Goal: Contribute content: Contribute content

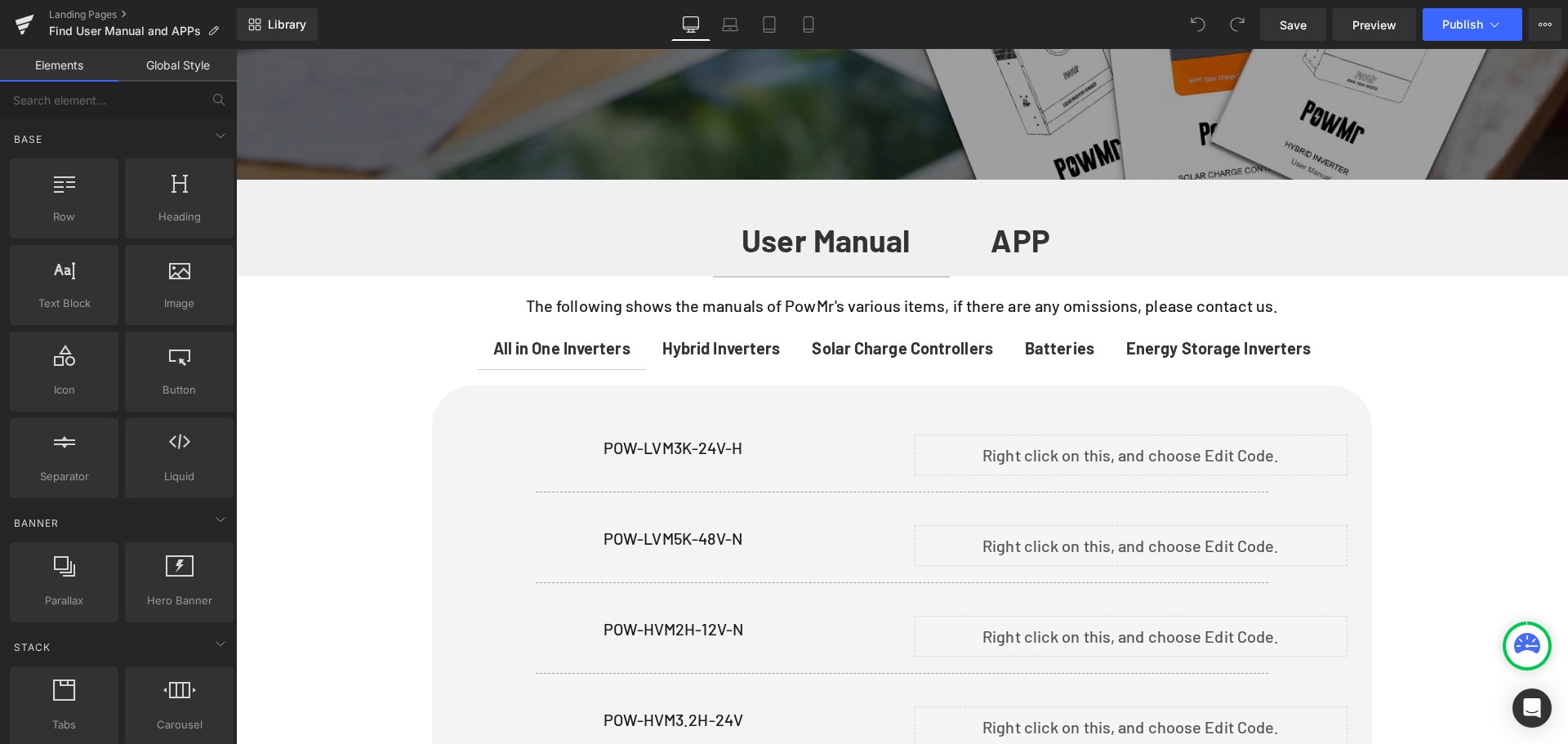
scroll to position [2490, 0]
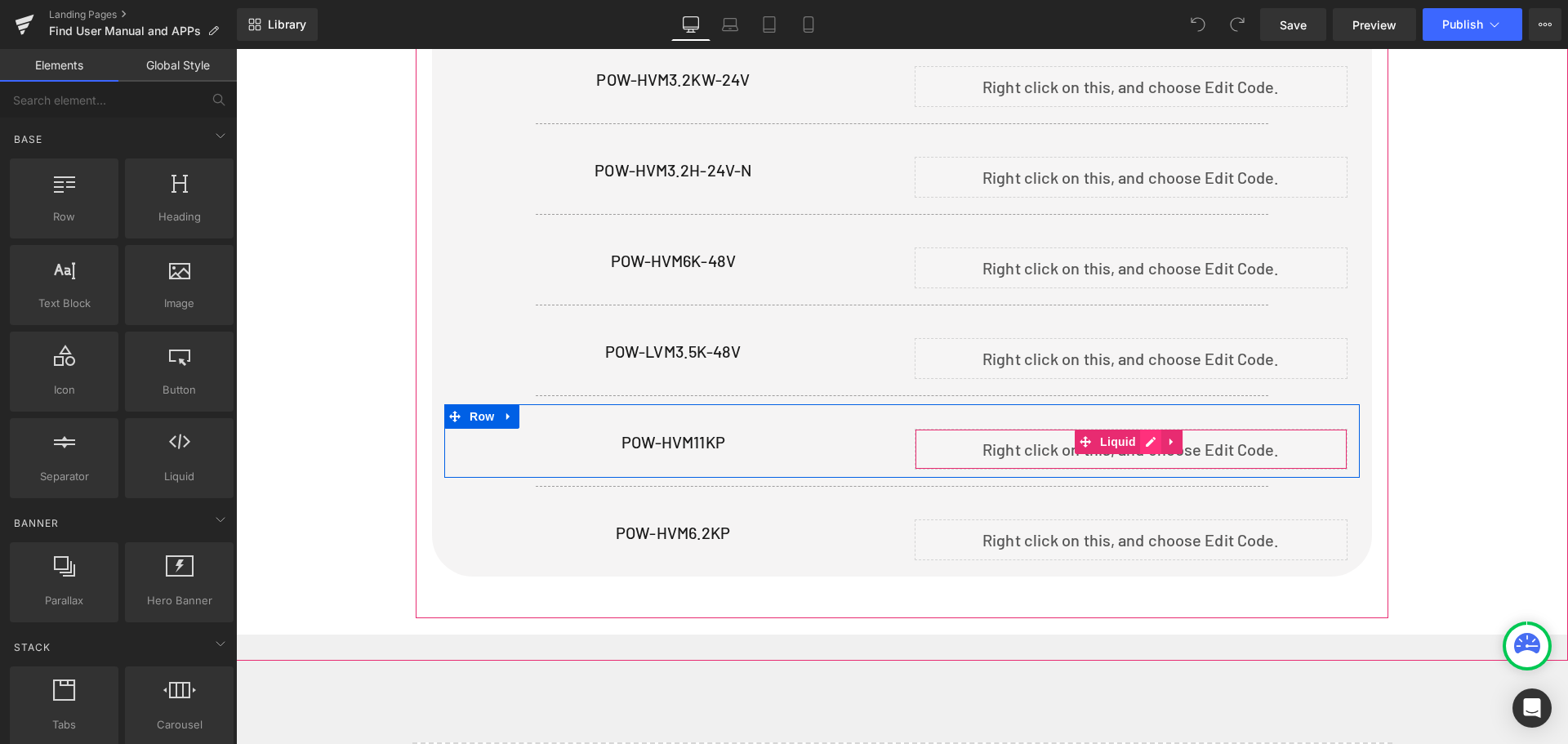
click at [1145, 433] on div "Liquid" at bounding box center [1131, 448] width 433 height 41
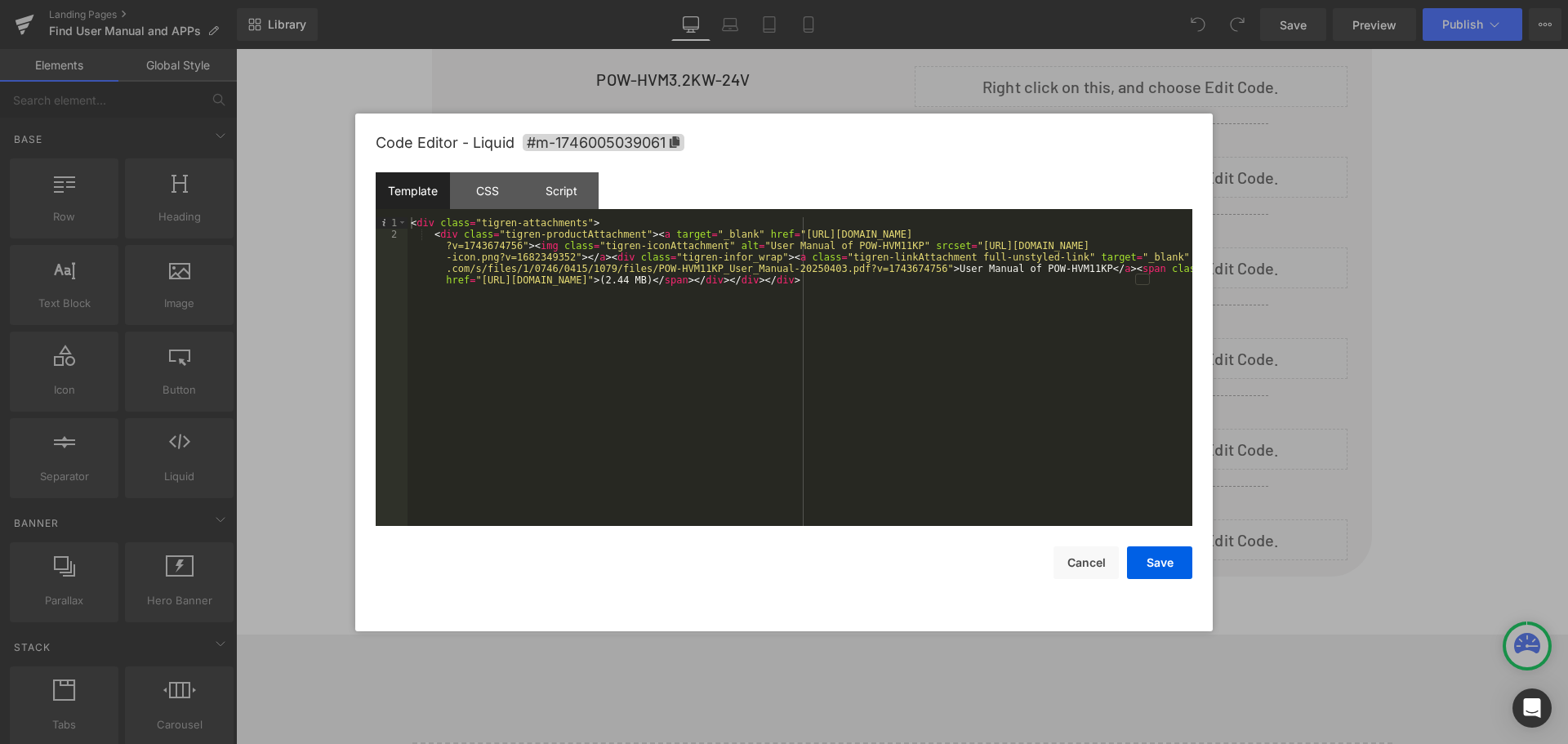
click at [659, 337] on div "< div class = "tigren-attachments" > < div class = "tigren-productAttachment" >…" at bounding box center [800, 406] width 785 height 377
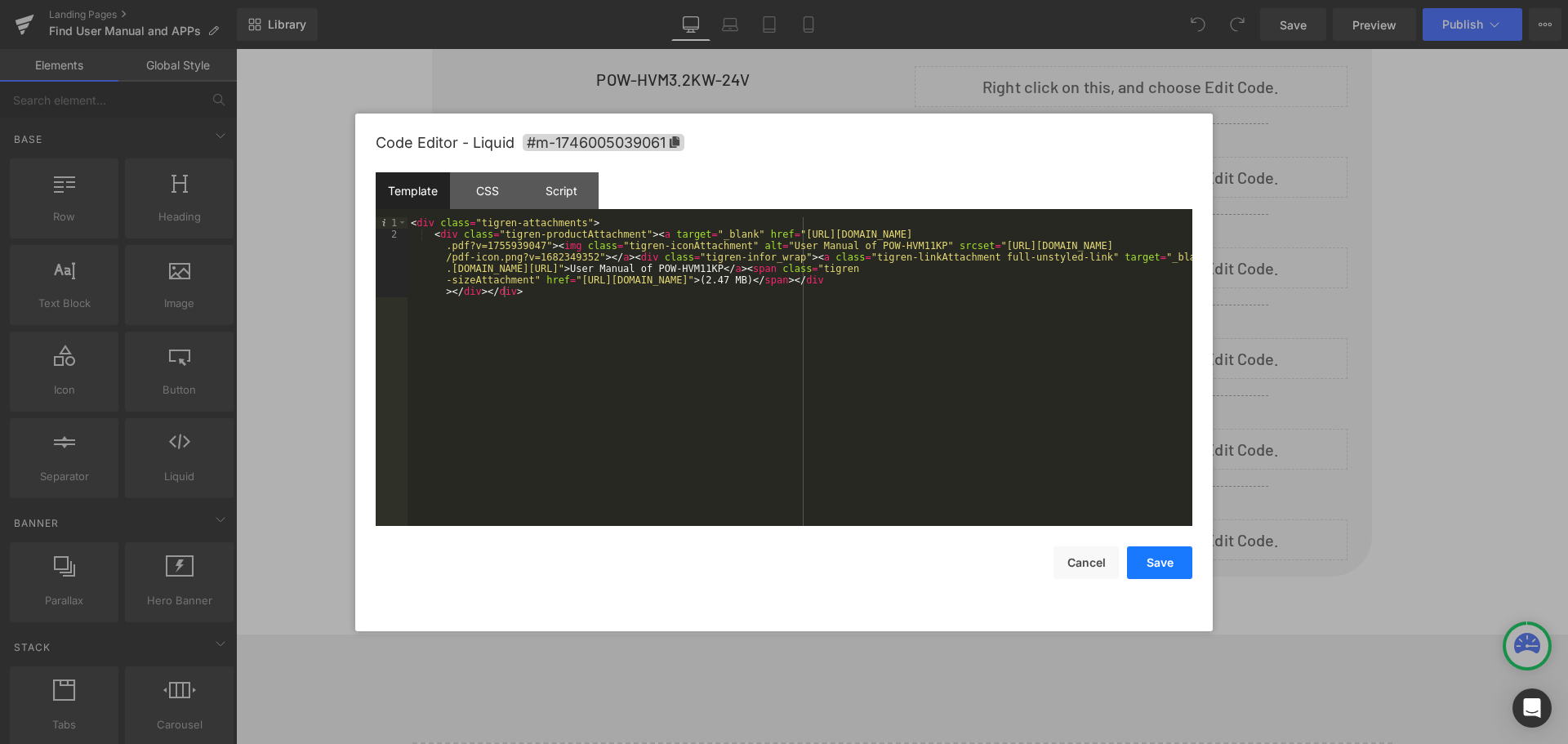
click at [1167, 567] on button "Save" at bounding box center [1159, 563] width 66 height 32
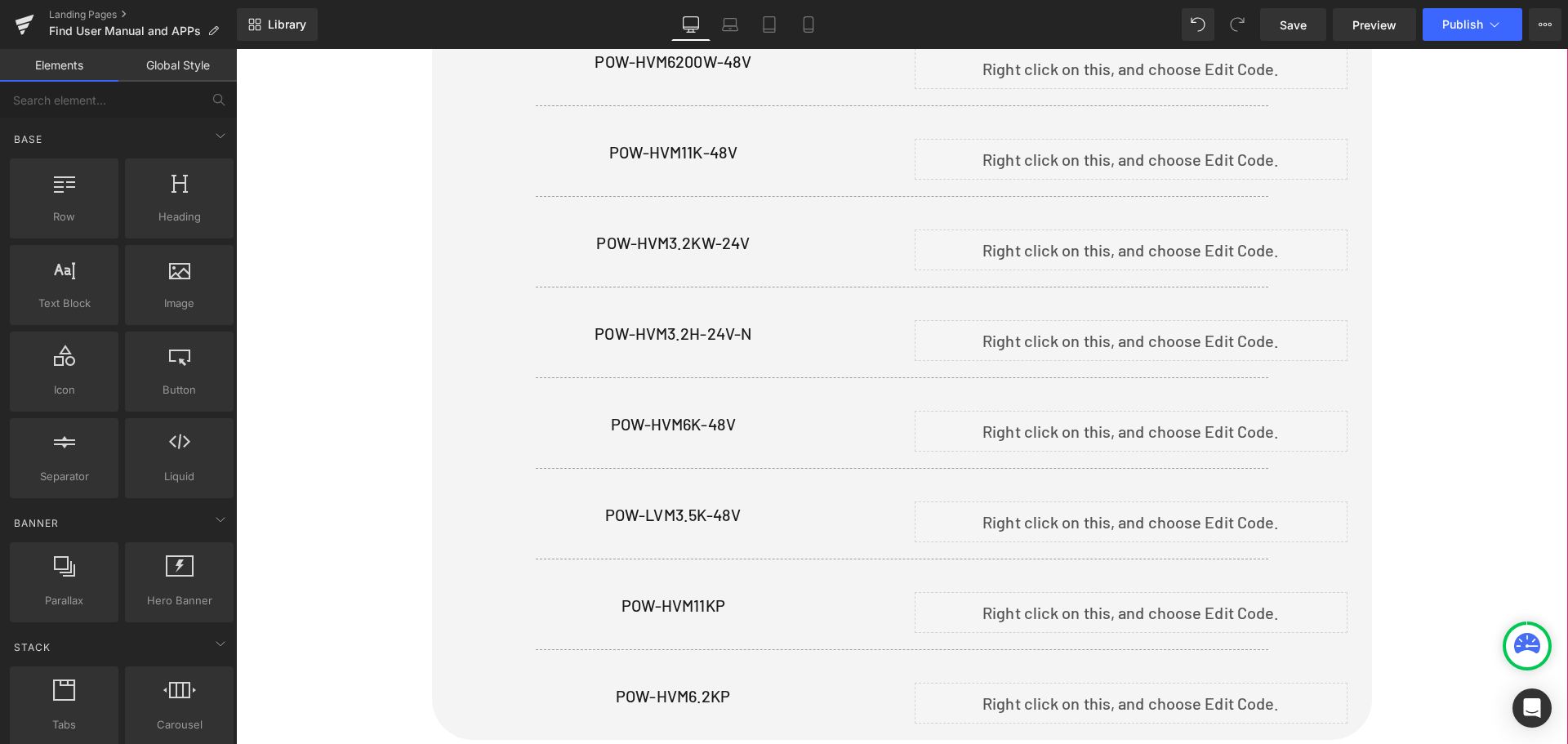
scroll to position [496, 0]
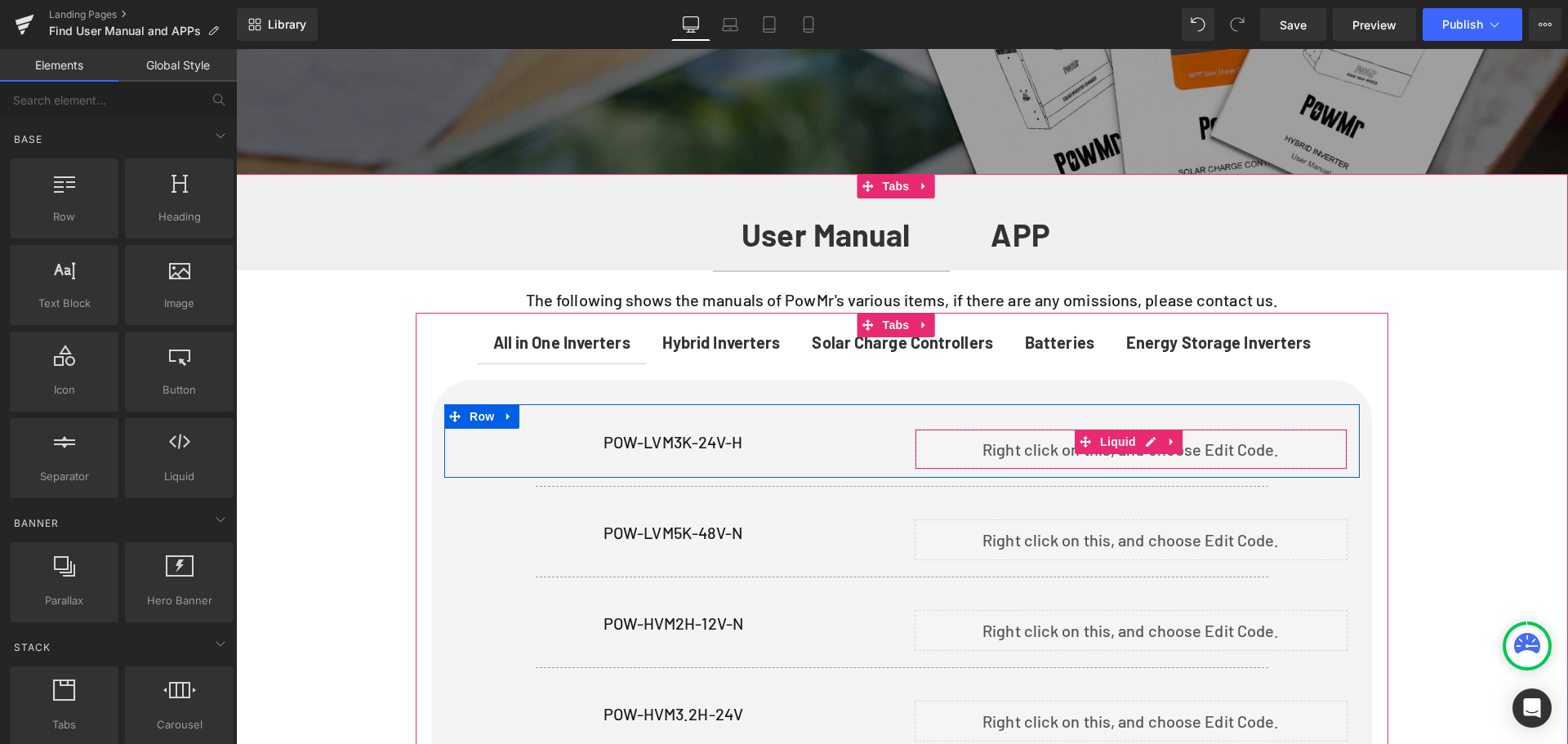
click at [1147, 435] on div "Liquid" at bounding box center [1131, 448] width 433 height 41
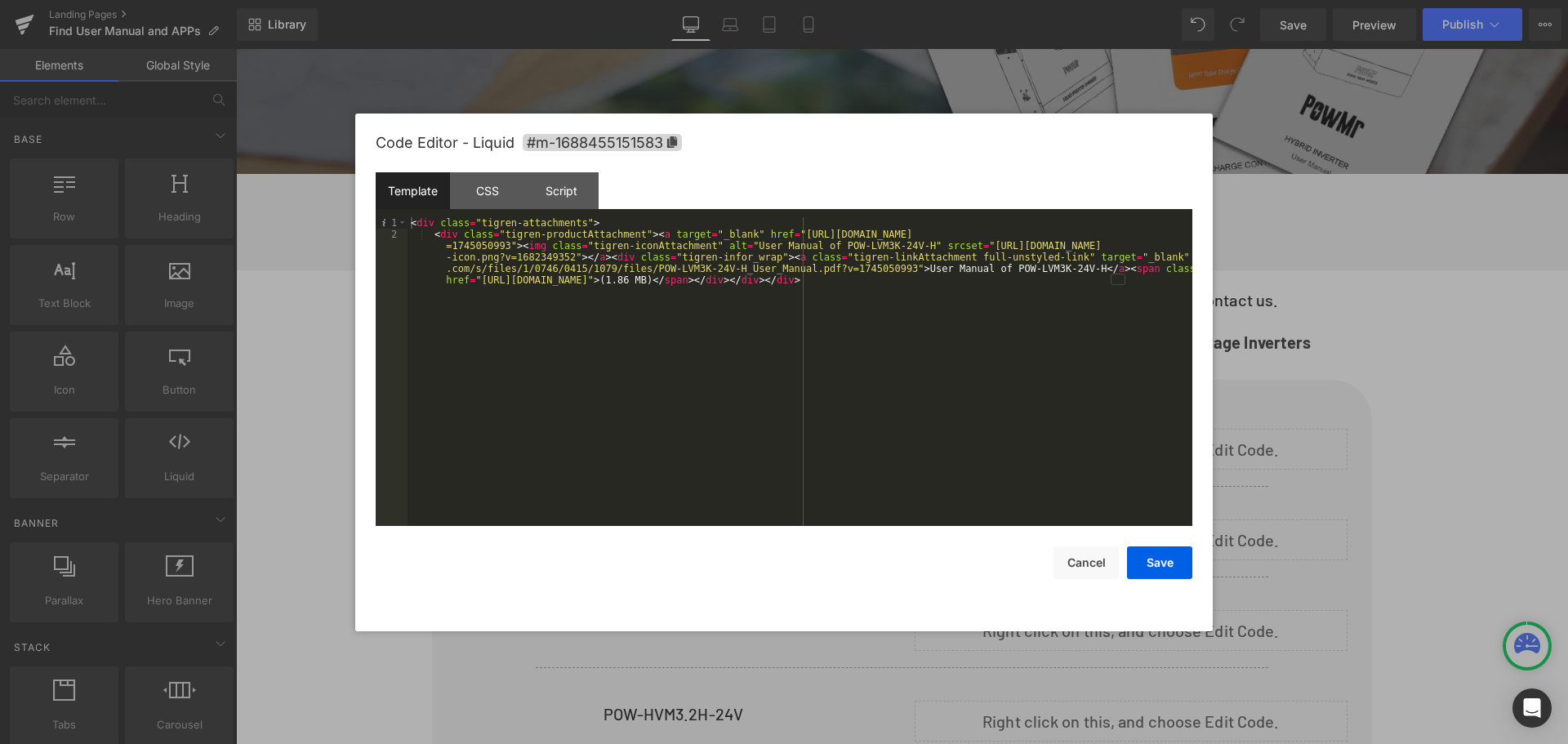
click at [539, 284] on div "< div class = "tigren-attachments" > < div class = "tigren-productAttachment" >…" at bounding box center [800, 406] width 785 height 377
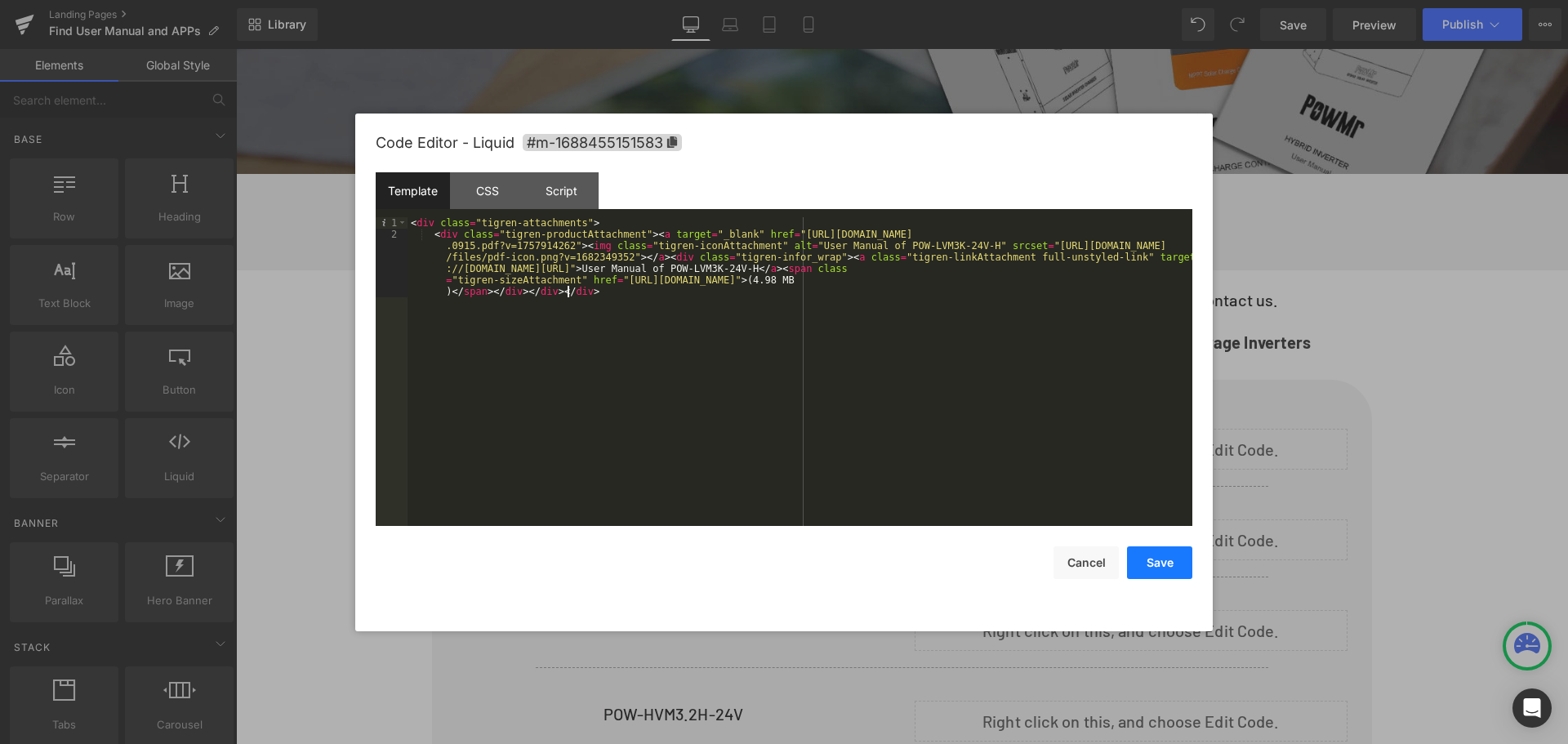
click at [1171, 566] on button "Save" at bounding box center [1159, 563] width 66 height 32
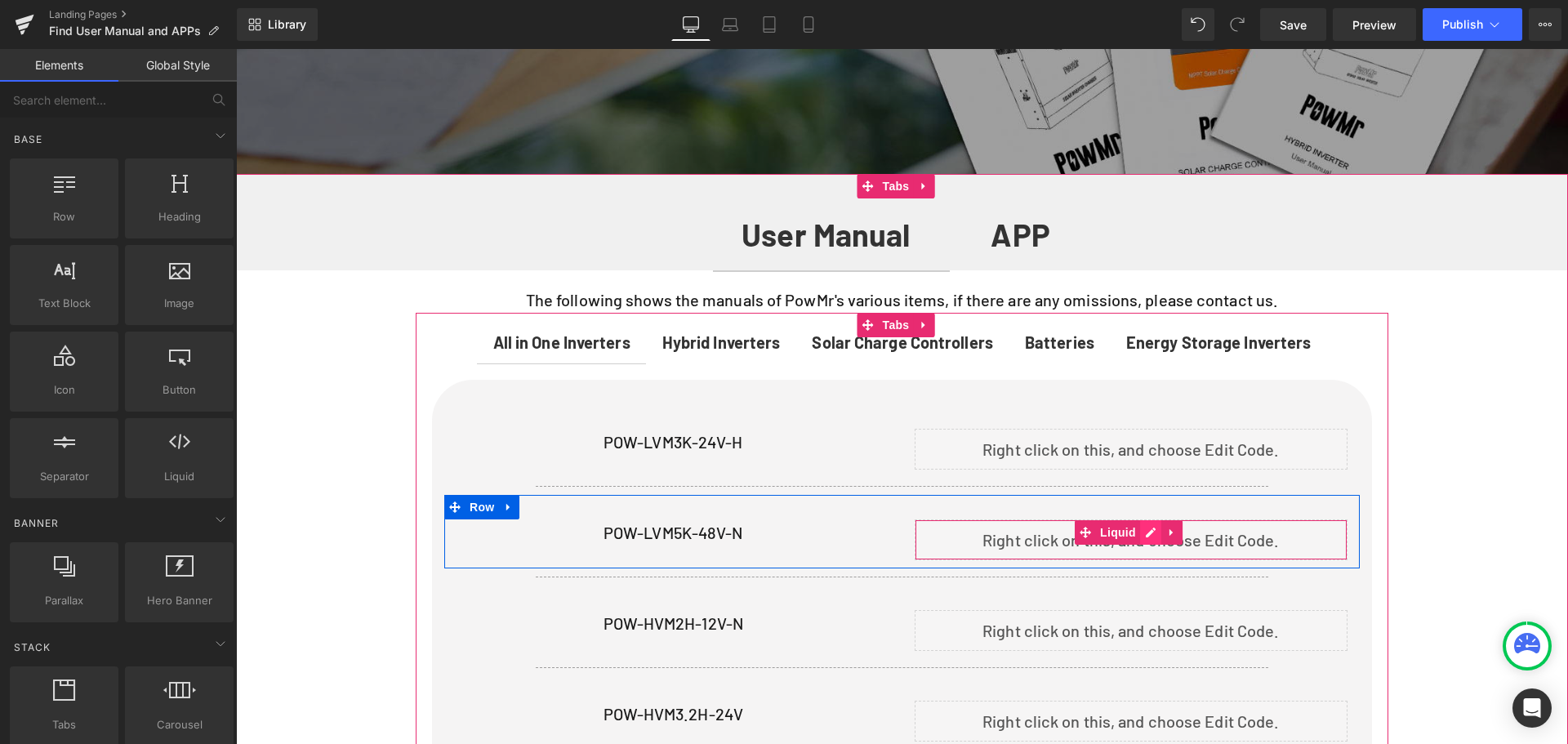
click at [1148, 525] on div "Liquid" at bounding box center [1131, 539] width 433 height 41
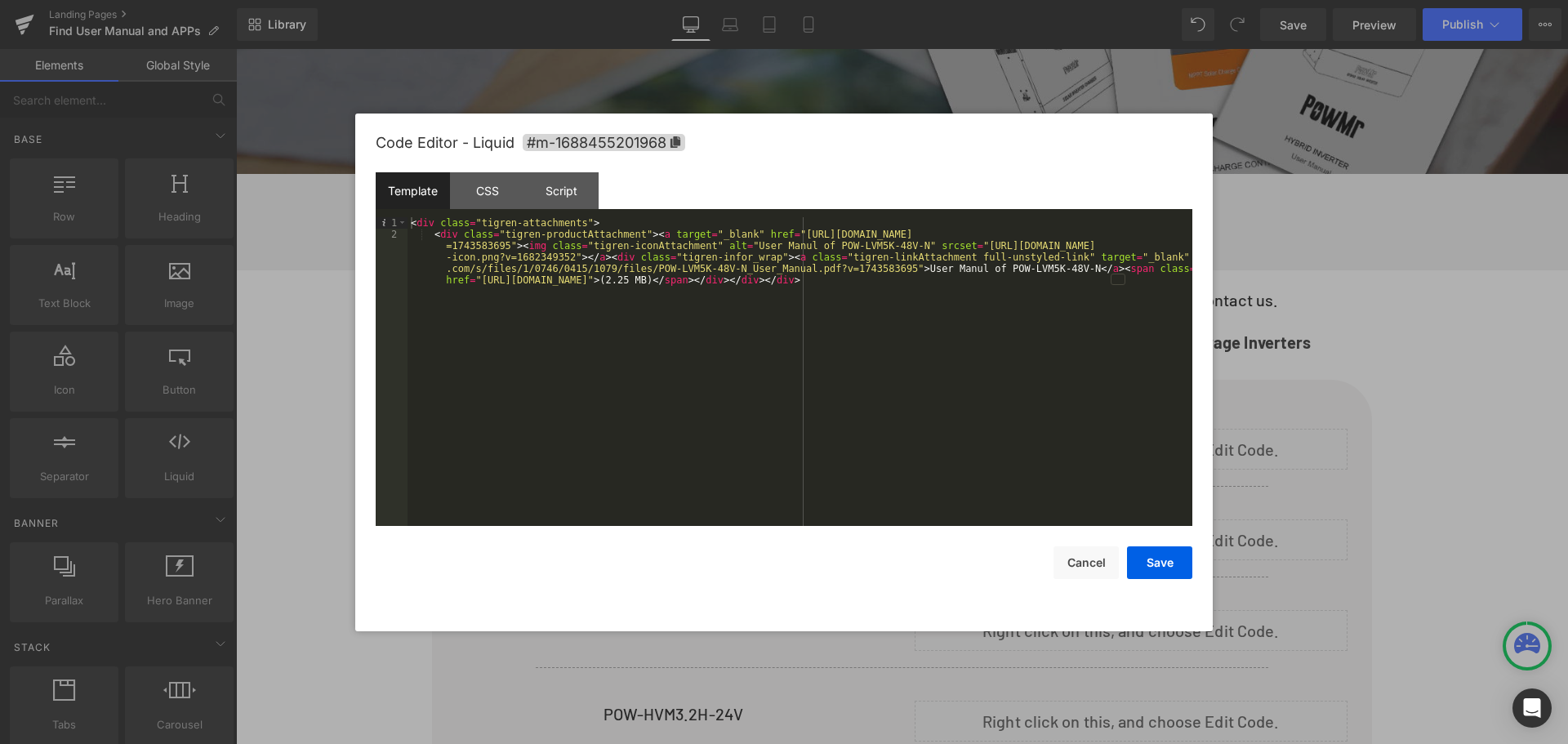
click at [641, 284] on div "< div class = "tigren-attachments" > < div class = "tigren-productAttachment" >…" at bounding box center [800, 406] width 785 height 377
click at [1174, 565] on button "Save" at bounding box center [1159, 563] width 66 height 32
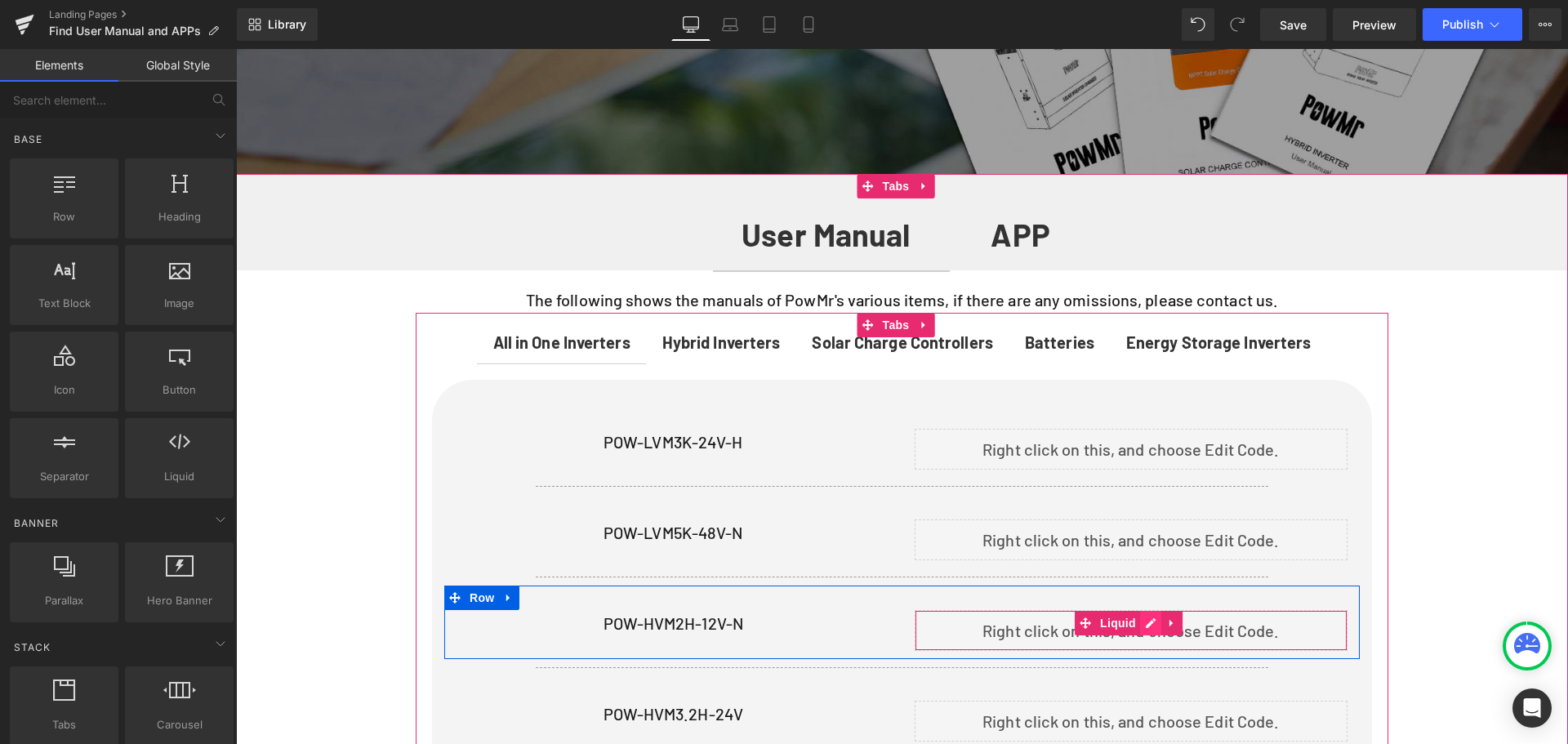
click at [1152, 618] on div "Liquid" at bounding box center [1131, 630] width 433 height 41
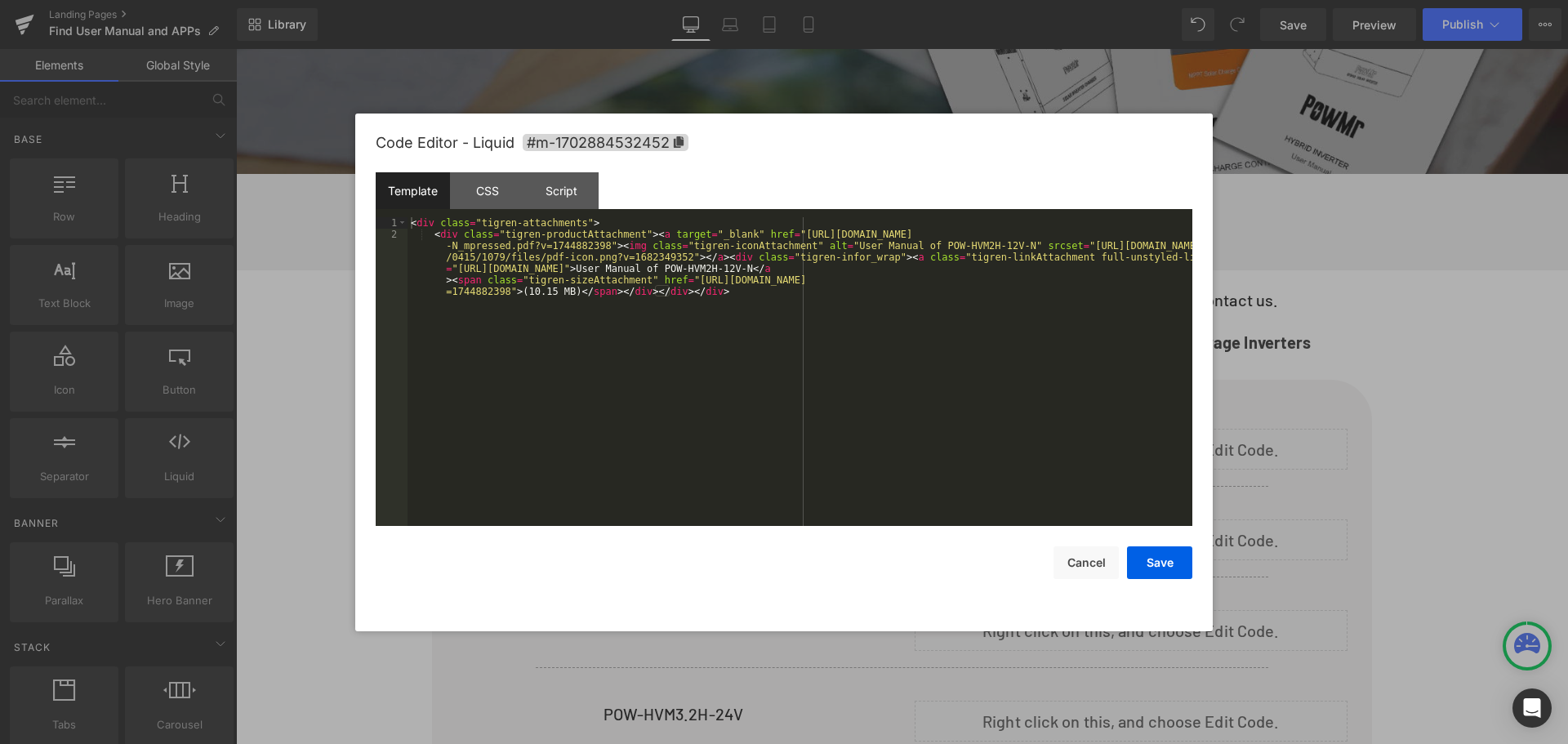
click at [766, 301] on div "< div class = "tigren-attachments" > < div class = "tigren-productAttachment" >…" at bounding box center [800, 411] width 785 height 389
click at [1158, 563] on button "Save" at bounding box center [1159, 563] width 66 height 32
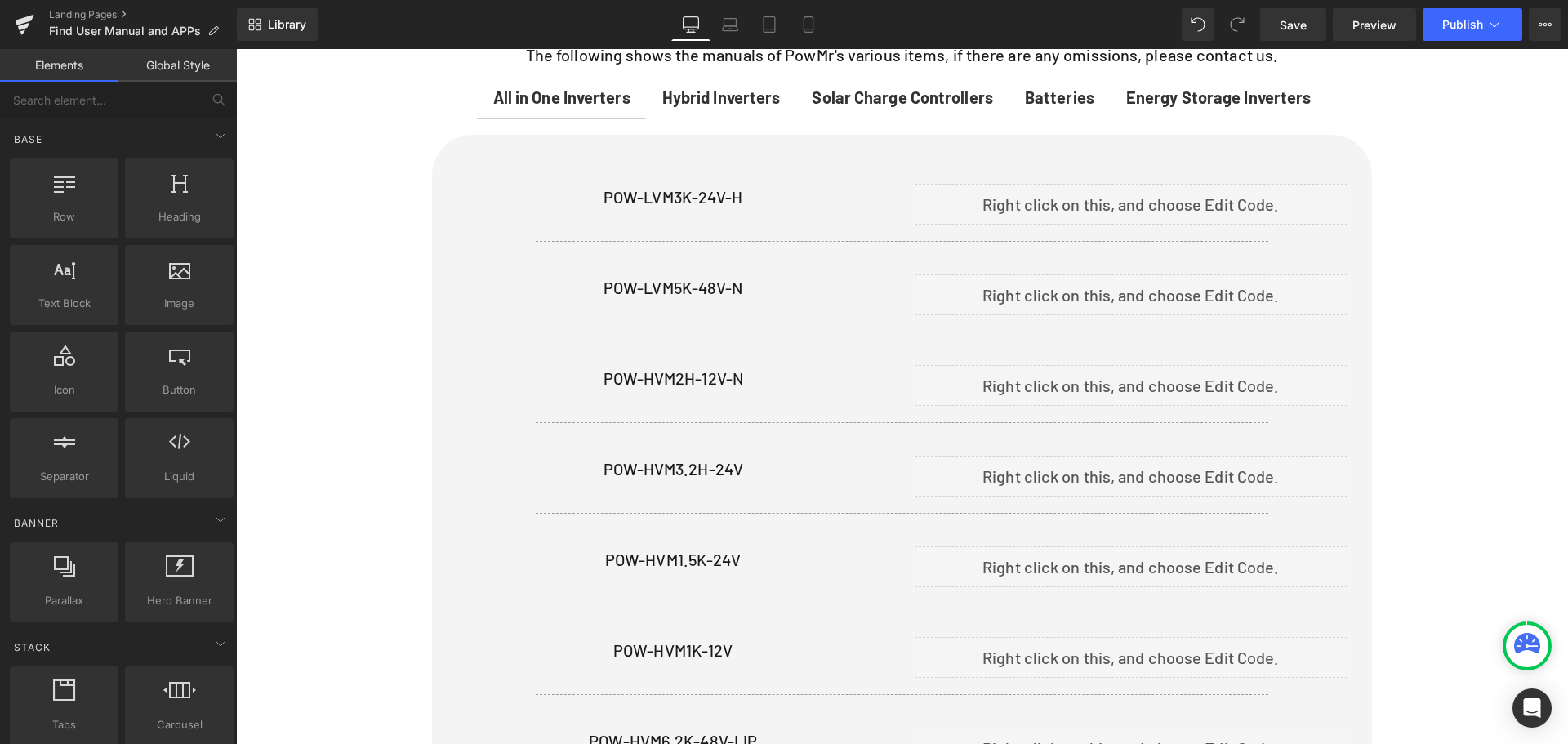
scroll to position [2218, 0]
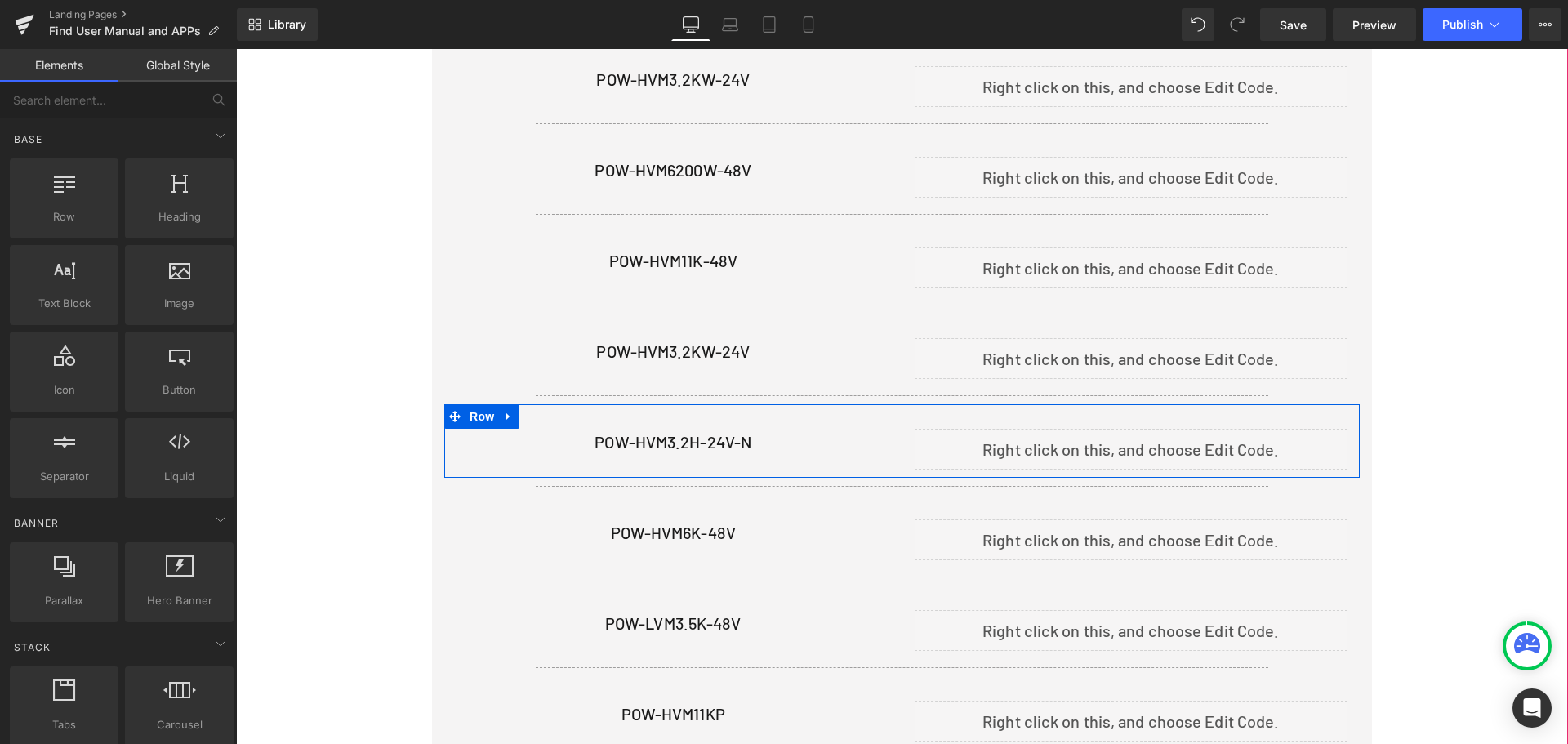
click at [1147, 438] on div "Liquid" at bounding box center [1131, 448] width 433 height 41
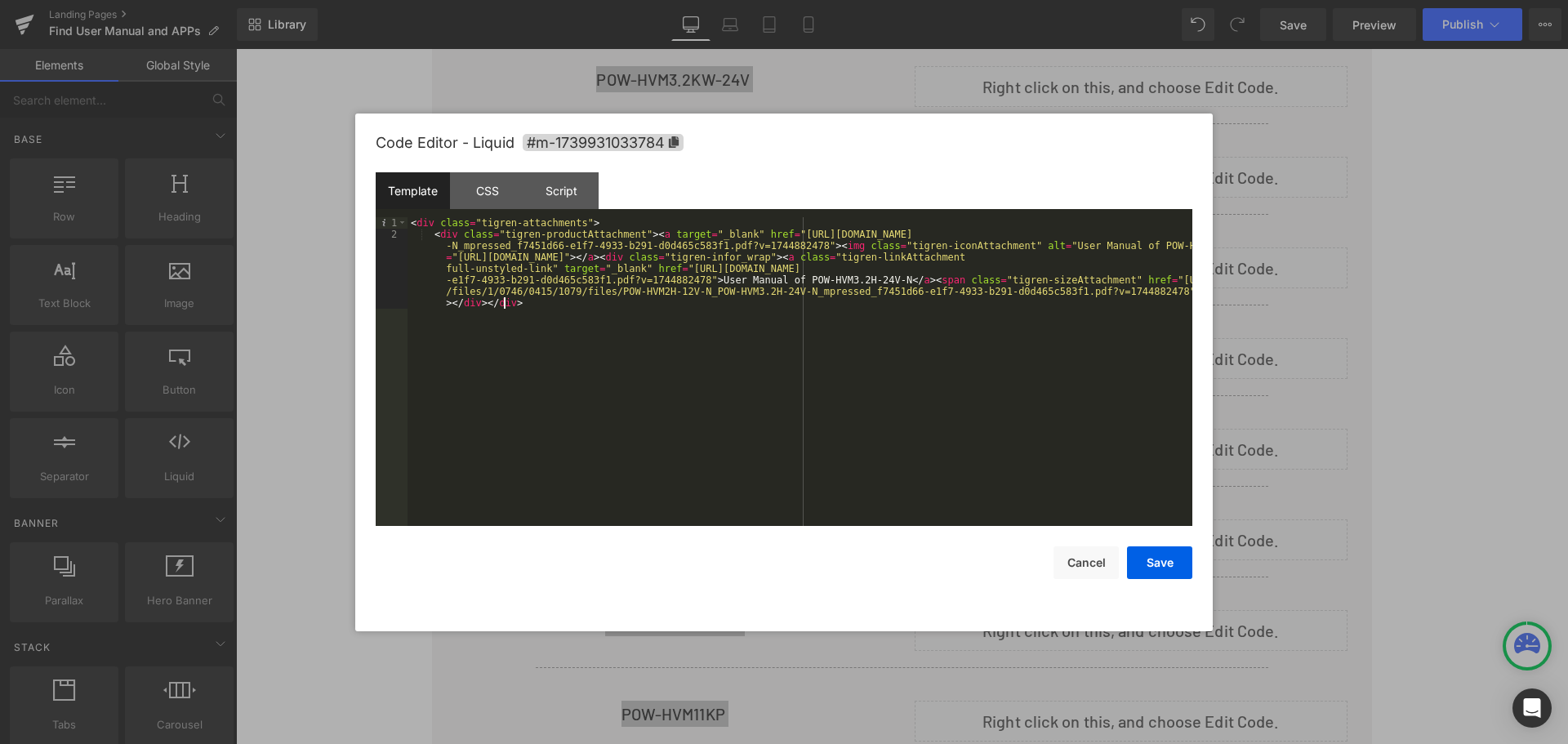
click at [581, 314] on div "< div class = "tigren-attachments" > < div class = "tigren-productAttachment" >…" at bounding box center [800, 417] width 785 height 400
click at [1175, 561] on button "Save" at bounding box center [1159, 563] width 66 height 32
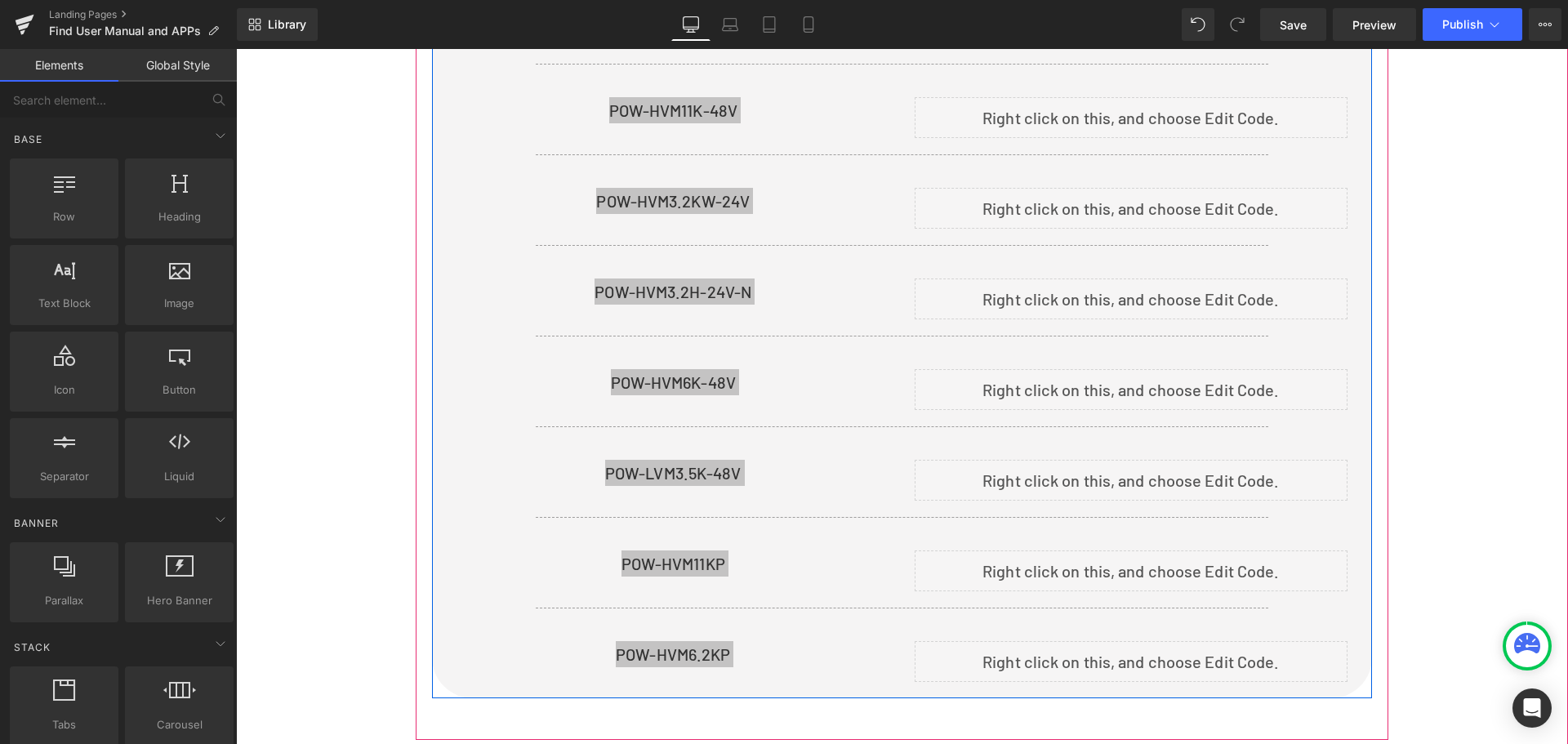
scroll to position [2380, 0]
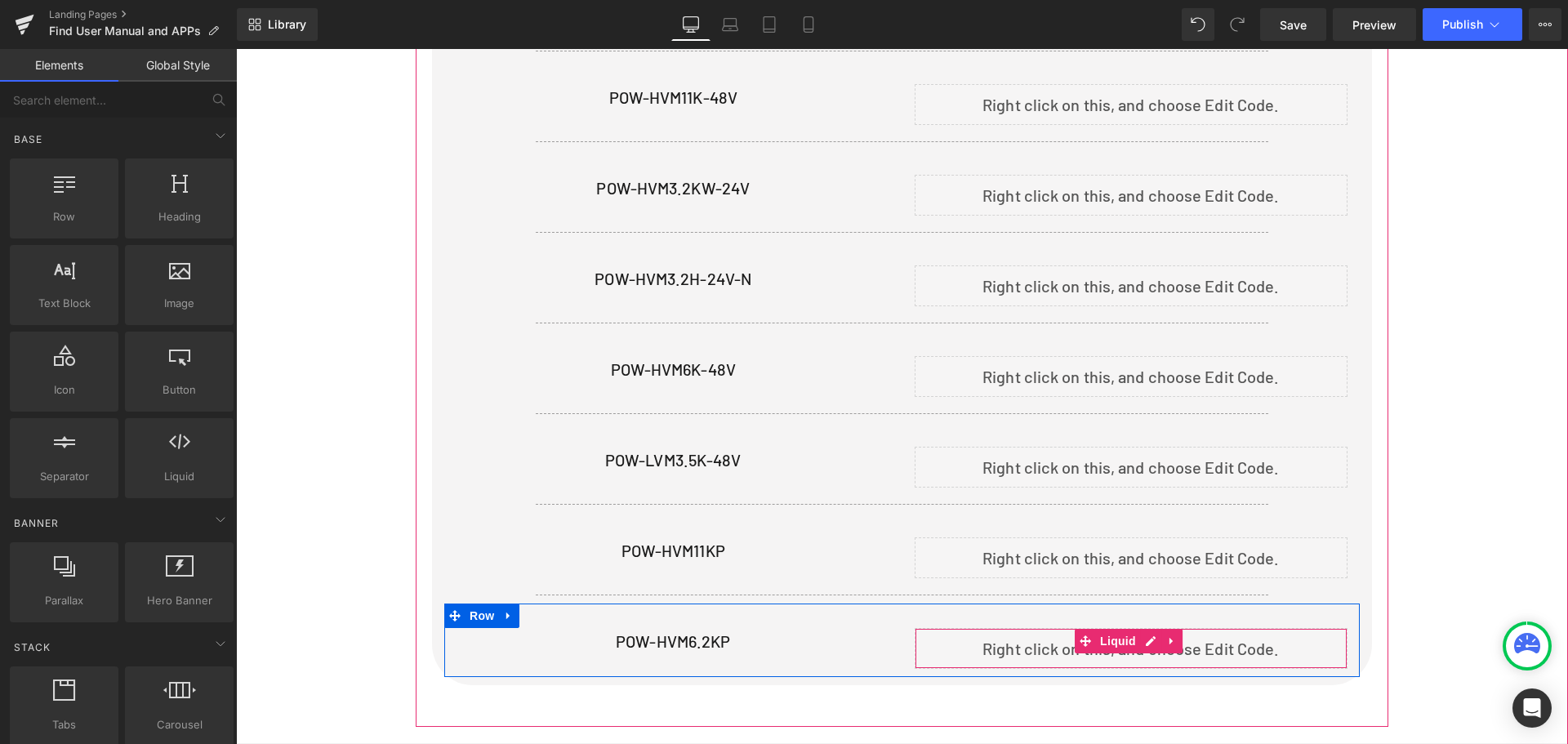
click at [1142, 632] on div "Liquid" at bounding box center [1131, 648] width 433 height 41
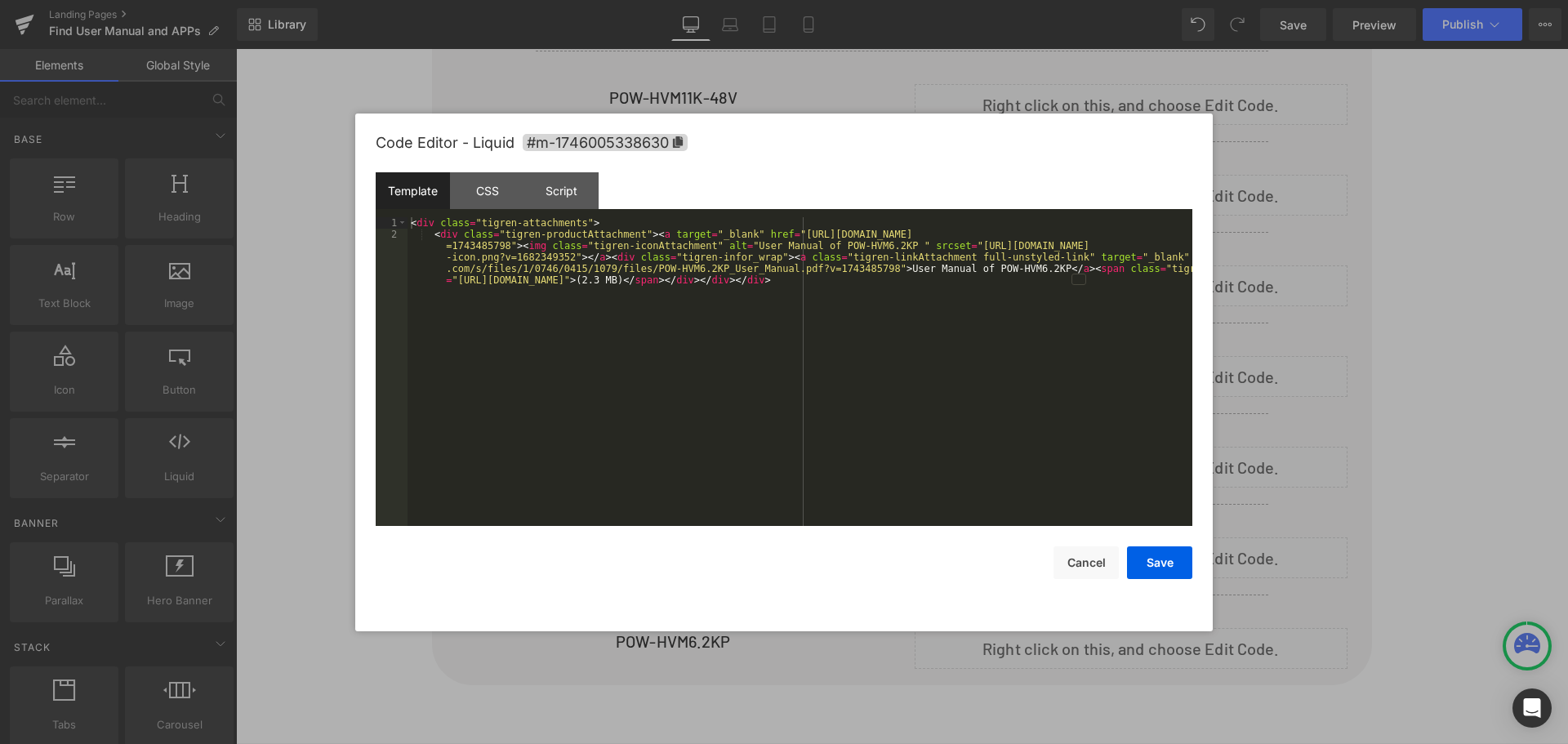
click at [740, 275] on div "< div class = "tigren-attachments" > < div class = "tigren-productAttachment" >…" at bounding box center [800, 406] width 785 height 377
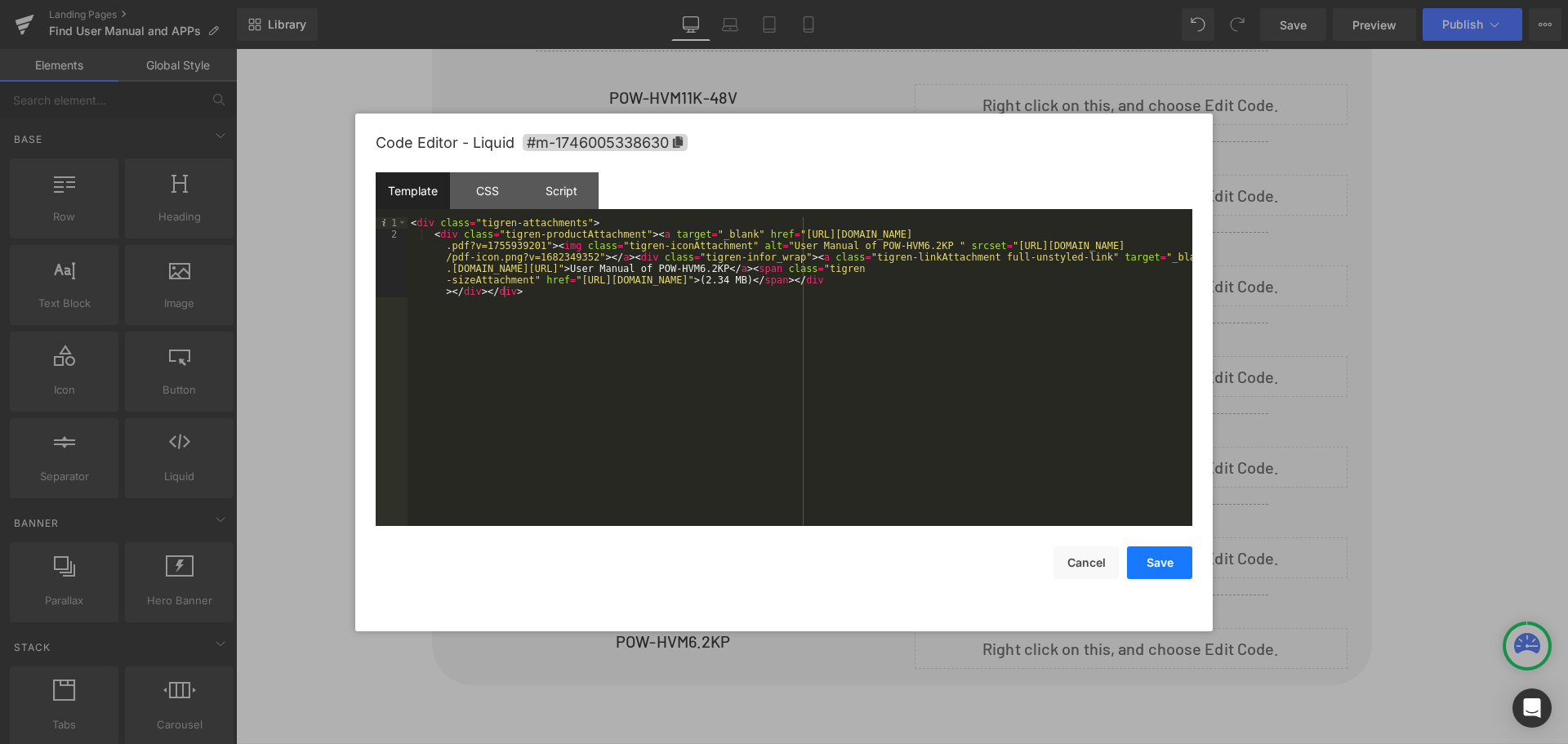
click at [1174, 565] on button "Save" at bounding box center [1159, 563] width 66 height 32
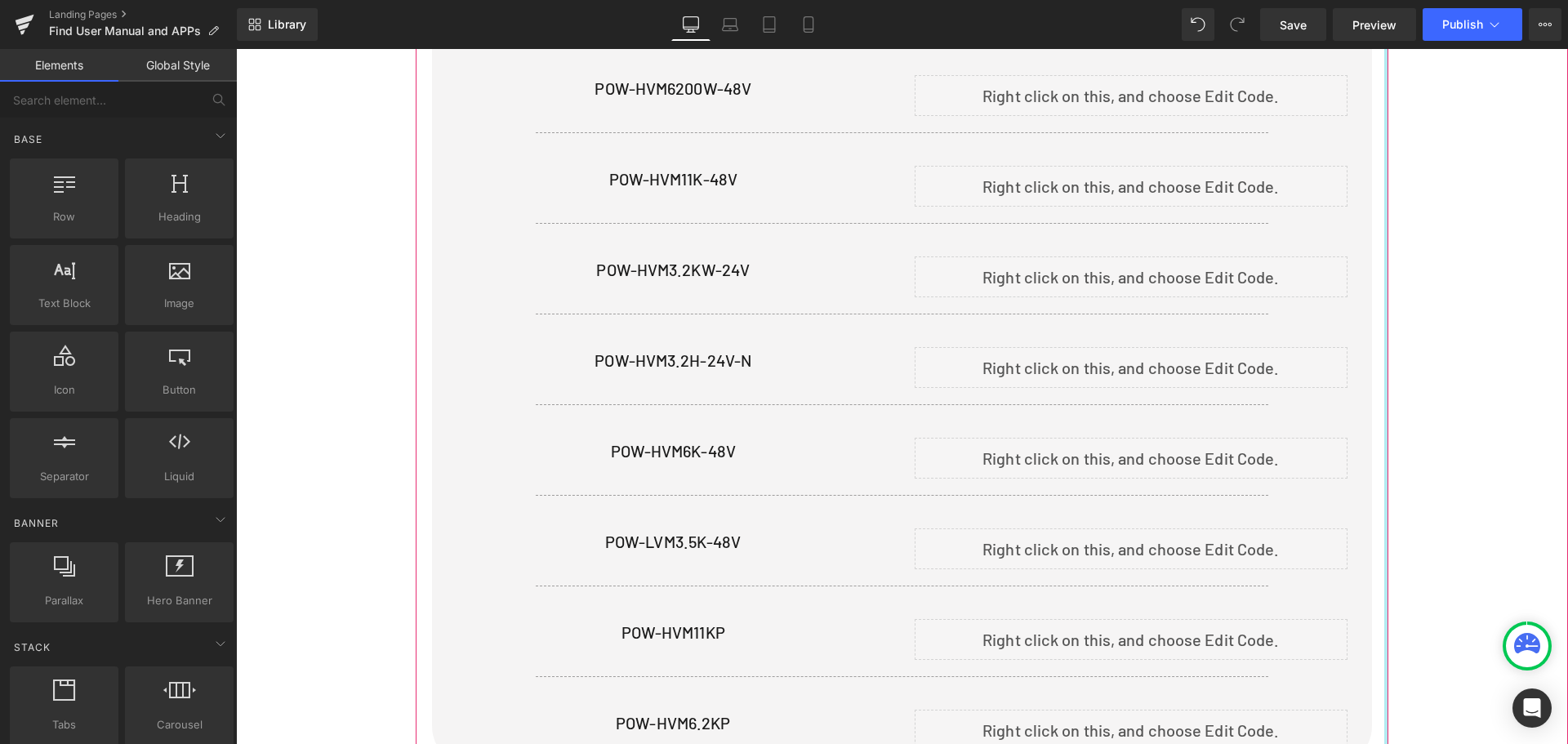
scroll to position [858, 0]
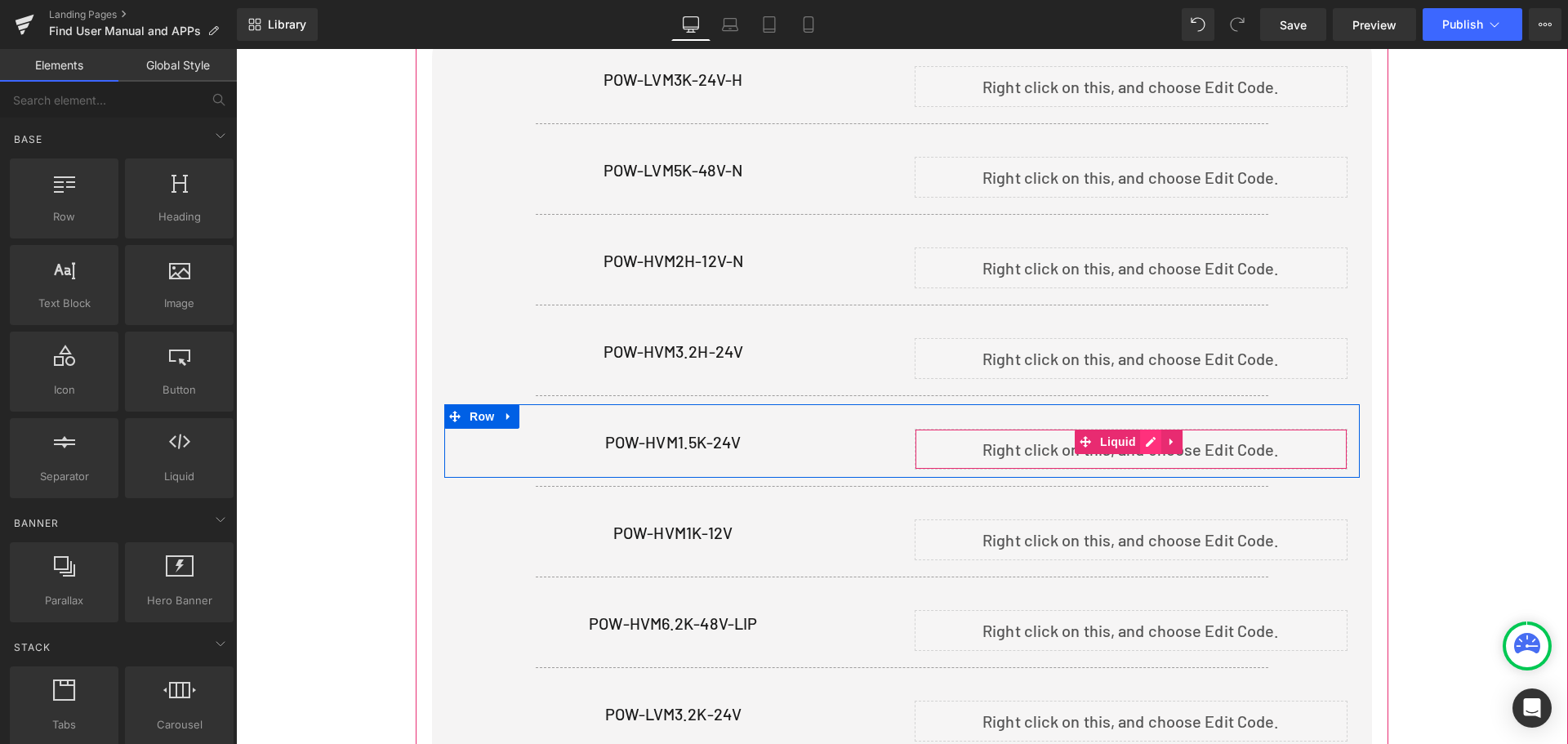
click at [1151, 440] on div "Liquid" at bounding box center [1131, 448] width 433 height 41
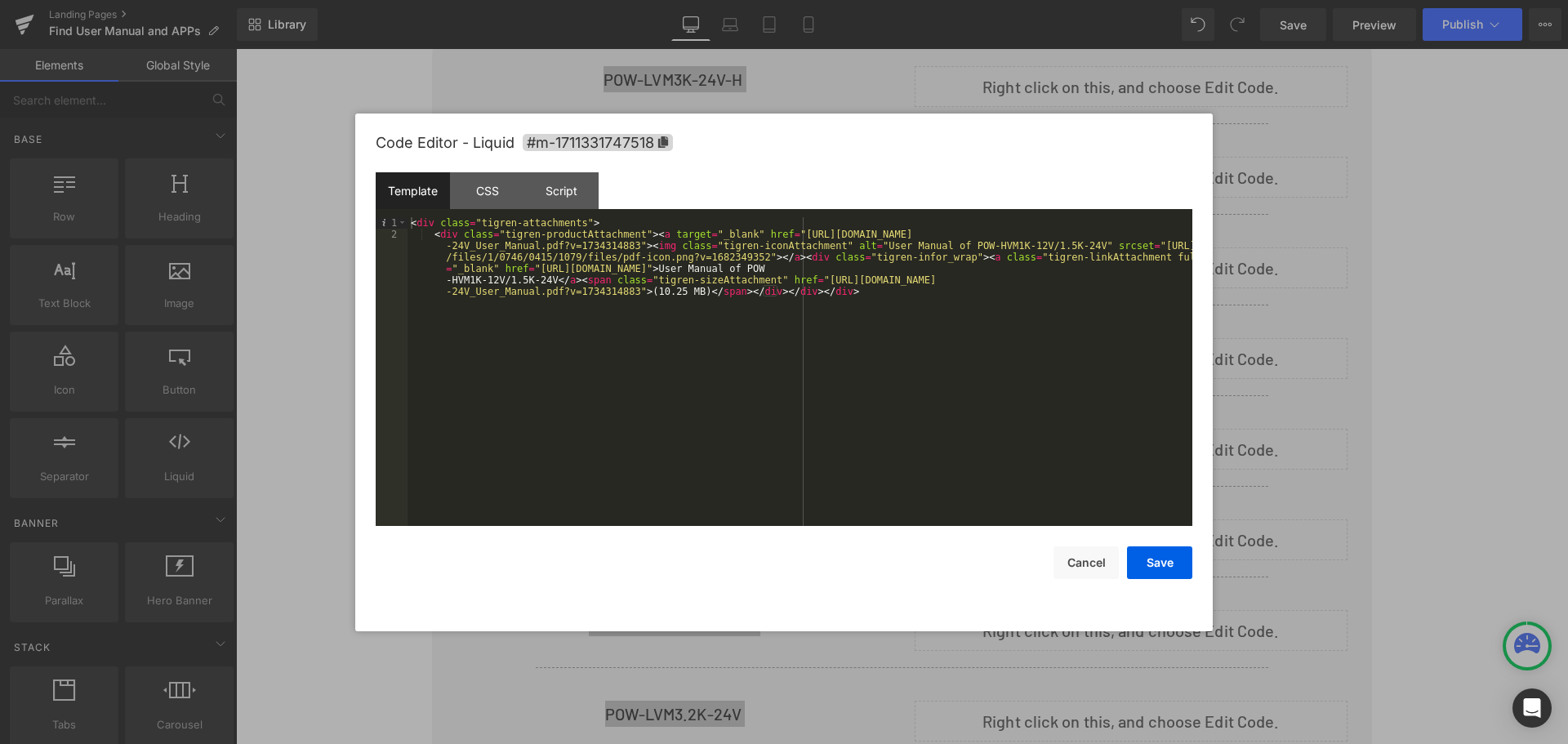
click at [789, 293] on div "< div class = "tigren-attachments" > < div class = "tigren-productAttachment" >…" at bounding box center [800, 411] width 785 height 389
click at [1162, 563] on button "Save" at bounding box center [1159, 563] width 66 height 32
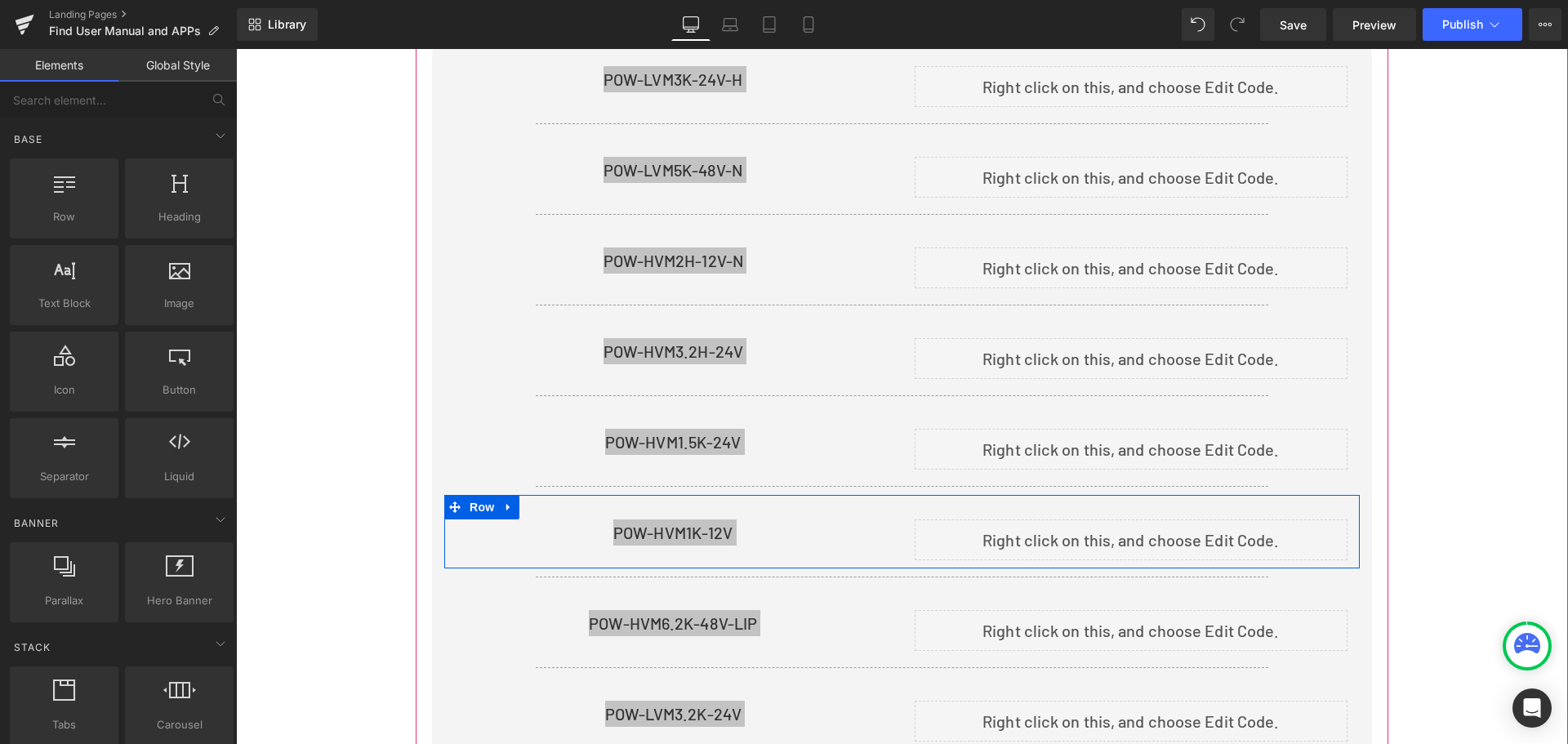
click at [1148, 525] on div "Liquid" at bounding box center [1131, 539] width 433 height 41
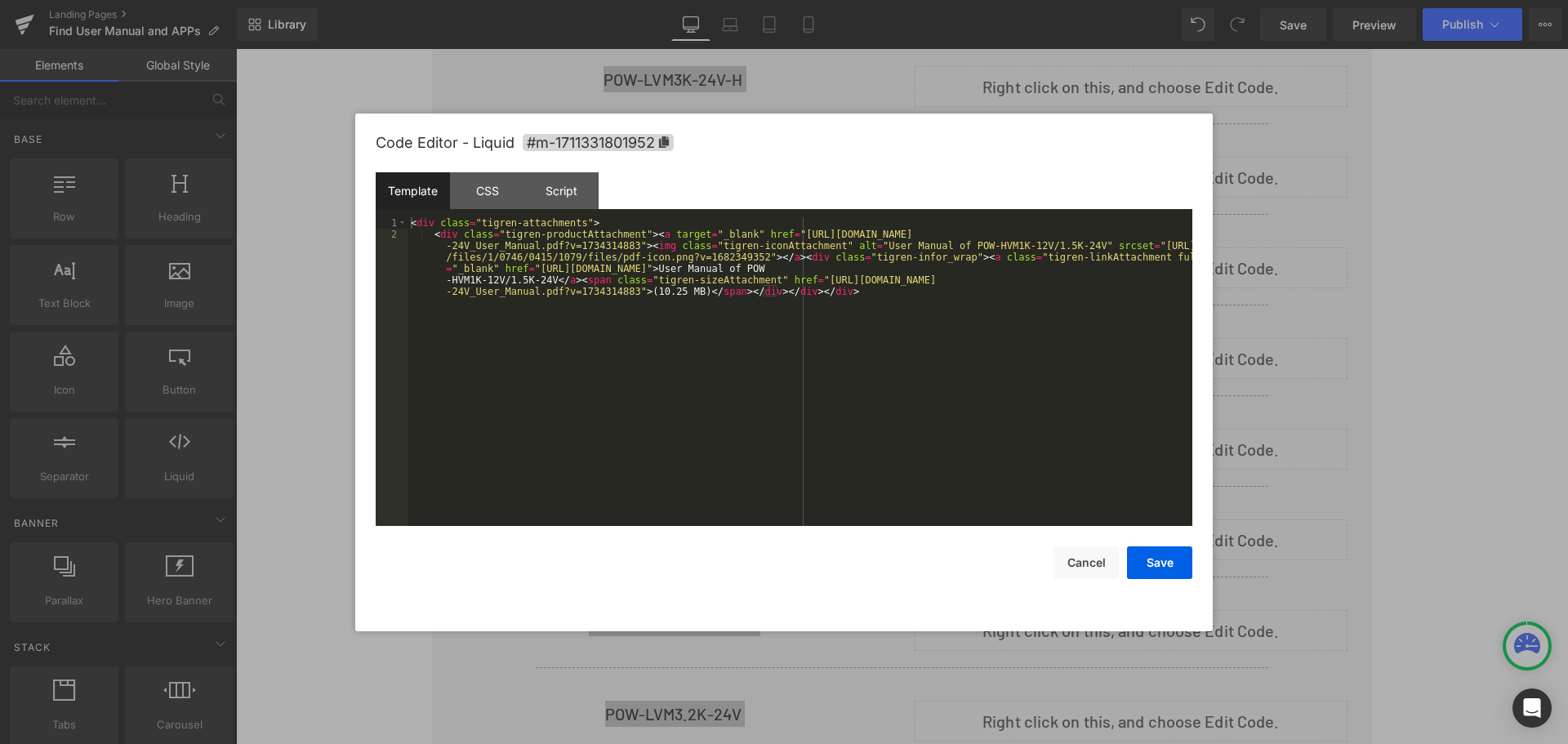
click at [961, 345] on div "< div class = "tigren-attachments" > < div class = "tigren-productAttachment" >…" at bounding box center [800, 411] width 785 height 389
click at [1169, 571] on button "Save" at bounding box center [1159, 563] width 66 height 32
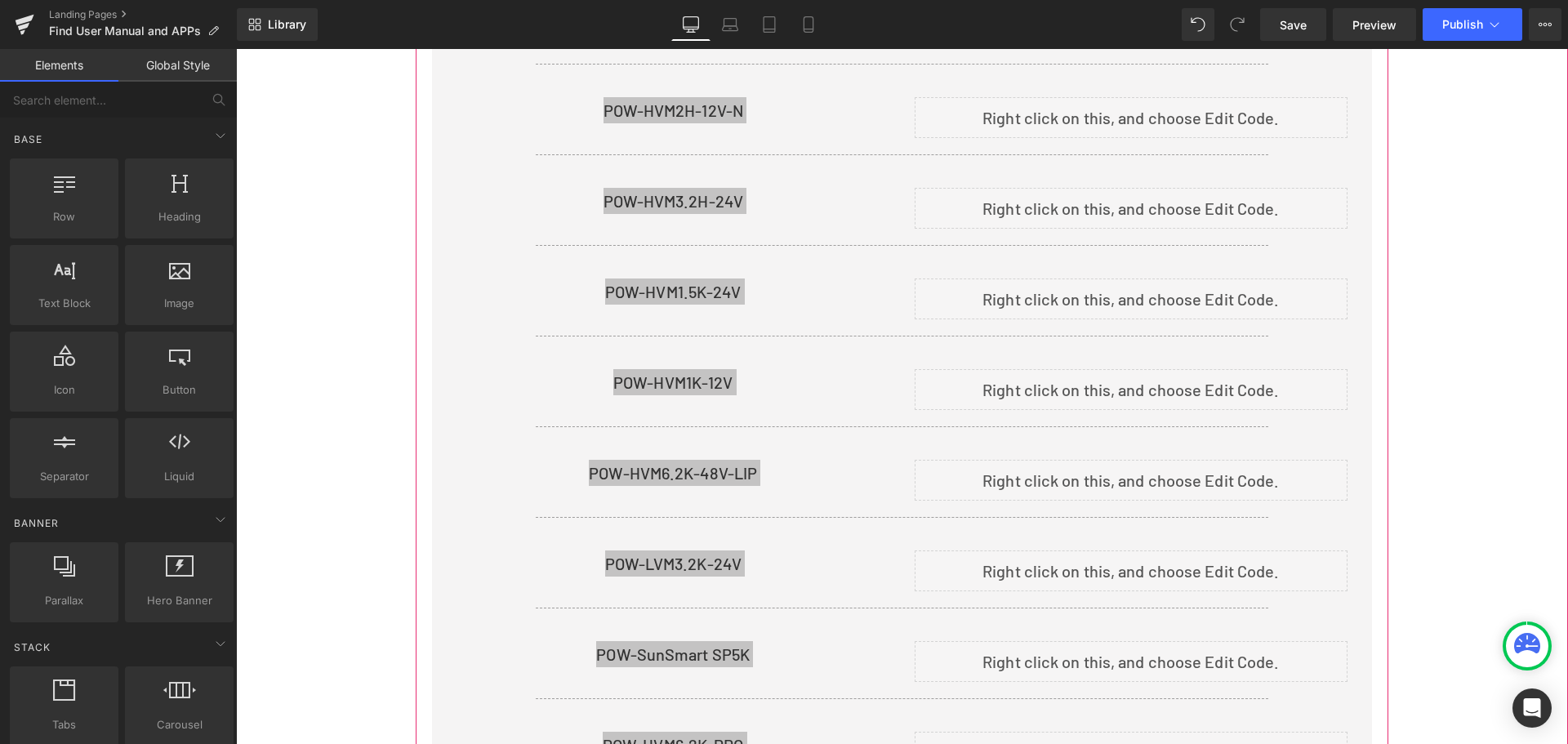
scroll to position [1021, 0]
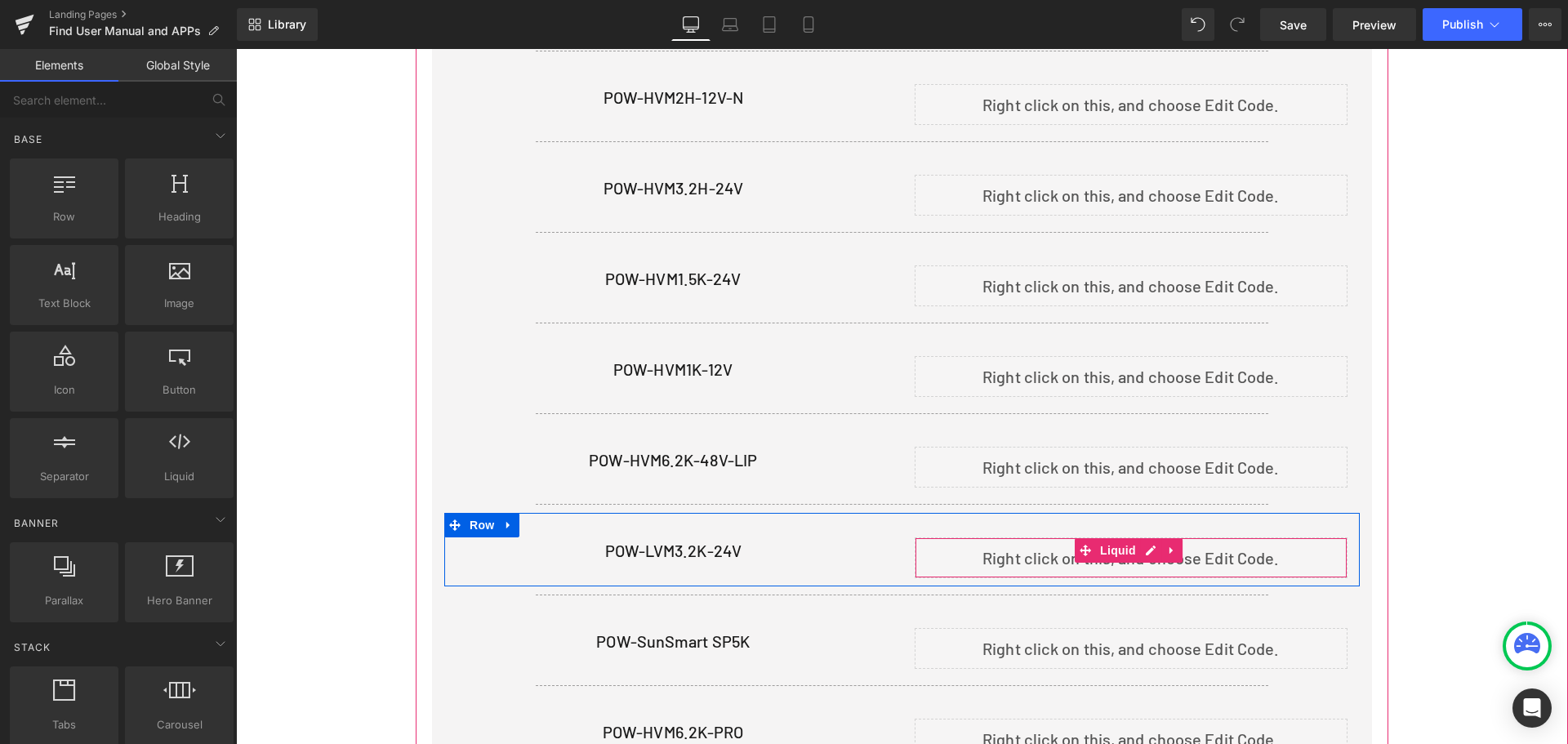
click at [1148, 548] on div "Liquid" at bounding box center [1131, 557] width 433 height 41
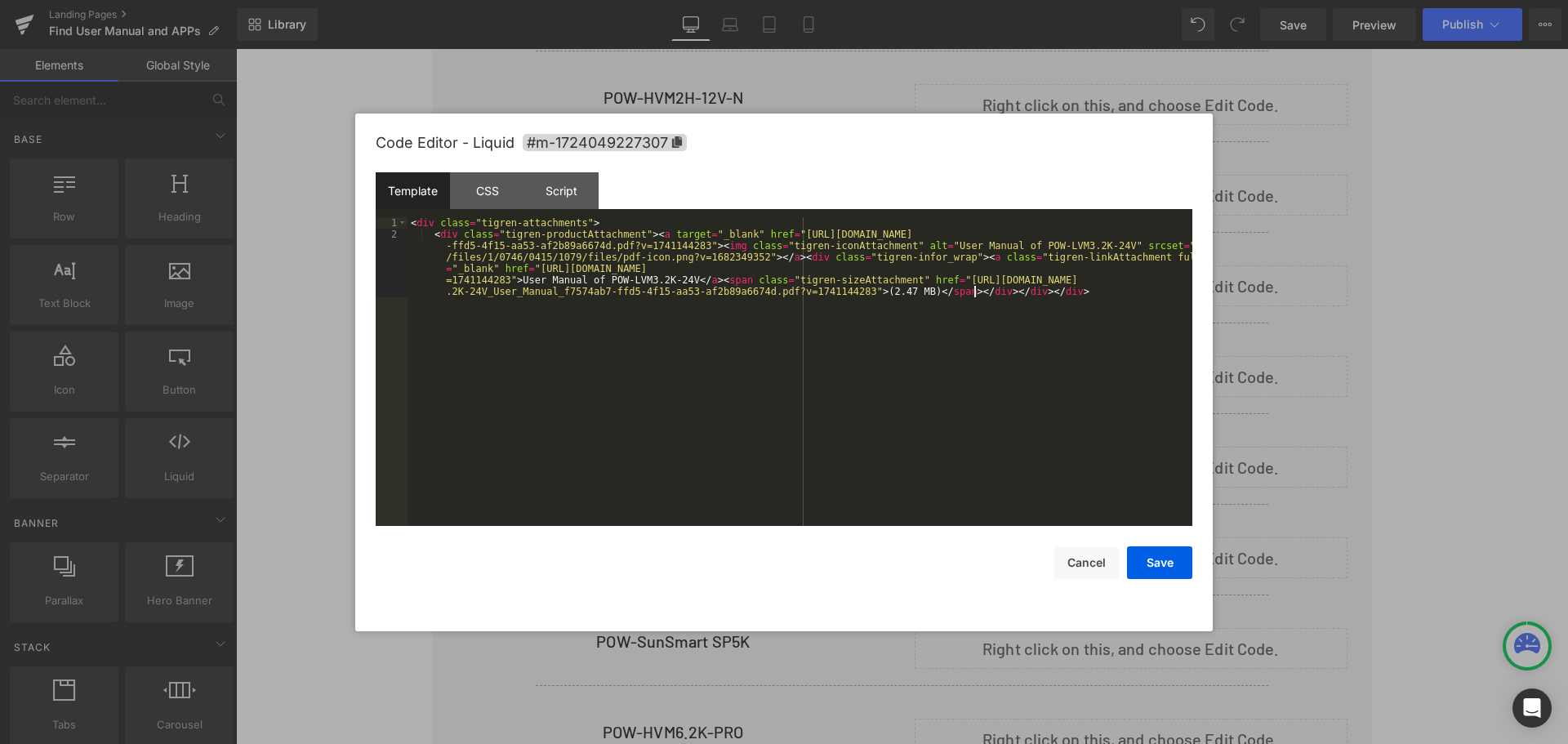
click at [736, 348] on div "< div class = "tigren-attachments" > < div class = "tigren-productAttachment" >…" at bounding box center [800, 411] width 785 height 389
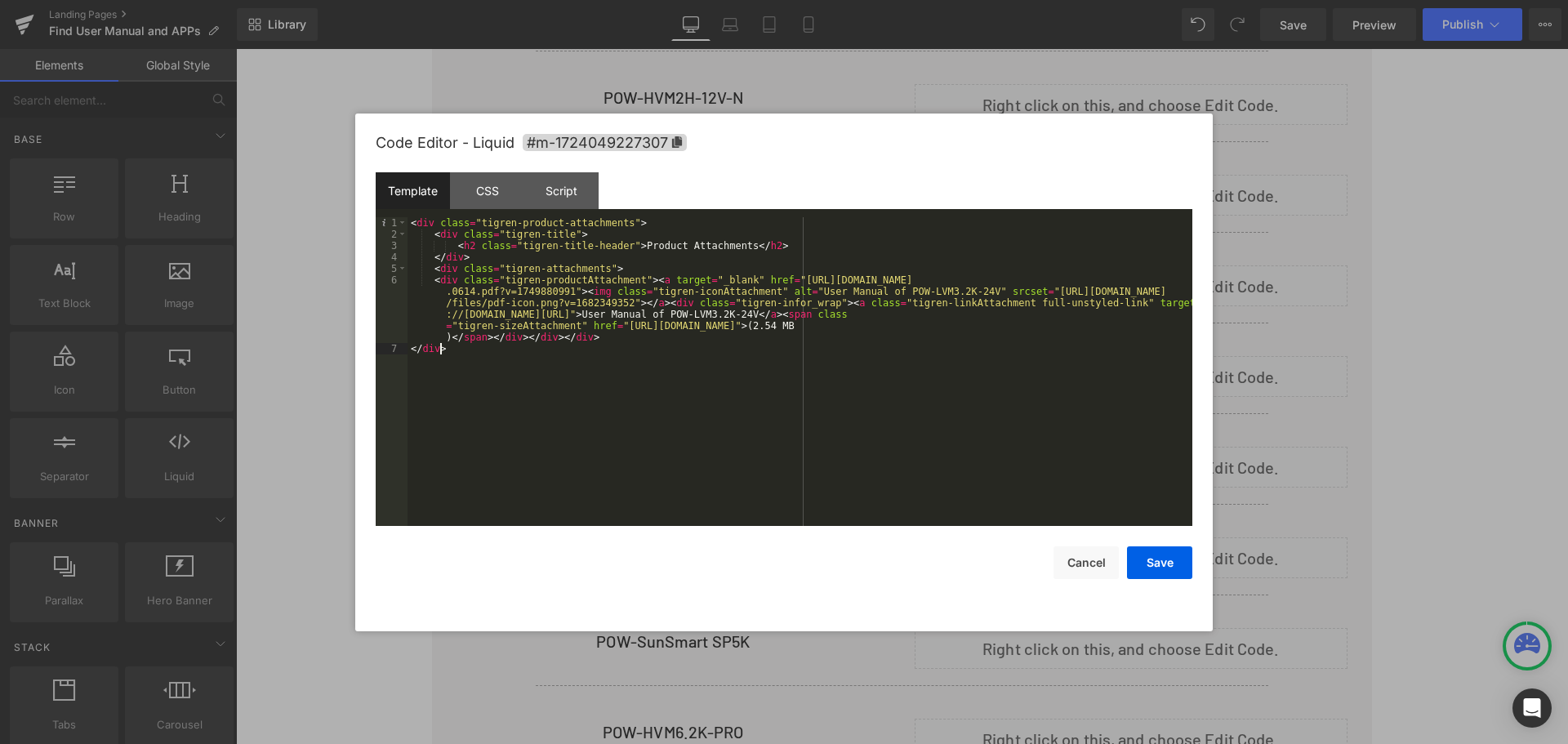
click at [681, 353] on div "< div class = "tigren-product-attachments" > < div class = "tigren-title" > < h…" at bounding box center [800, 383] width 785 height 332
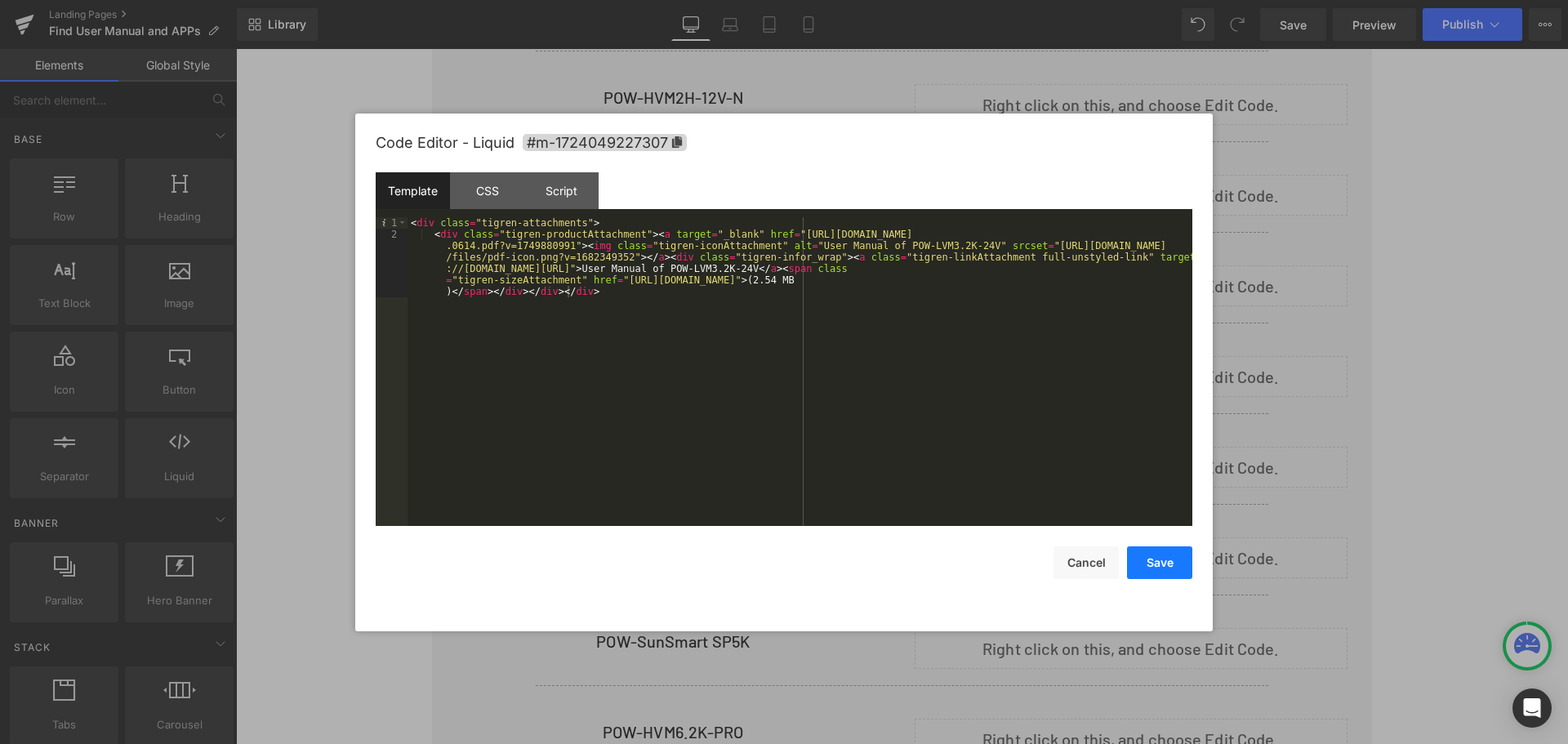
click at [1175, 559] on button "Save" at bounding box center [1159, 563] width 66 height 32
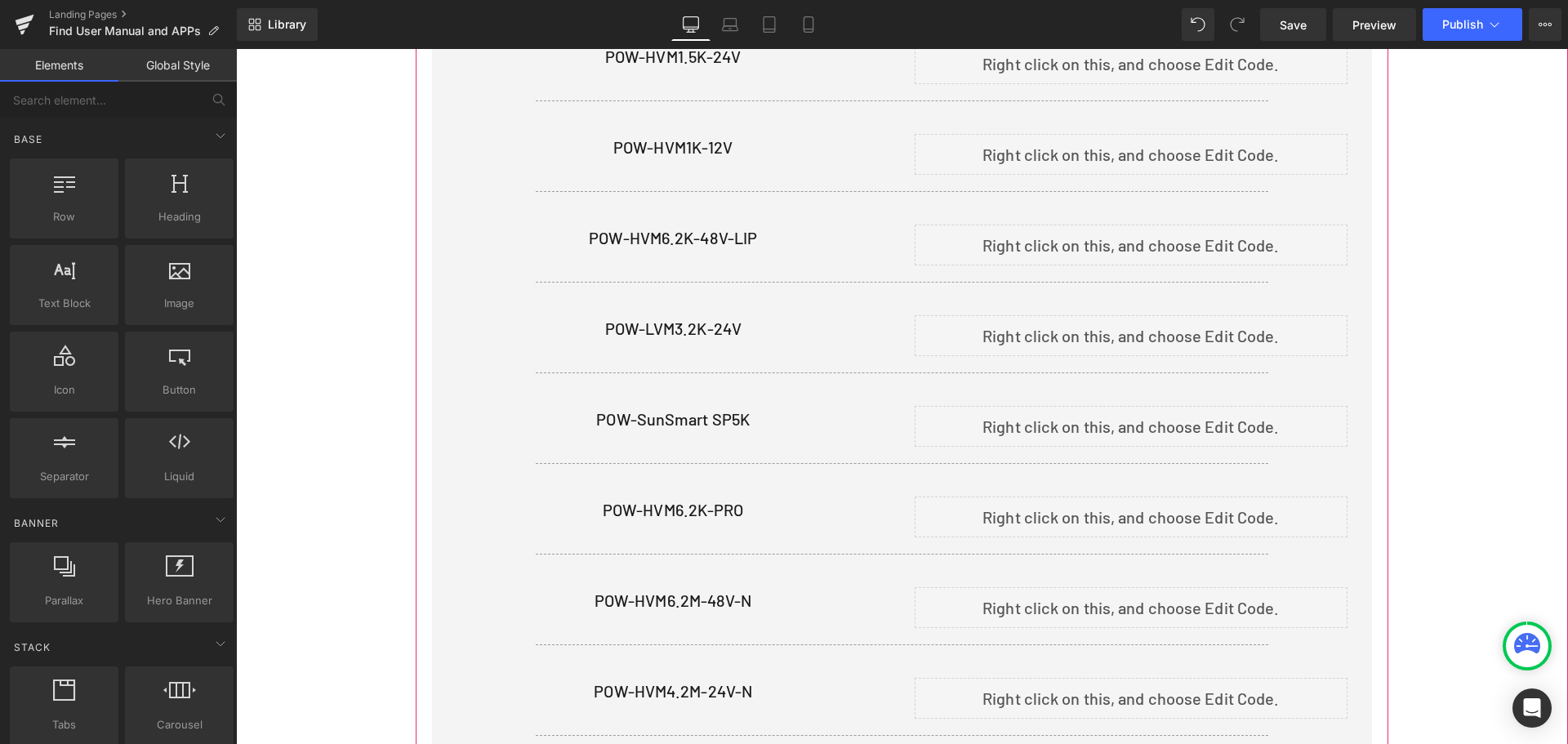
scroll to position [1267, 0]
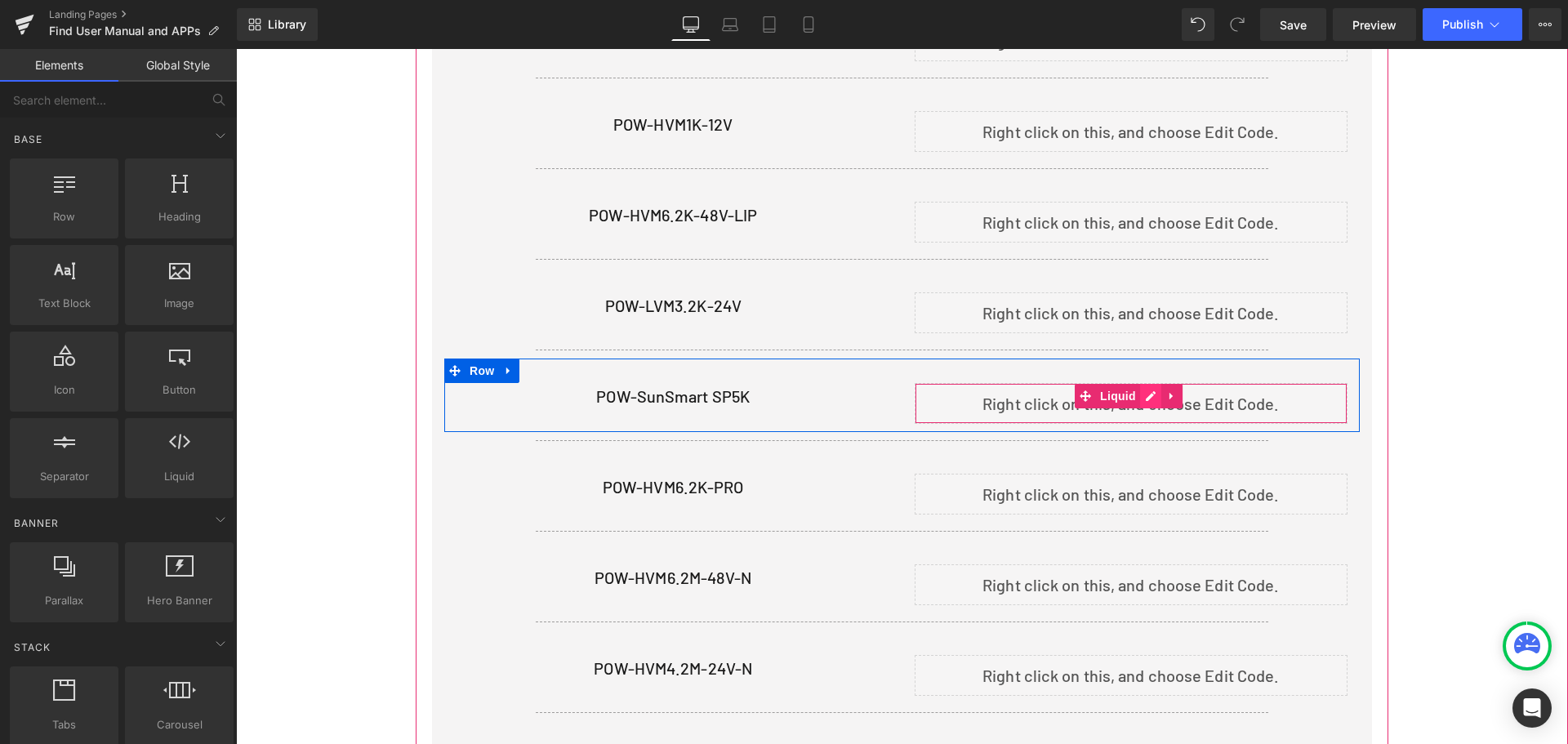
click at [1144, 391] on div "Liquid" at bounding box center [1131, 403] width 433 height 41
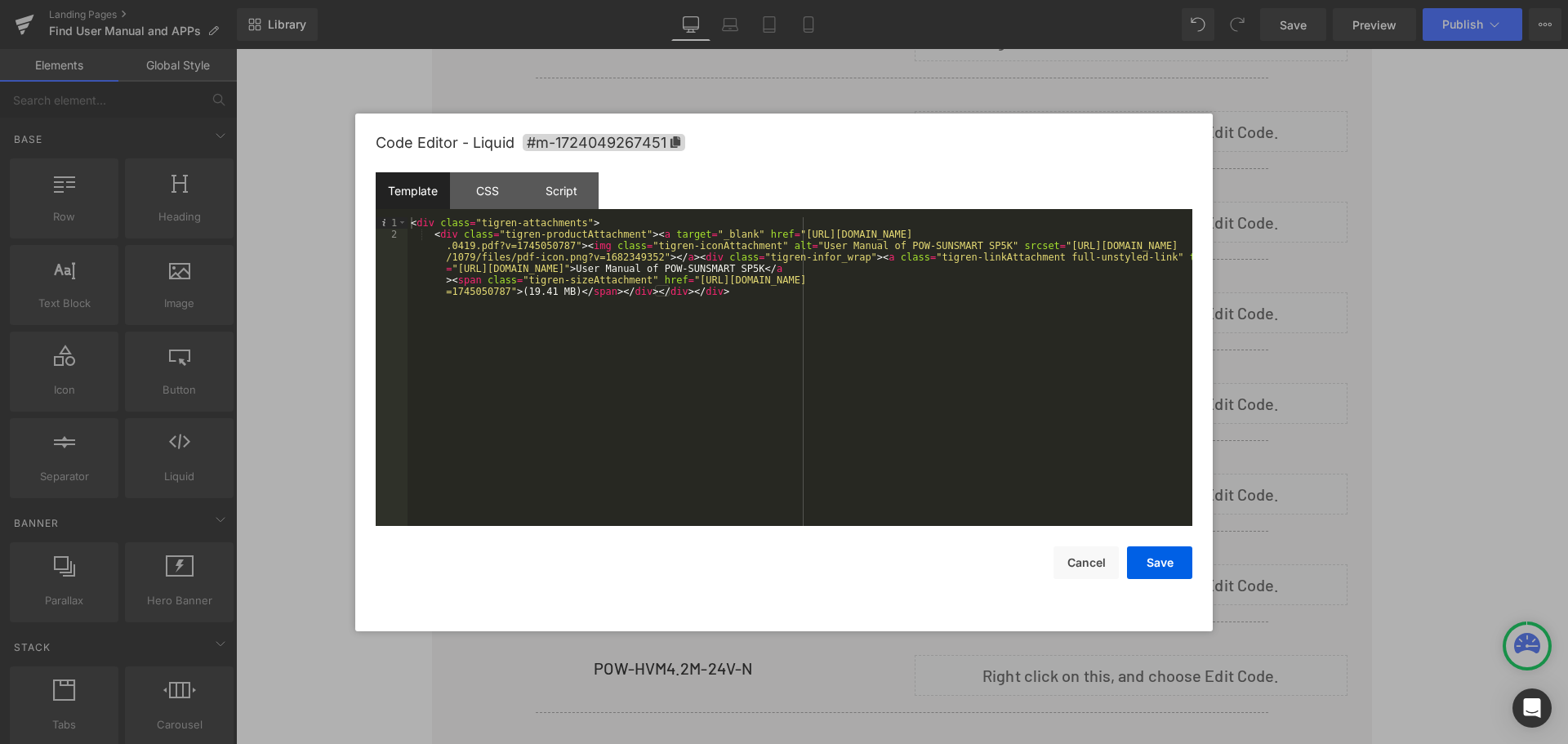
click at [653, 315] on div "< div class = "tigren-attachments" > < div class = "tigren-productAttachment" >…" at bounding box center [800, 411] width 785 height 389
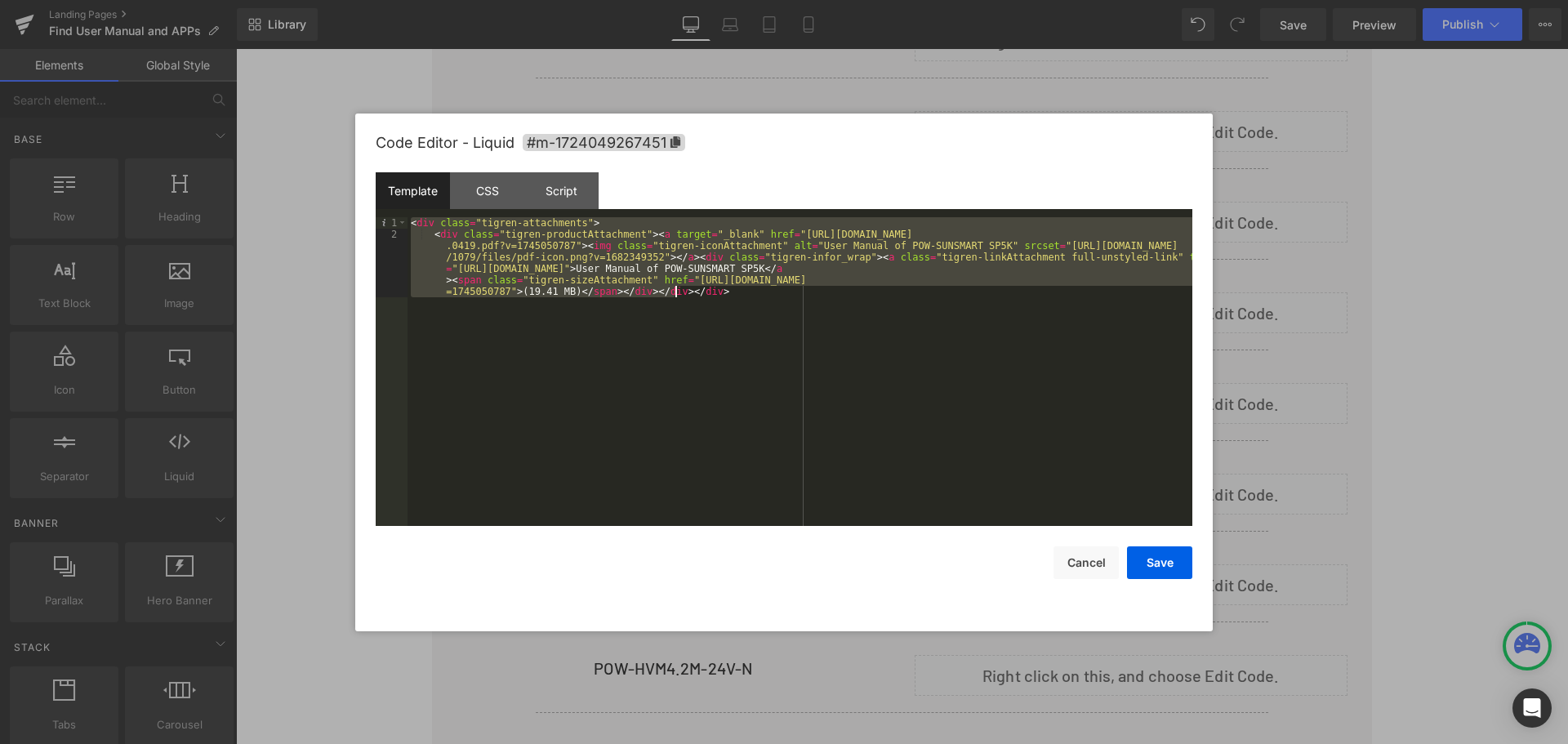
click at [500, 260] on div "< div class = "tigren-attachments" > < div class = "tigren-productAttachment" >…" at bounding box center [800, 372] width 785 height 309
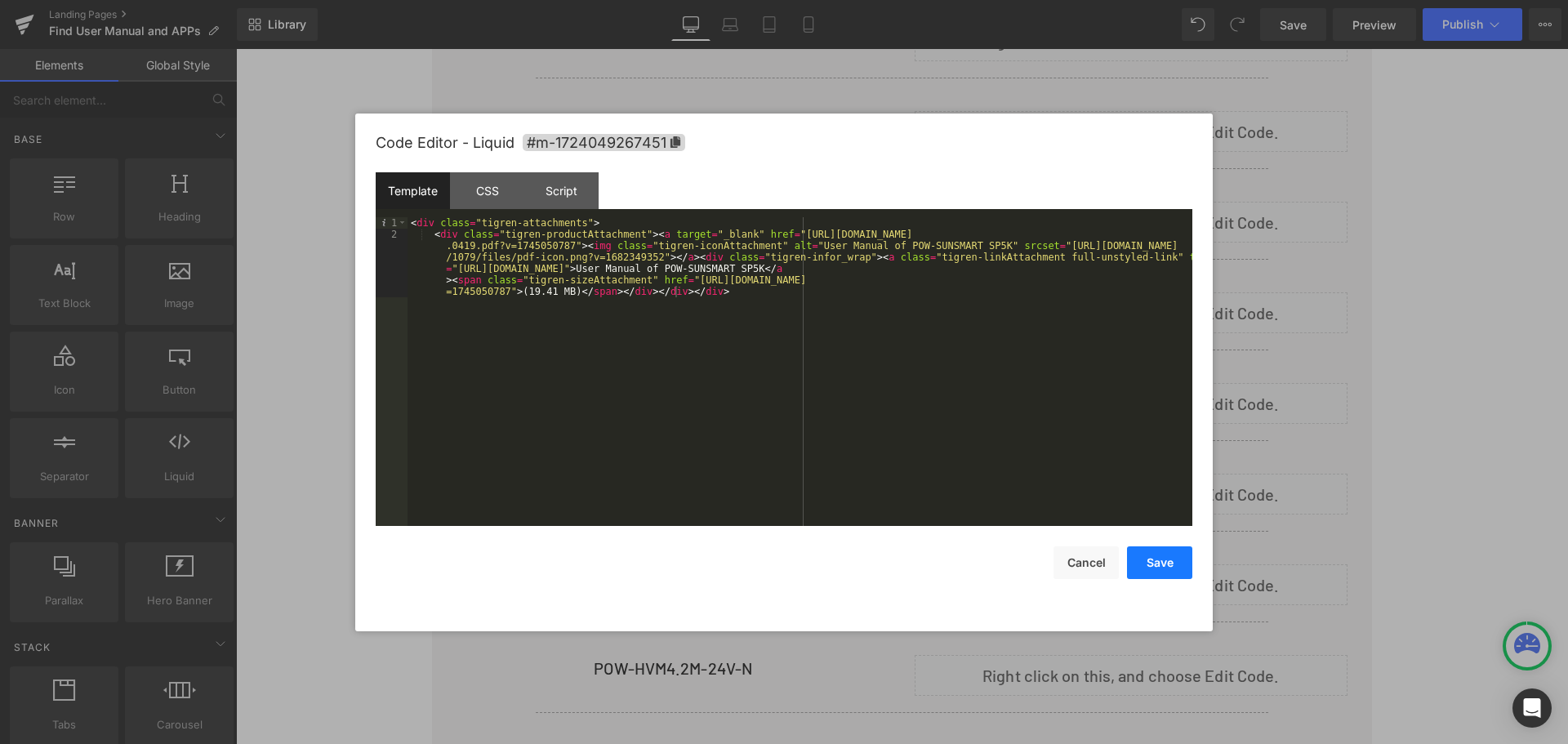
click at [1156, 567] on button "Save" at bounding box center [1159, 563] width 66 height 32
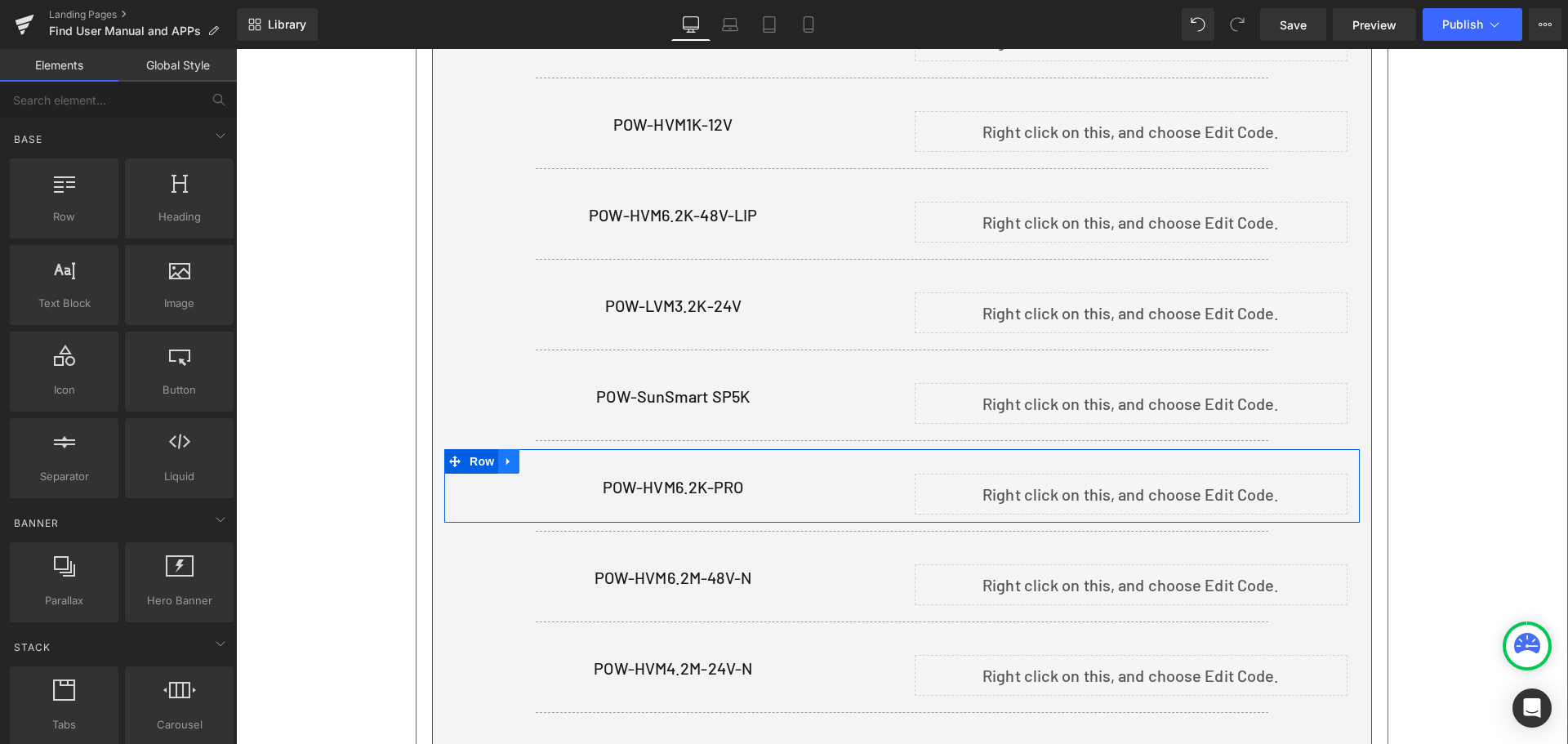
click at [508, 458] on icon at bounding box center [507, 462] width 3 height 8
click at [553, 455] on icon at bounding box center [551, 461] width 11 height 11
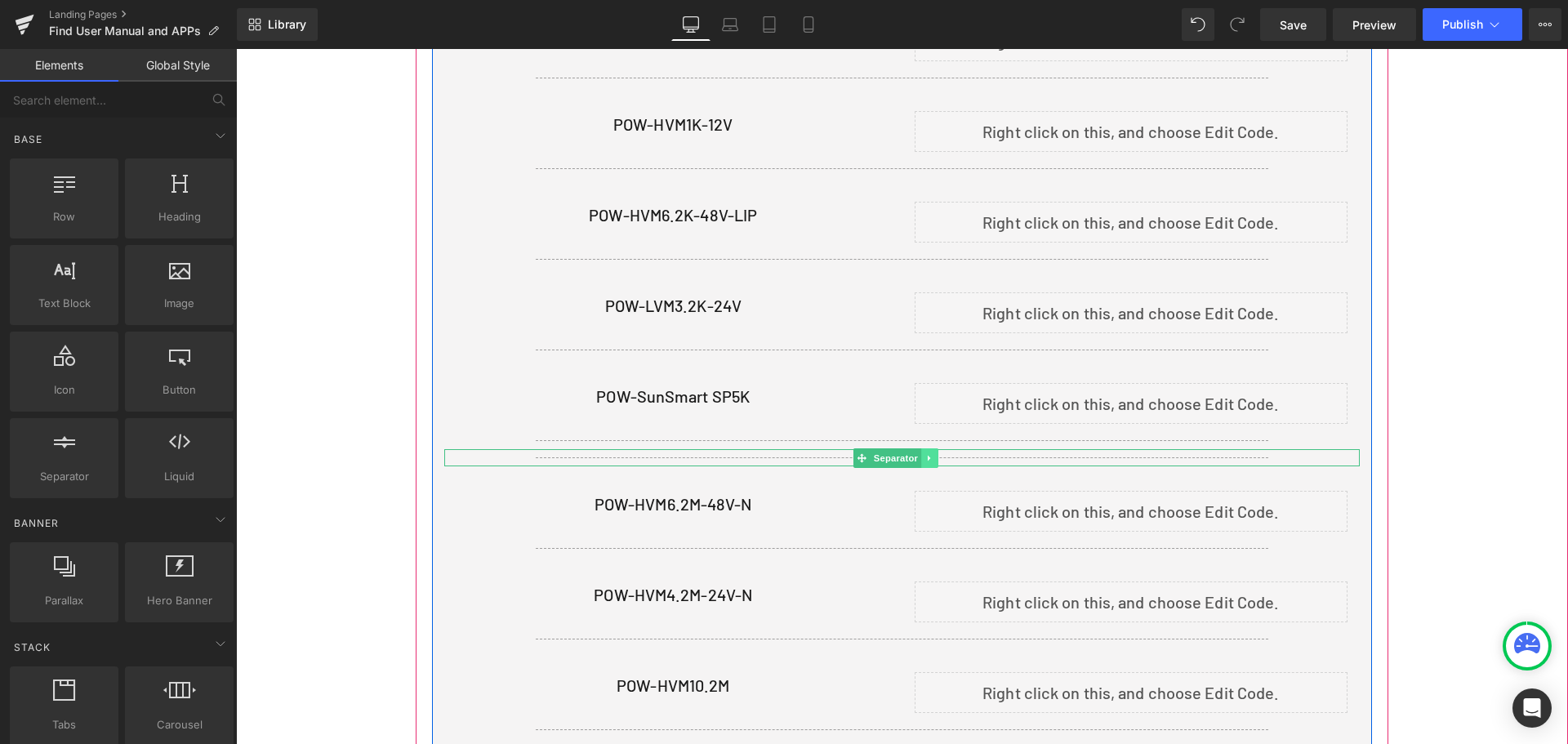
click at [934, 453] on icon at bounding box center [928, 458] width 9 height 10
click at [942, 454] on icon at bounding box center [937, 457] width 9 height 9
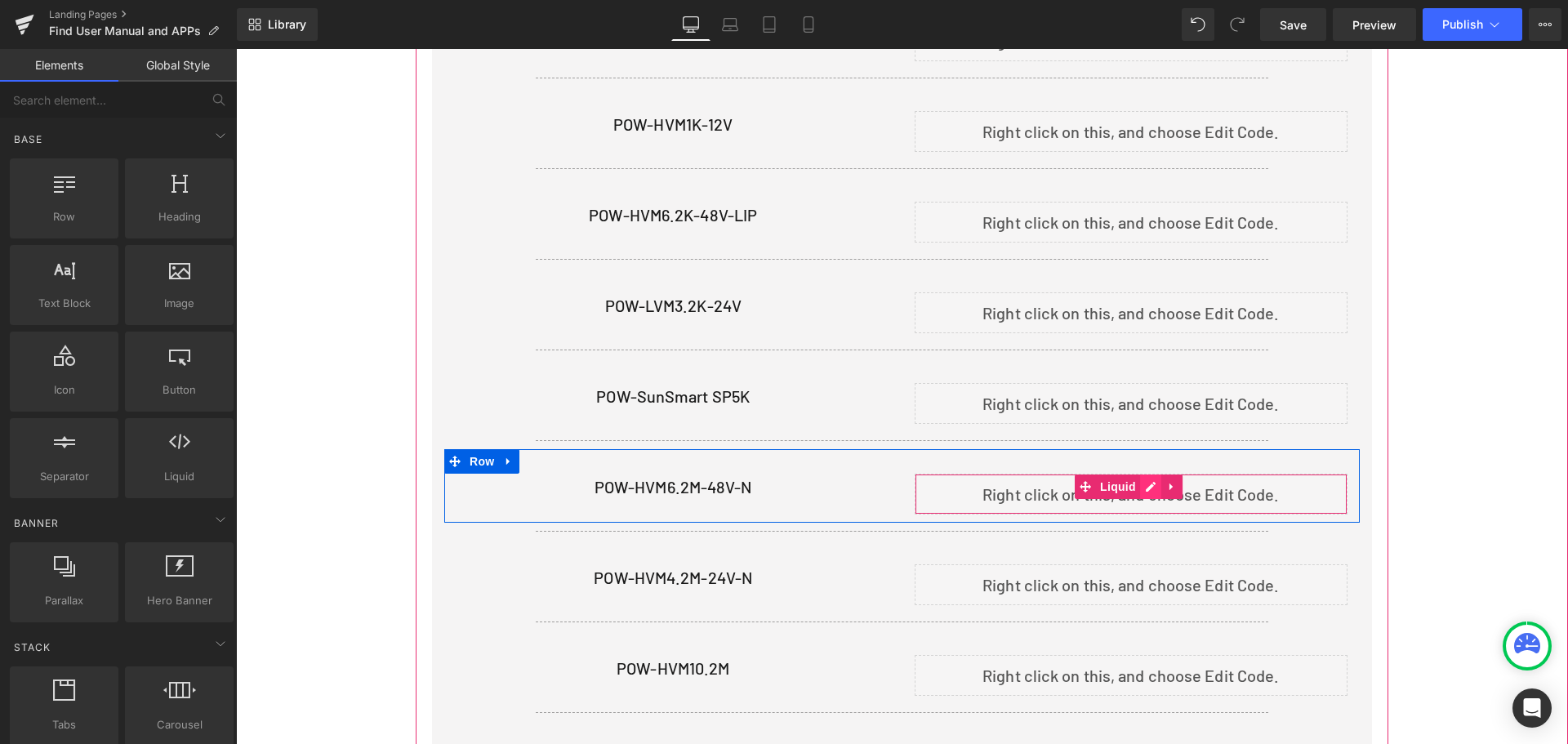
click at [1151, 480] on div "Liquid" at bounding box center [1131, 493] width 433 height 41
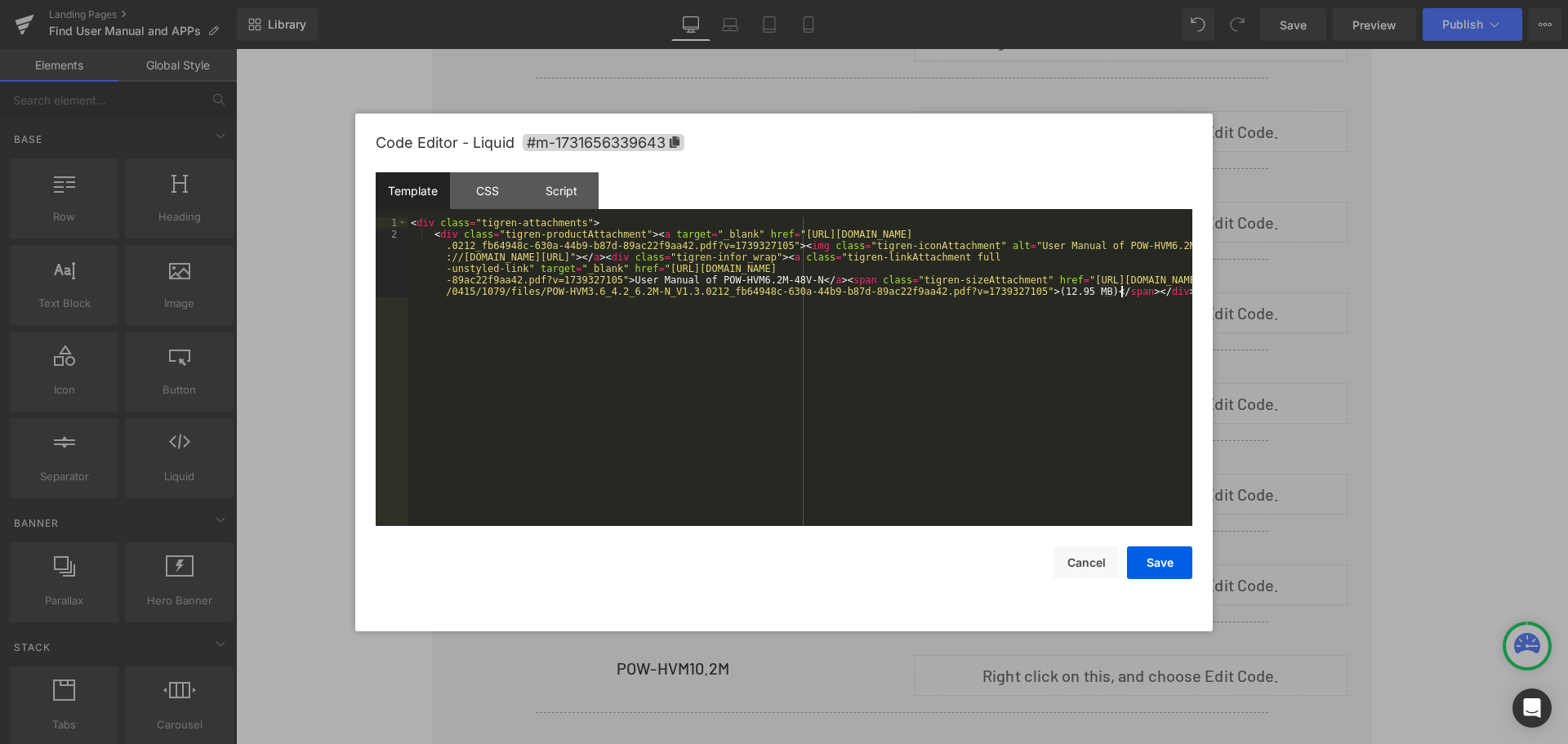
click at [841, 325] on div "< div class = "tigren-attachments" > < div class = "tigren-productAttachment" >…" at bounding box center [800, 411] width 785 height 389
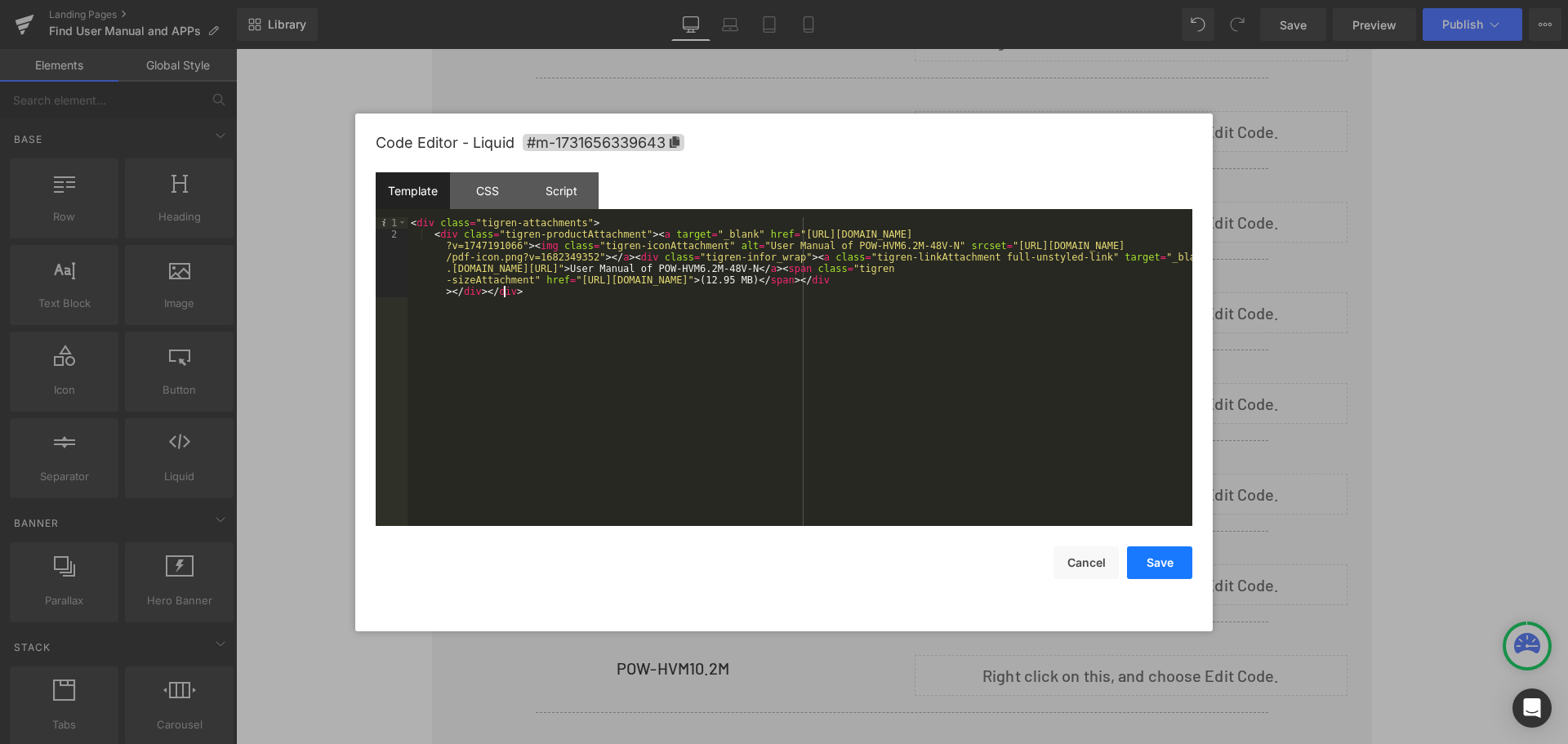
click at [1175, 560] on button "Save" at bounding box center [1159, 563] width 66 height 32
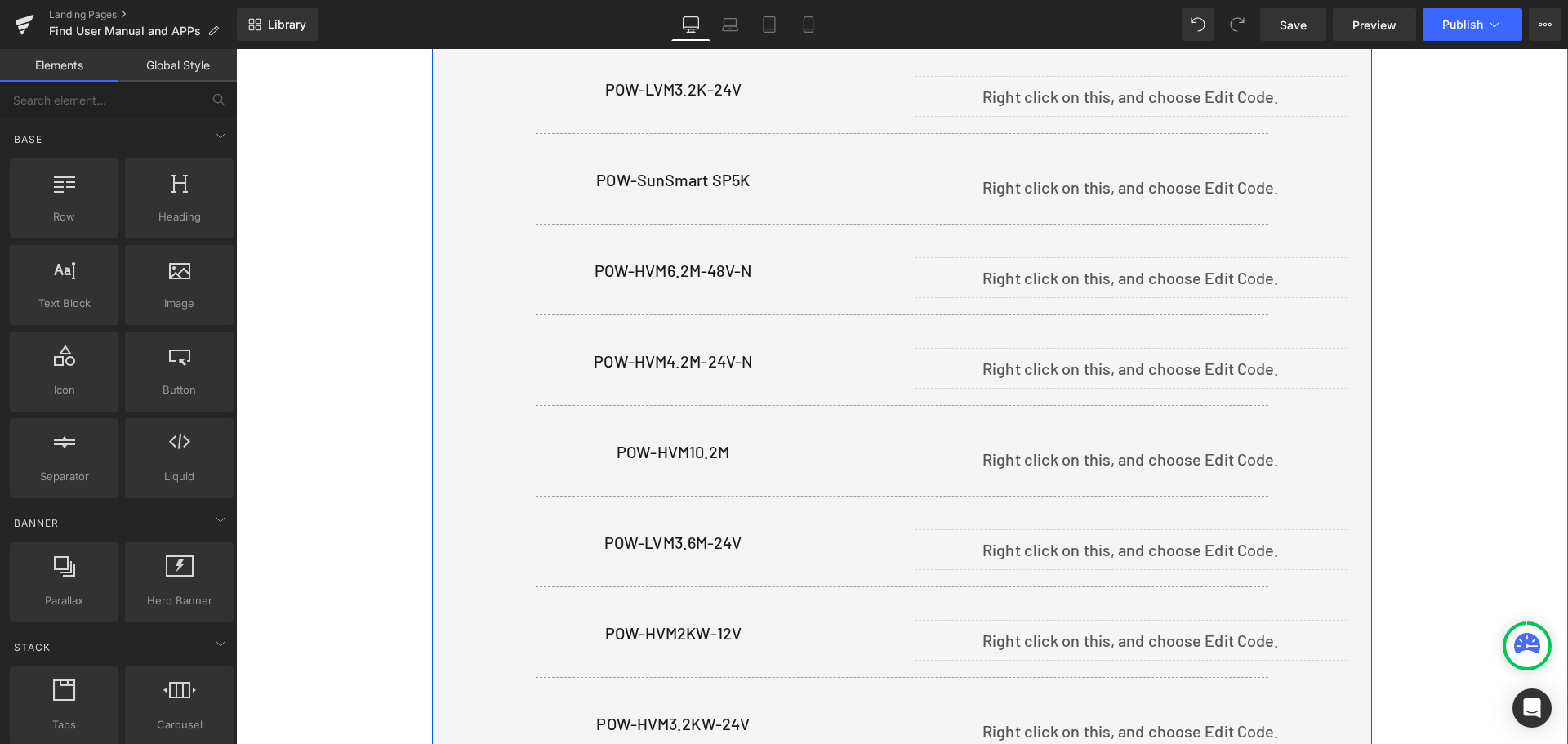
scroll to position [1511, 0]
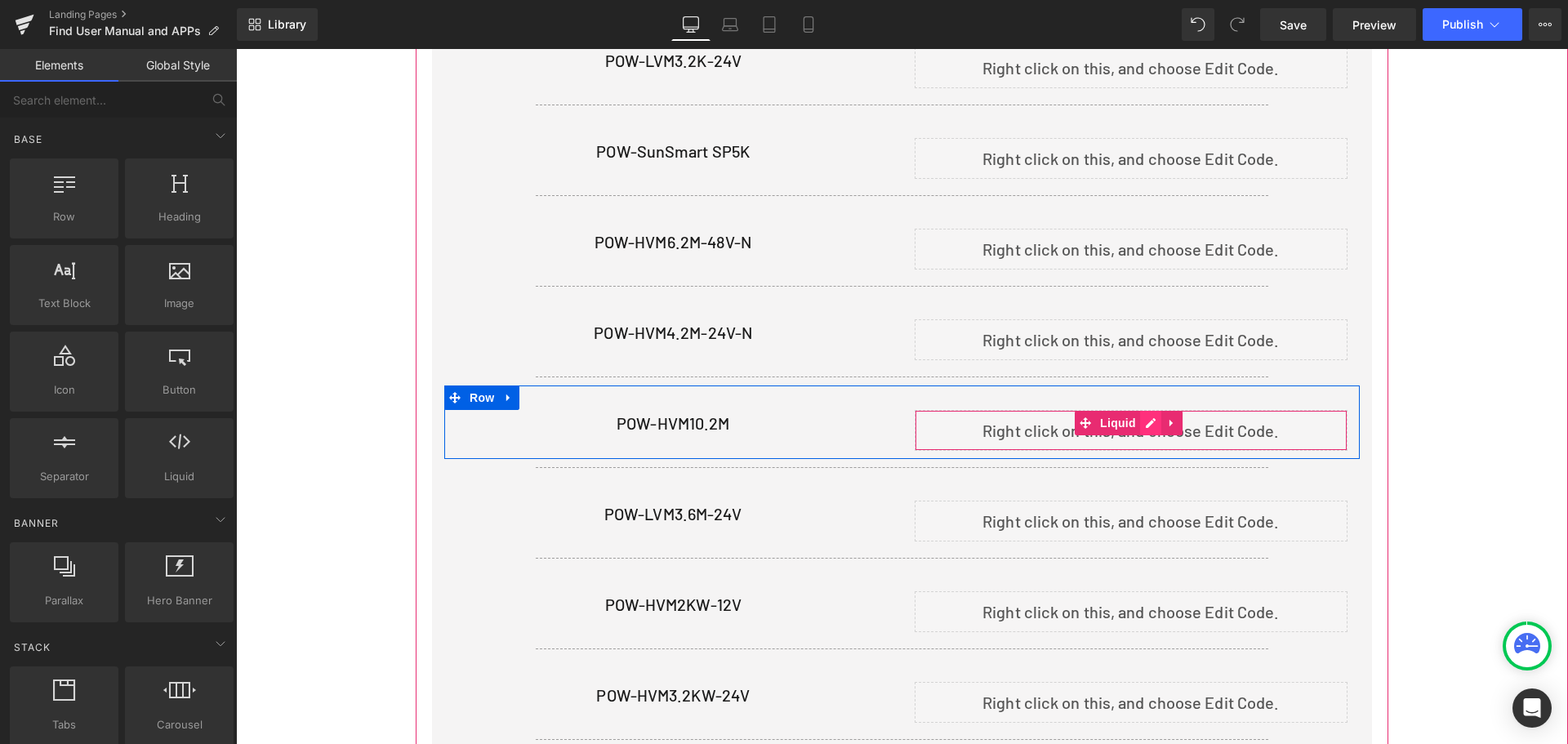
click at [1147, 414] on div "Liquid" at bounding box center [1131, 429] width 433 height 41
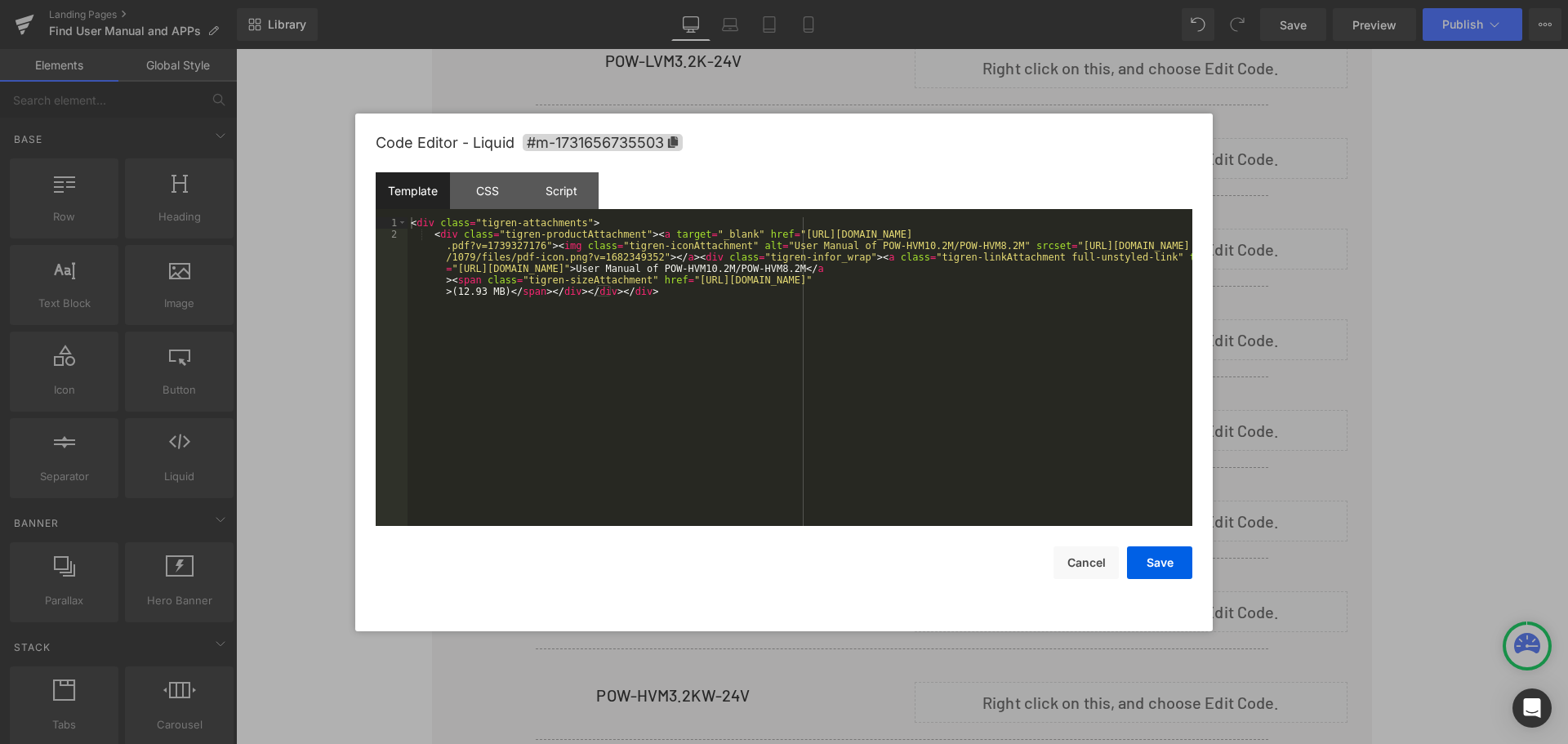
click at [695, 296] on div "< div class = "tigren-attachments" > < div class = "tigren-productAttachment" >…" at bounding box center [800, 411] width 785 height 389
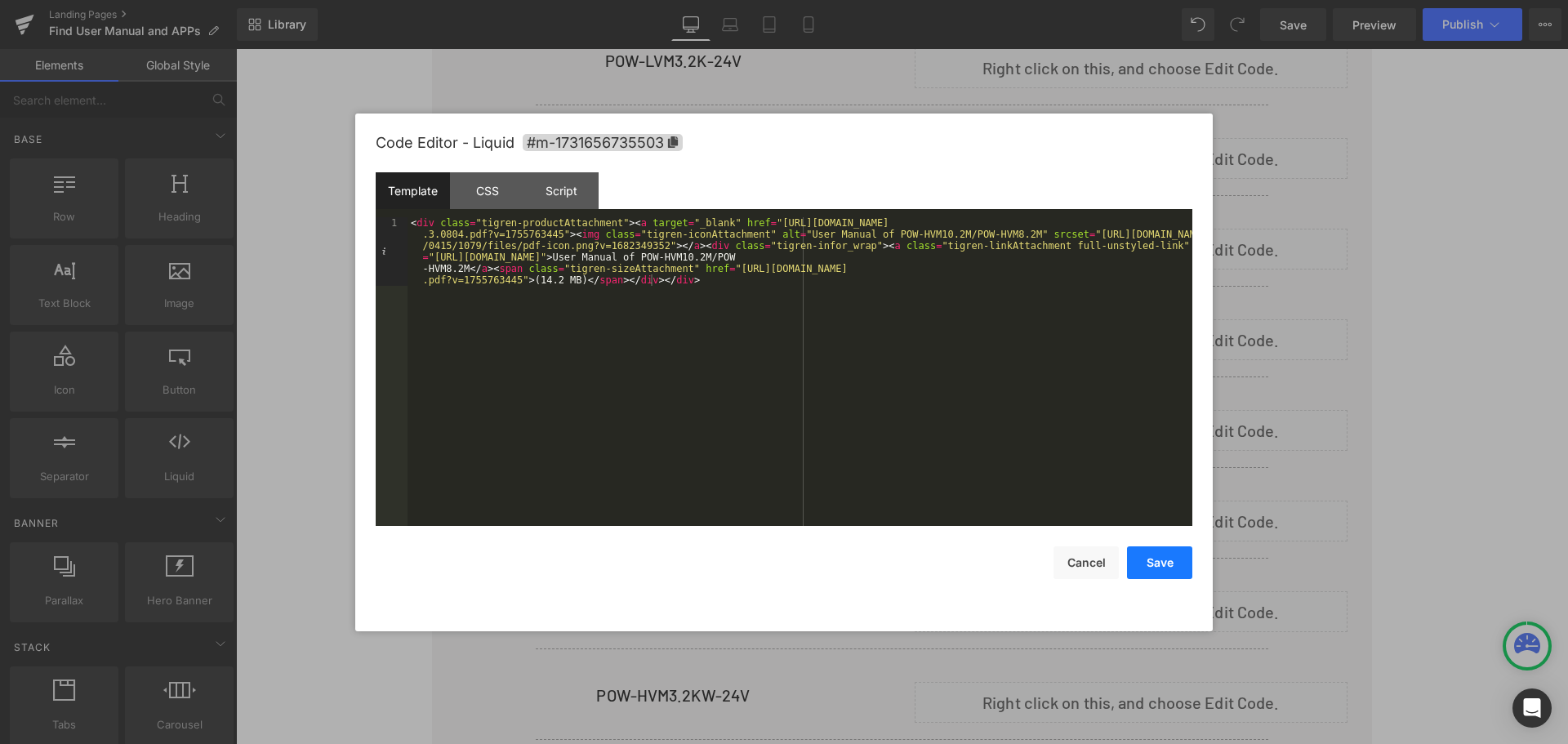
click at [1158, 568] on button "Save" at bounding box center [1159, 563] width 66 height 32
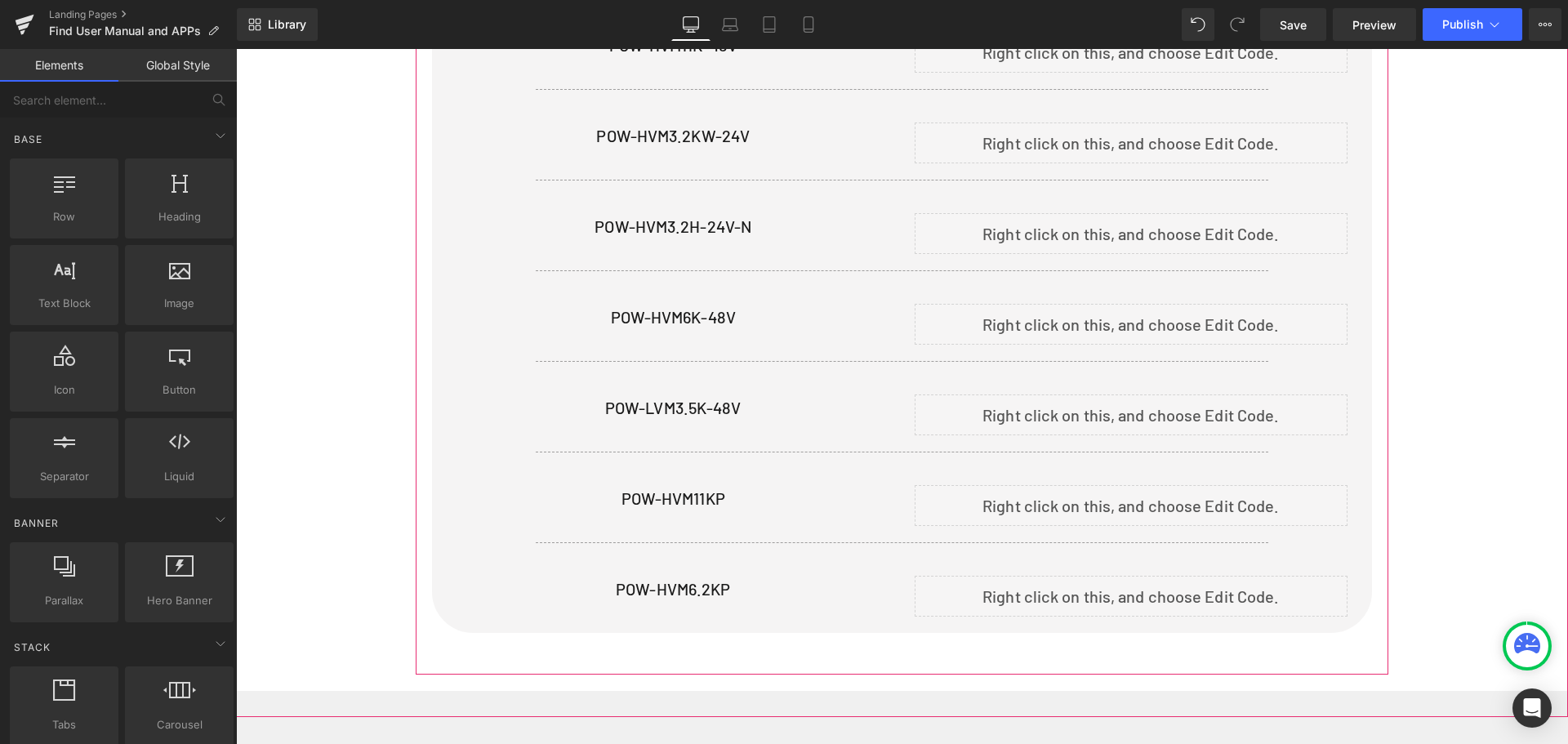
scroll to position [2572, 0]
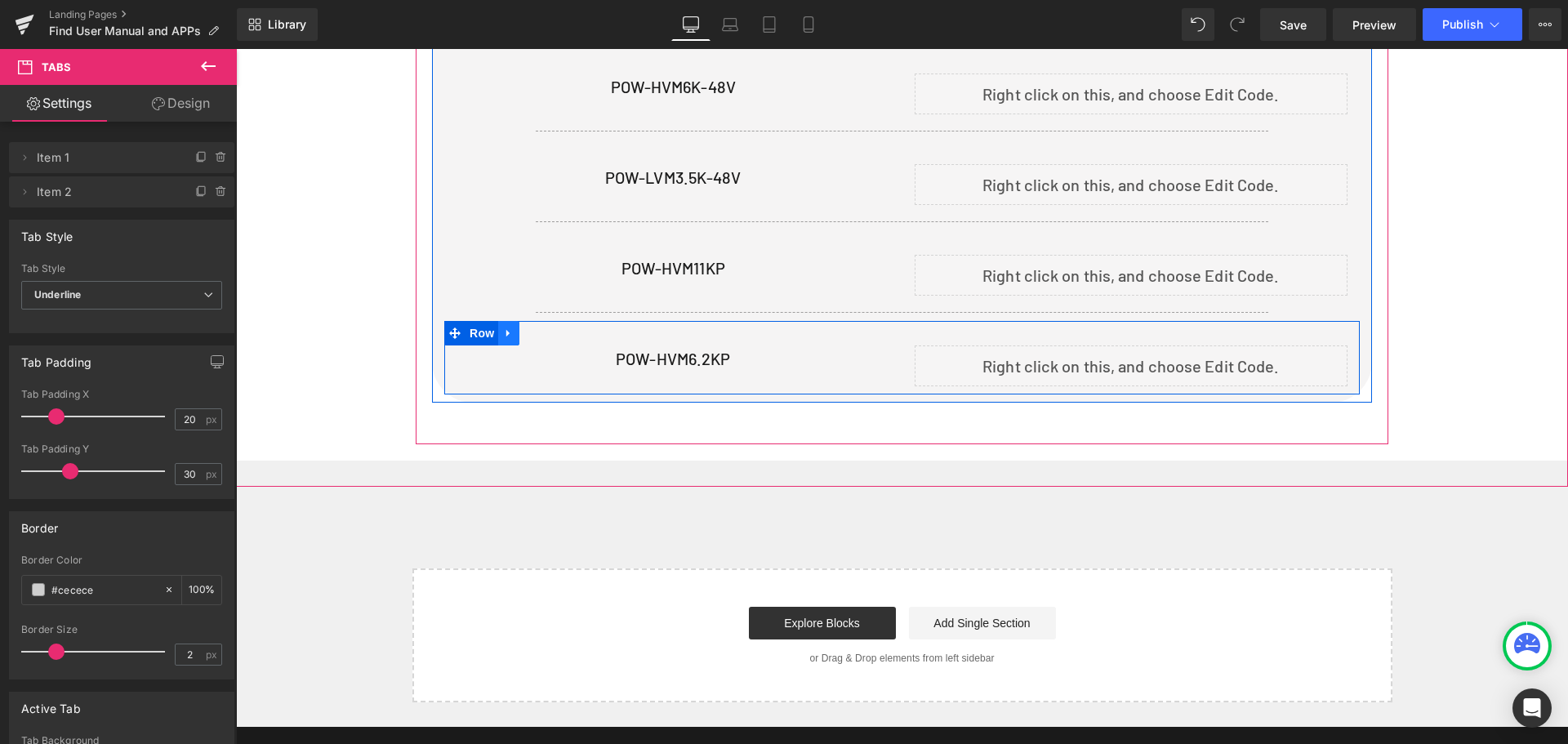
click at [511, 328] on icon at bounding box center [508, 334] width 11 height 12
click at [532, 331] on icon at bounding box center [530, 334] width 11 height 11
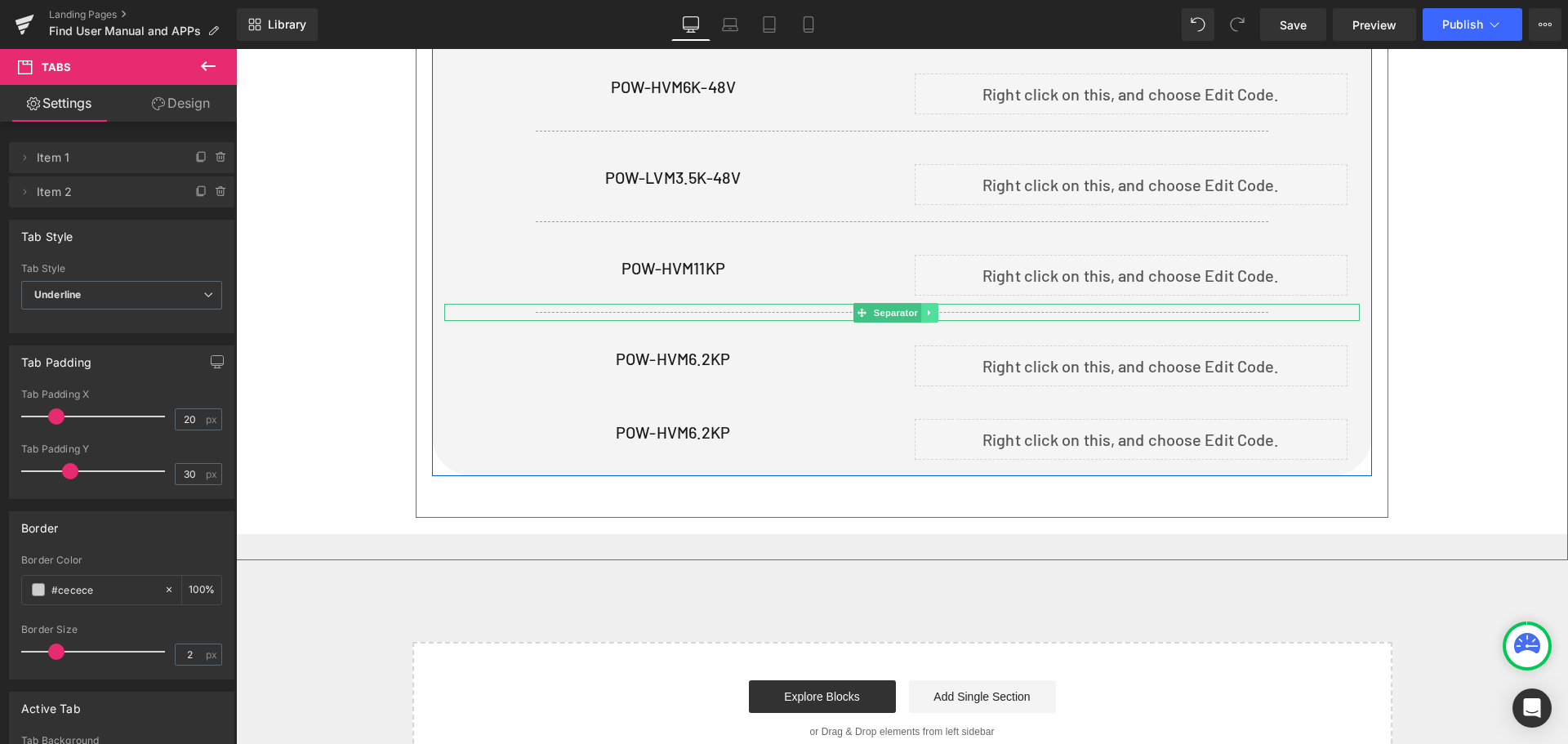
click at [929, 311] on icon at bounding box center [928, 313] width 9 height 10
click at [923, 311] on icon at bounding box center [921, 312] width 9 height 9
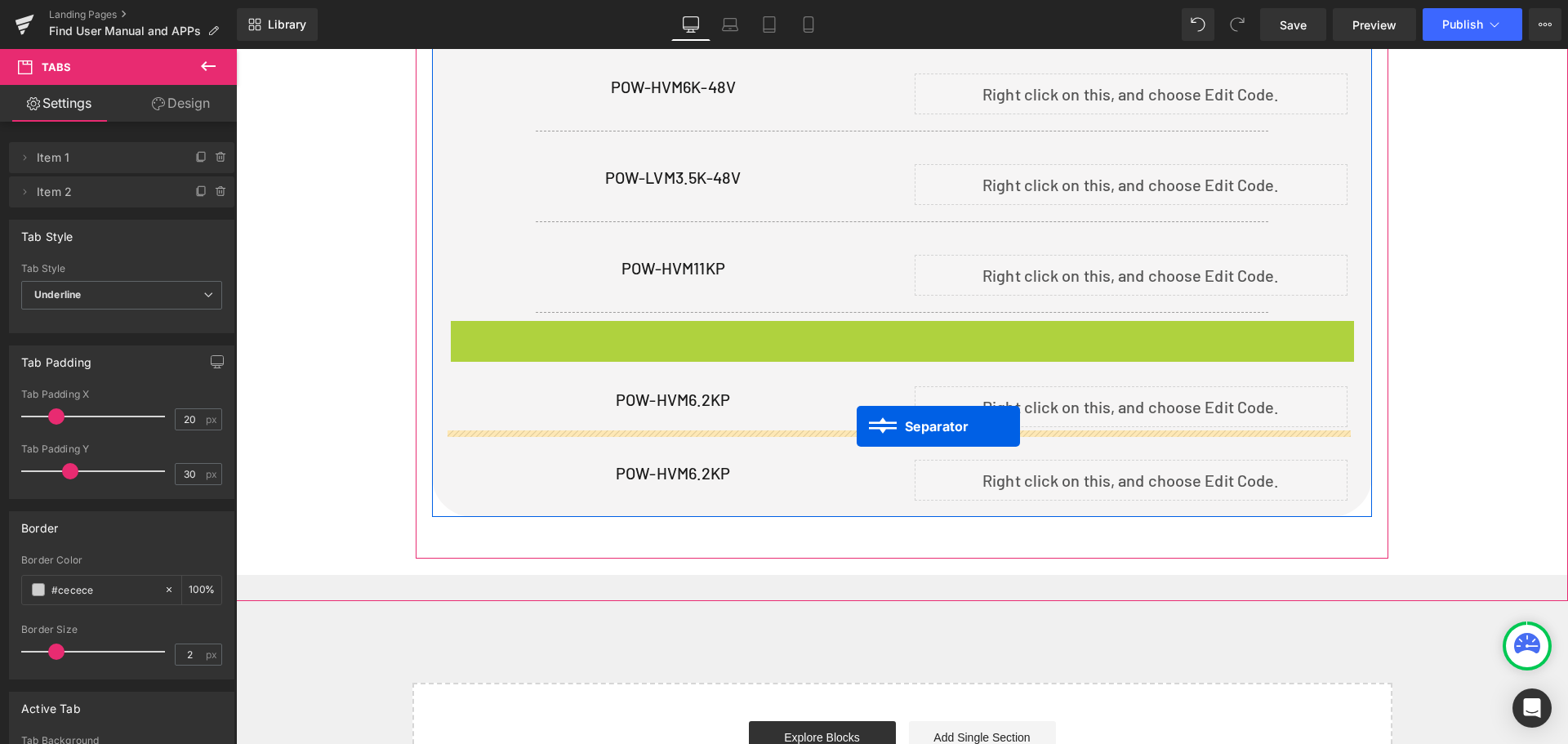
drag, startPoint x: 857, startPoint y: 322, endPoint x: 856, endPoint y: 427, distance: 105.0
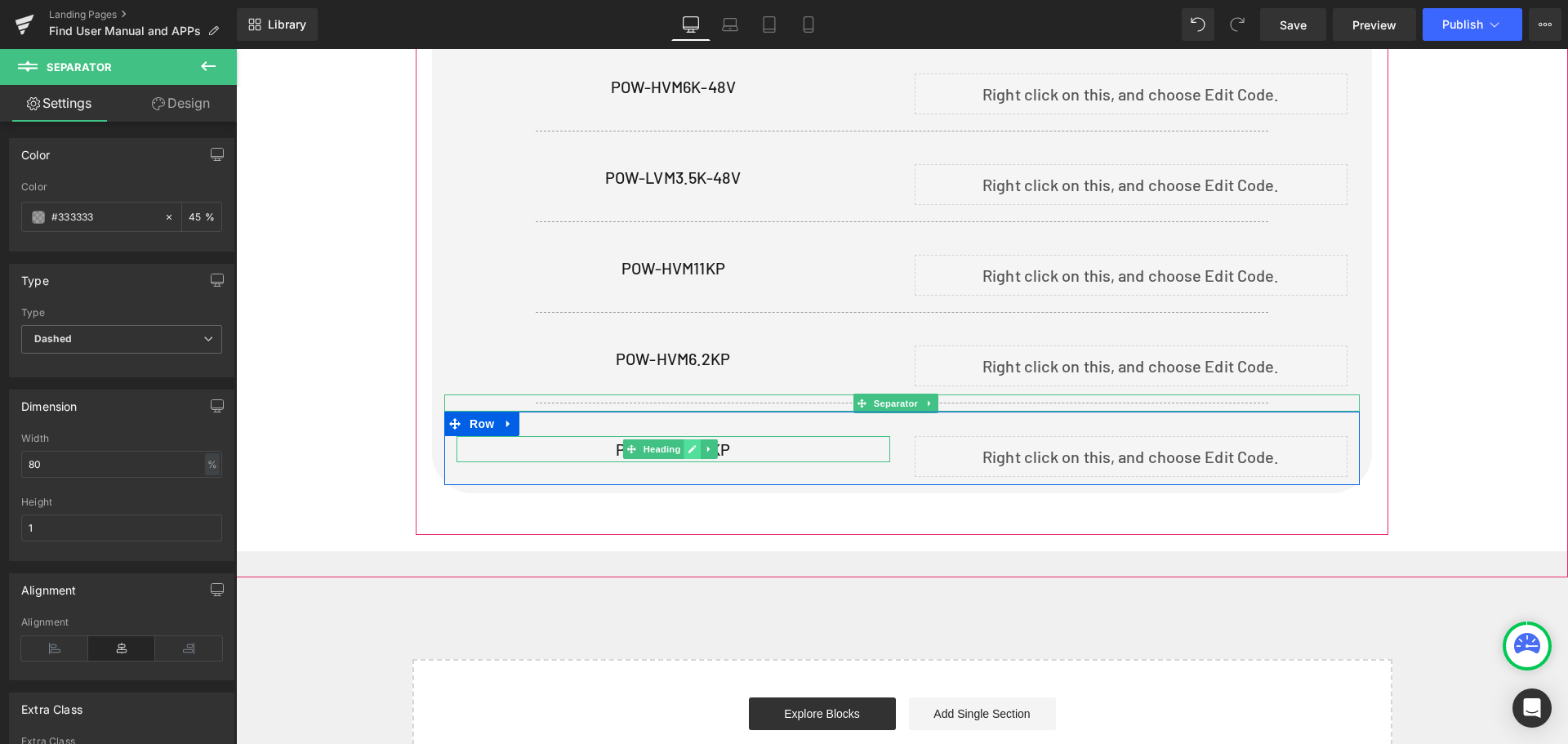
click at [689, 448] on icon at bounding box center [692, 449] width 9 height 9
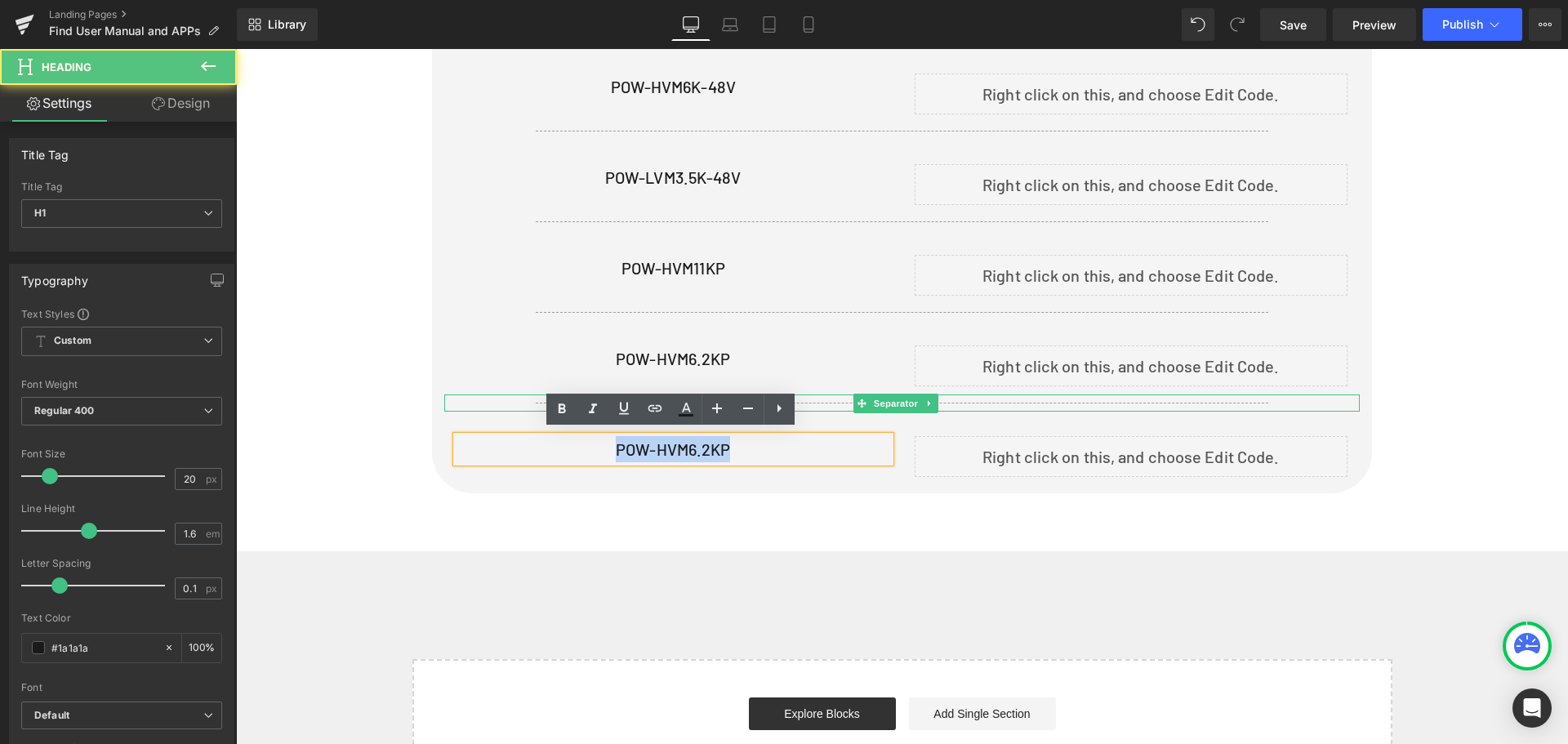
drag, startPoint x: 760, startPoint y: 443, endPoint x: 517, endPoint y: 442, distance: 243.0
click at [517, 442] on h1 "POW-HVM6.2KP" at bounding box center [673, 448] width 433 height 26
paste div
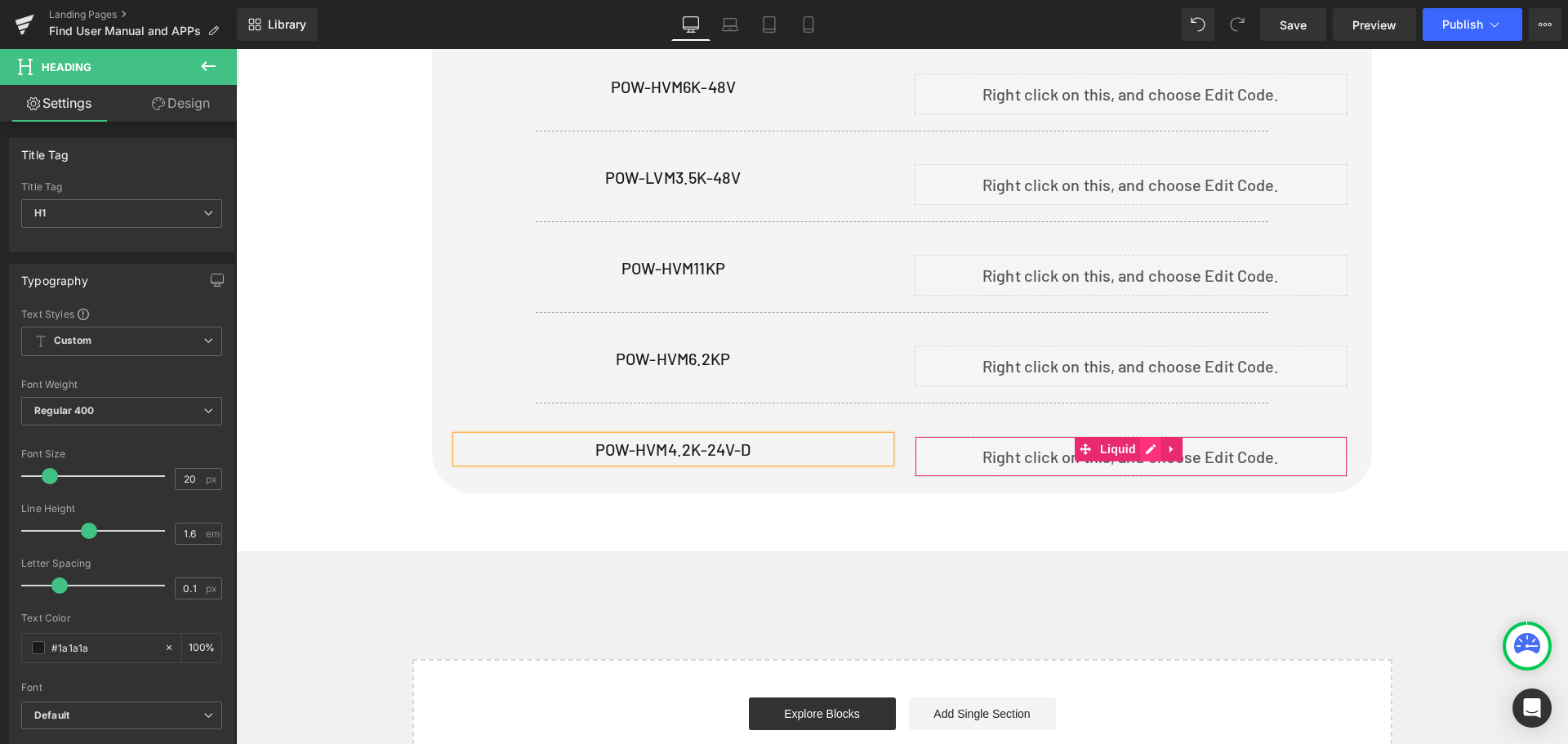
click at [1145, 444] on div "Liquid" at bounding box center [1131, 456] width 433 height 41
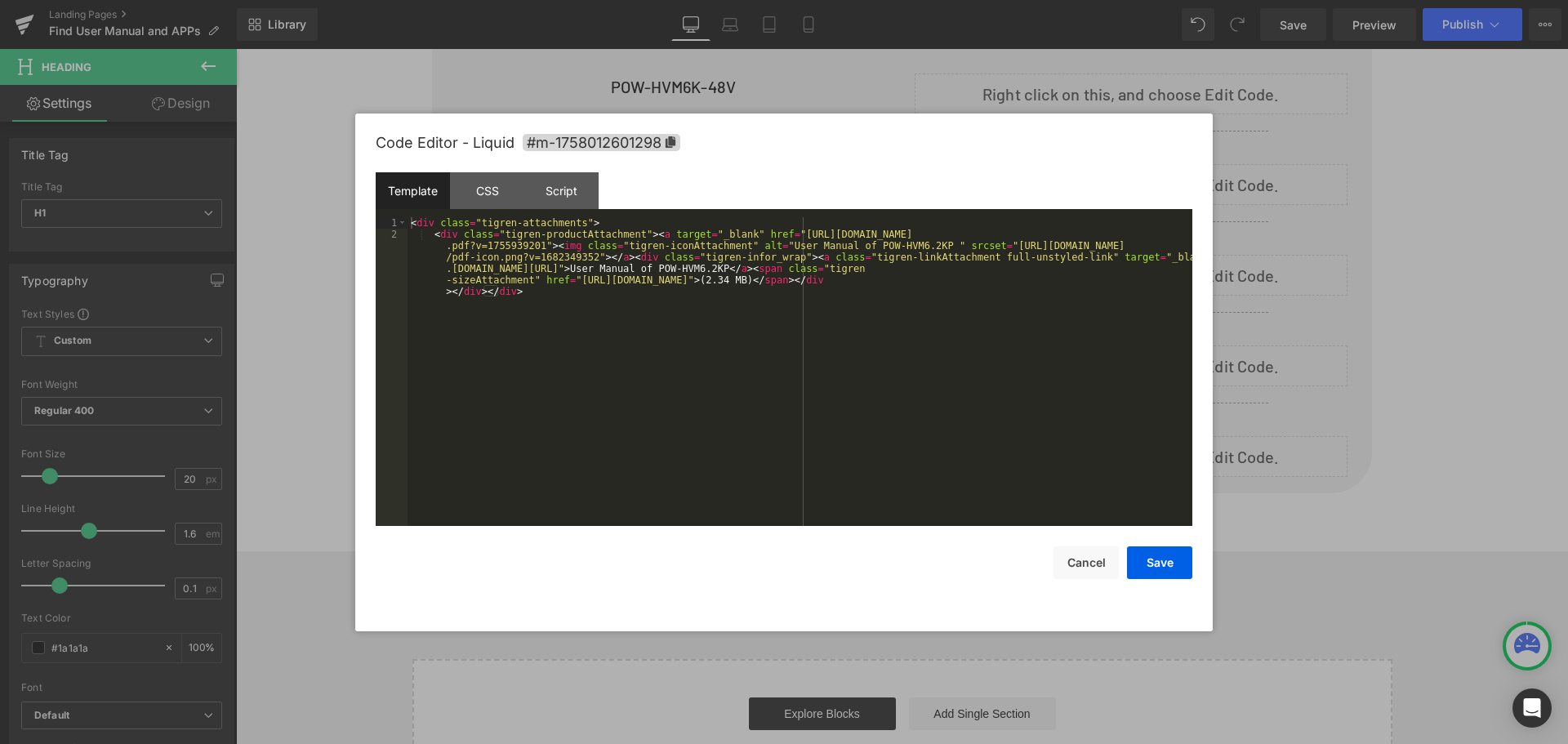
click at [735, 369] on div "< div class = "tigren-attachments" > < div class = "tigren-productAttachment" >…" at bounding box center [800, 411] width 785 height 389
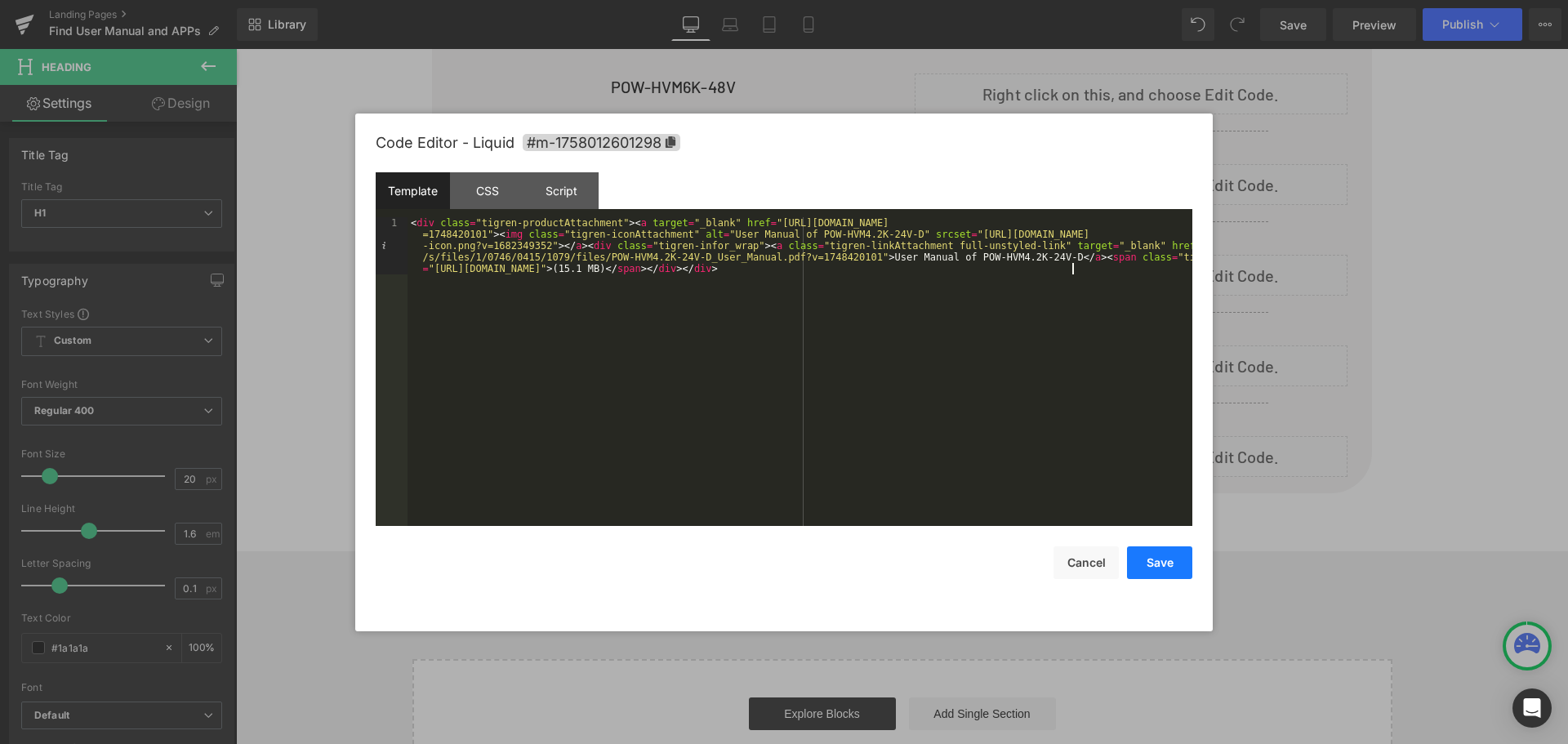
click at [1155, 565] on button "Save" at bounding box center [1159, 563] width 66 height 32
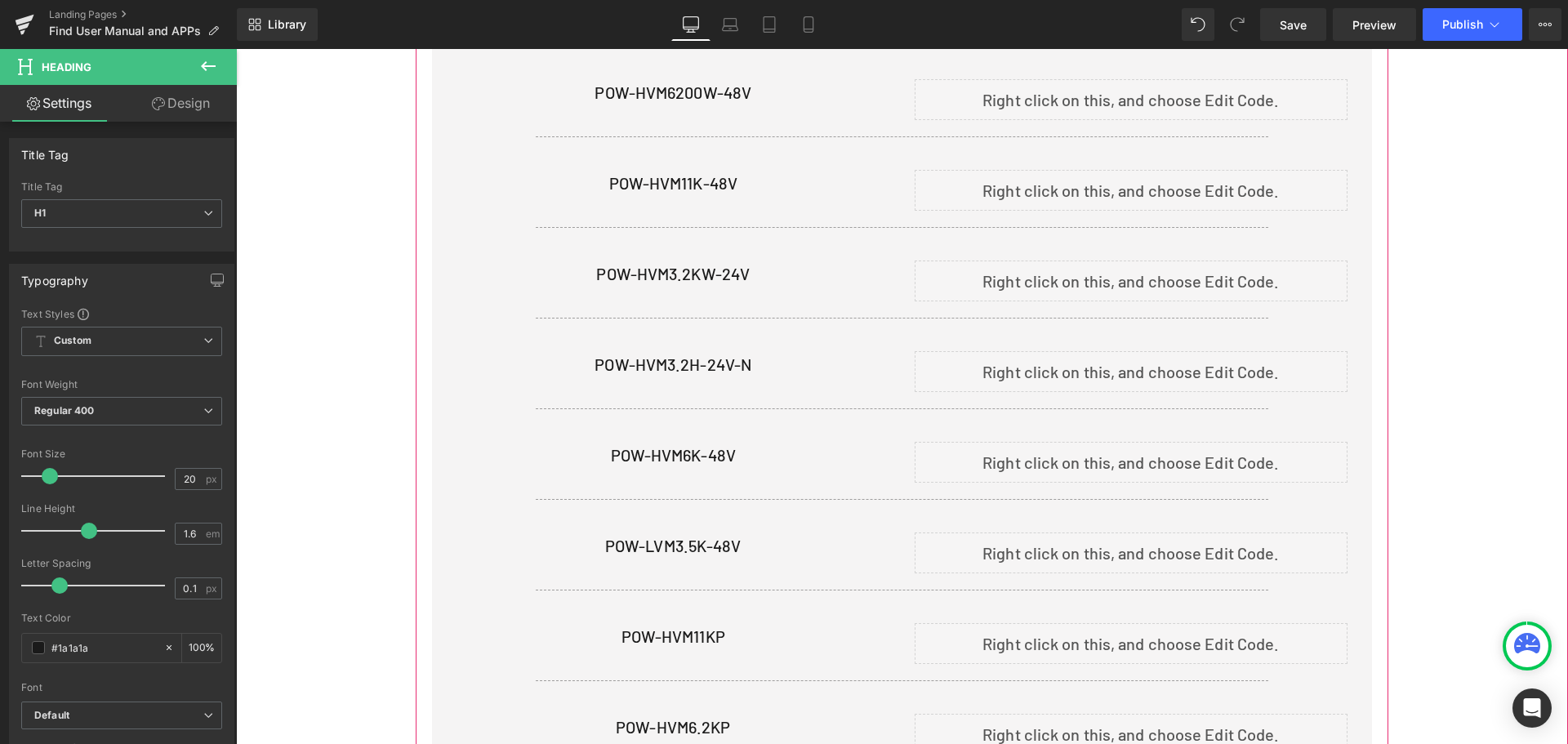
scroll to position [2165, 0]
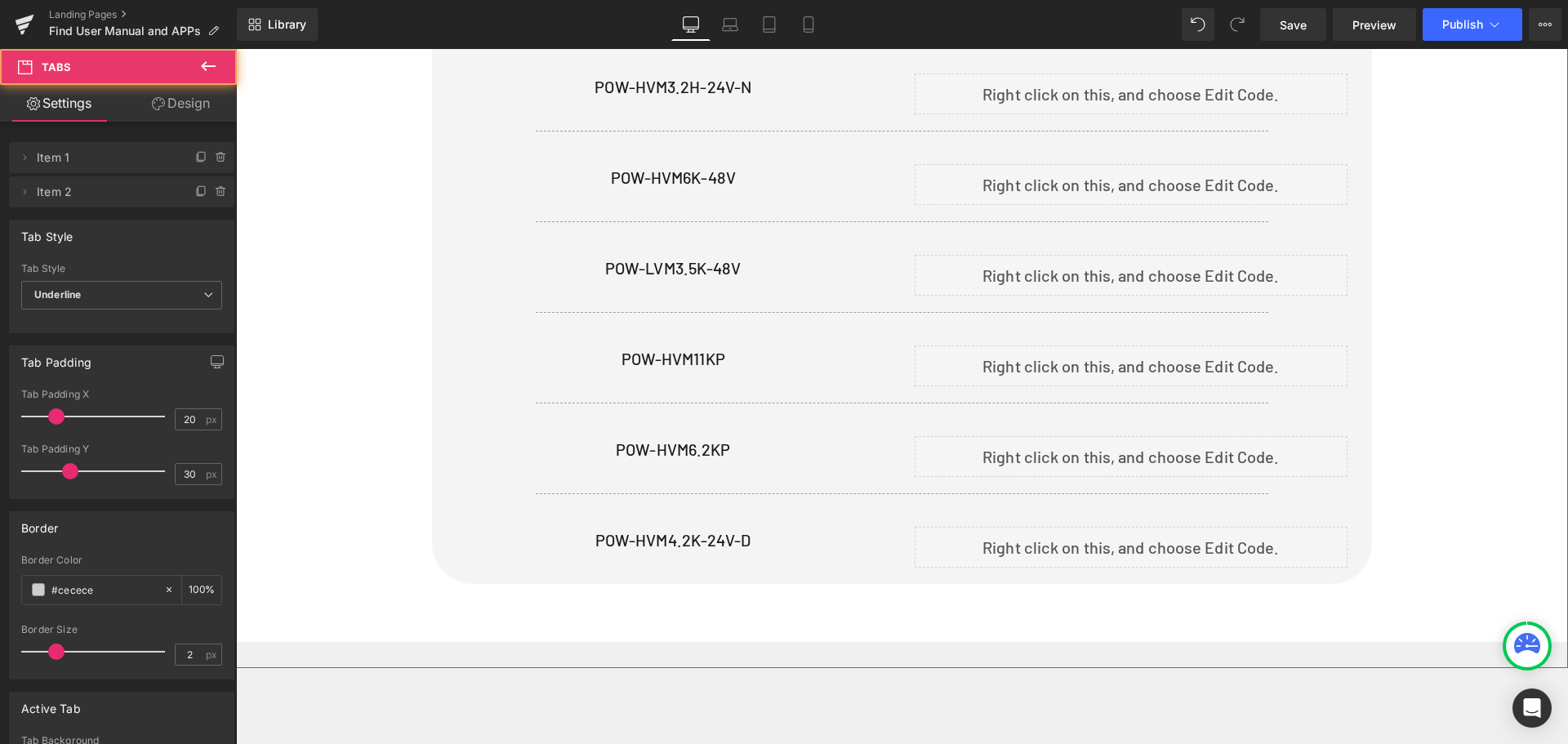
scroll to position [2572, 0]
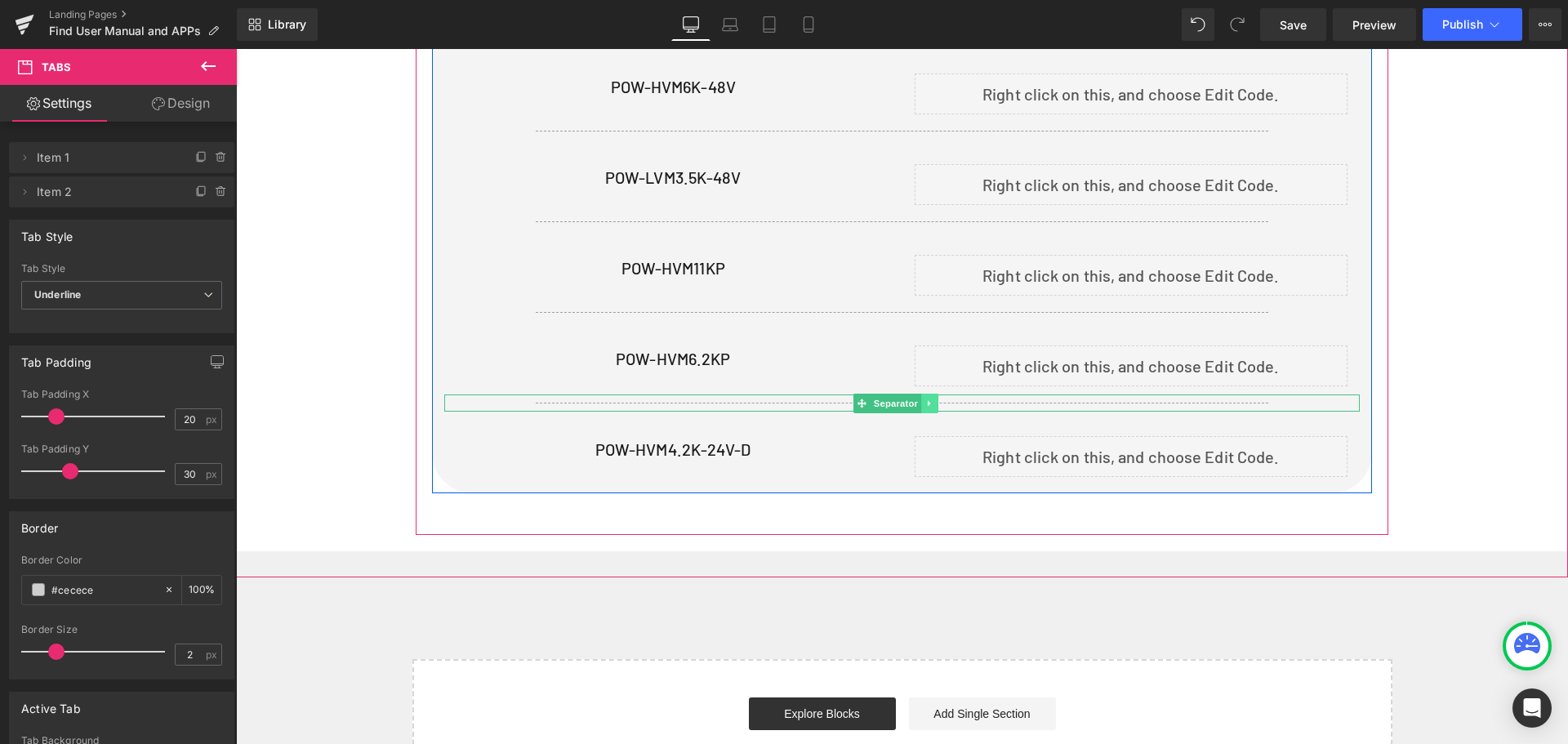
click at [930, 400] on icon at bounding box center [928, 403] width 3 height 6
click at [921, 398] on icon at bounding box center [921, 402] width 9 height 9
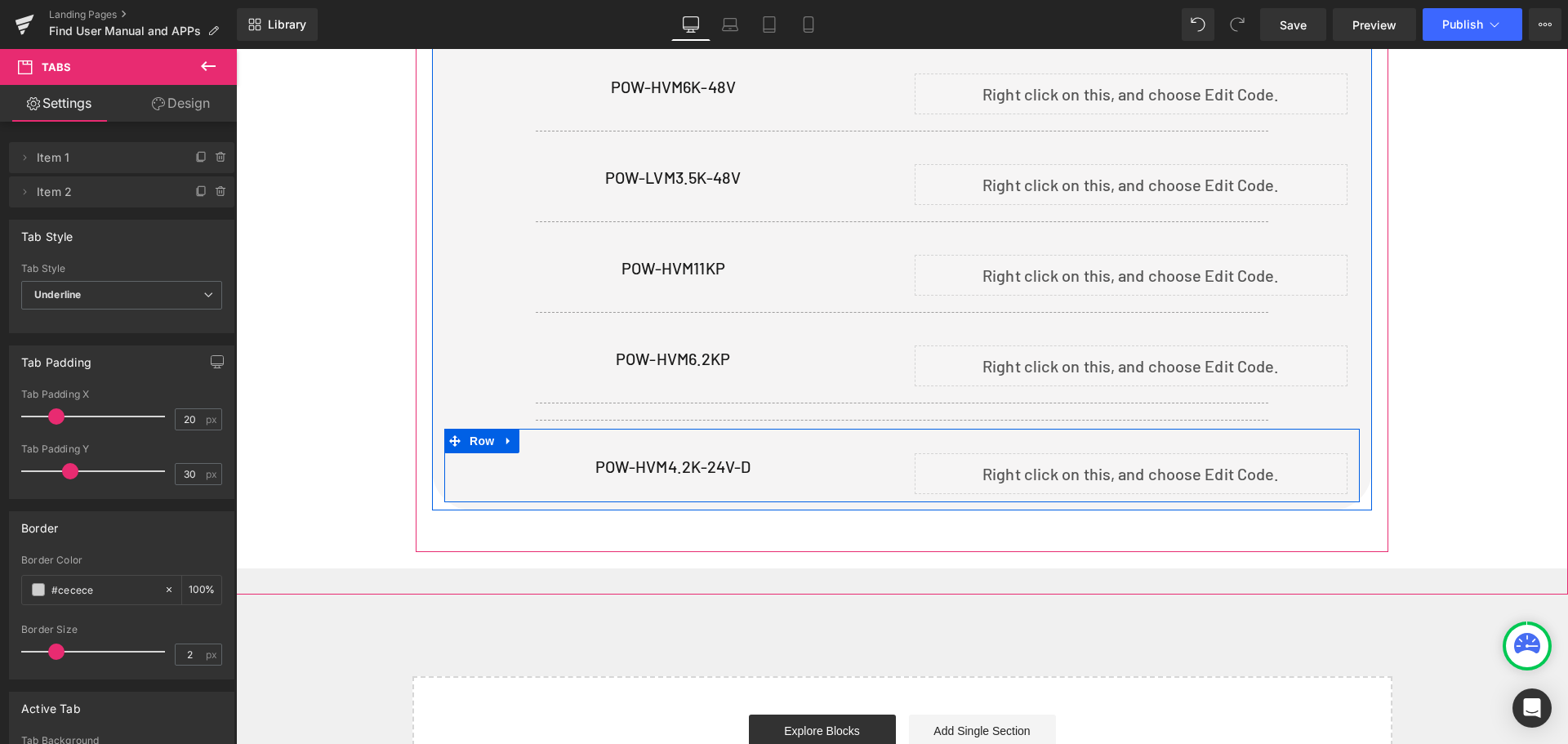
click at [510, 435] on icon at bounding box center [508, 441] width 11 height 12
click at [529, 439] on icon at bounding box center [530, 441] width 11 height 12
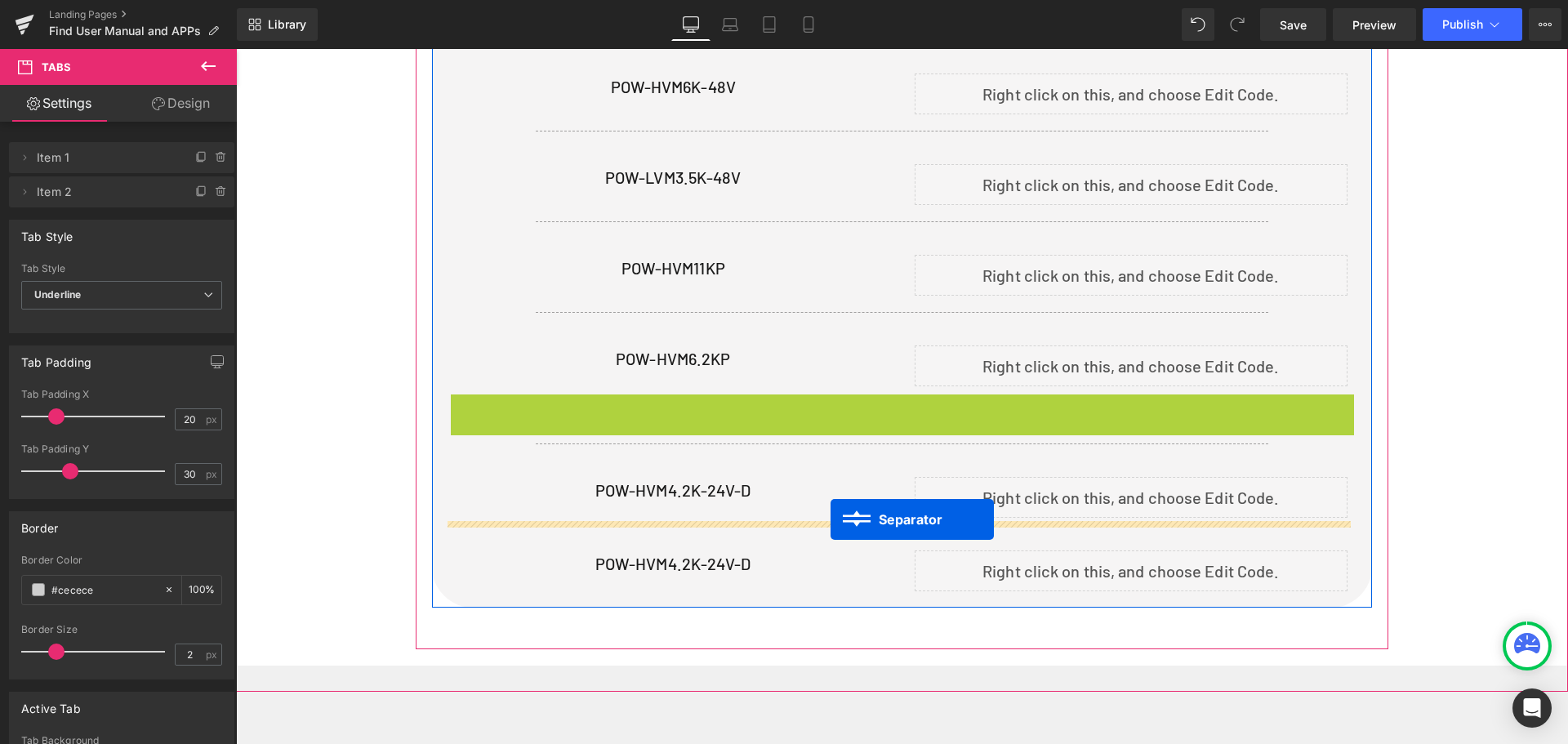
drag, startPoint x: 838, startPoint y: 397, endPoint x: 831, endPoint y: 519, distance: 122.2
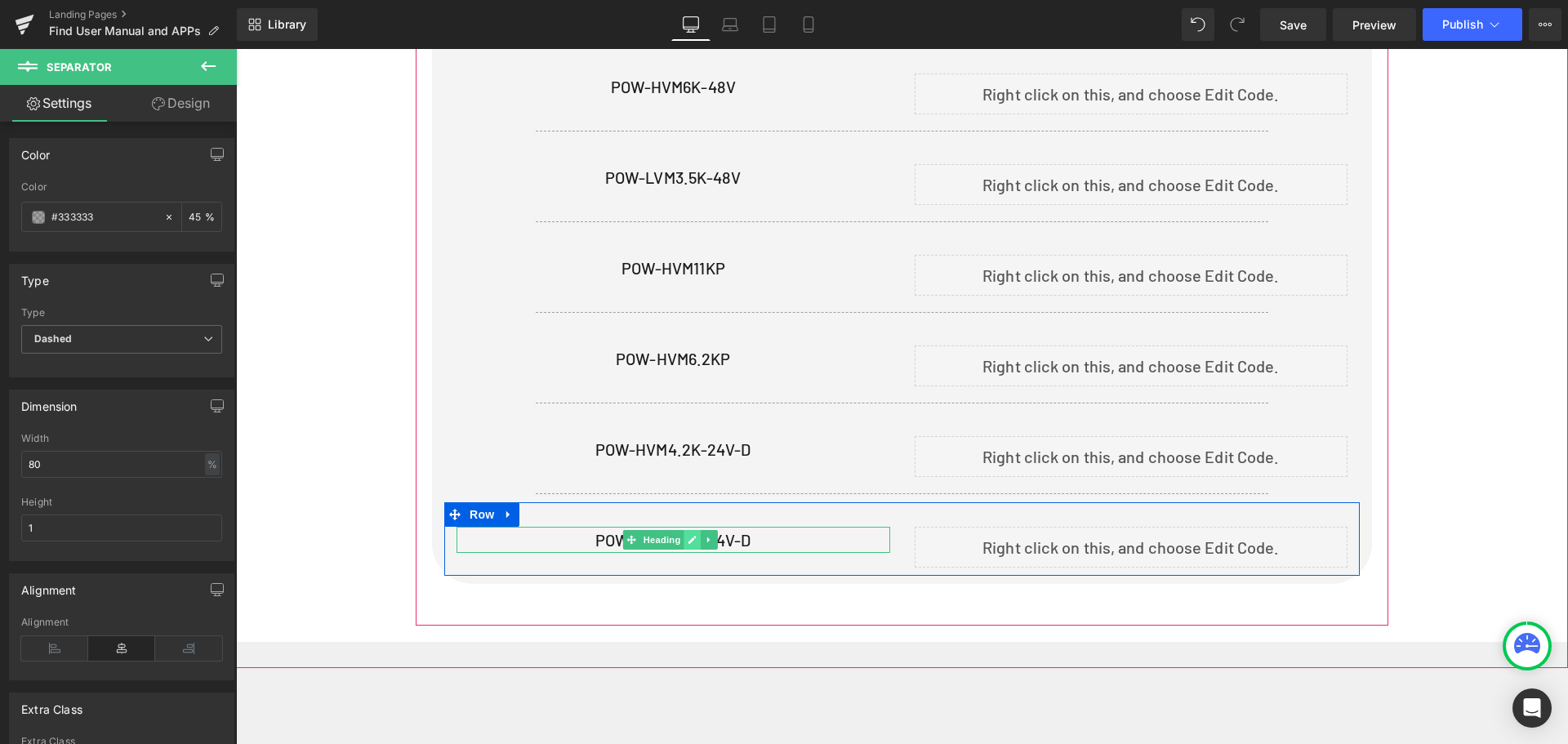
click at [694, 536] on icon at bounding box center [692, 540] width 9 height 9
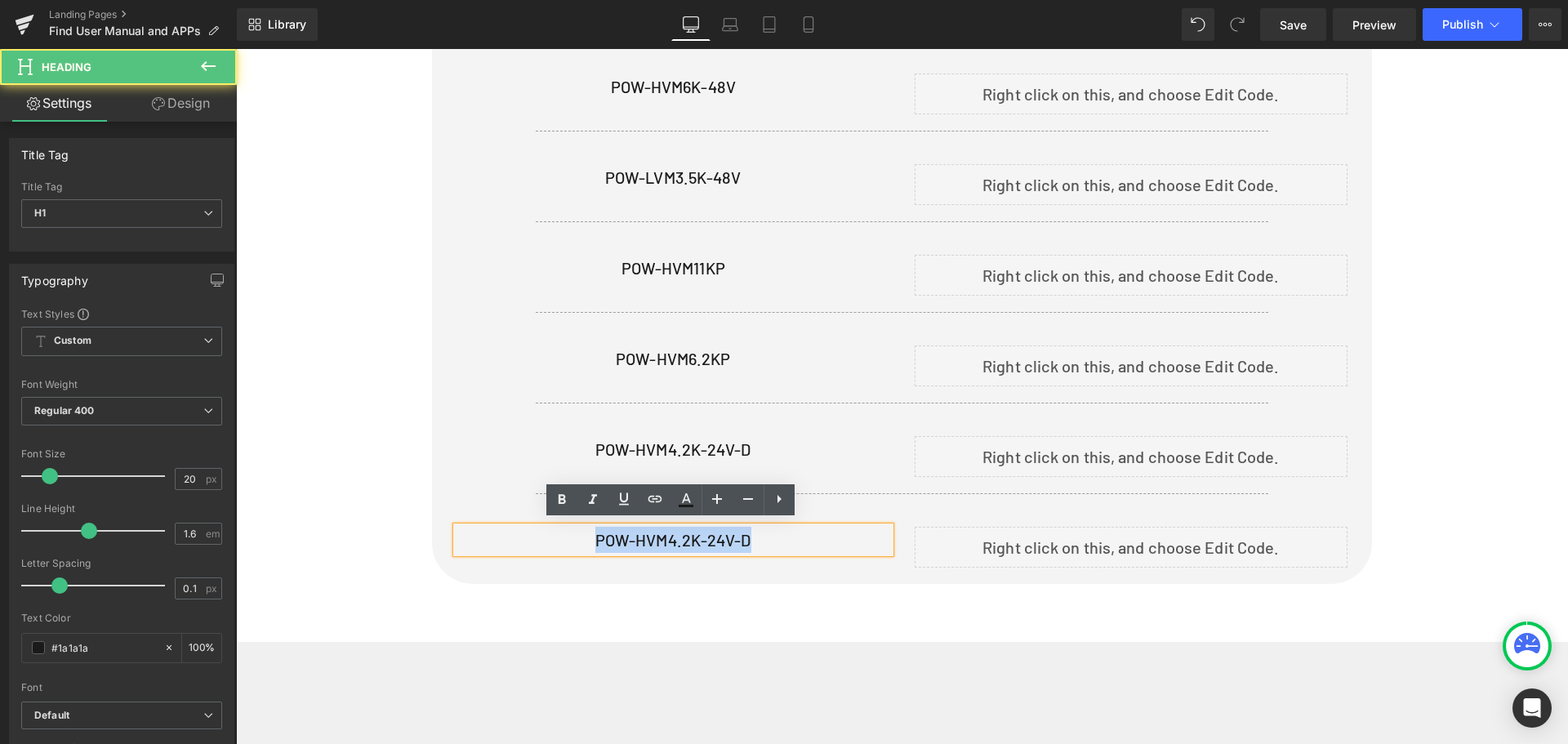
drag, startPoint x: 548, startPoint y: 529, endPoint x: 525, endPoint y: 528, distance: 23.0
click at [525, 528] on h1 "POW-HVM4.2K-24V-D" at bounding box center [673, 539] width 433 height 26
paste div
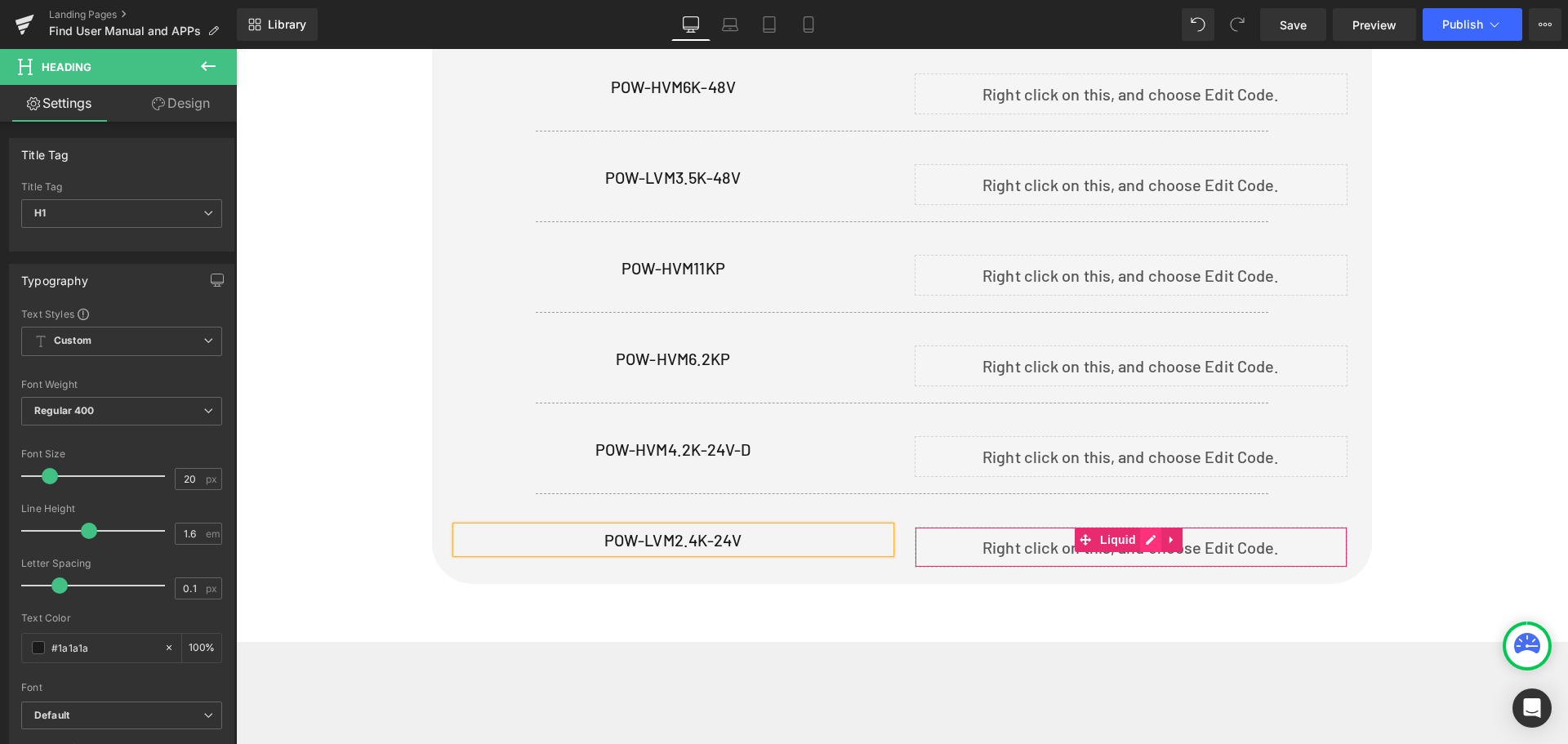
click at [1138, 536] on div "Liquid" at bounding box center [1131, 546] width 433 height 41
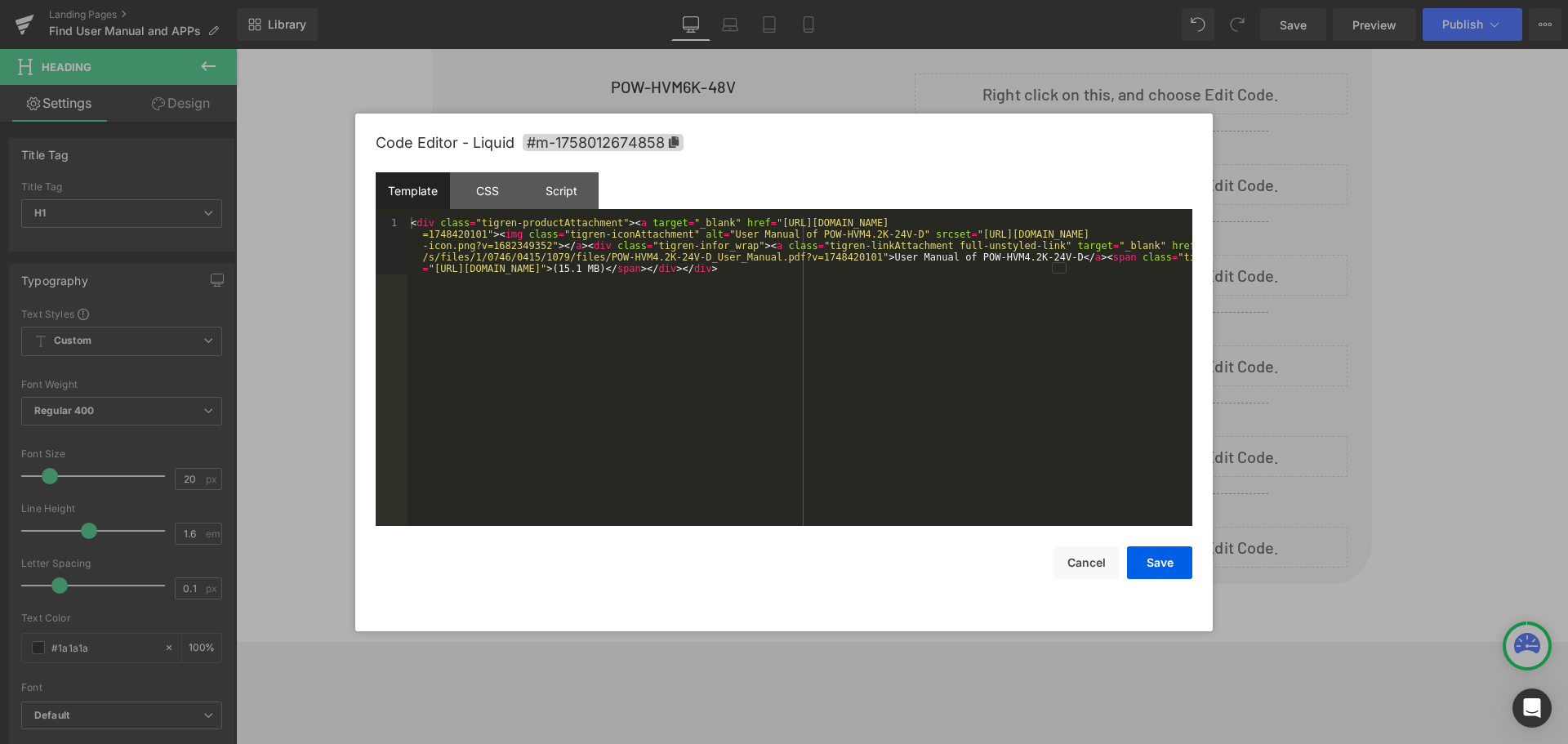
click at [623, 255] on div "< div class = "tigren-productAttachment" > < a target = "_blank" href = "[URL][…" at bounding box center [800, 429] width 785 height 423
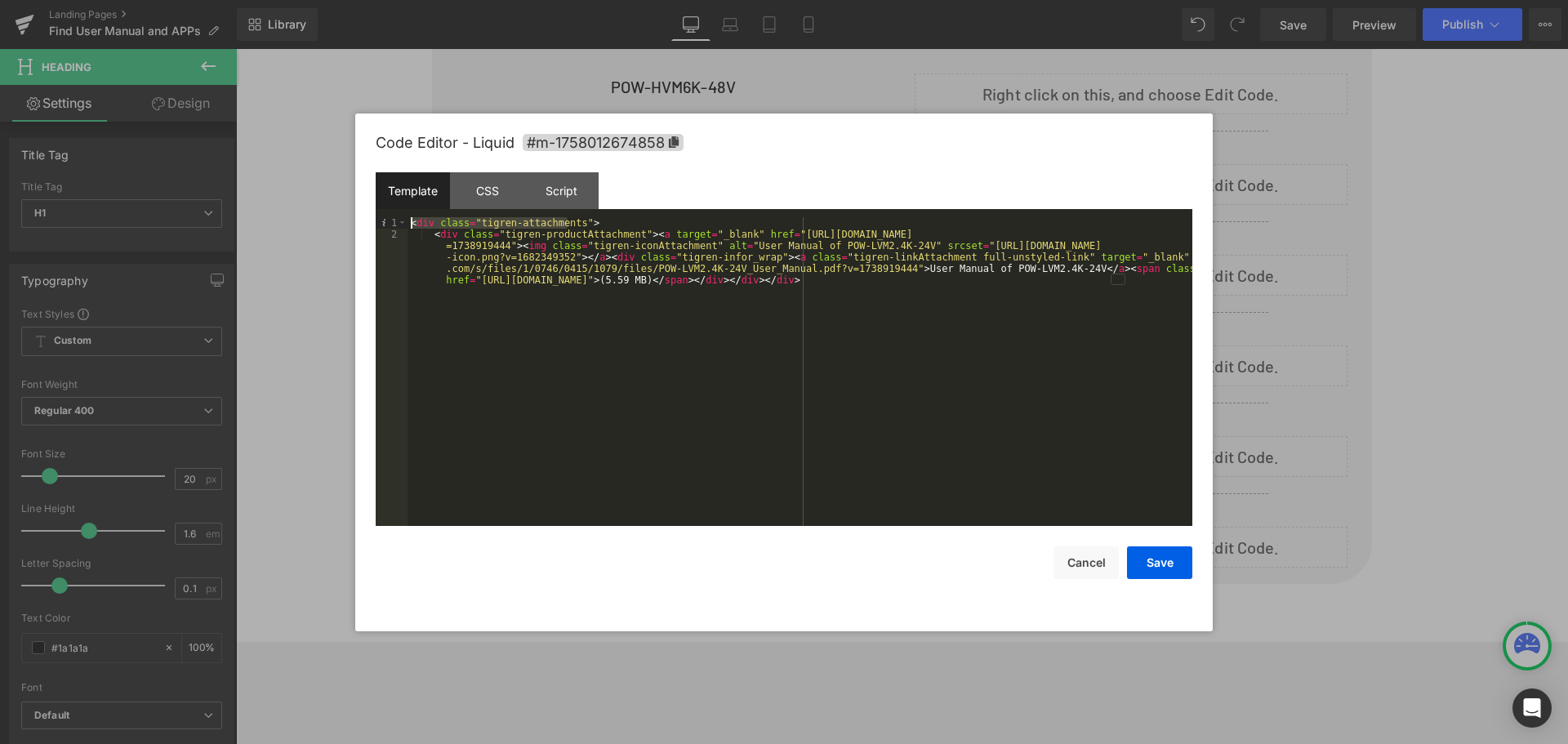
drag, startPoint x: 572, startPoint y: 218, endPoint x: 332, endPoint y: 200, distance: 240.7
click at [332, 200] on body "Separator You are previewing how the will restyle your page. You can not edit E…" at bounding box center [784, 372] width 1568 height 744
click at [1162, 287] on div "< div class = "tigren-productAttachment" > < a target = "_blank" href = "[URL][…" at bounding box center [800, 406] width 785 height 377
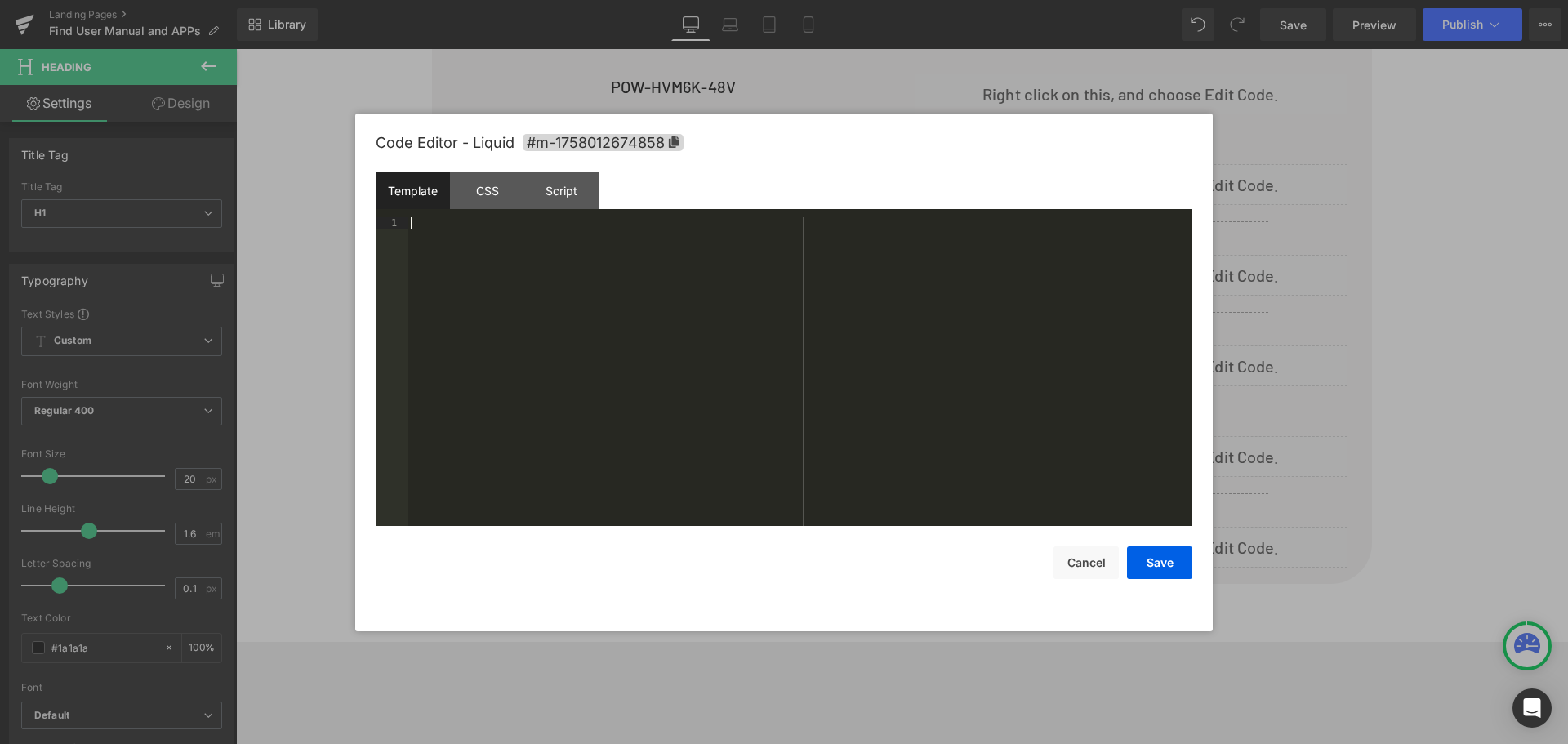
click at [449, 246] on div at bounding box center [800, 383] width 785 height 332
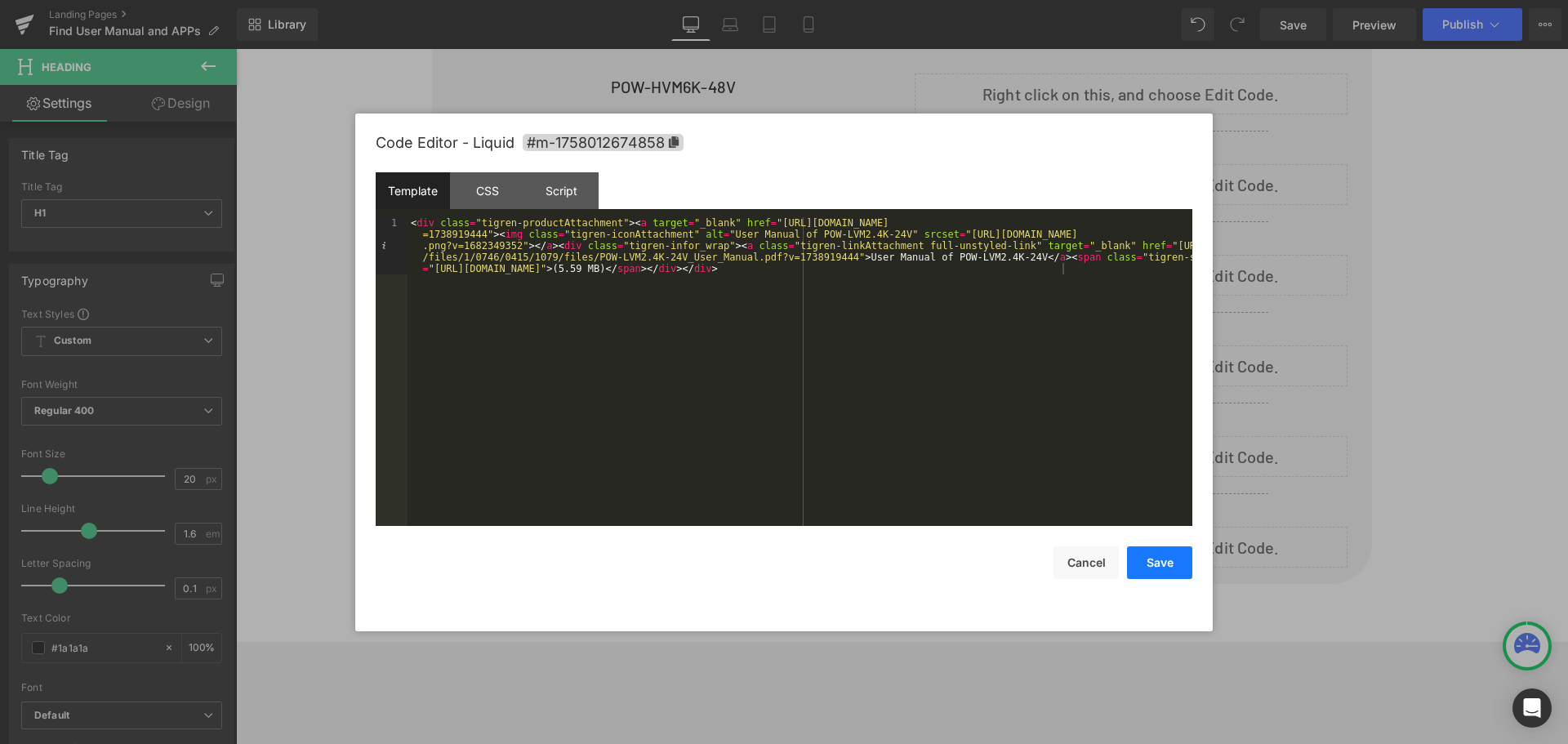
click at [1172, 564] on button "Save" at bounding box center [1159, 563] width 66 height 32
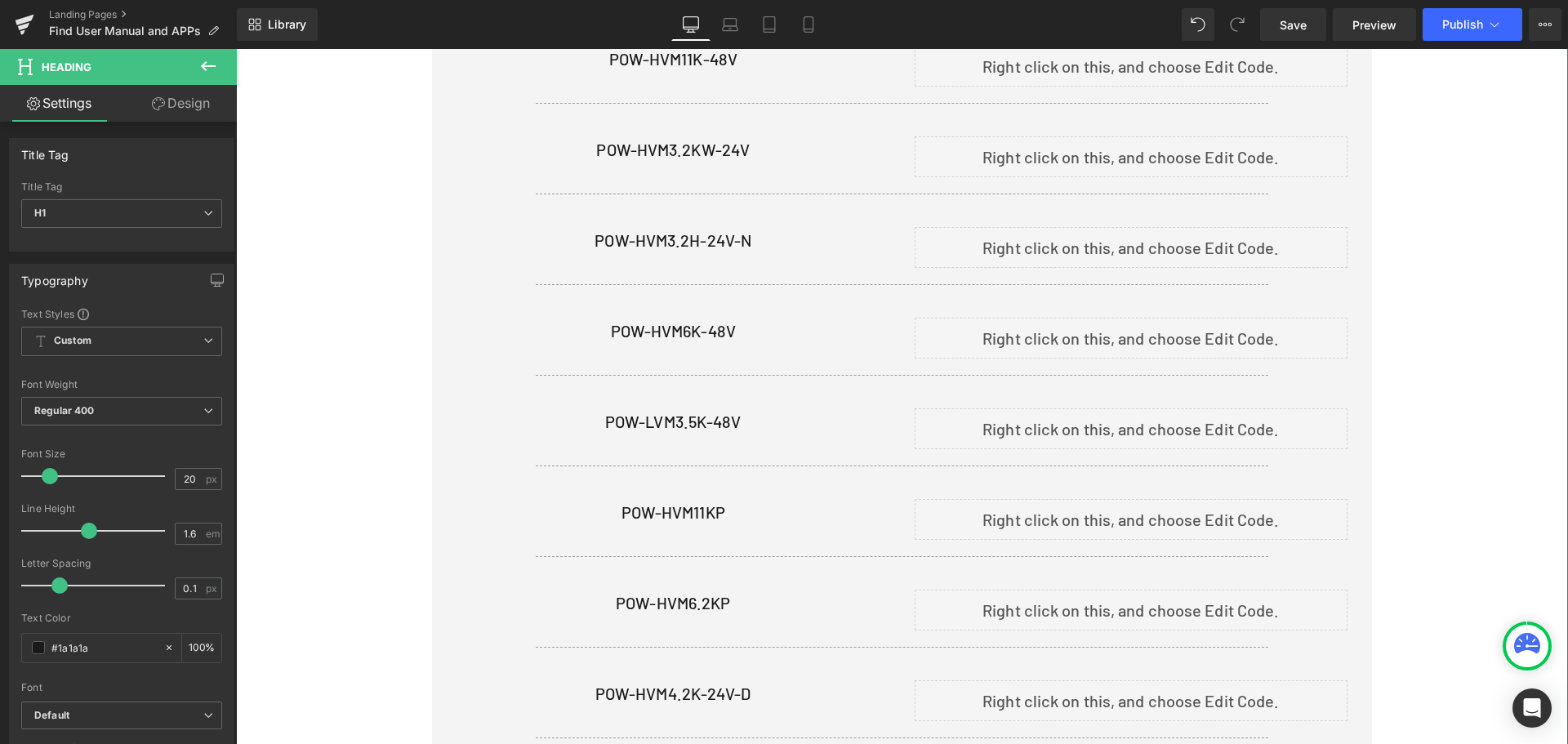
scroll to position [2328, 0]
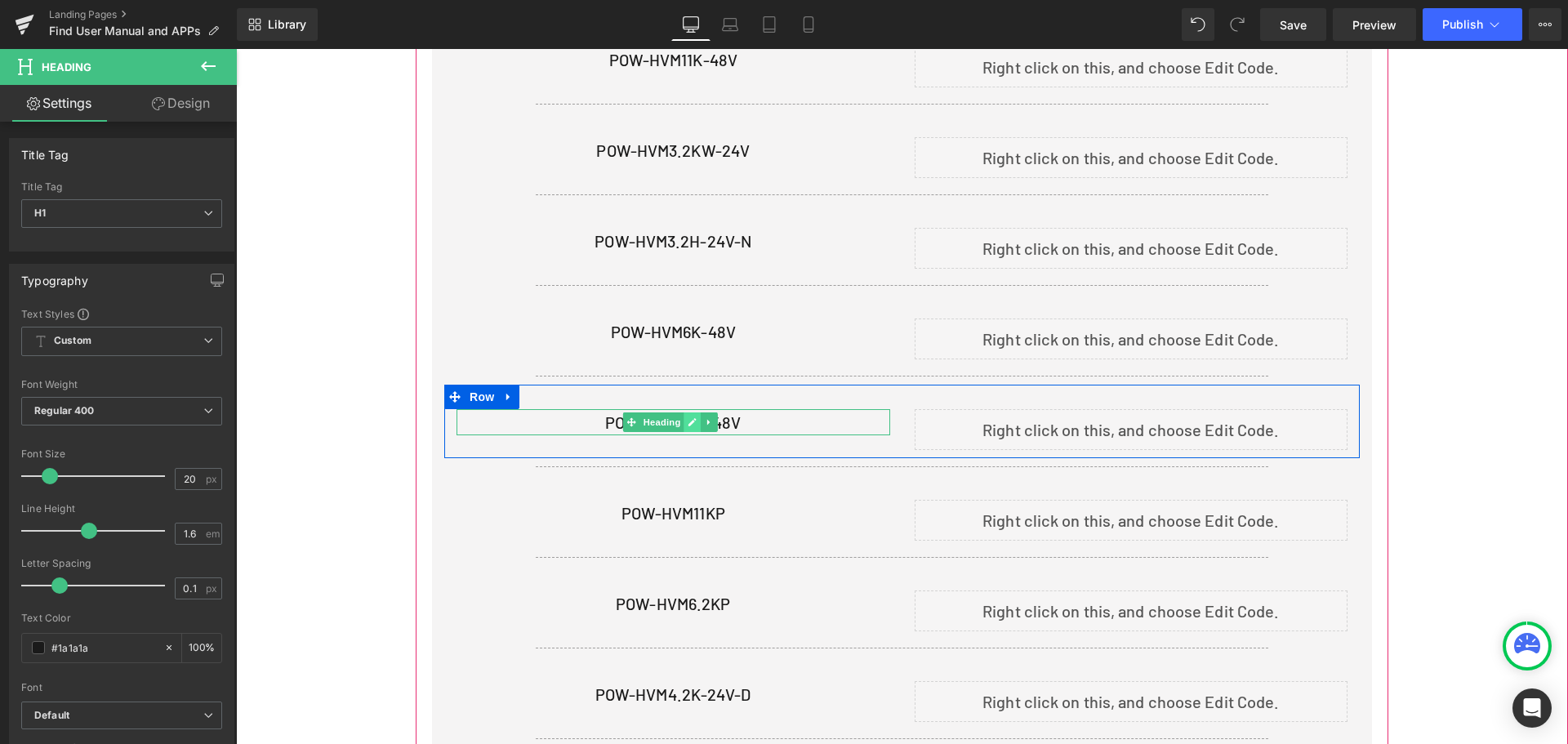
click at [688, 418] on icon at bounding box center [691, 422] width 9 height 10
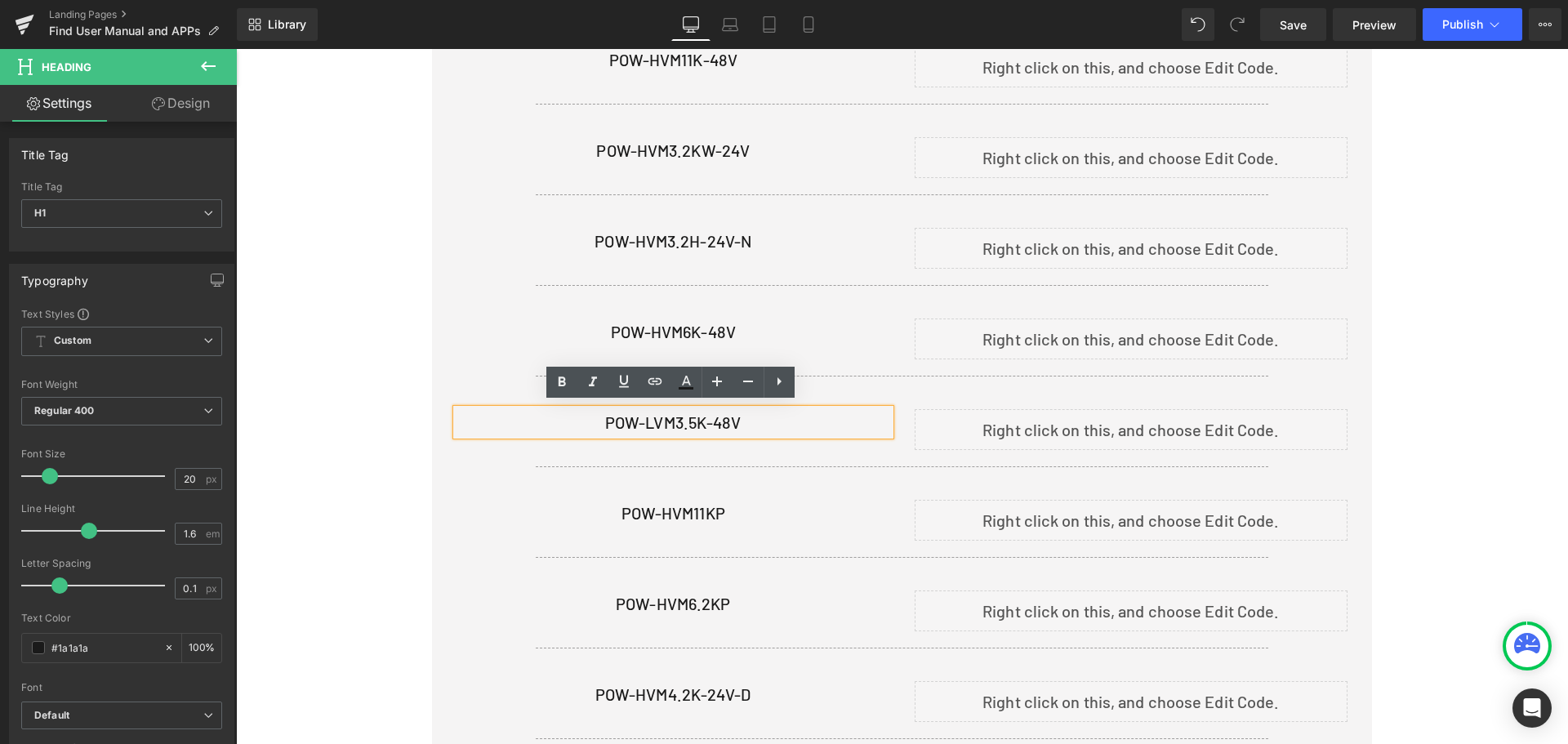
click at [744, 425] on h1 "POW-LVM3.5K-48V" at bounding box center [673, 421] width 433 height 26
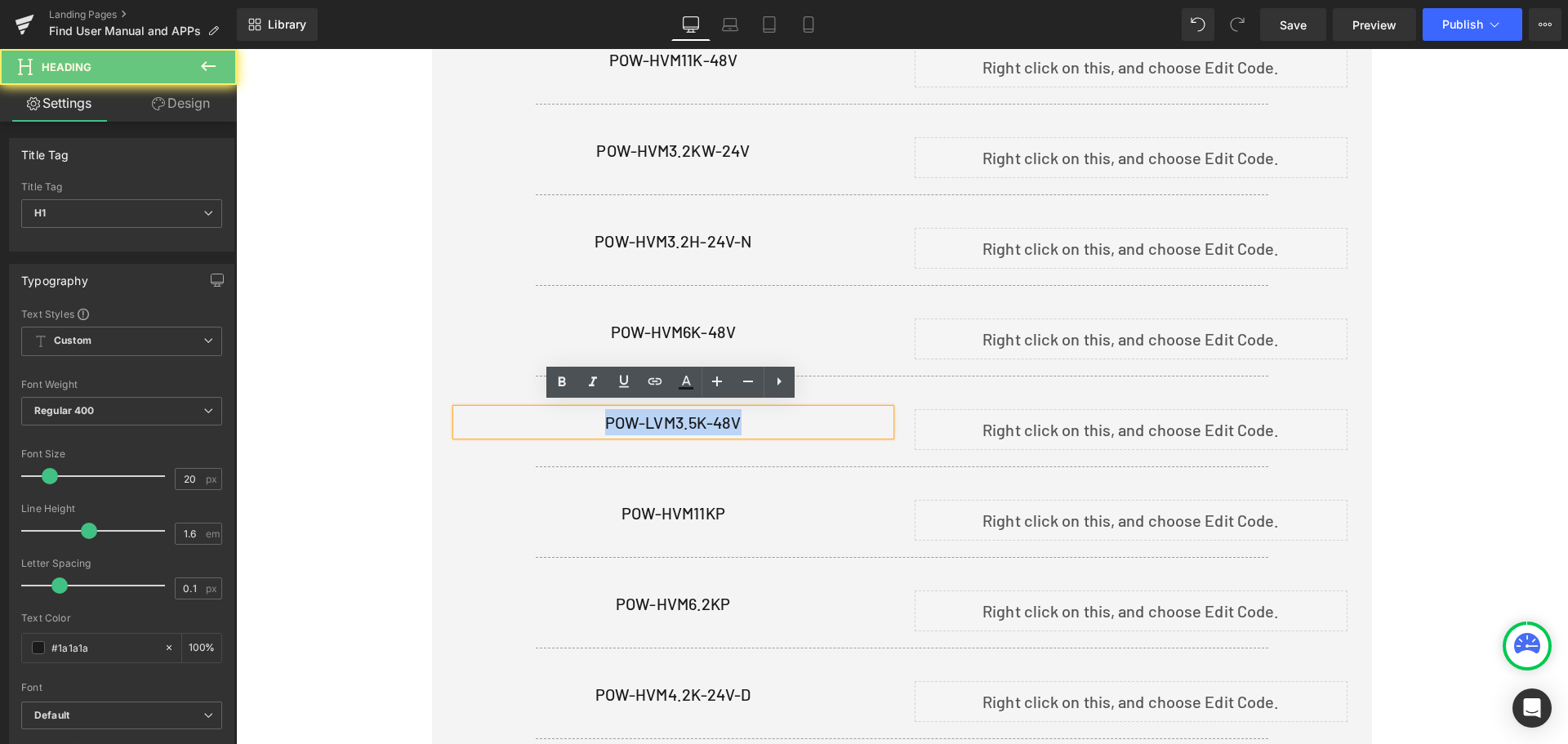
drag, startPoint x: 754, startPoint y: 418, endPoint x: 585, endPoint y: 409, distance: 169.2
click at [585, 409] on h1 "POW-LVM3.5K-48V" at bounding box center [673, 421] width 433 height 26
copy h1 "POW-LVM3.5K-48V"
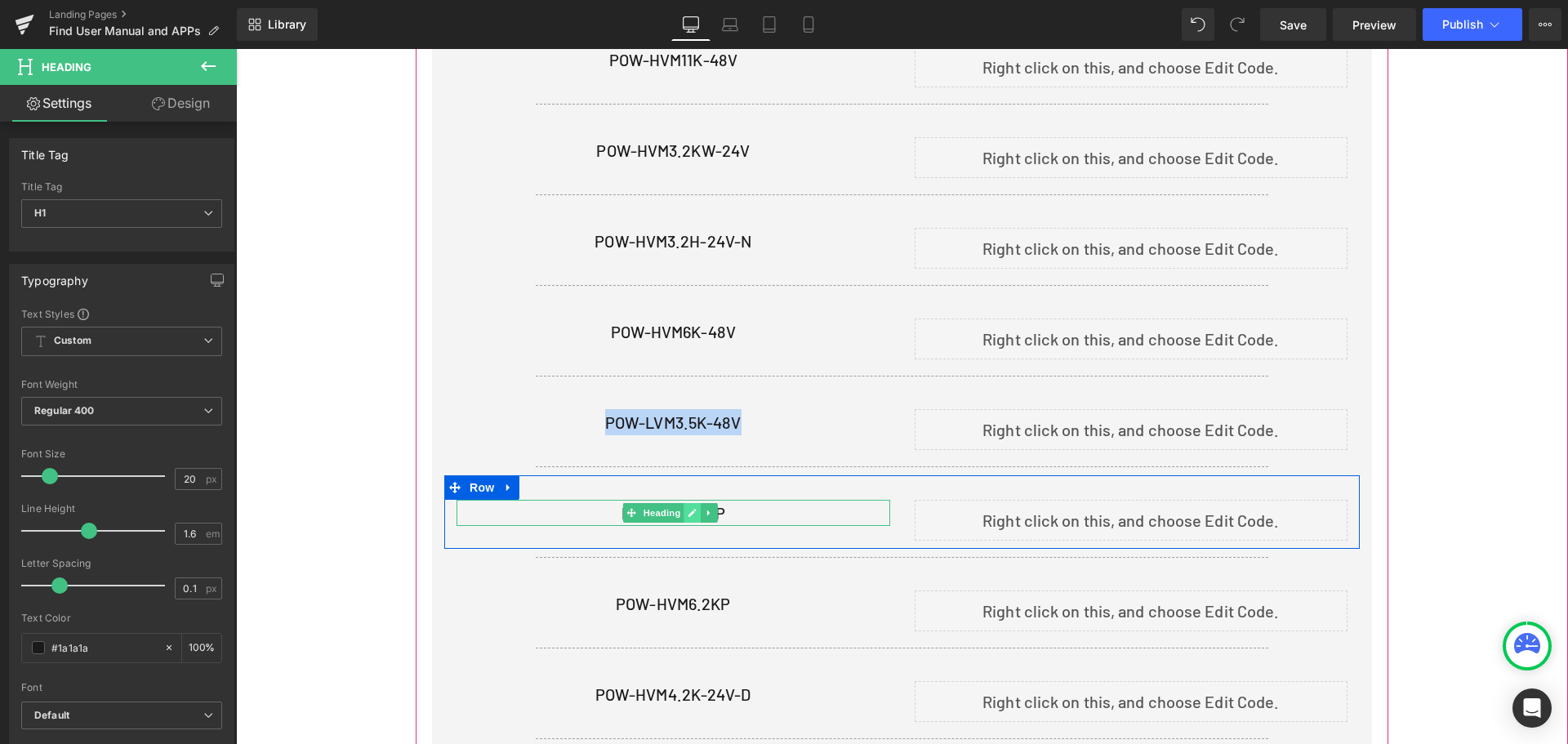
click at [692, 507] on icon at bounding box center [691, 512] width 9 height 10
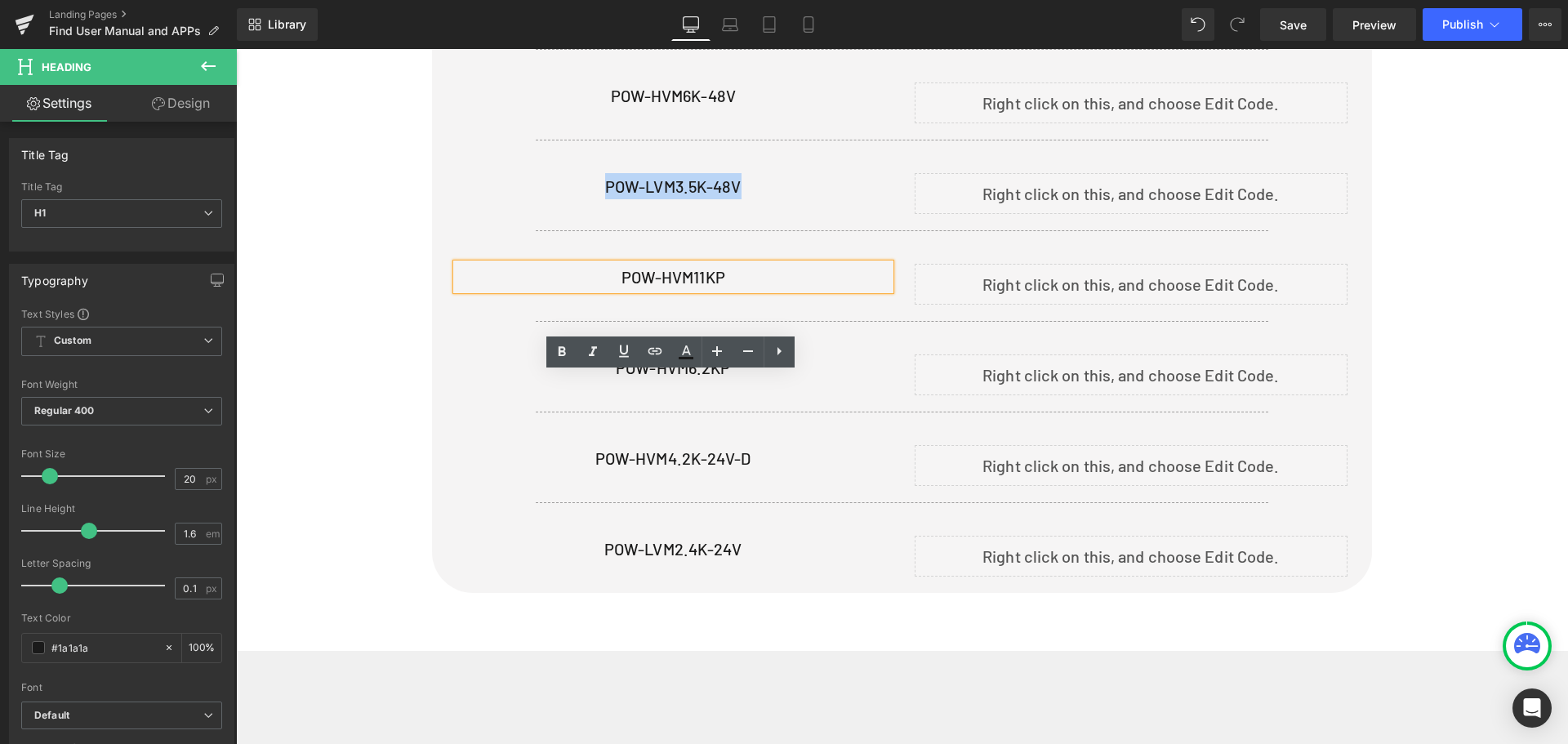
scroll to position [2572, 0]
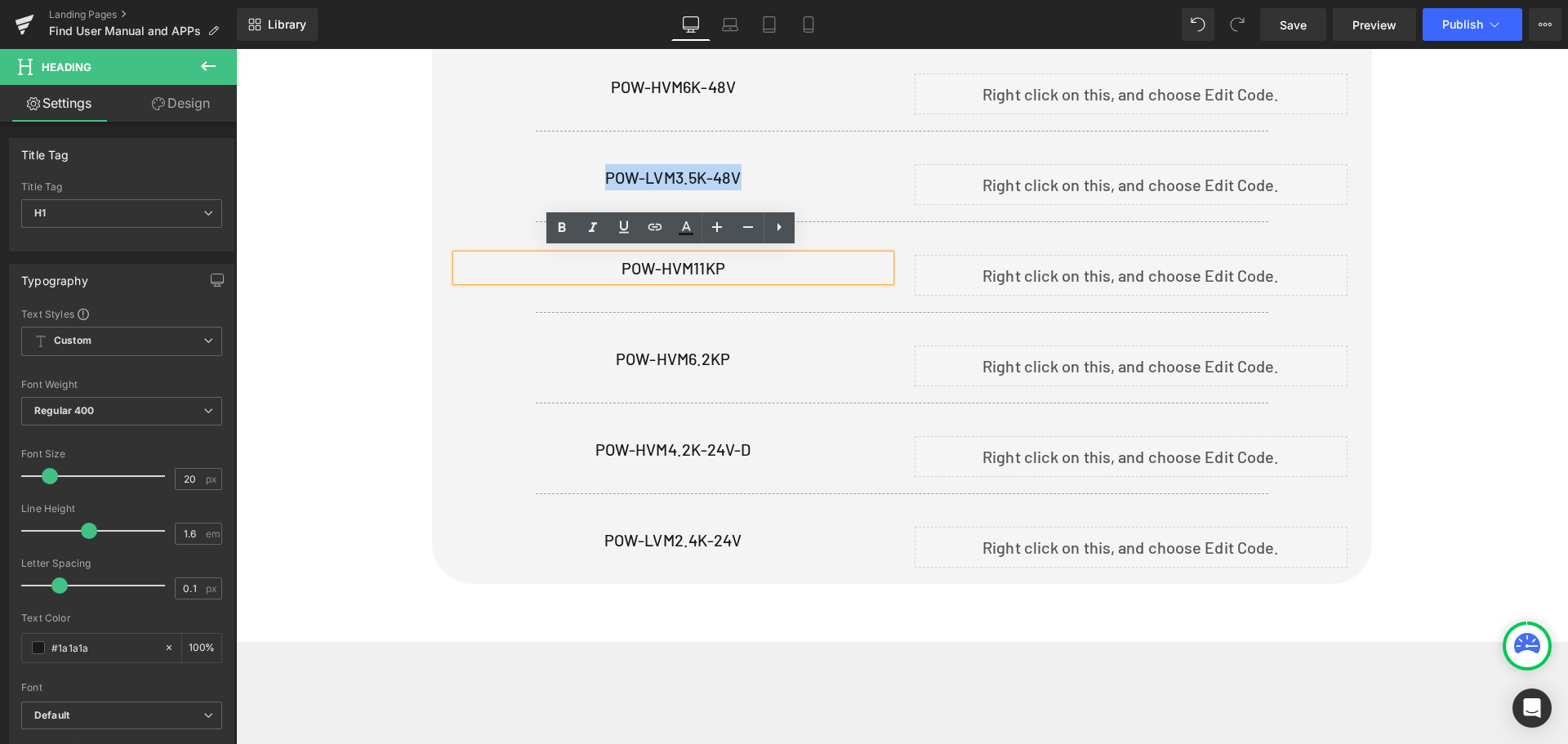
click at [734, 260] on h1 "POW-HVM11KP" at bounding box center [673, 267] width 433 height 26
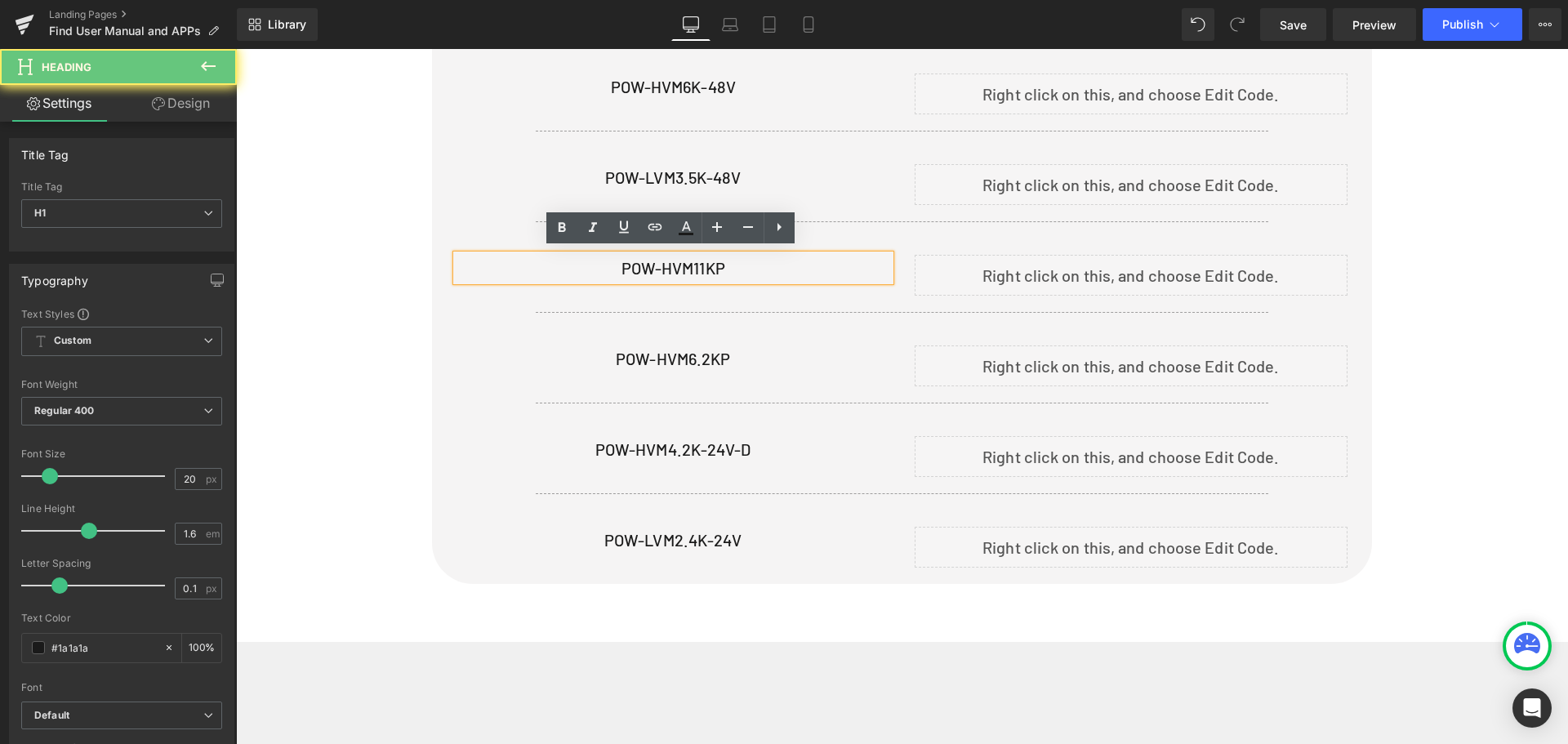
drag, startPoint x: 736, startPoint y: 261, endPoint x: 523, endPoint y: 262, distance: 213.0
click at [523, 262] on h1 "POW-HVM11KP" at bounding box center [673, 267] width 433 height 26
copy h1 "POW-HVM11KP"
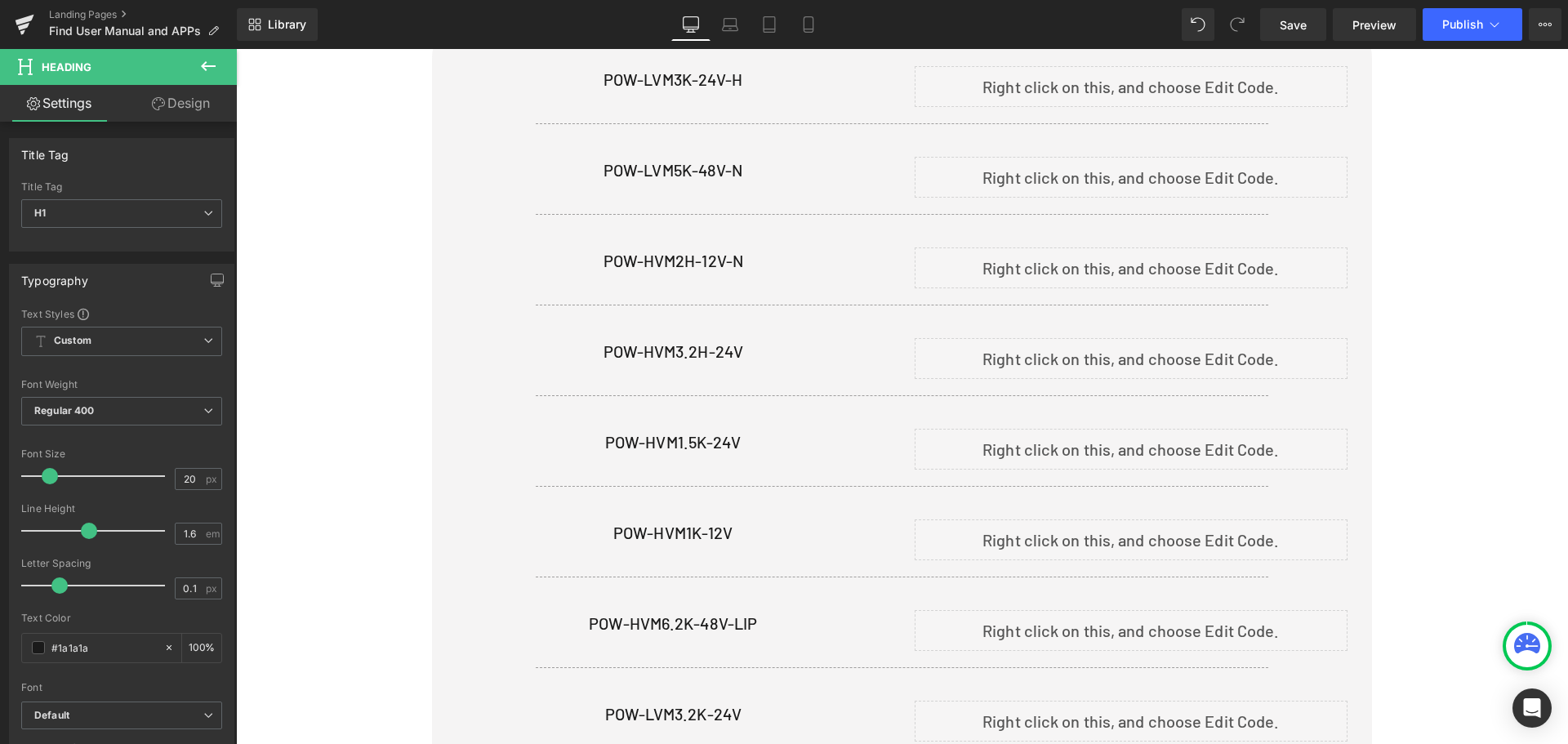
scroll to position [449, 0]
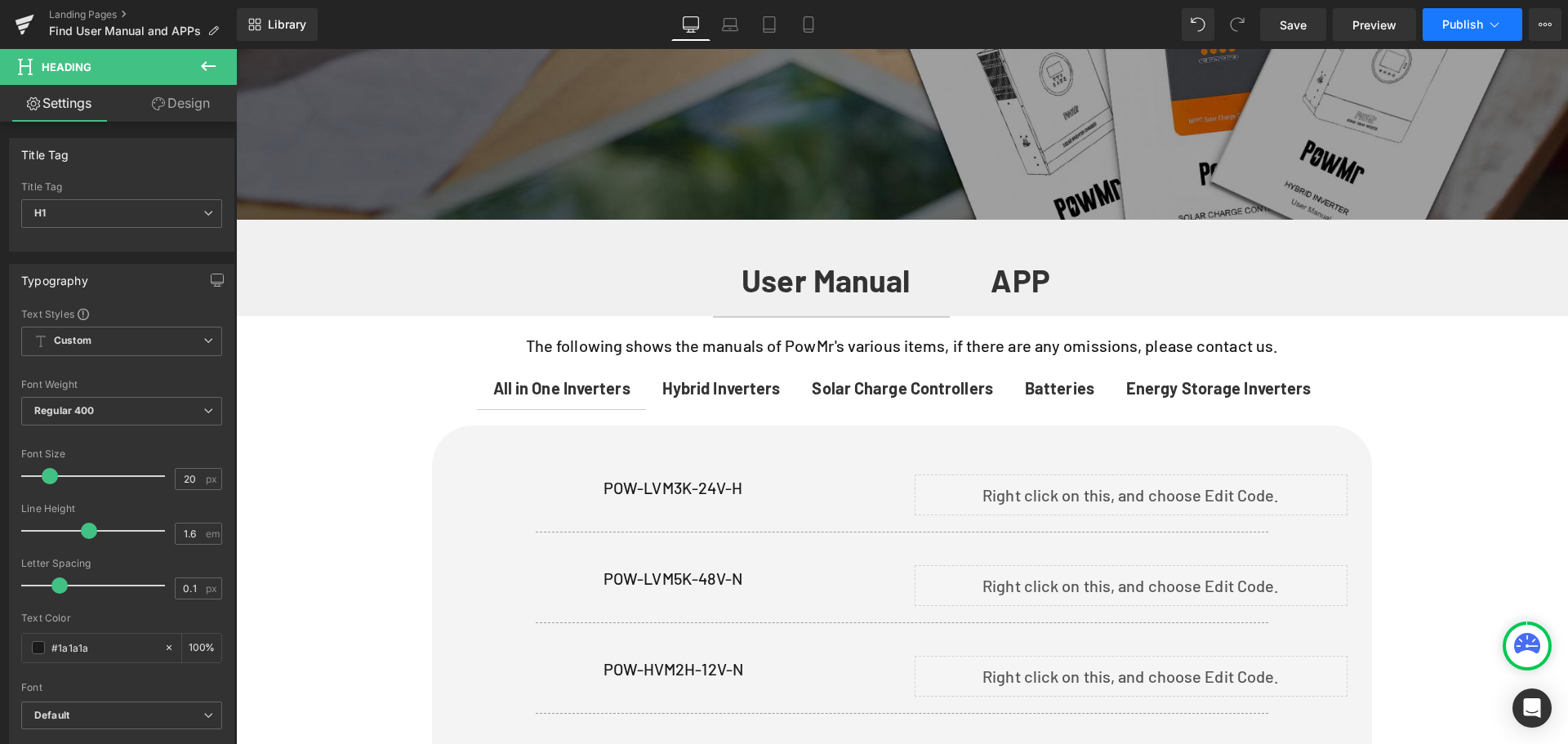
click at [1449, 29] on span "Publish" at bounding box center [1462, 25] width 41 height 13
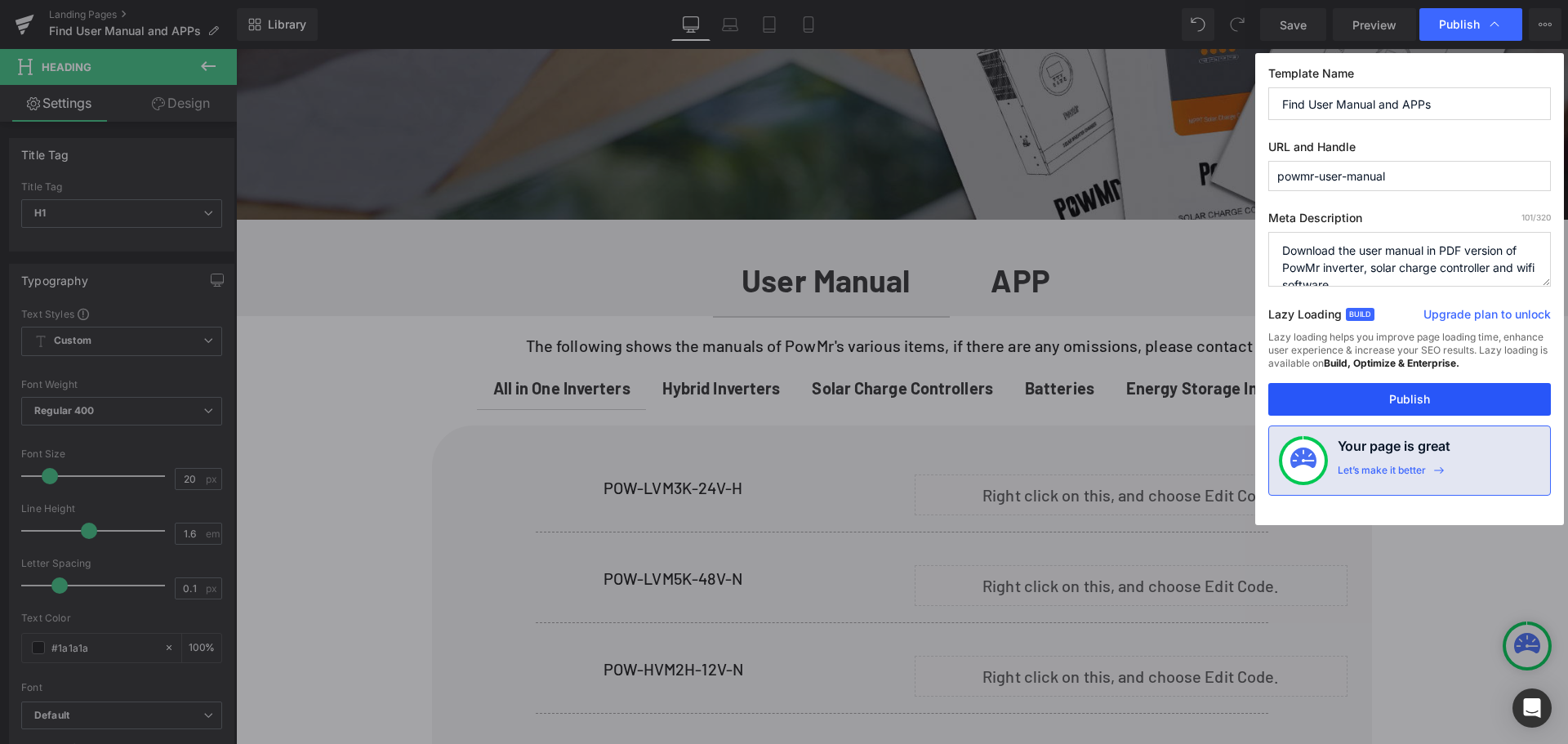
click at [1358, 387] on button "Publish" at bounding box center [1408, 399] width 282 height 32
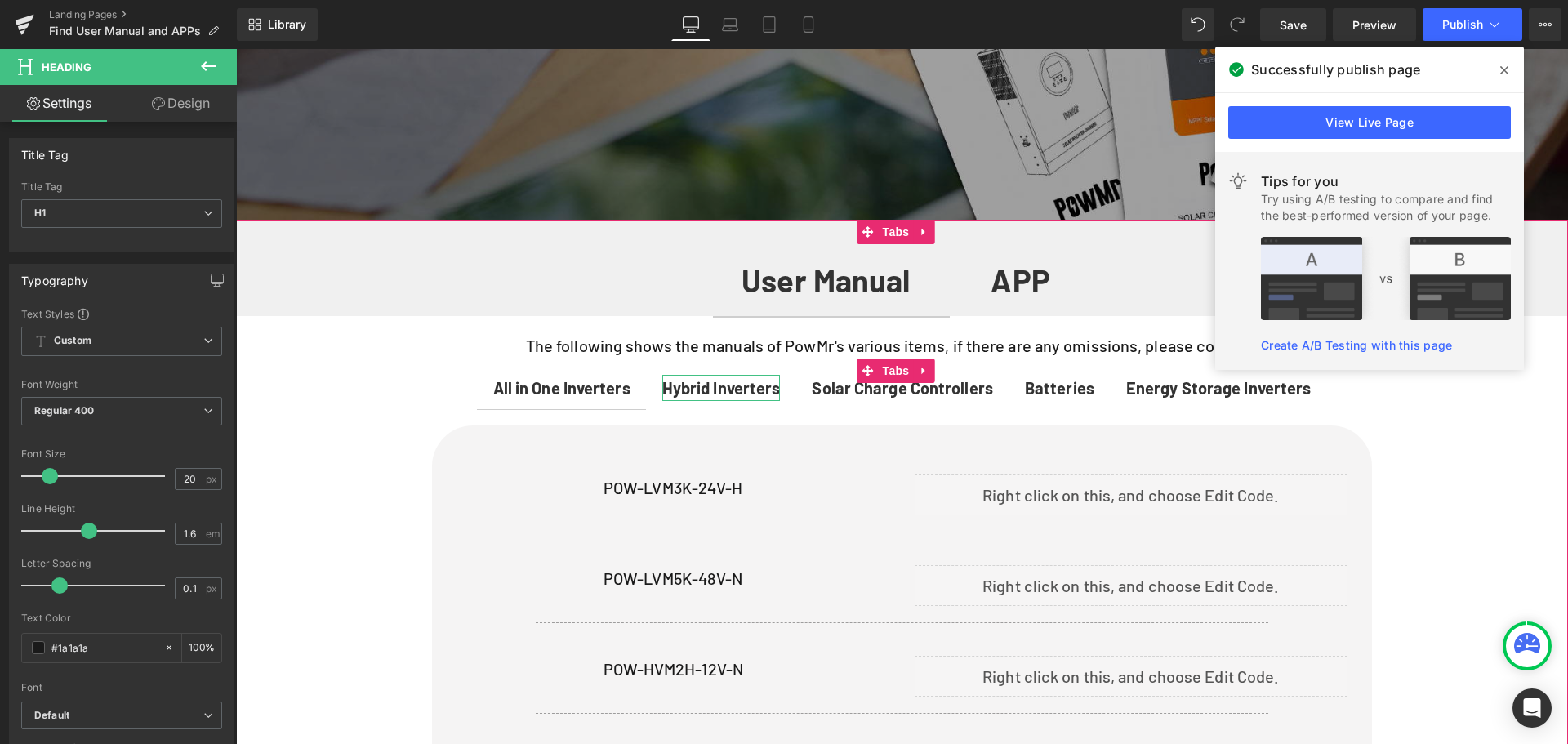
click at [760, 391] on span "Hybrid Inverters" at bounding box center [721, 388] width 119 height 20
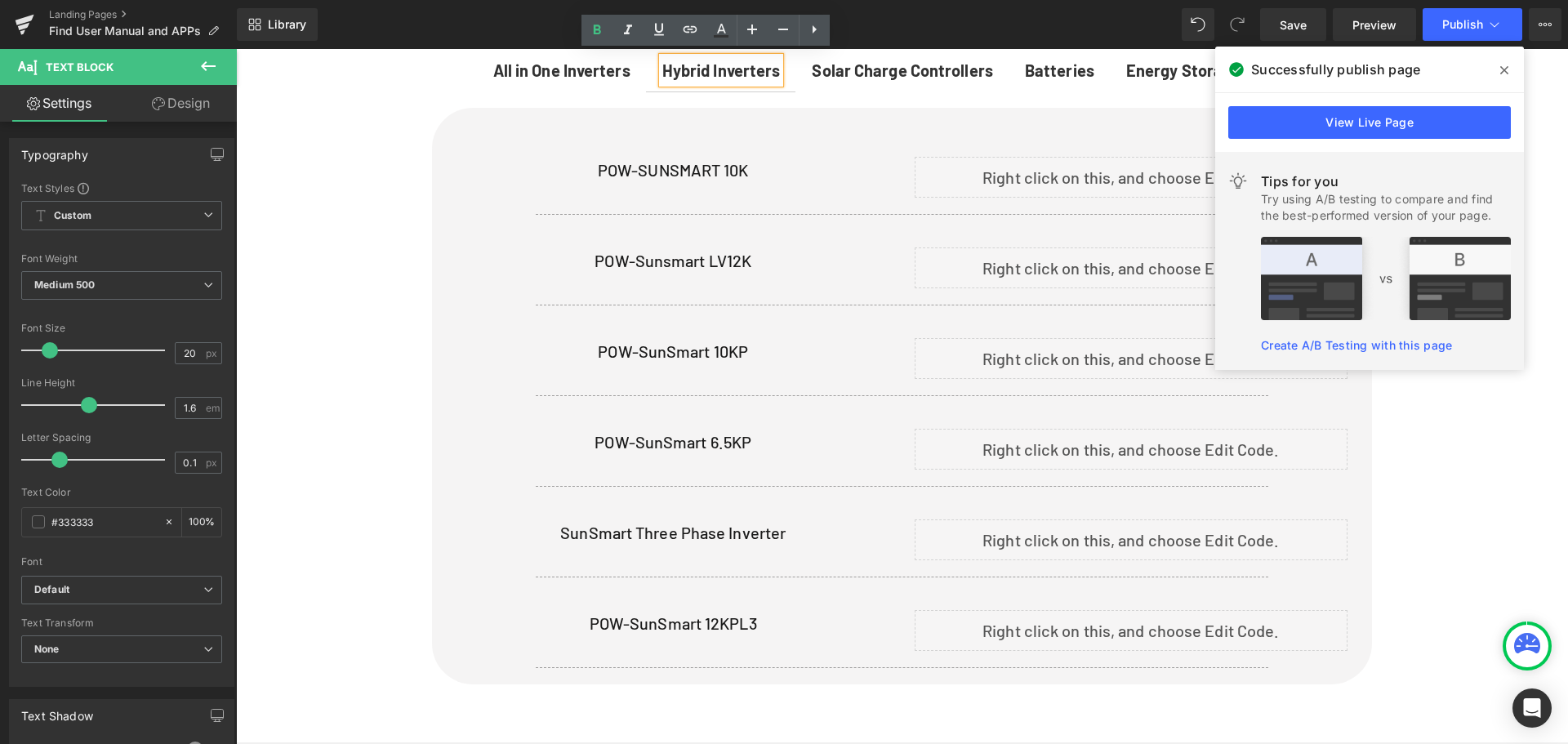
scroll to position [858, 0]
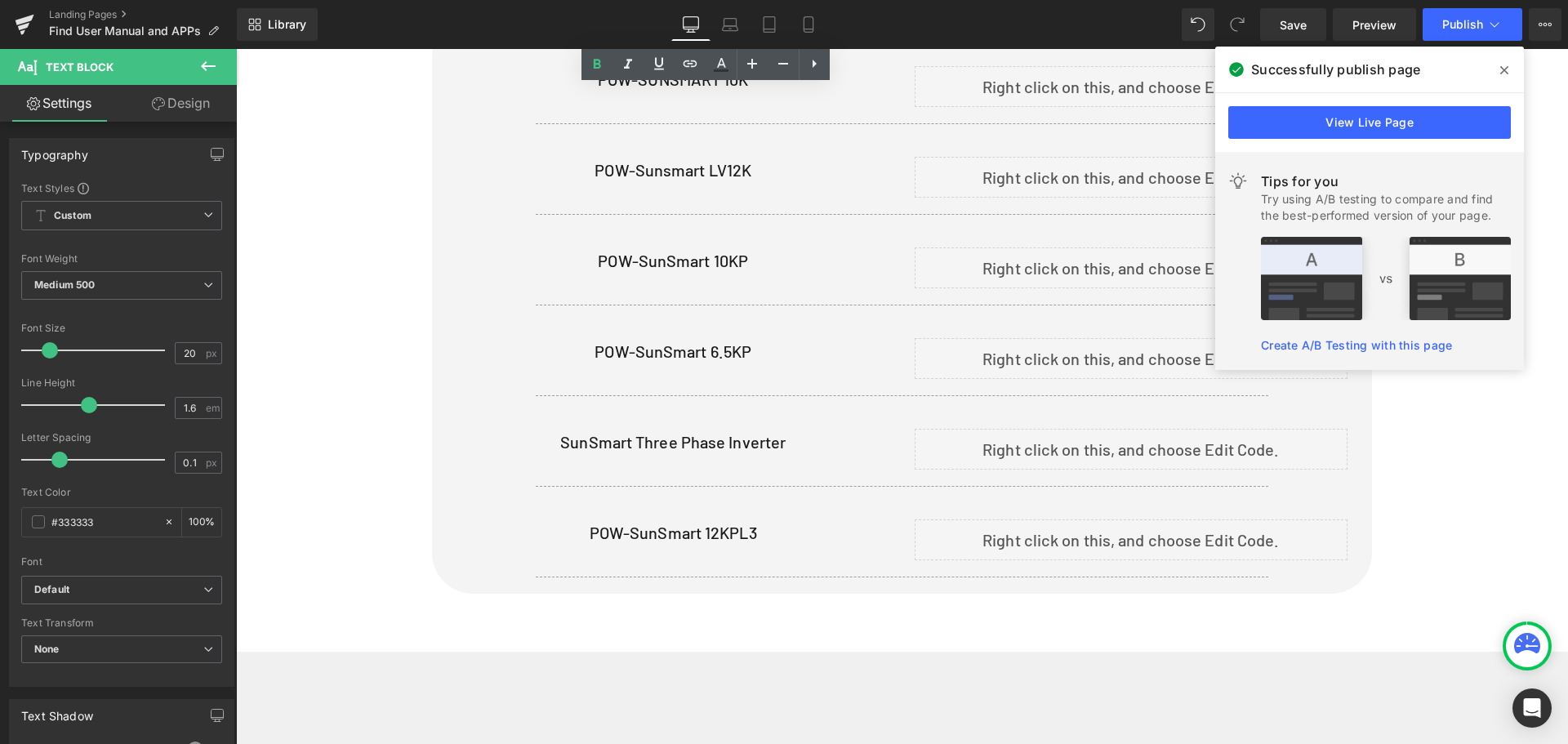
click at [342, 490] on div "The following shows the manuals of PowMr's various items, if there are any omis…" at bounding box center [901, 279] width 1331 height 744
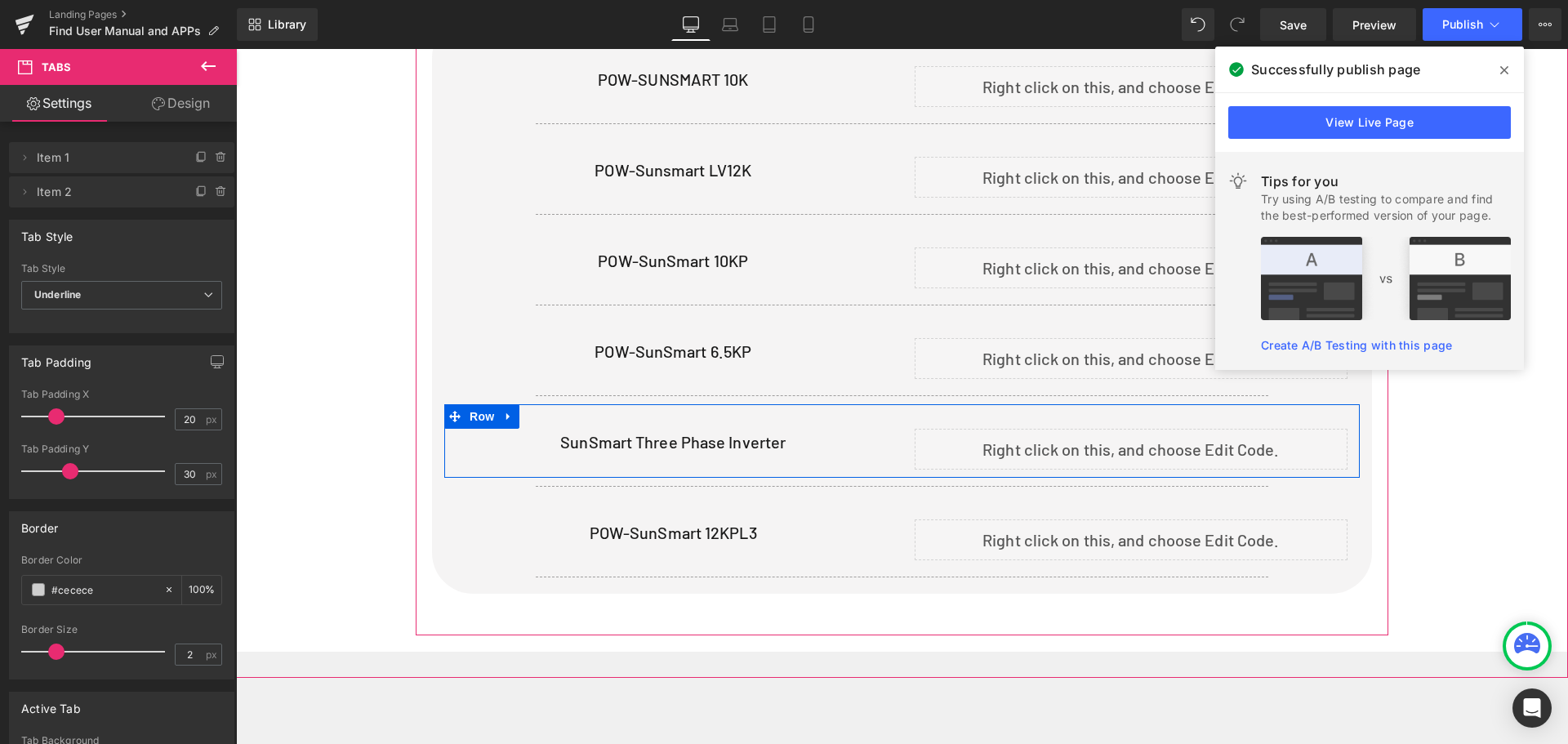
click at [1147, 435] on div "Liquid" at bounding box center [1131, 448] width 433 height 41
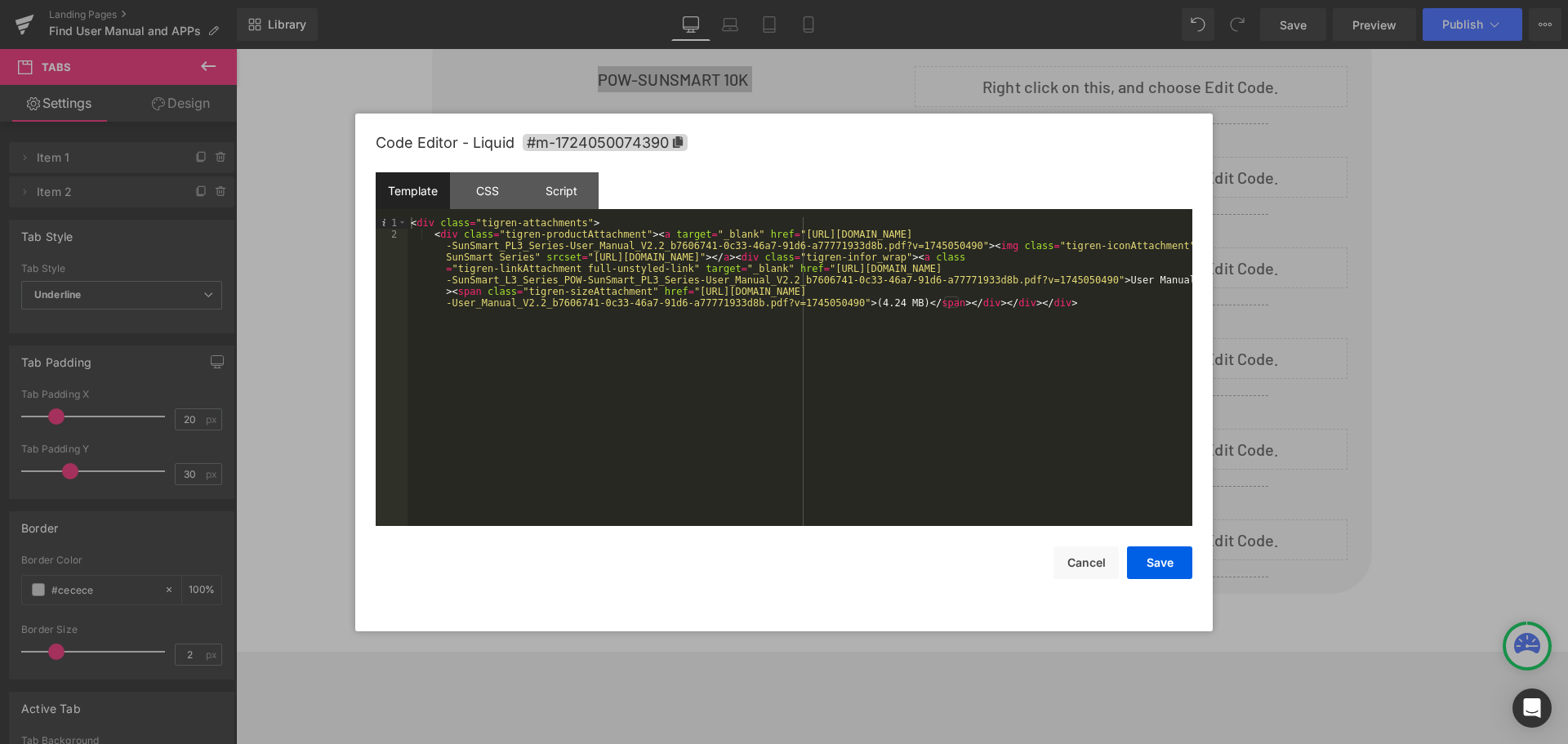
click at [816, 305] on div "< div class = "tigren-attachments" > < div class = "tigren-productAttachment" >…" at bounding box center [800, 417] width 785 height 400
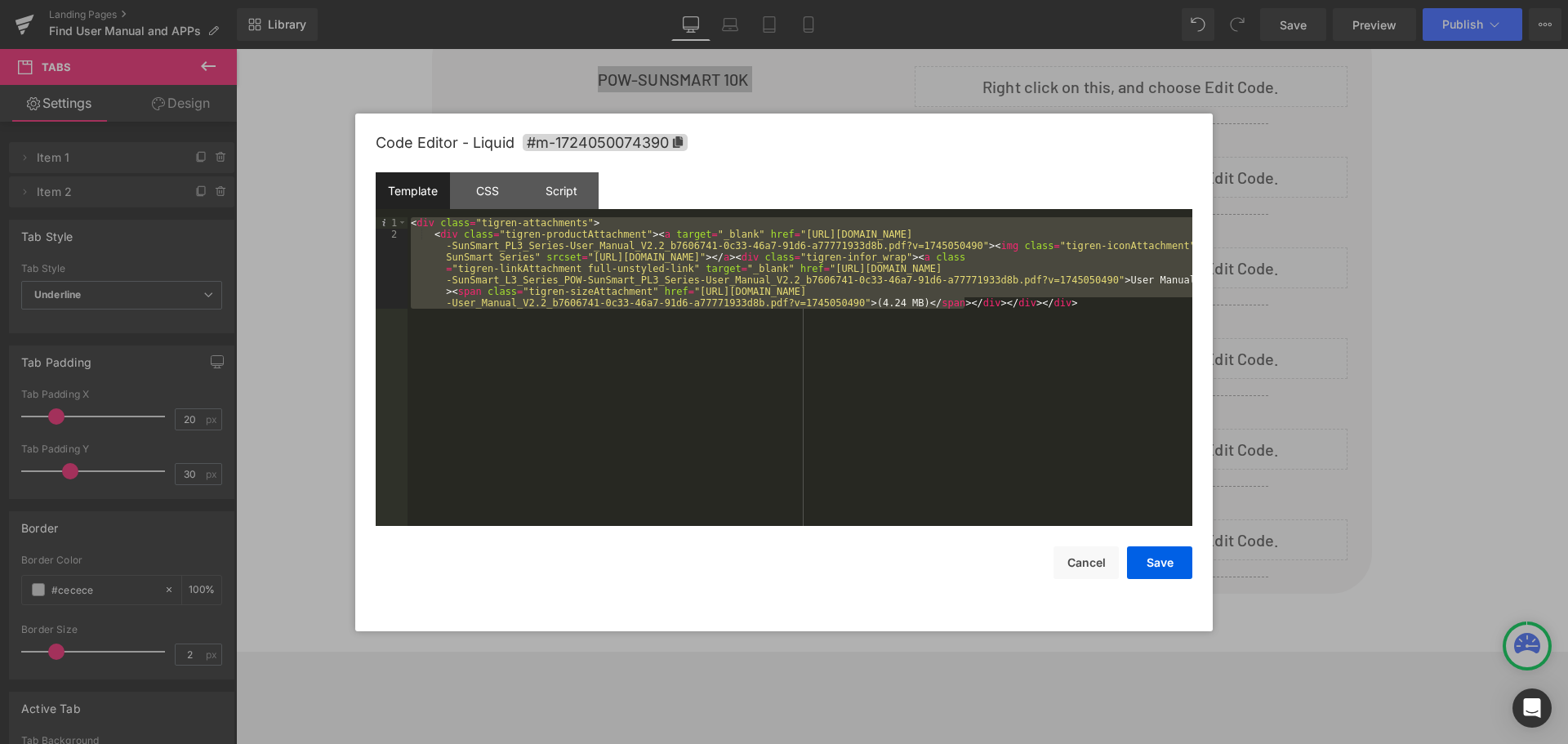
paste textarea
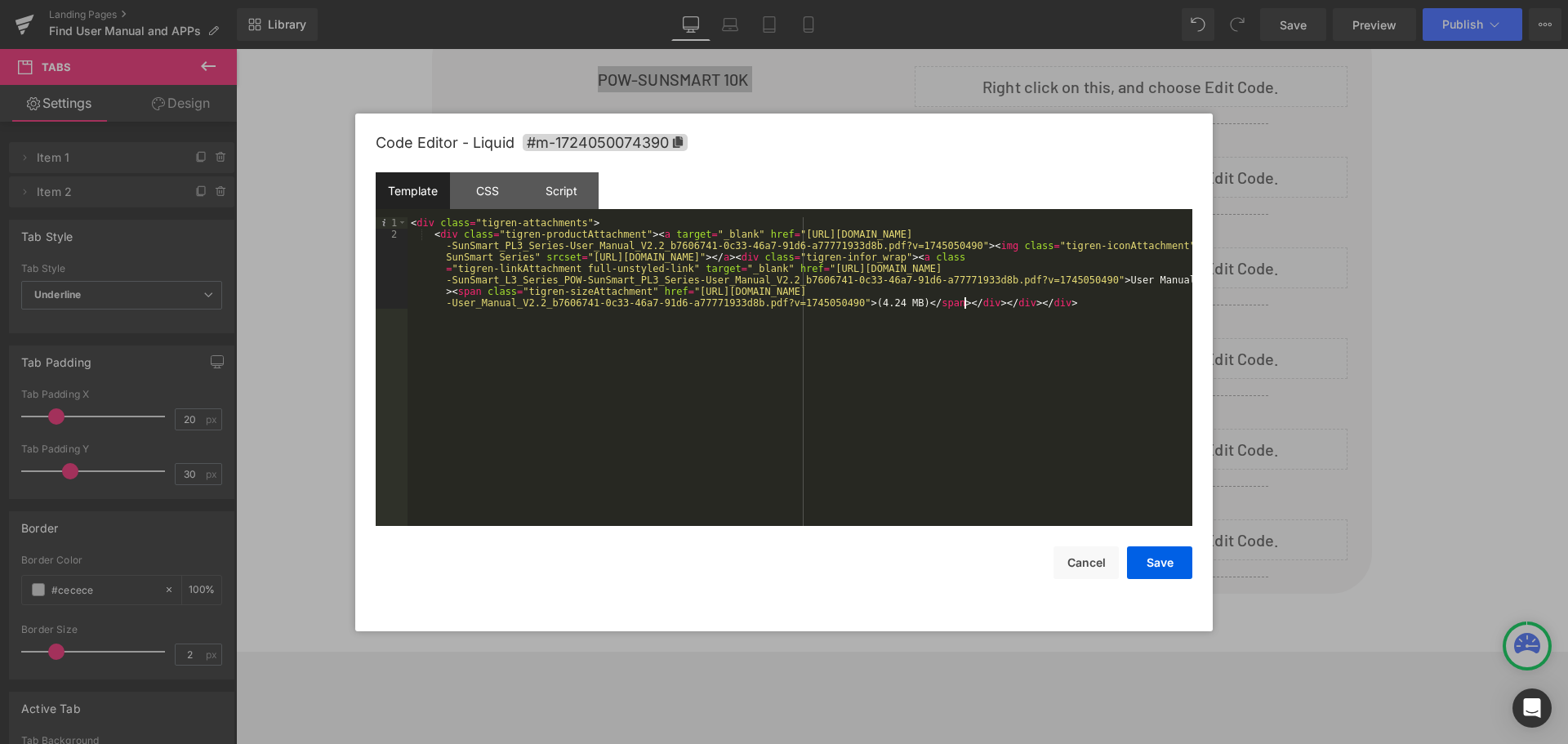
click at [1155, 282] on div "< div class = "tigren-attachments" > < div class = "tigren-productAttachment" >…" at bounding box center [800, 417] width 785 height 400
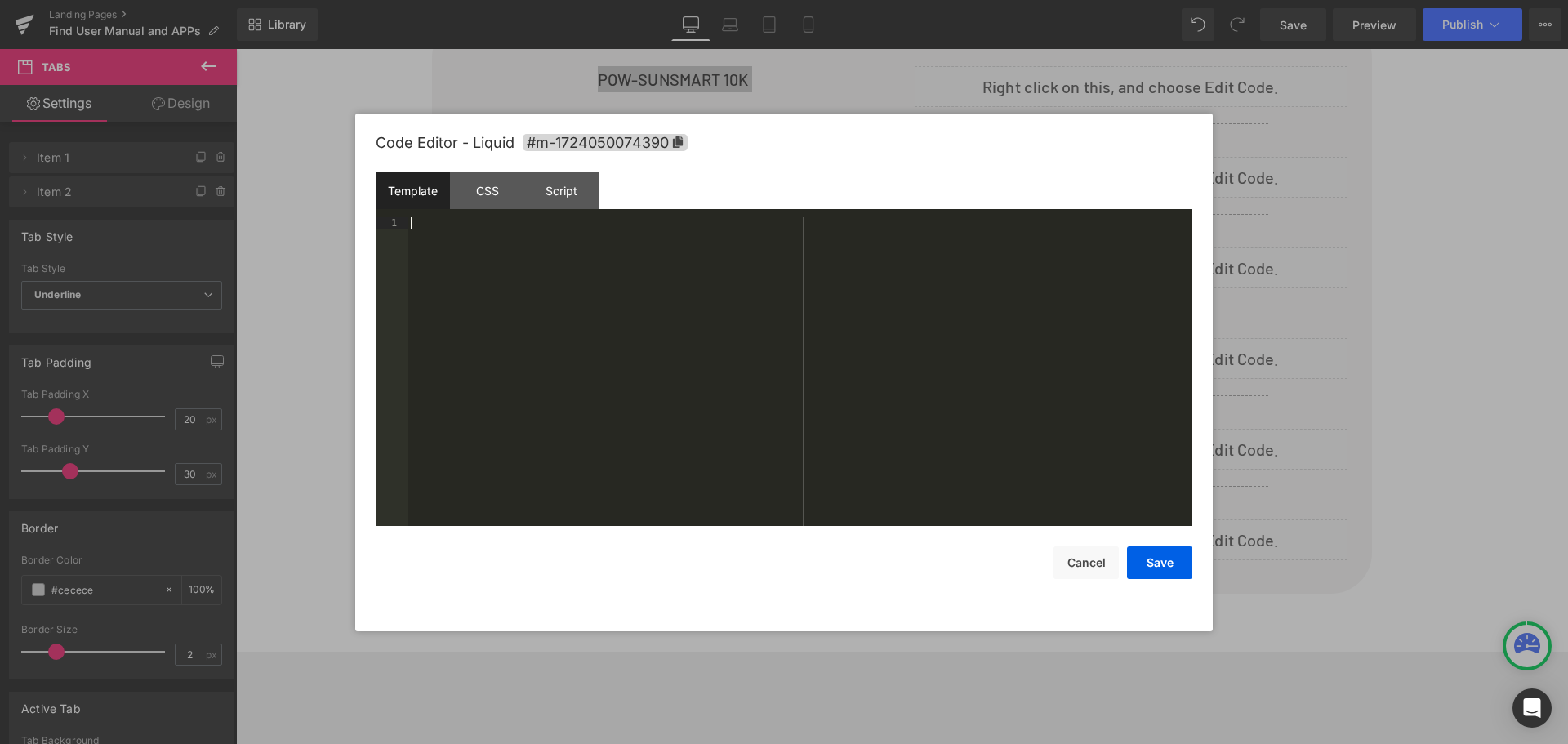
click at [498, 277] on div at bounding box center [800, 383] width 785 height 332
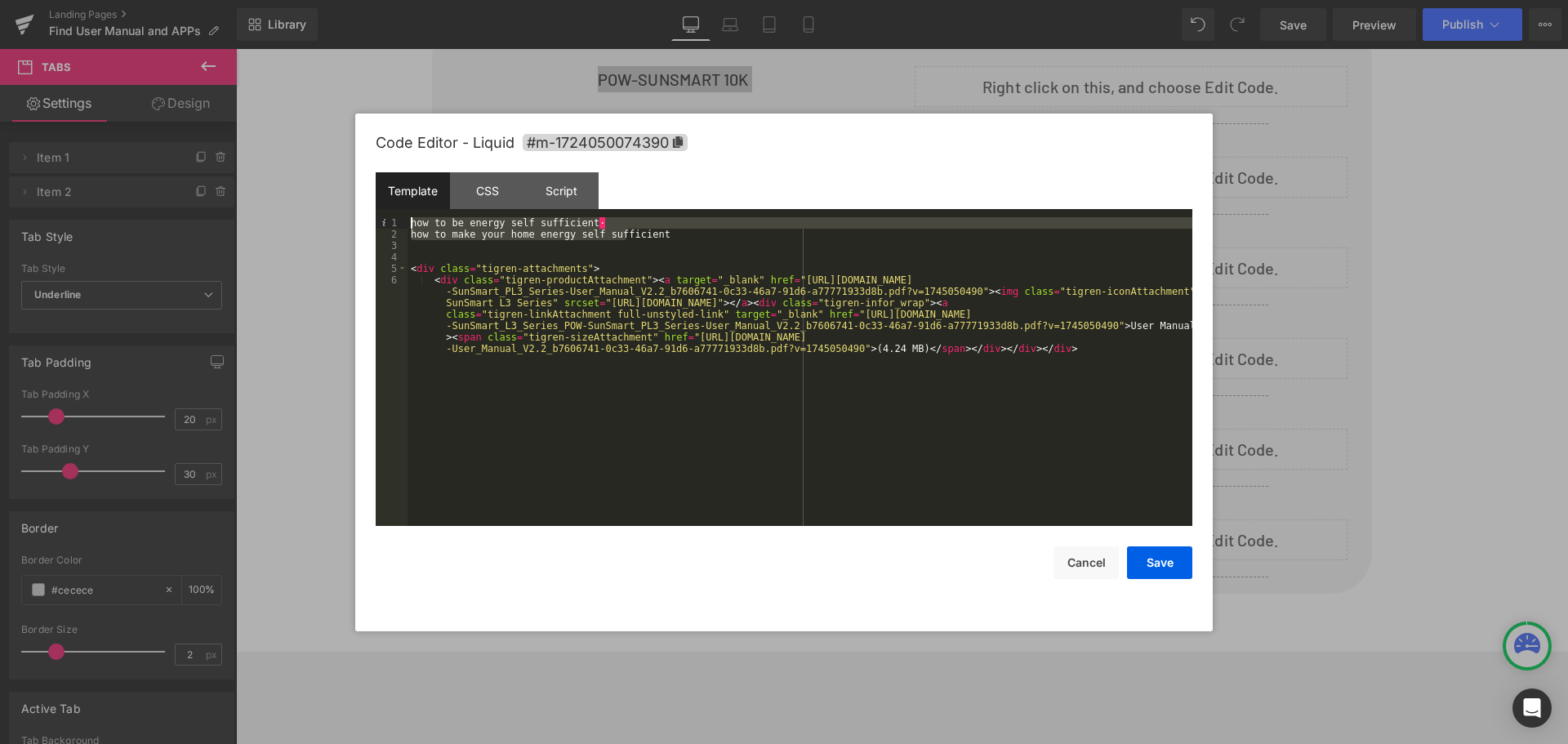
drag, startPoint x: 613, startPoint y: 230, endPoint x: 304, endPoint y: 180, distance: 313.0
click at [304, 180] on body "Separator You are previewing how the will restyle your page. You can not edit E…" at bounding box center [784, 372] width 1568 height 744
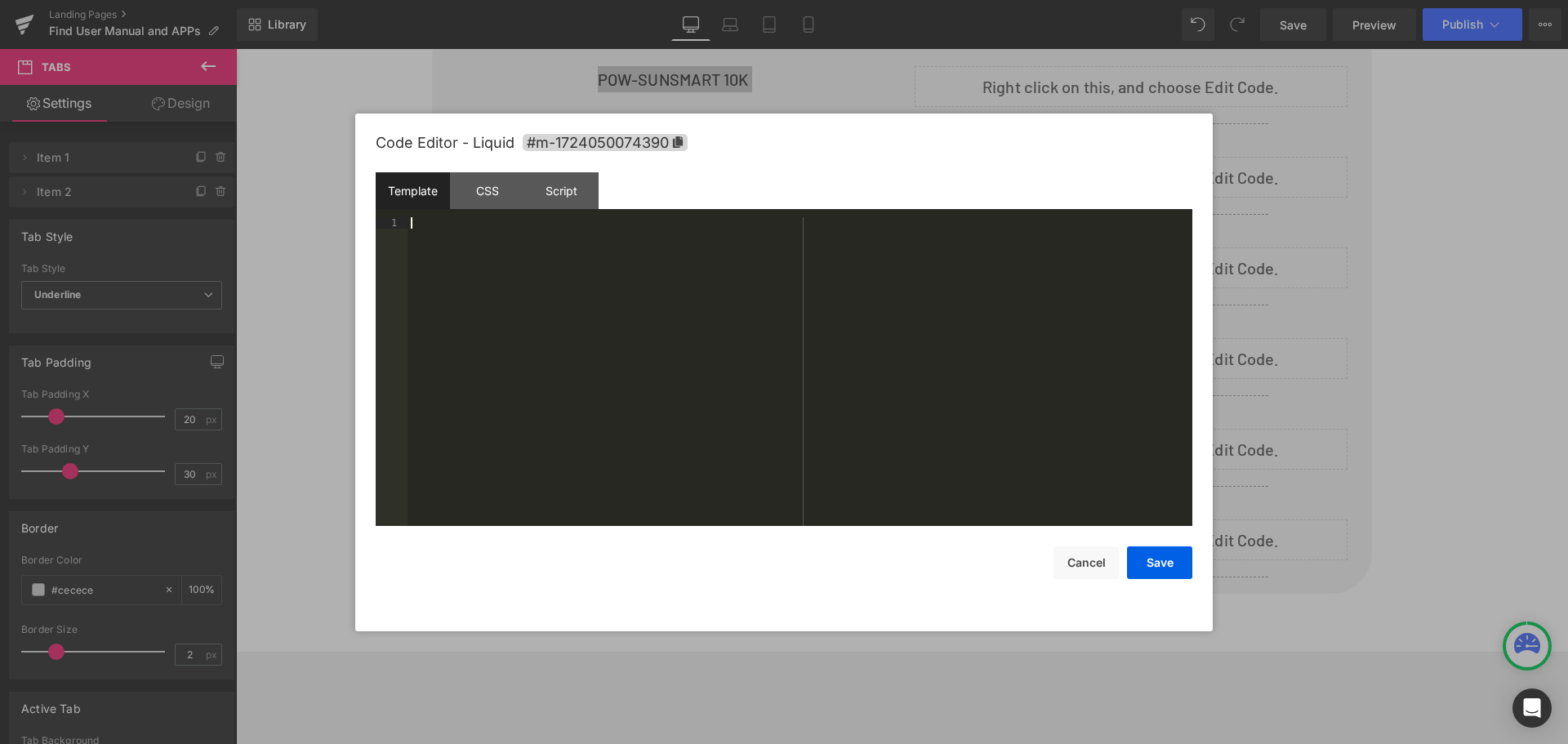
click at [561, 267] on div at bounding box center [800, 383] width 785 height 332
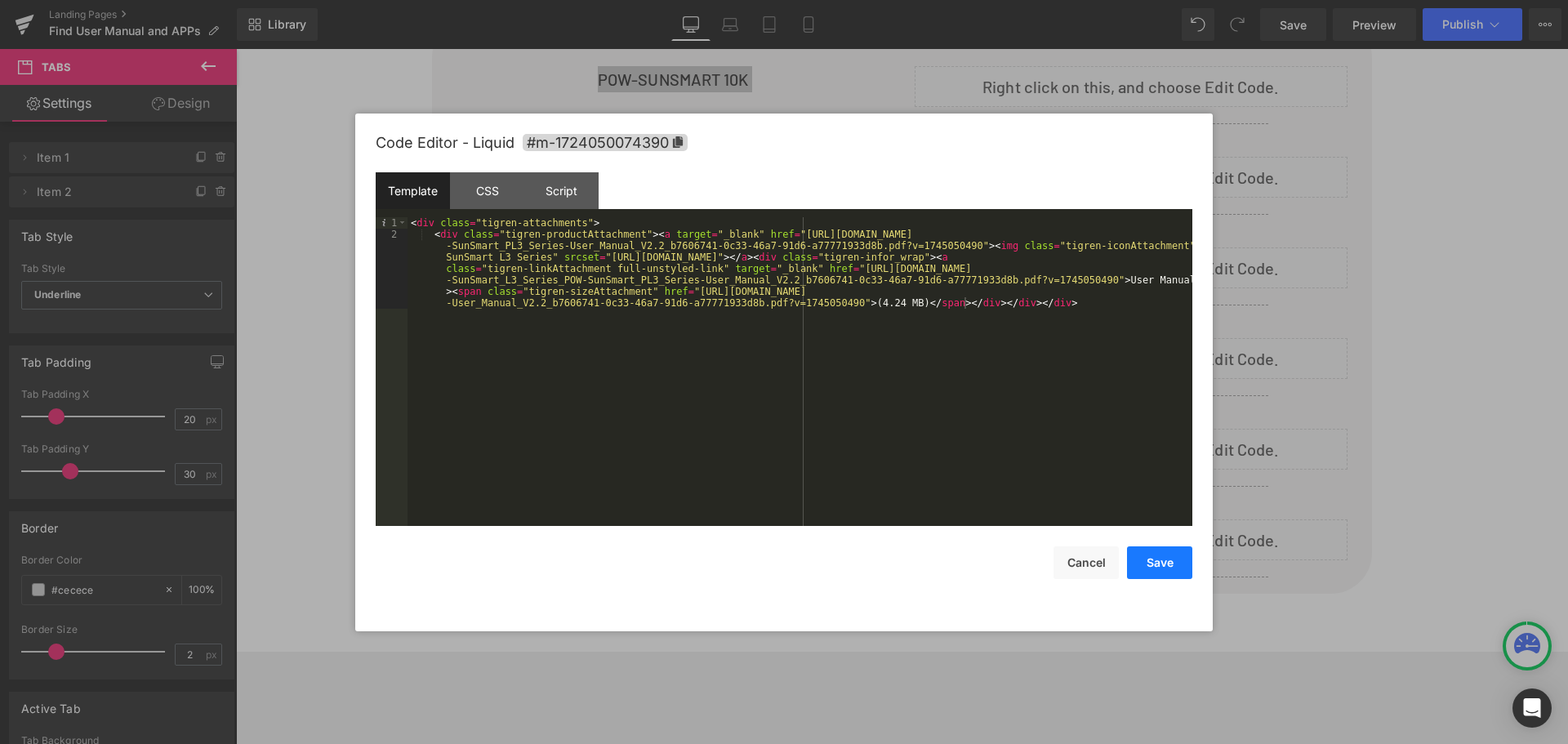
click at [1138, 557] on button "Save" at bounding box center [1159, 563] width 66 height 32
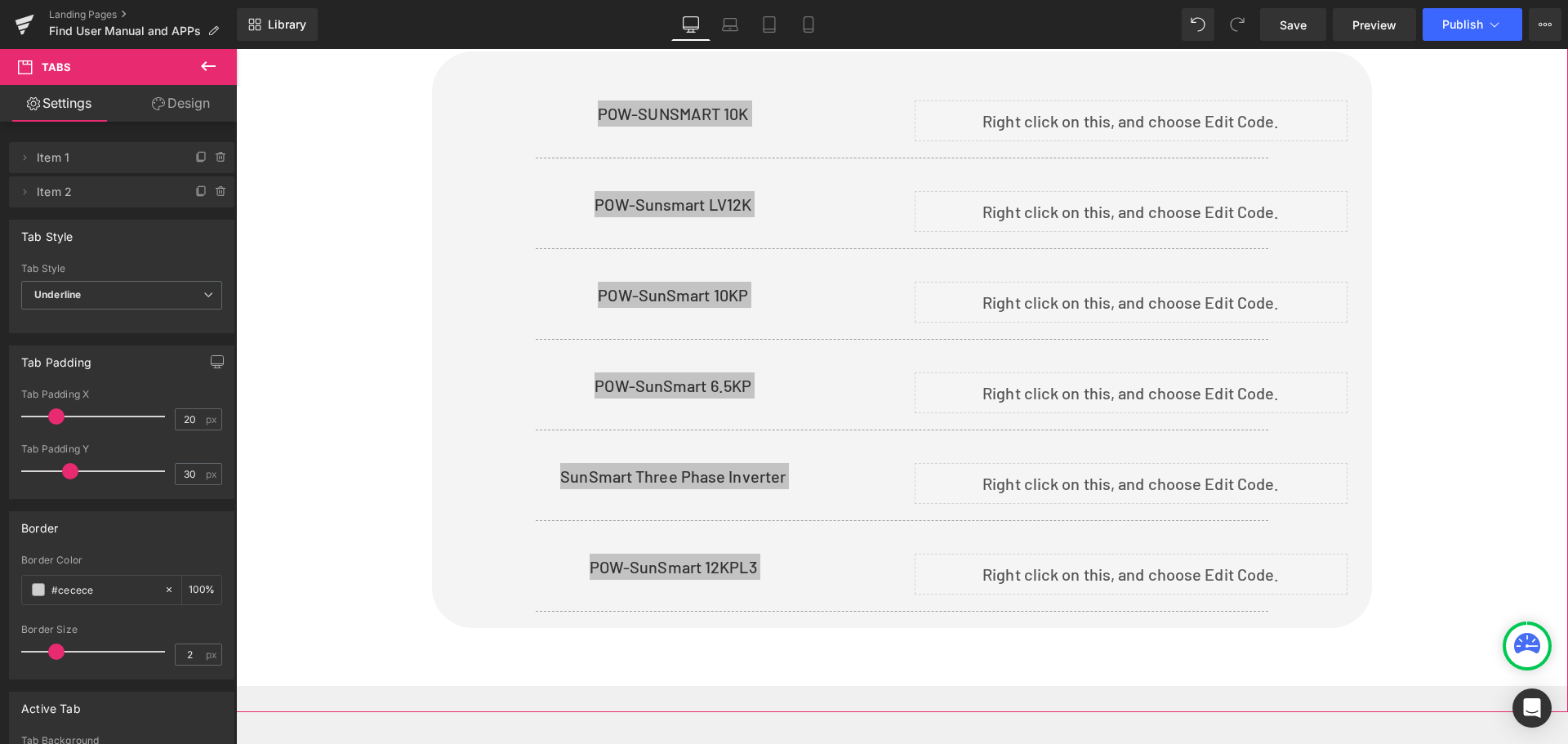
scroll to position [940, 0]
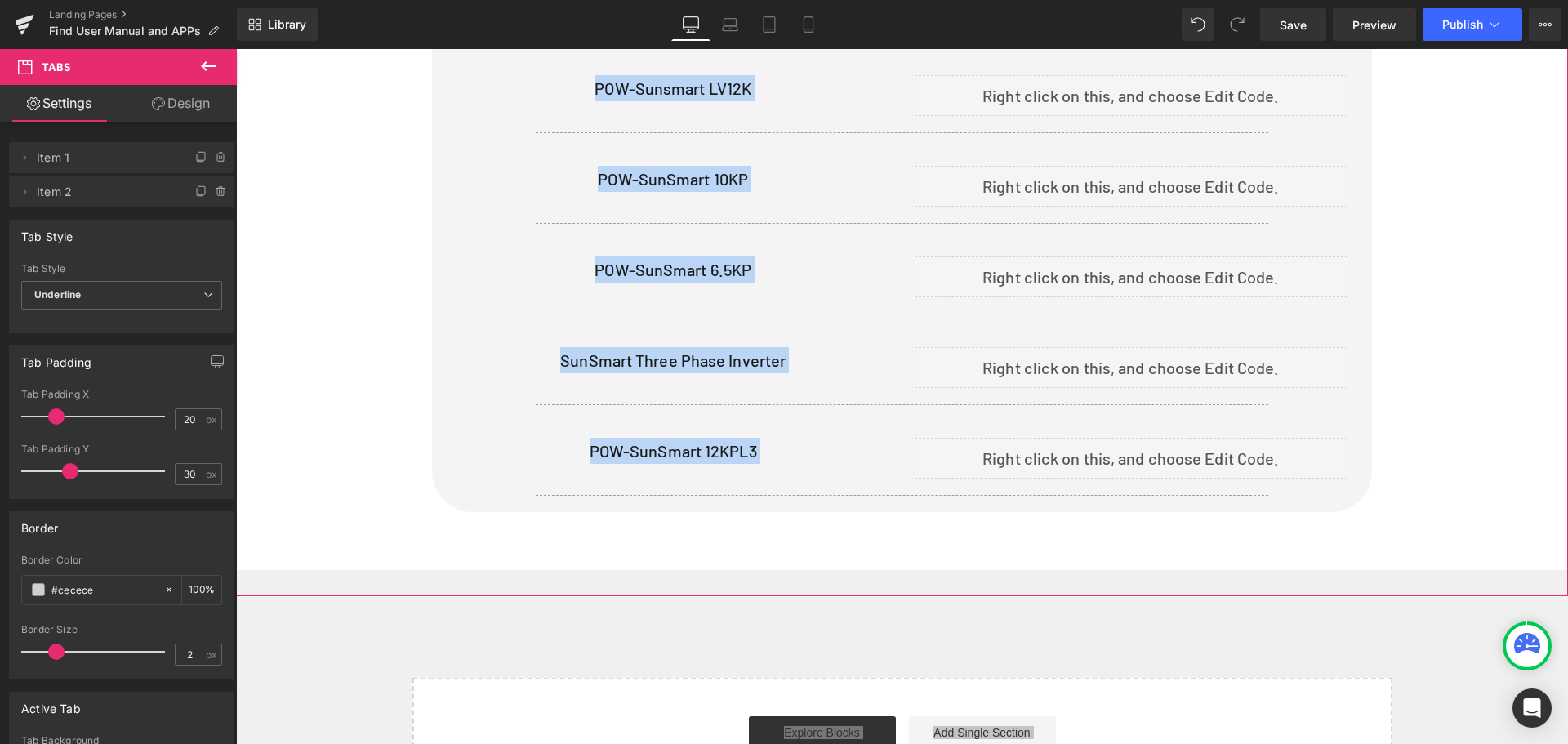
drag, startPoint x: 1494, startPoint y: 378, endPoint x: 1462, endPoint y: 387, distance: 33.2
click at [1493, 377] on div "The following shows the manuals of PowMr's various items, if there are any omis…" at bounding box center [901, 198] width 1331 height 744
click at [367, 320] on div "The following shows the manuals of PowMr's various items, if there are any omis…" at bounding box center [901, 198] width 1331 height 744
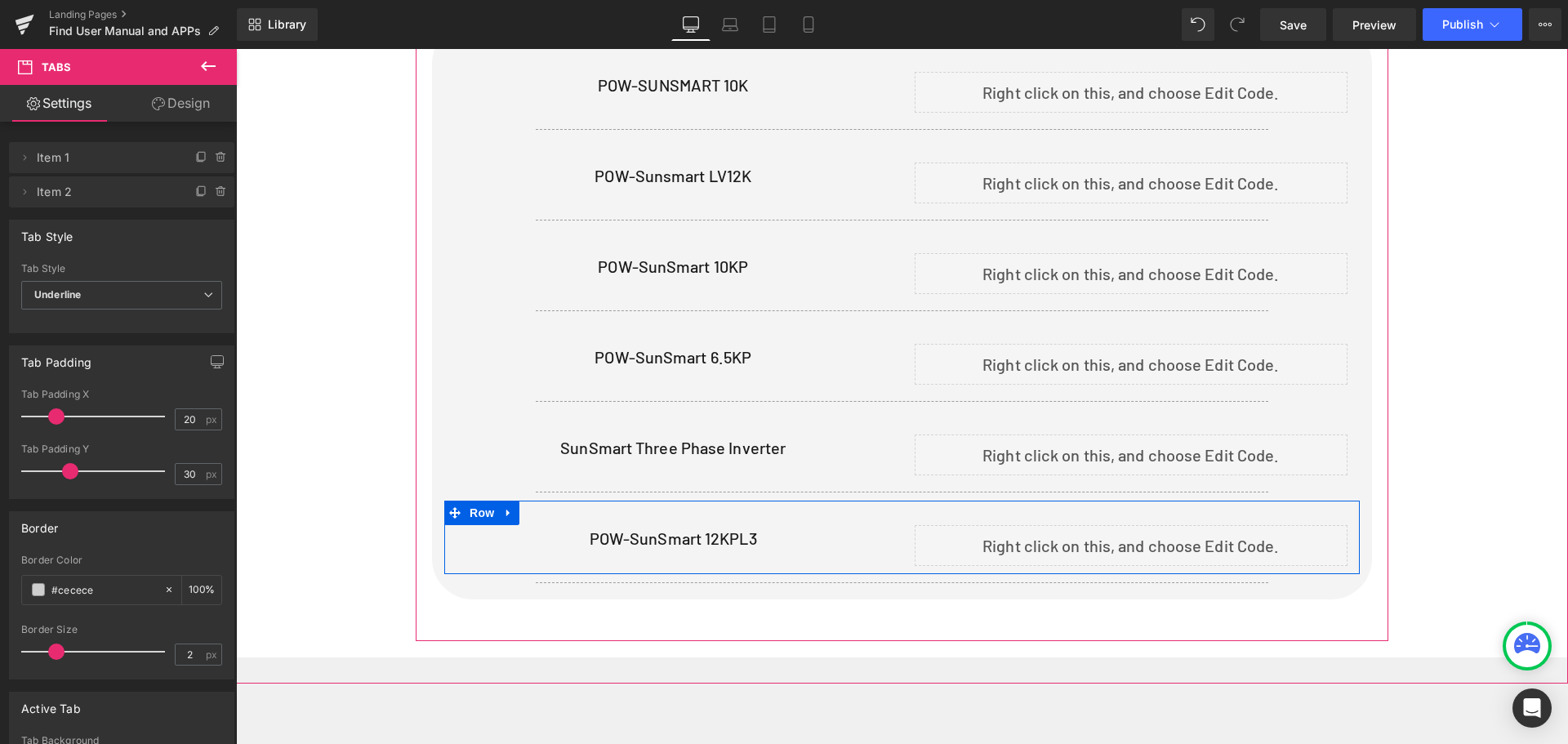
scroll to position [776, 0]
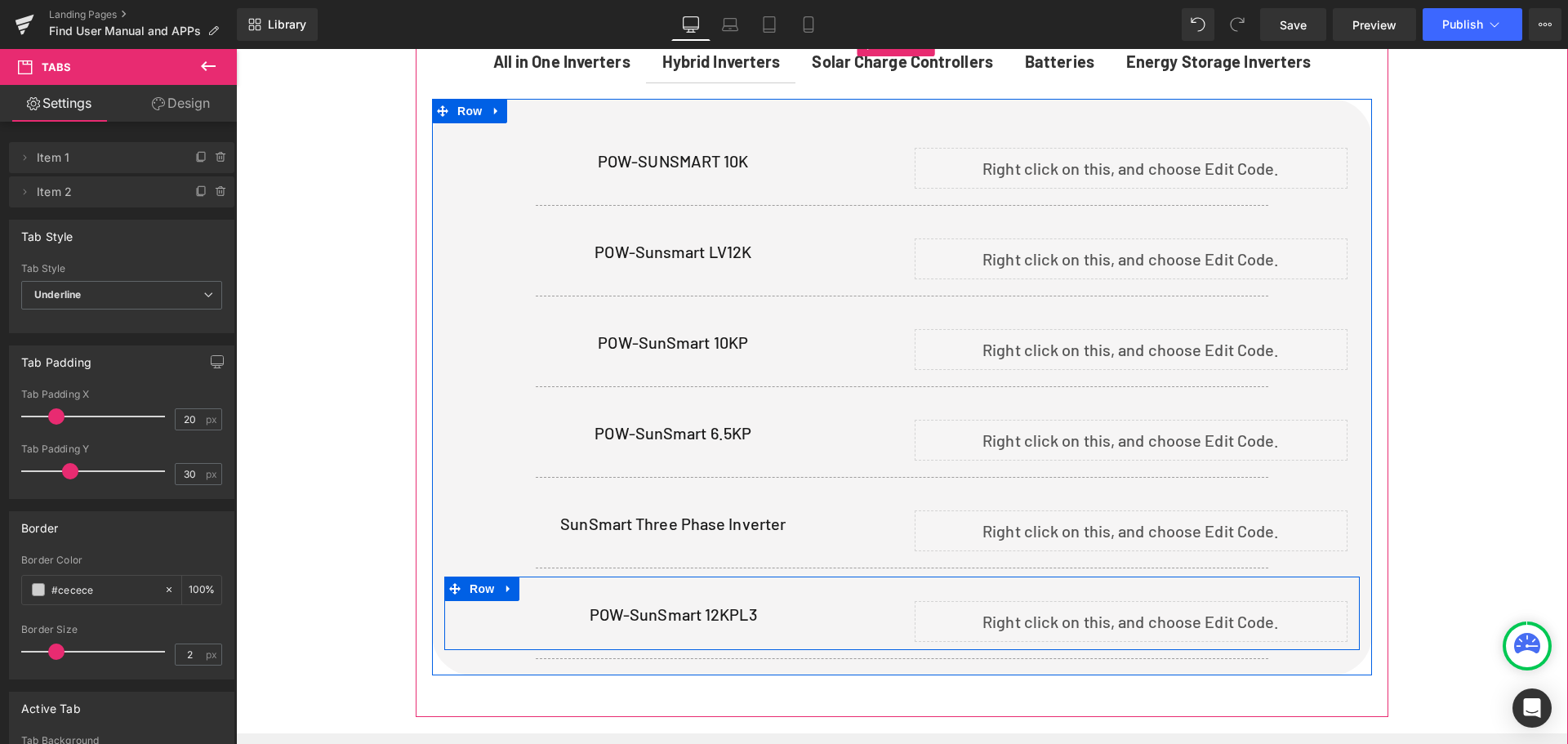
click at [506, 587] on icon at bounding box center [508, 588] width 11 height 12
click at [531, 587] on icon at bounding box center [530, 588] width 11 height 12
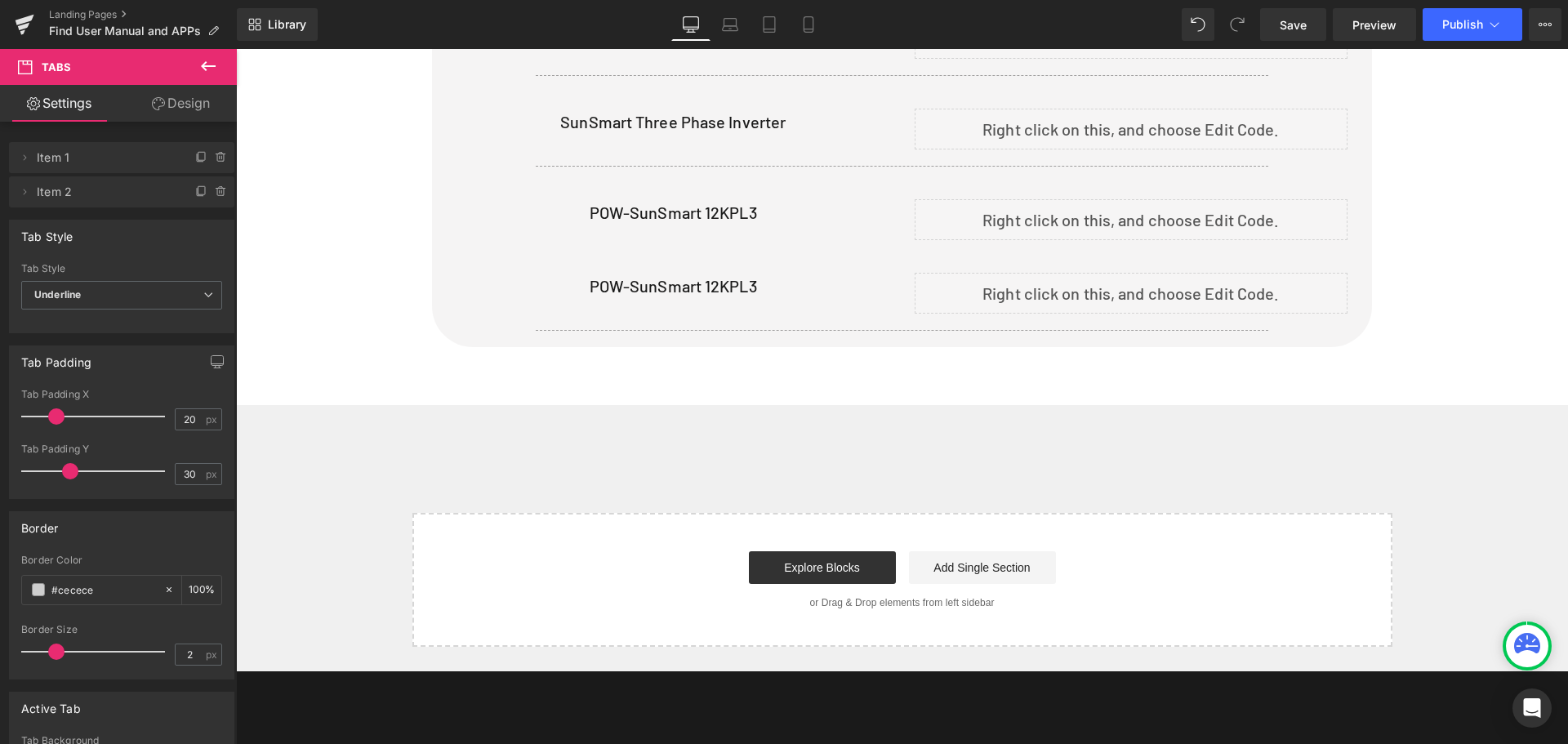
scroll to position [1144, 0]
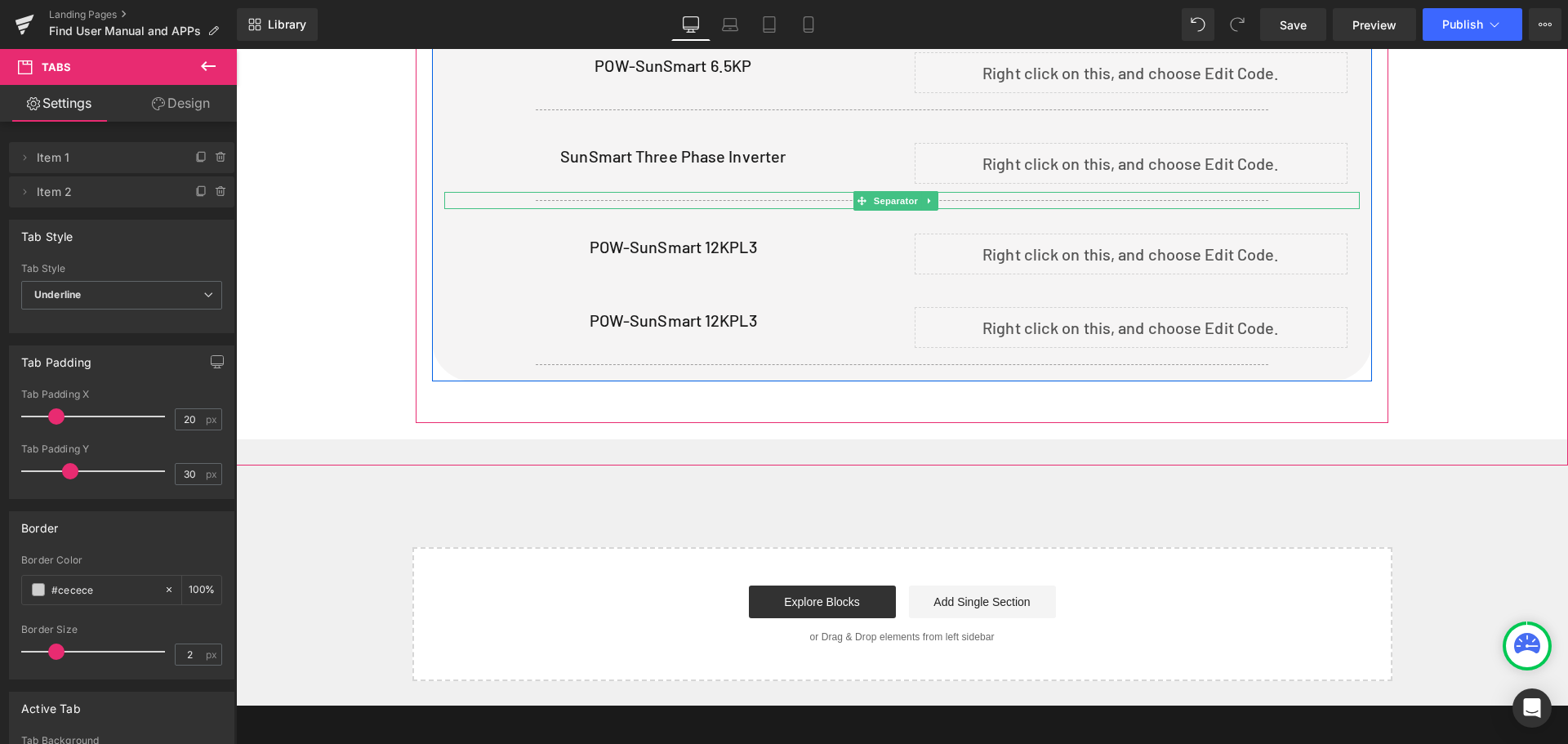
click at [928, 196] on icon at bounding box center [928, 200] width 9 height 10
click at [925, 197] on icon at bounding box center [921, 200] width 9 height 9
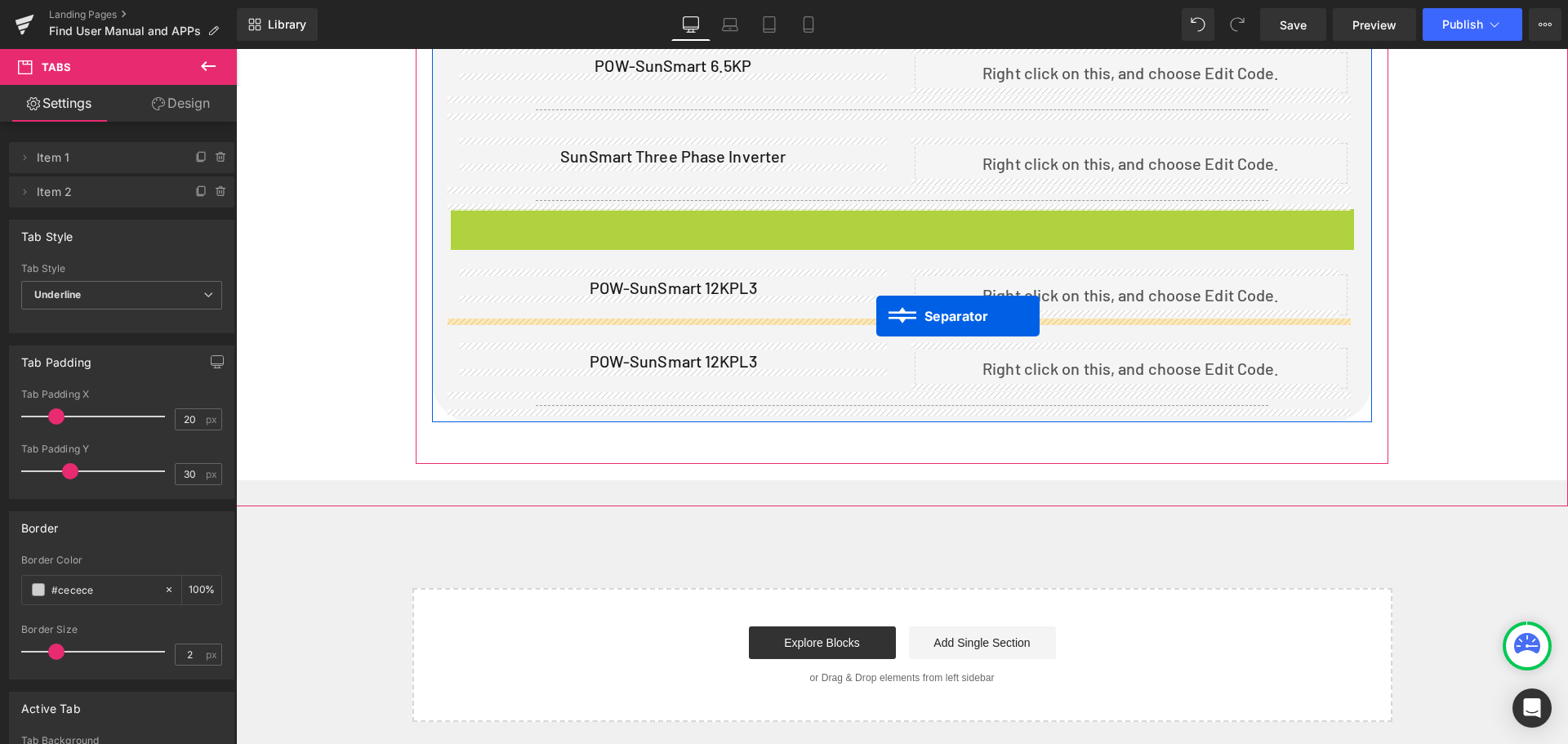
drag, startPoint x: 866, startPoint y: 215, endPoint x: 876, endPoint y: 316, distance: 101.5
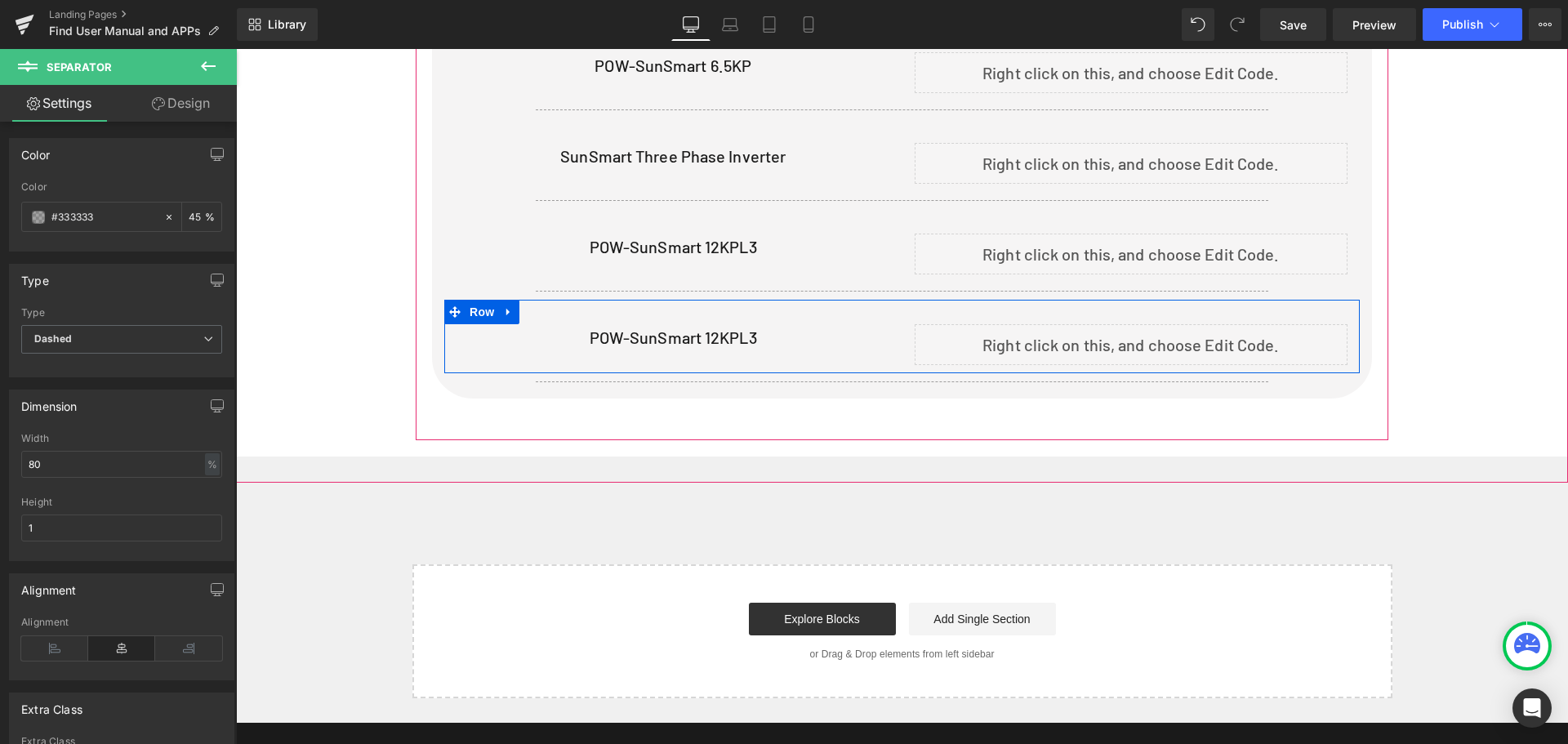
click at [1143, 334] on div "Liquid" at bounding box center [1131, 344] width 433 height 41
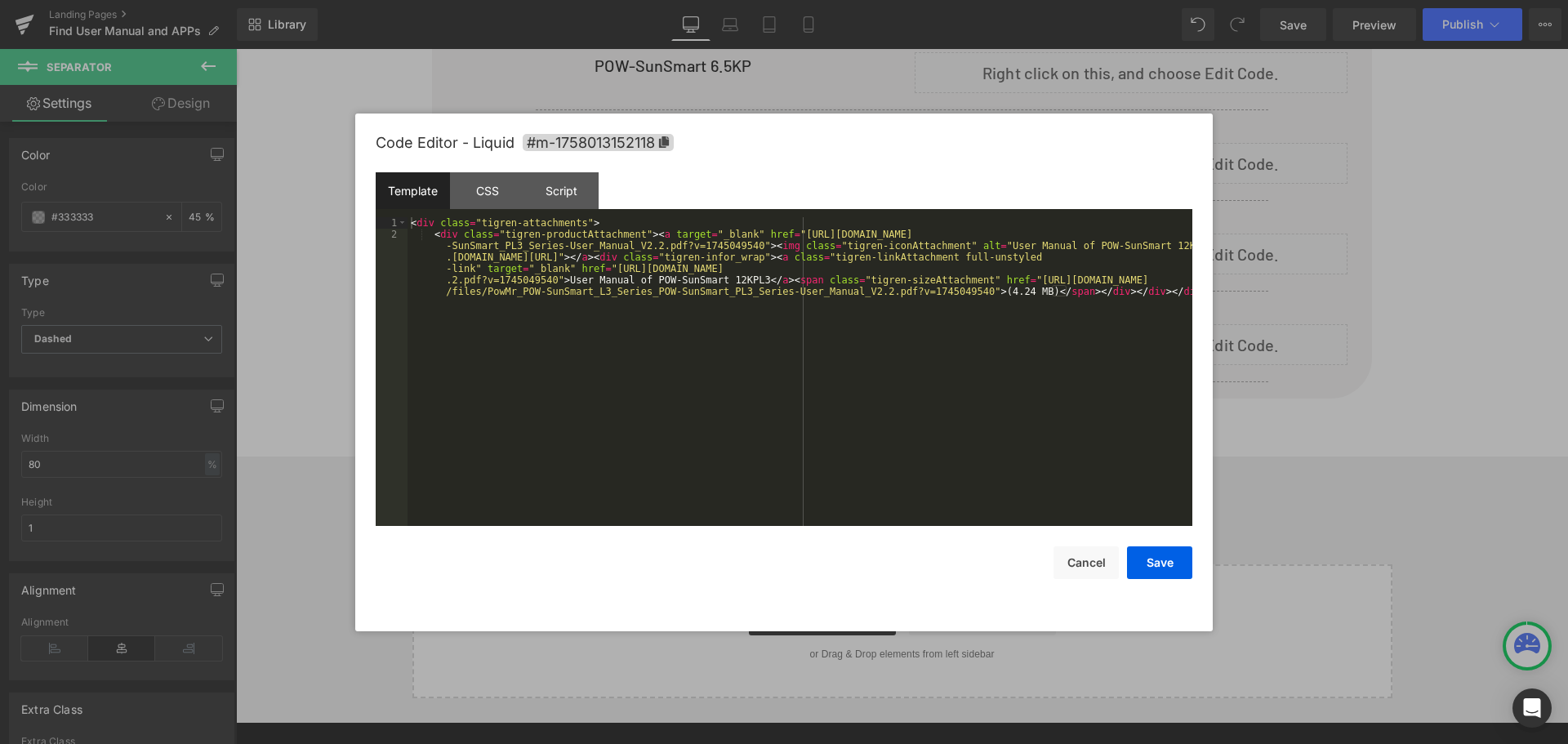
click at [1065, 326] on div "< div class = "tigren-attachments" > < div class = "tigren-productAttachment" >…" at bounding box center [800, 411] width 785 height 389
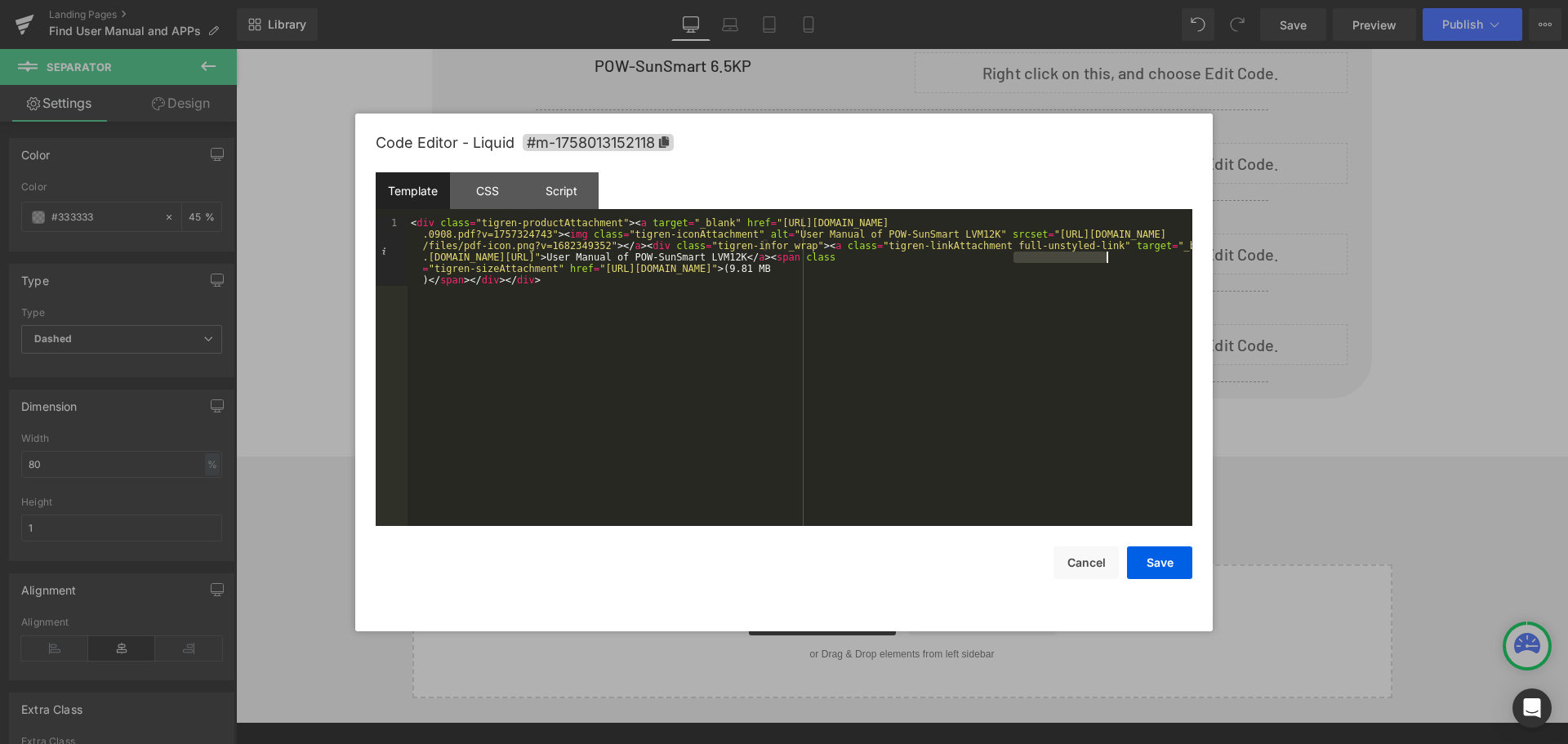
drag, startPoint x: 1014, startPoint y: 256, endPoint x: 1107, endPoint y: 256, distance: 93.0
click at [1107, 256] on div "< div class = "tigren-productAttachment" > < a target = "_blank" href = "[URL][…" at bounding box center [800, 440] width 785 height 446
click at [1143, 567] on button "Save" at bounding box center [1159, 563] width 66 height 32
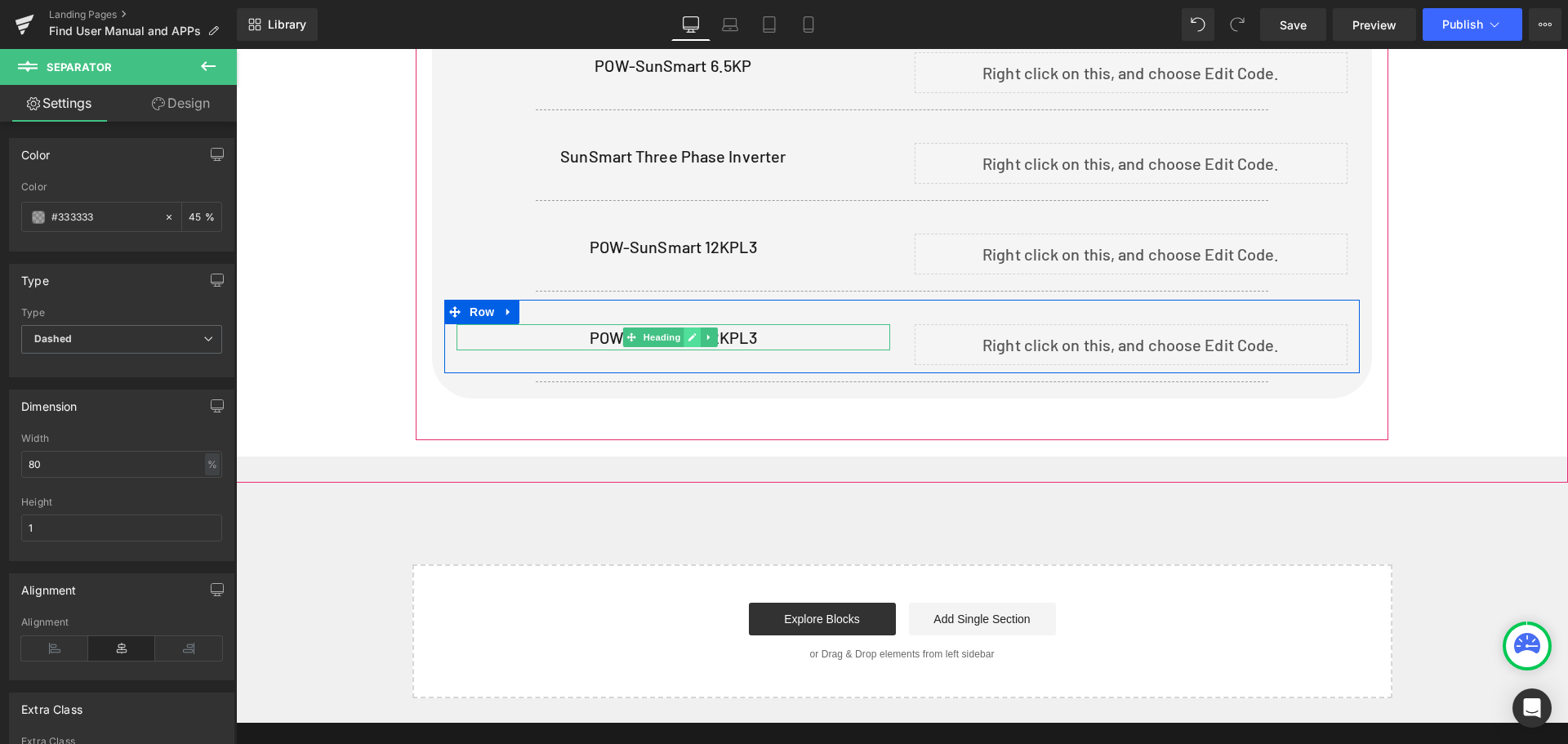
click at [687, 329] on link at bounding box center [692, 337] width 17 height 20
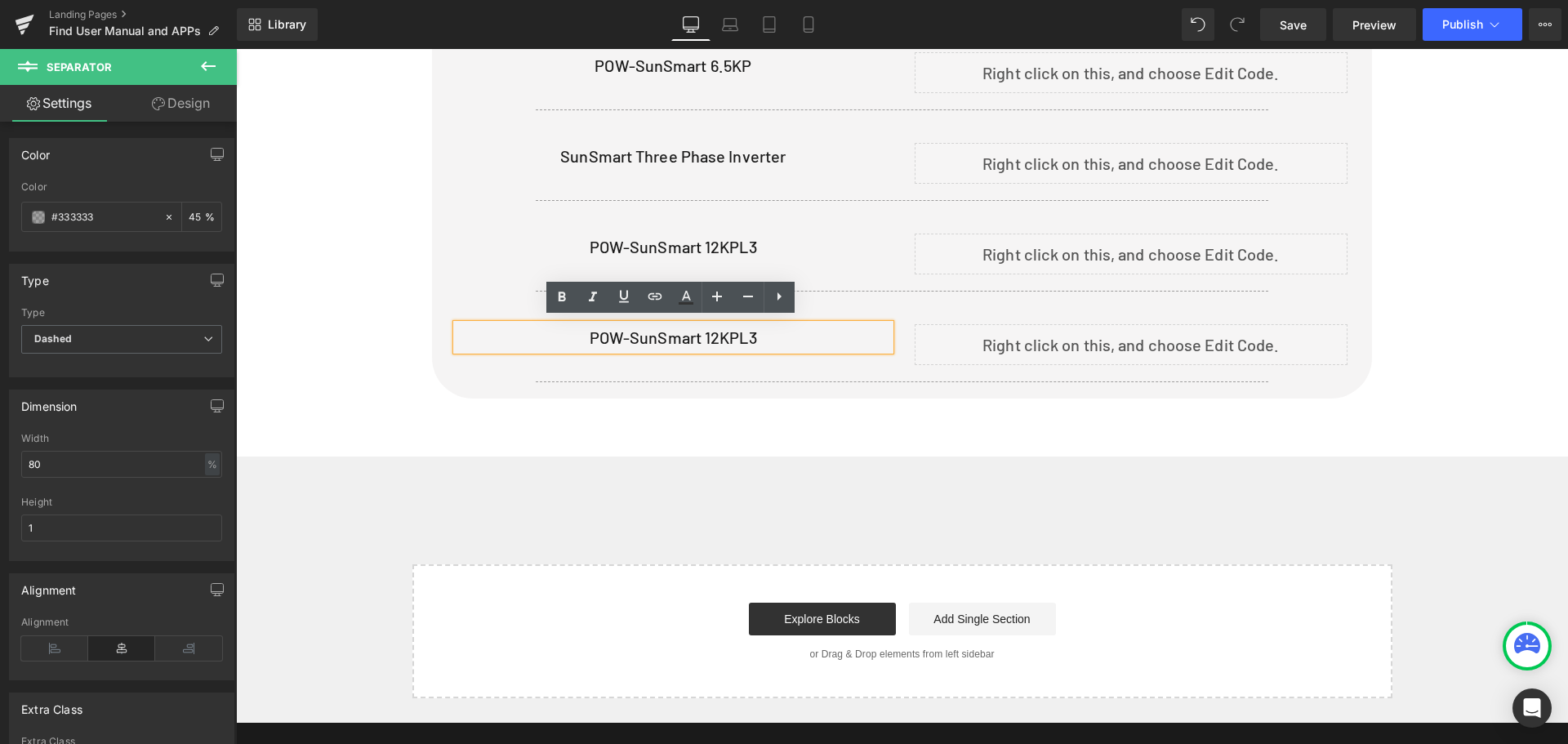
click at [687, 329] on h1 "POW-SunSmart 12KPL3" at bounding box center [673, 336] width 433 height 26
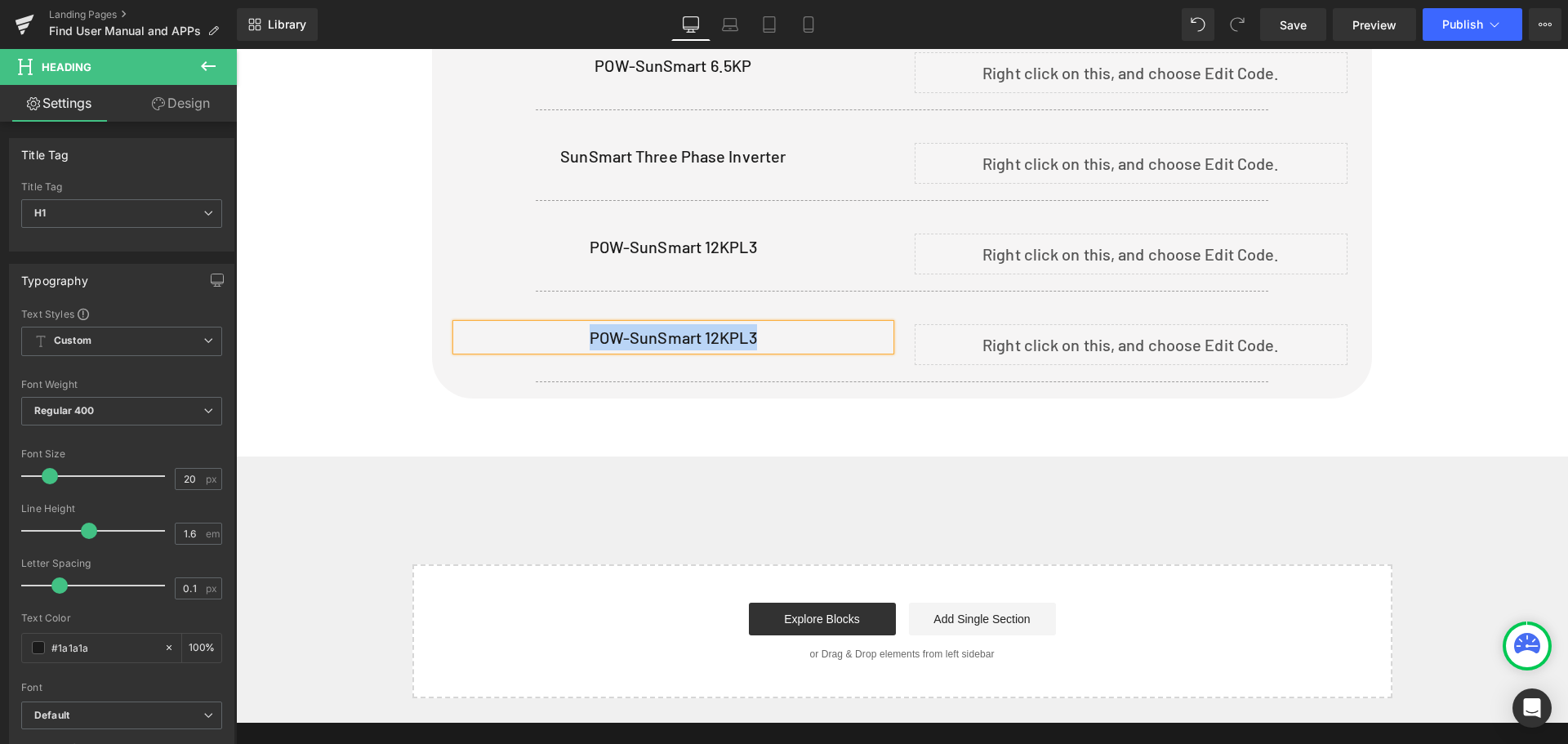
paste div
click at [588, 325] on h1 "W-SunSmart LVM12K" at bounding box center [673, 336] width 433 height 26
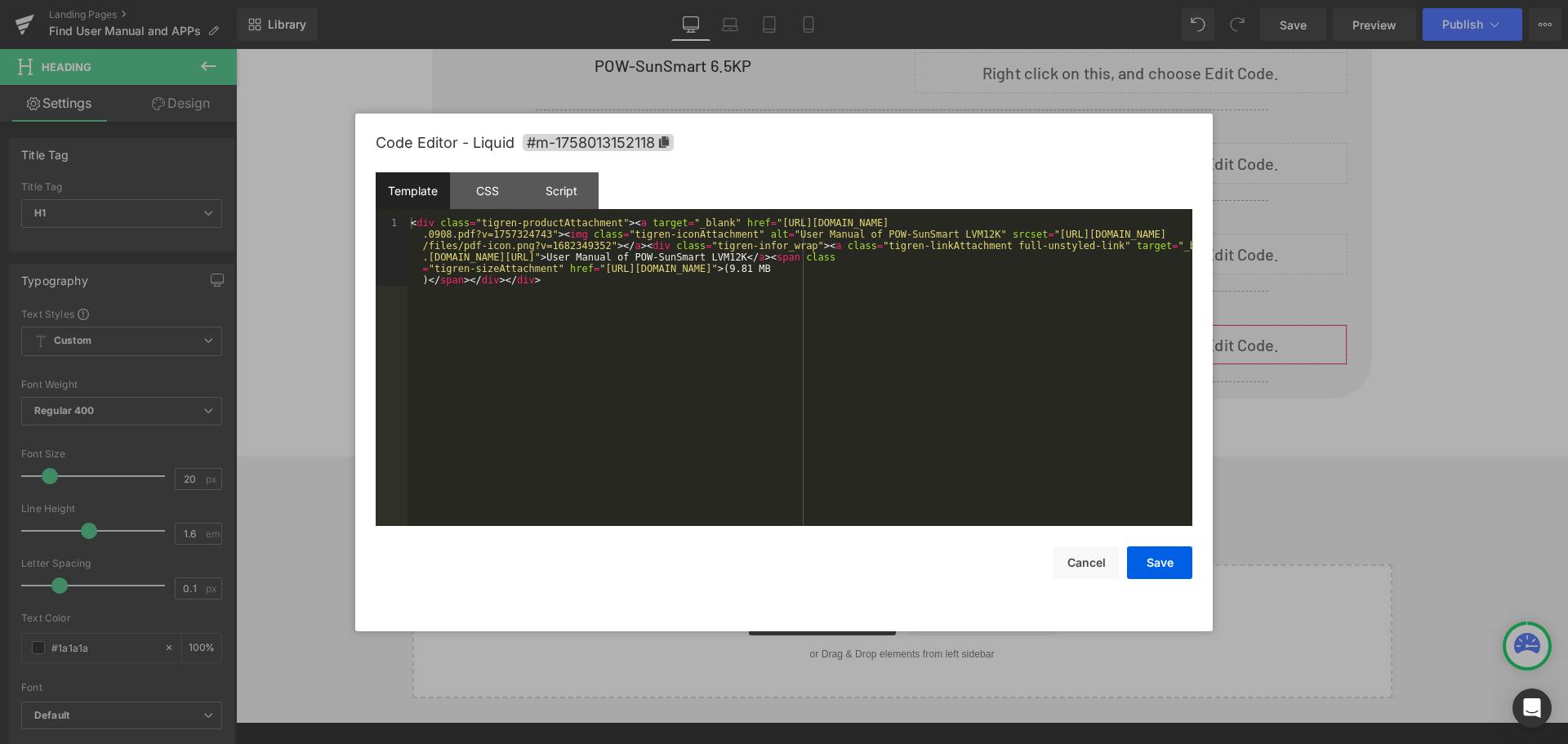
click at [1150, 334] on div "Liquid" at bounding box center [1131, 344] width 433 height 41
click at [1160, 573] on button "Save" at bounding box center [1159, 563] width 66 height 32
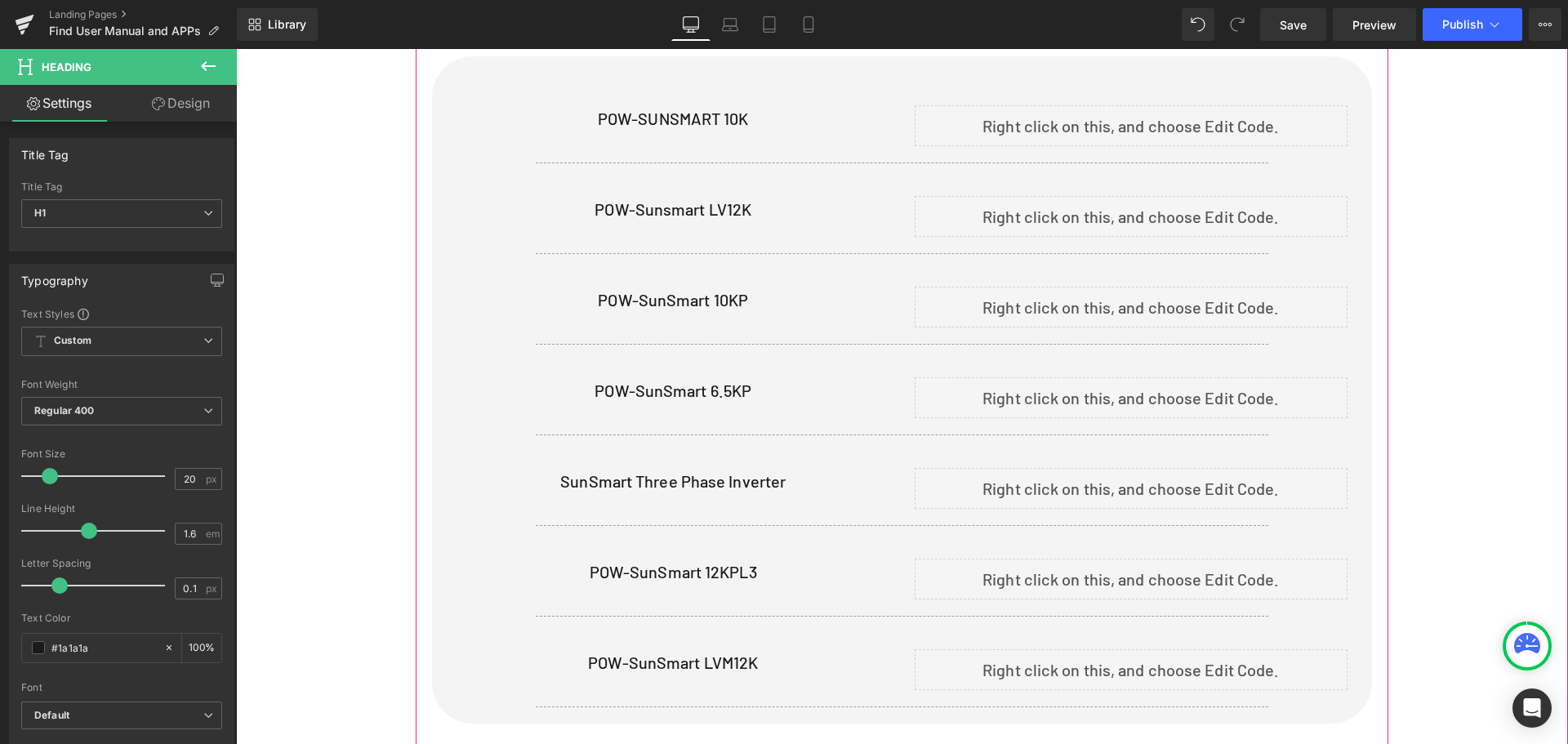
scroll to position [817, 0]
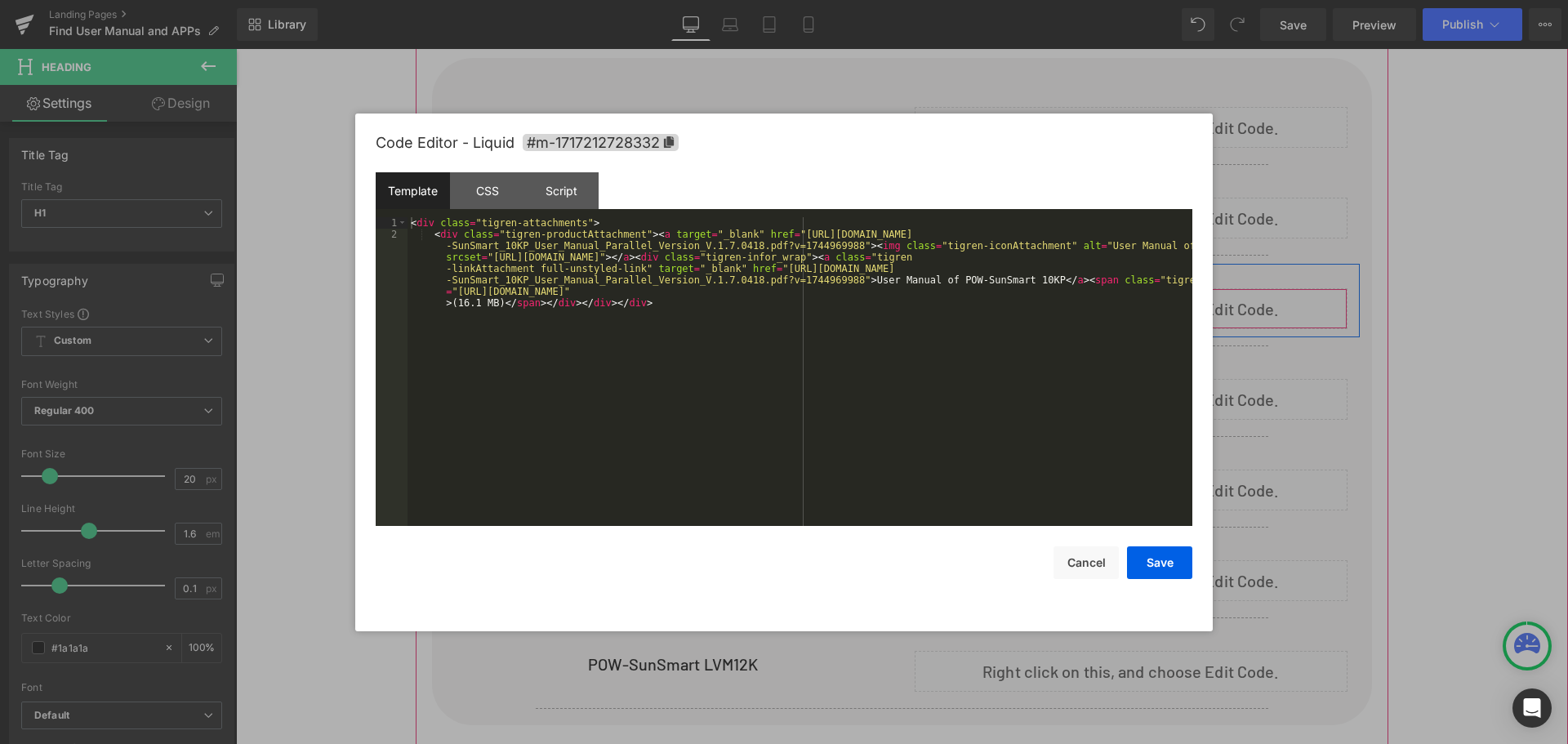
click at [1141, 301] on div "Liquid" at bounding box center [1131, 308] width 433 height 41
click at [727, 335] on div "< div class = "tigren-attachments" > < div class = "tigren-productAttachment" >…" at bounding box center [800, 417] width 785 height 400
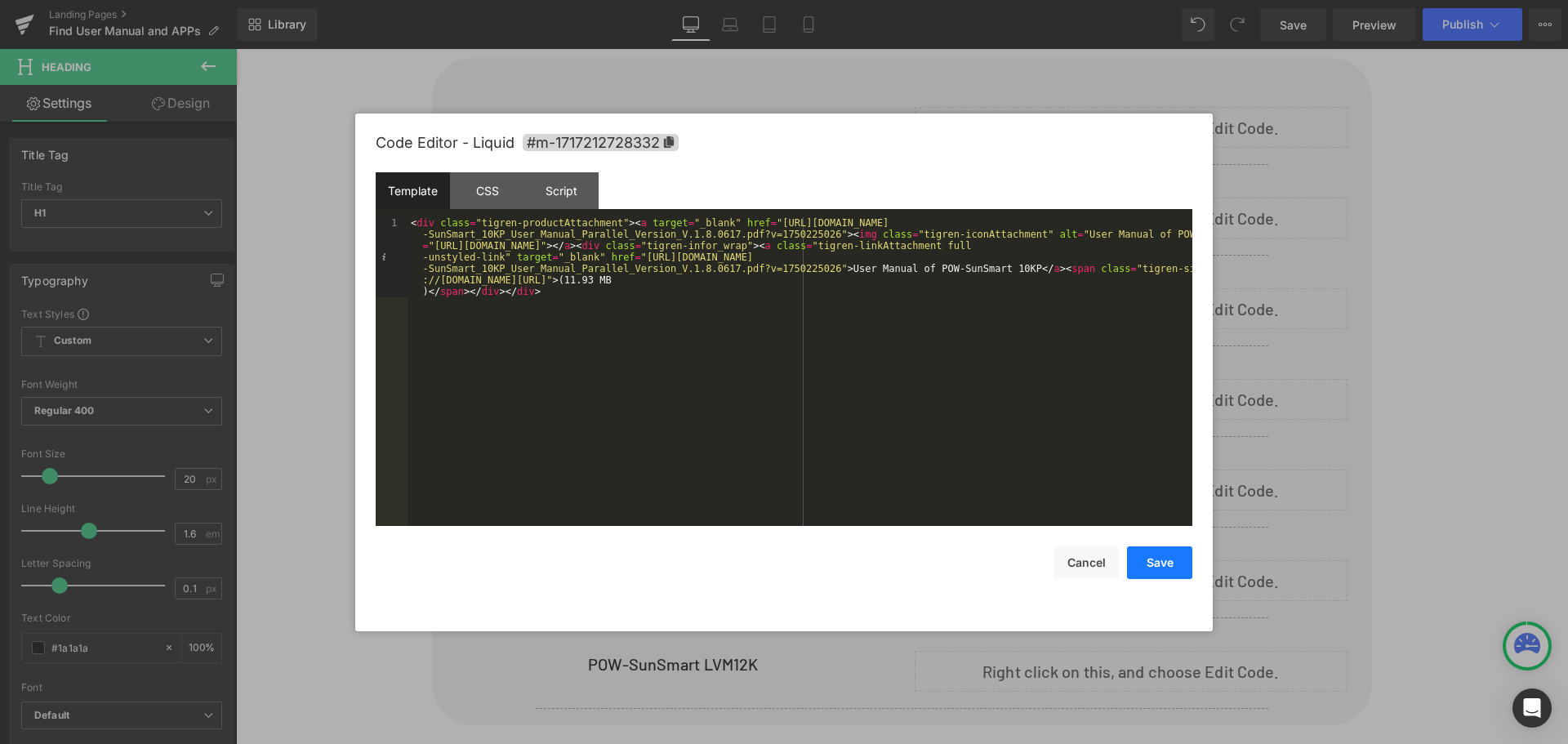
click at [1166, 560] on button "Save" at bounding box center [1159, 563] width 66 height 32
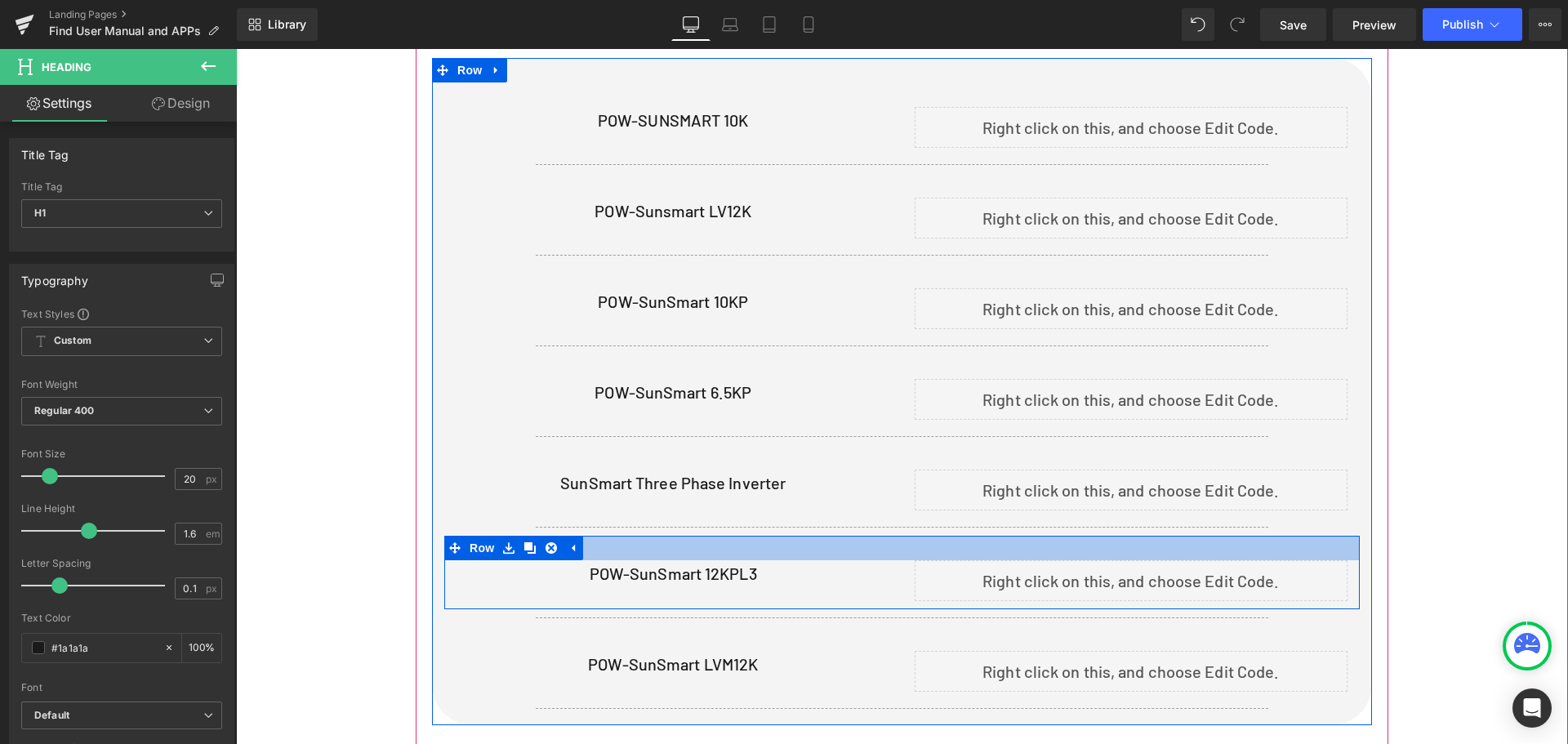
scroll to position [735, 0]
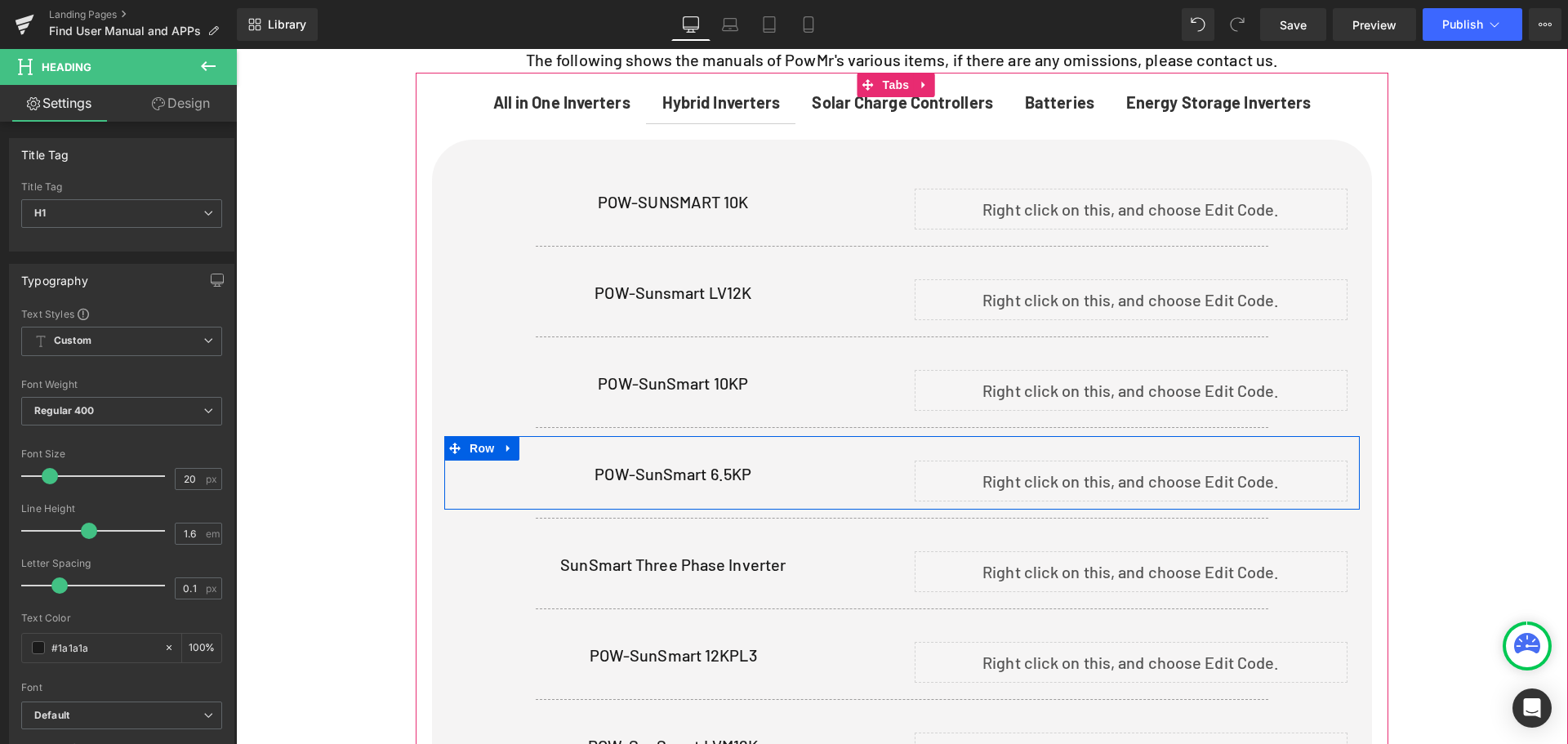
click at [1145, 463] on div "Liquid" at bounding box center [1131, 481] width 433 height 41
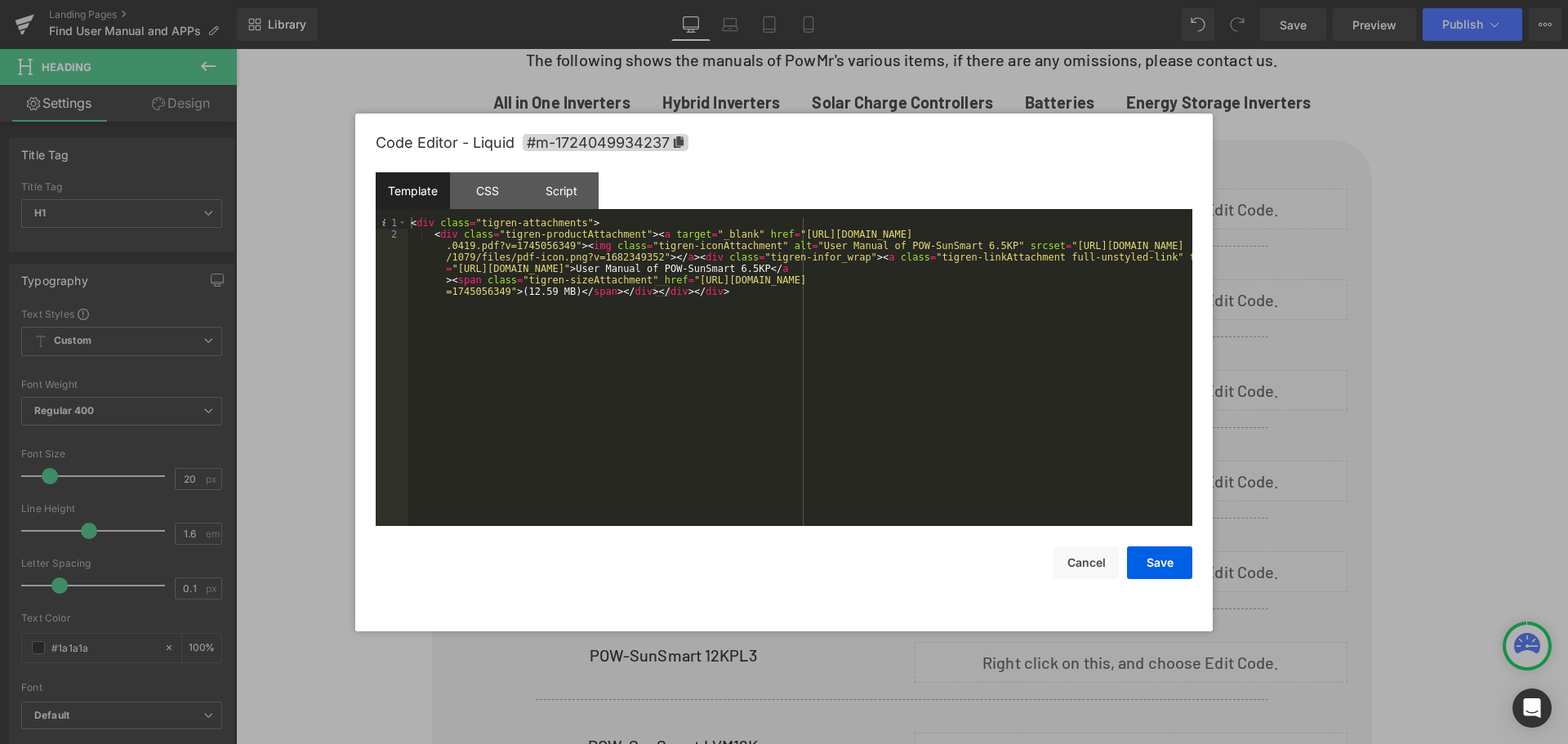
click at [601, 311] on div "< div class = "tigren-attachments" > < div class = "tigren-productAttachment" >…" at bounding box center [800, 411] width 785 height 389
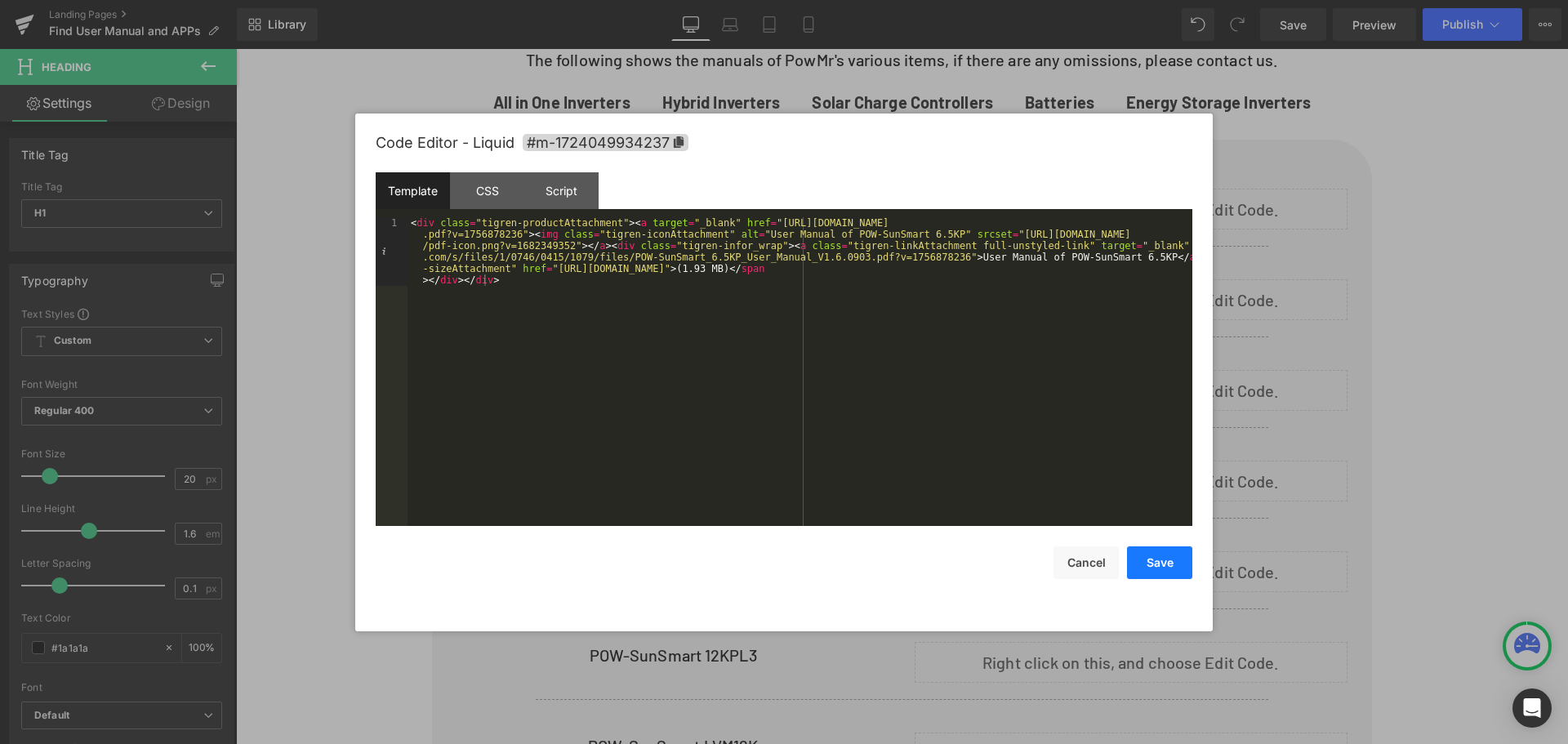
click at [1165, 561] on button "Save" at bounding box center [1159, 563] width 66 height 32
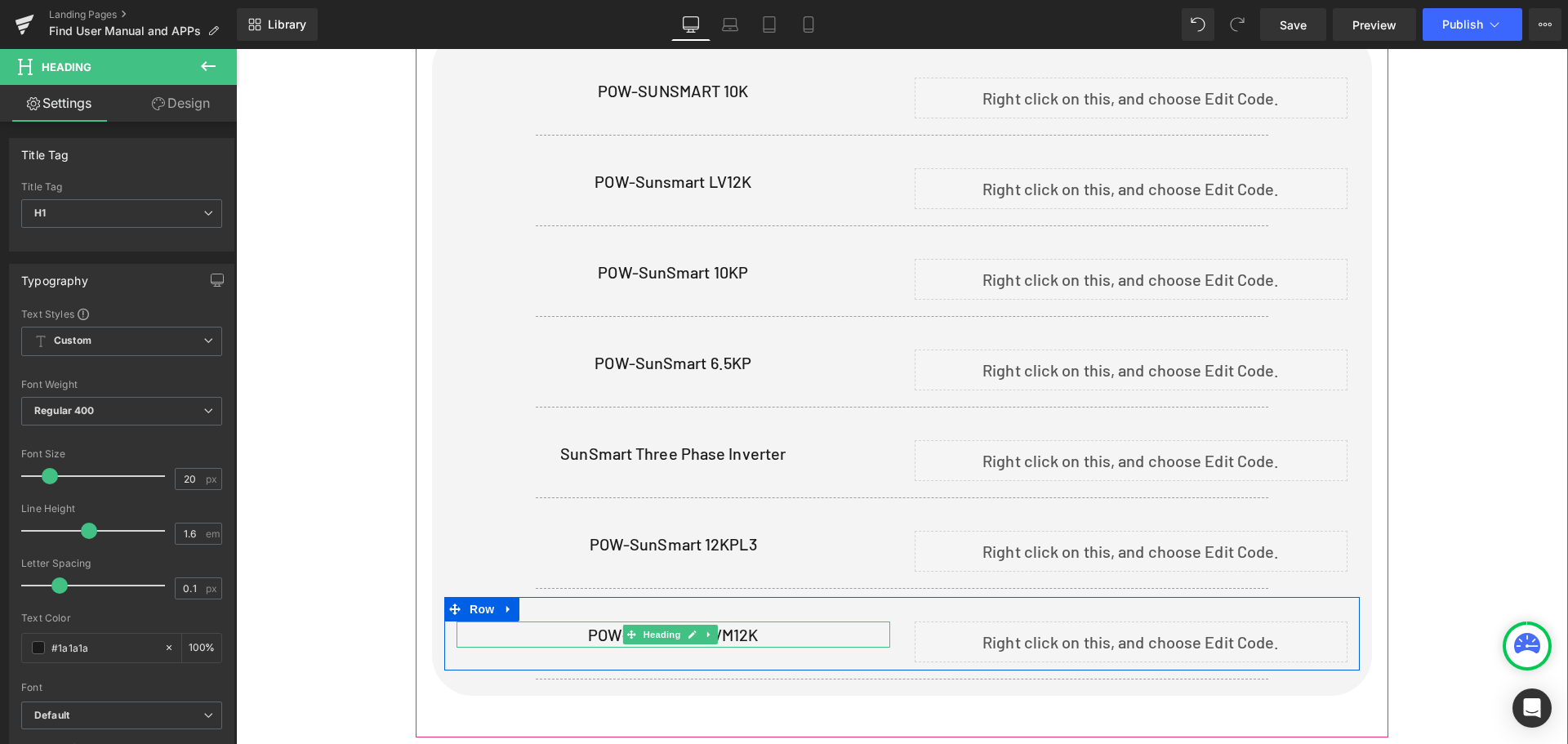
scroll to position [899, 0]
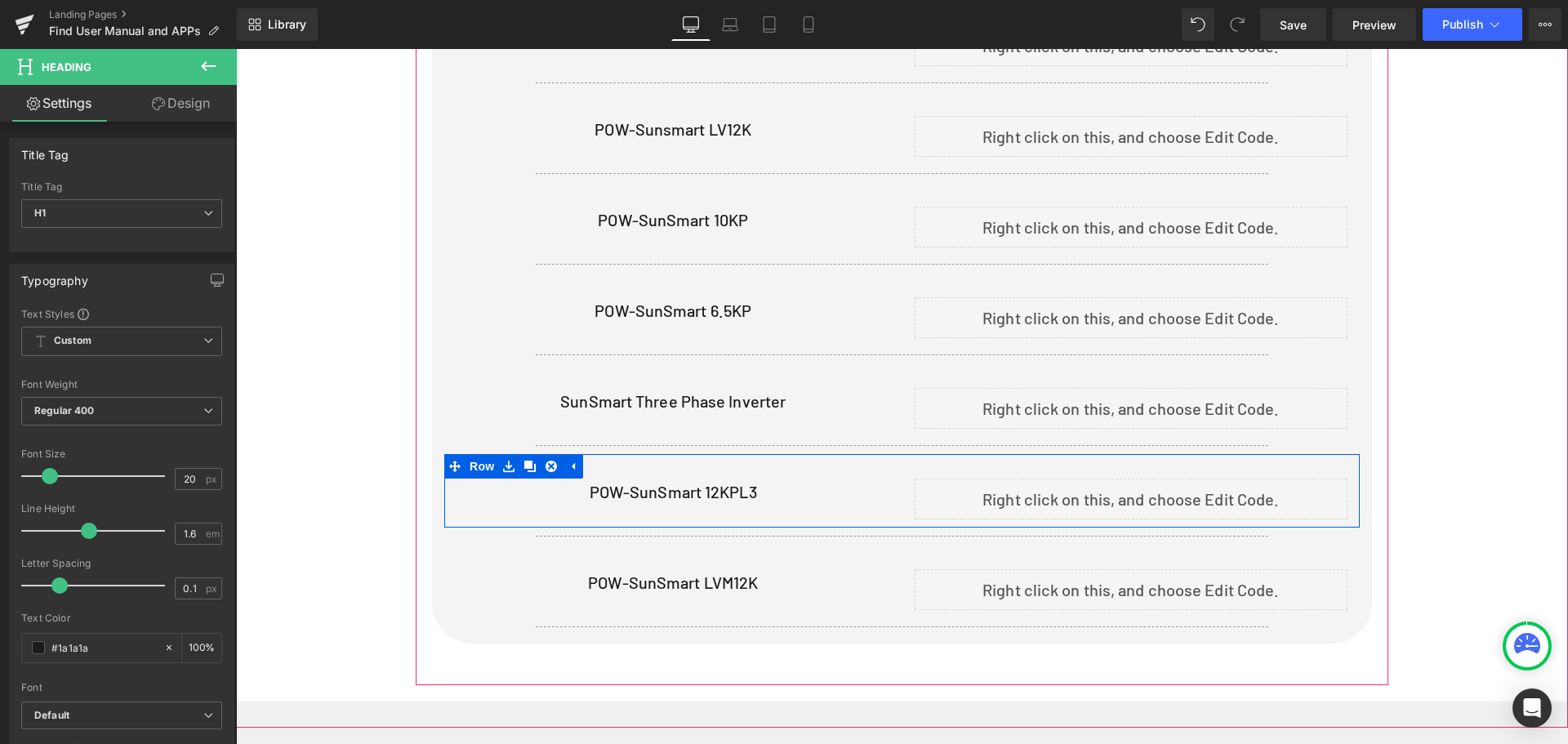
click at [1143, 482] on div "Liquid" at bounding box center [1131, 498] width 433 height 41
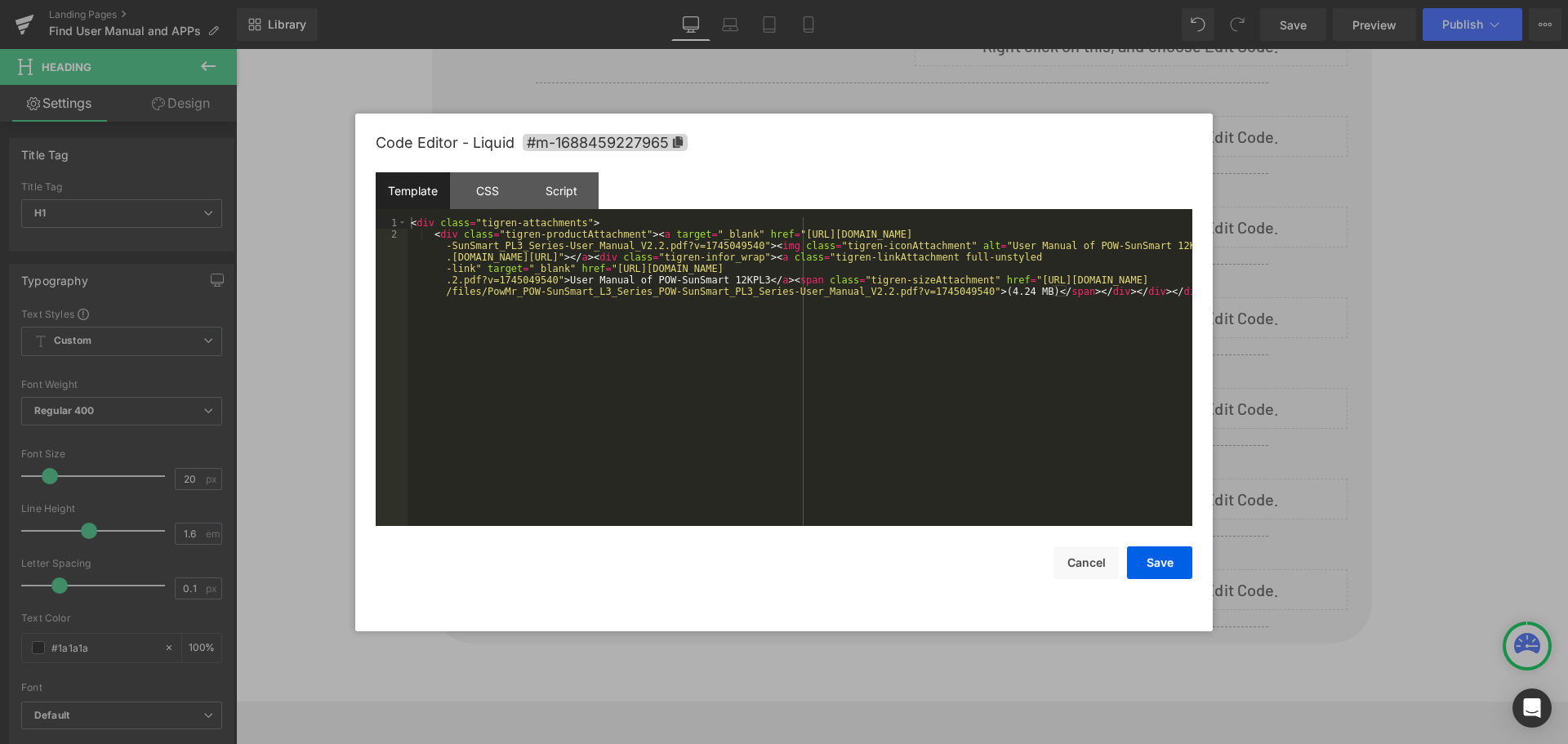
click at [824, 288] on div "< div class = "tigren-attachments" > < div class = "tigren-productAttachment" >…" at bounding box center [800, 411] width 785 height 389
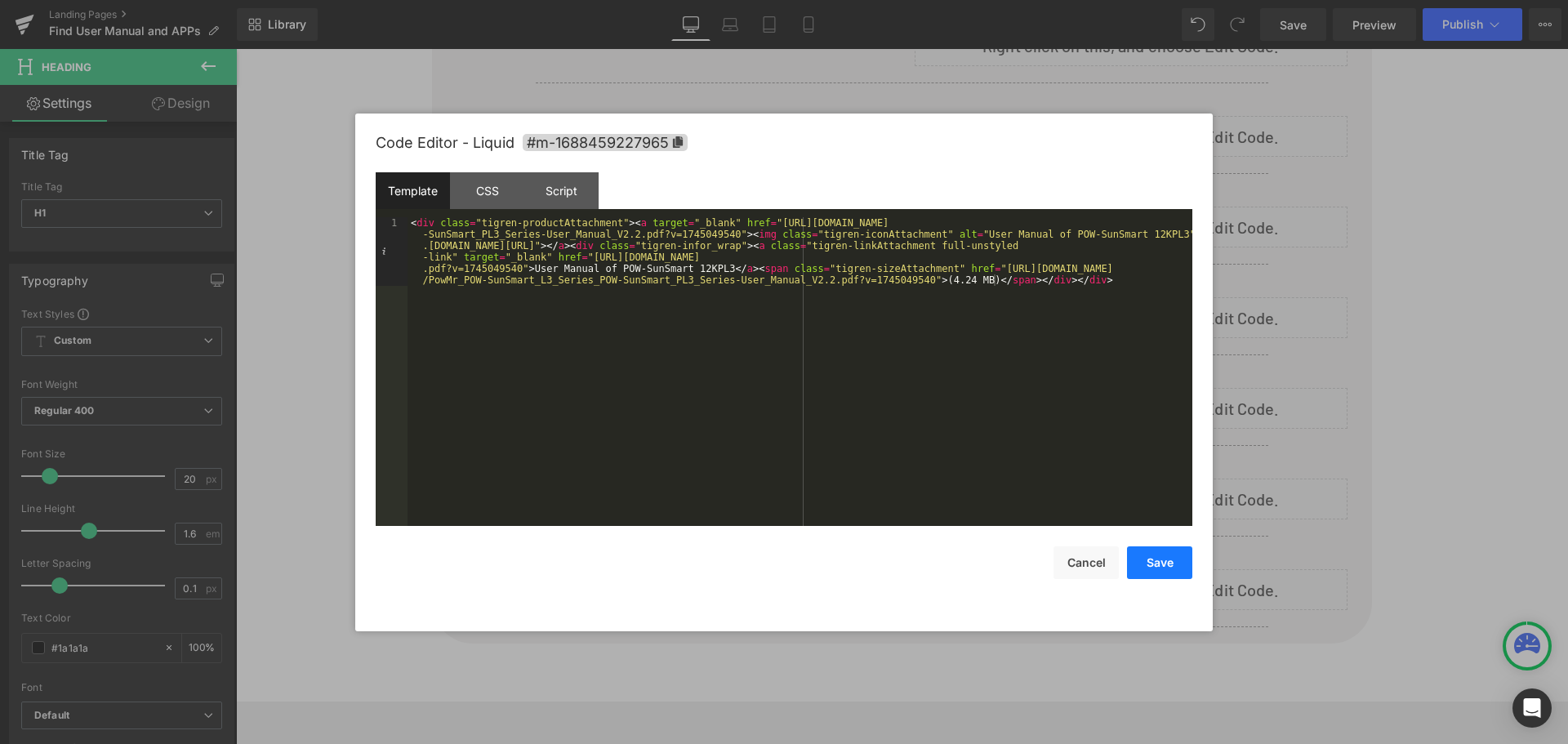
click at [1157, 571] on button "Save" at bounding box center [1159, 563] width 66 height 32
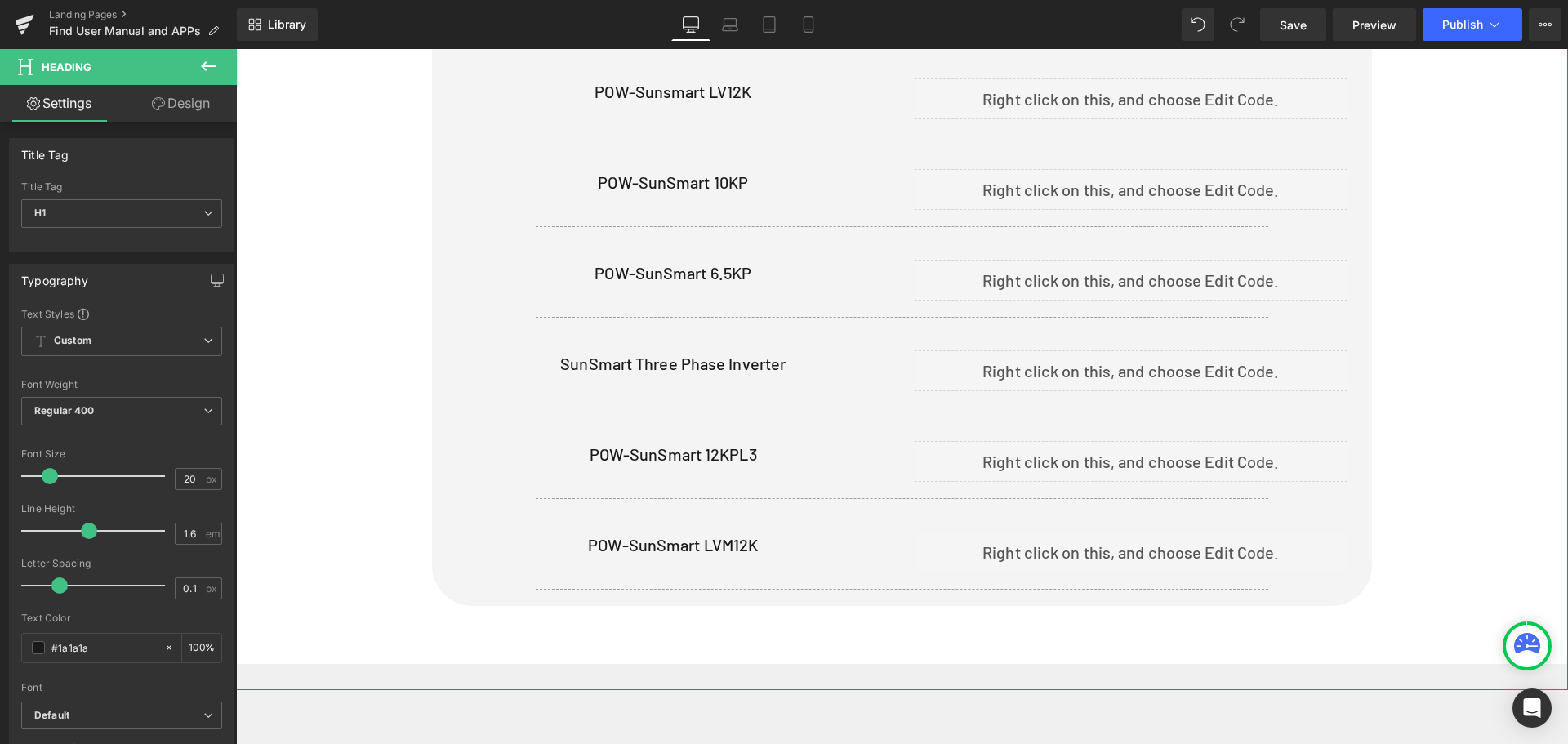
scroll to position [735, 0]
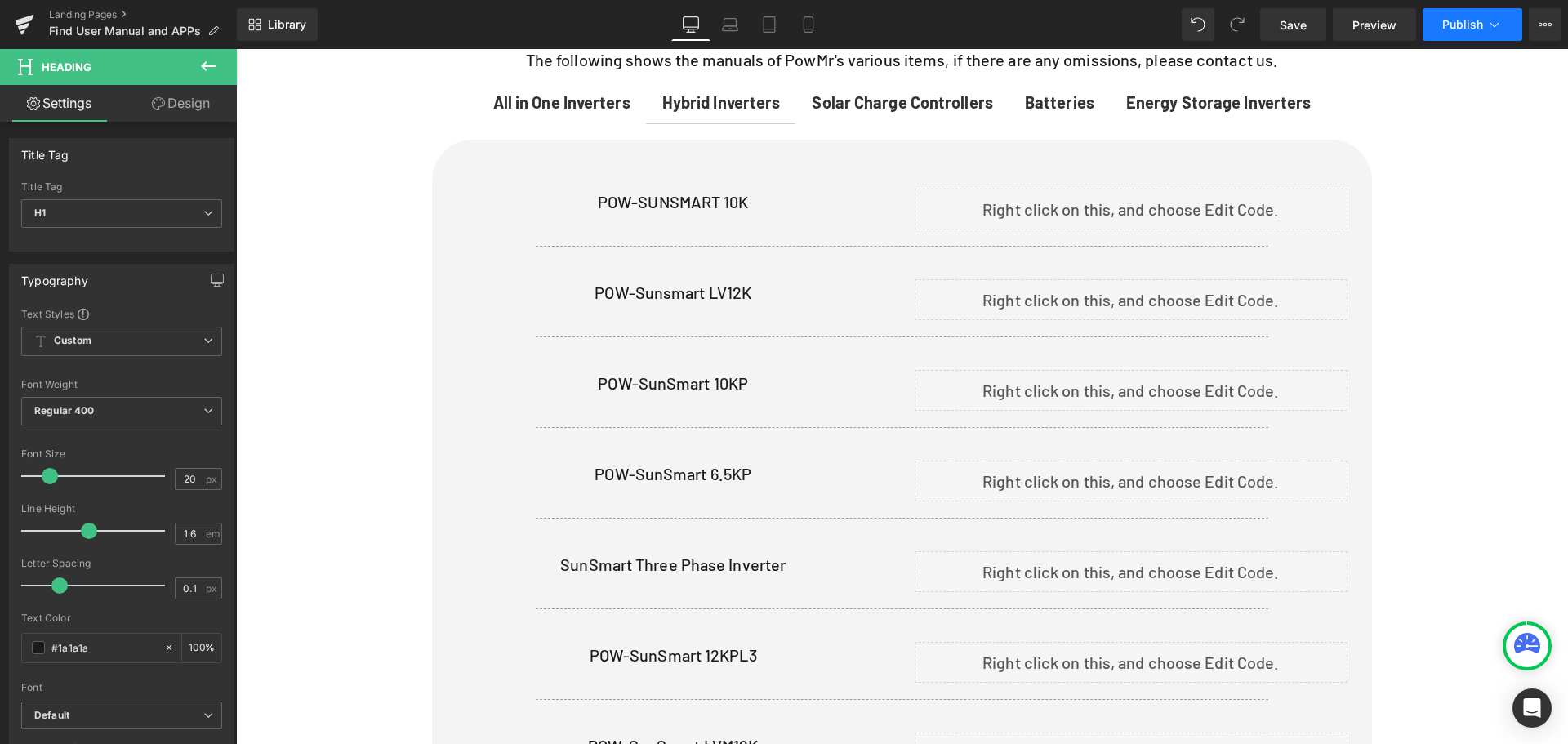
click at [1444, 29] on span "Publish" at bounding box center [1462, 25] width 41 height 13
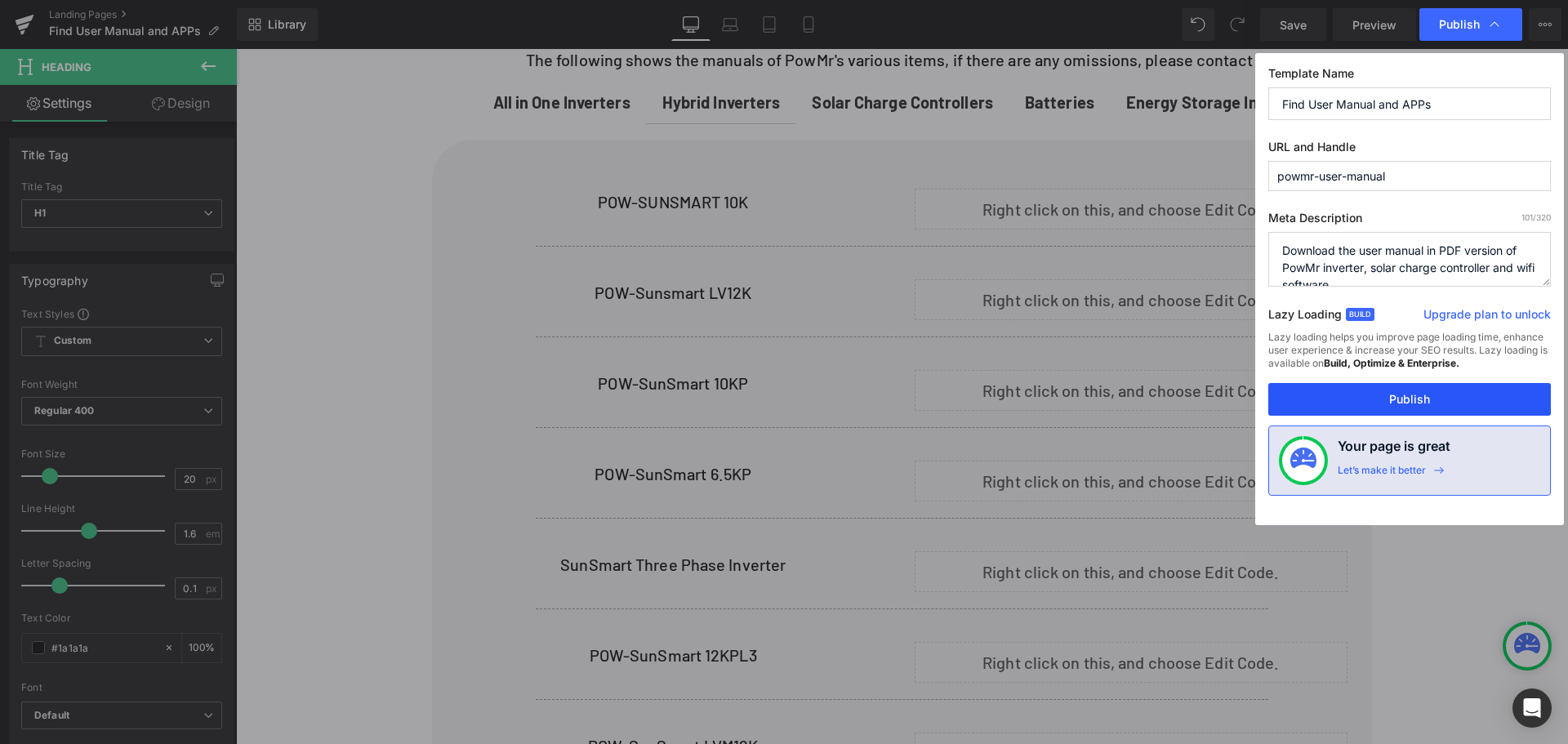
click at [1463, 401] on button "Publish" at bounding box center [1408, 399] width 282 height 32
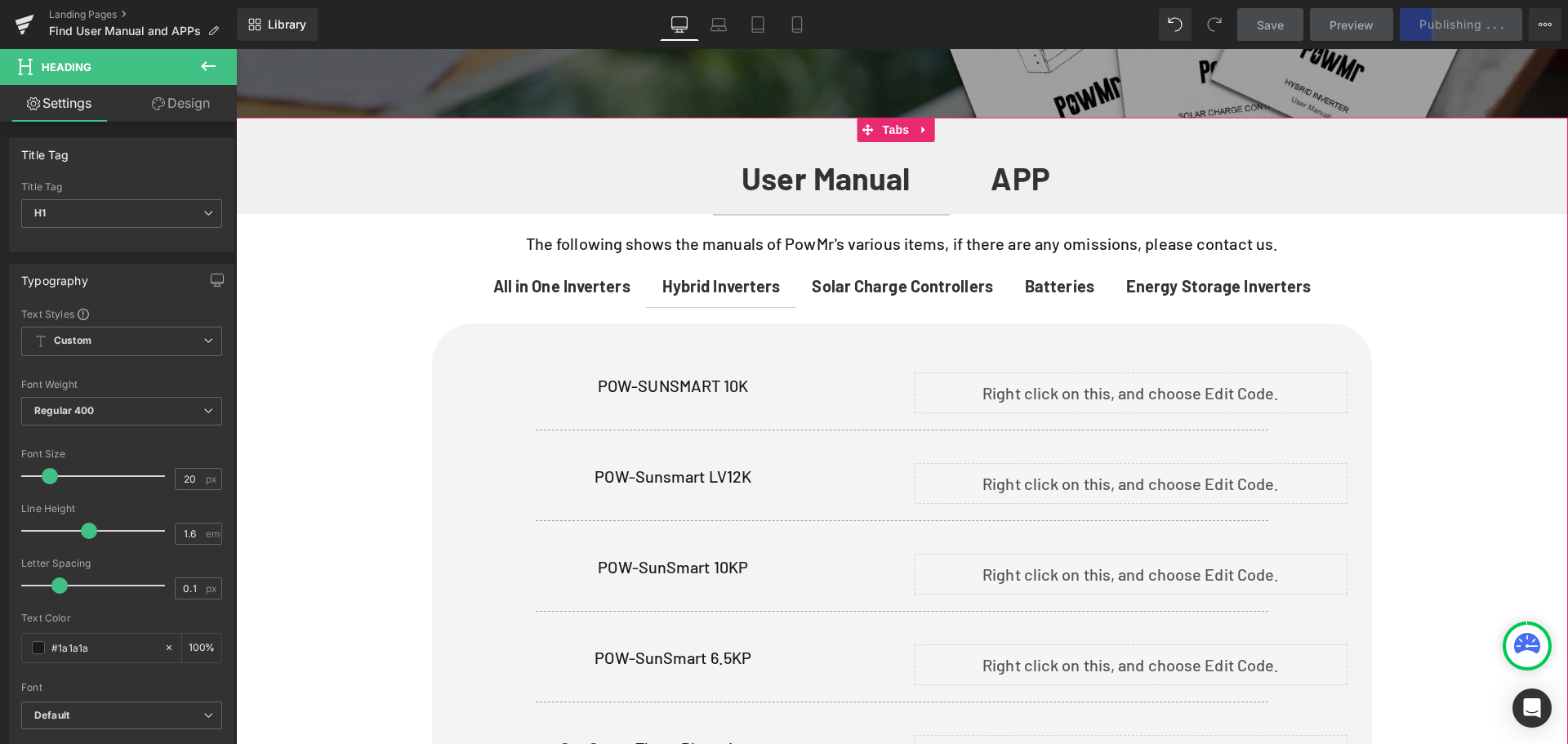
scroll to position [409, 0]
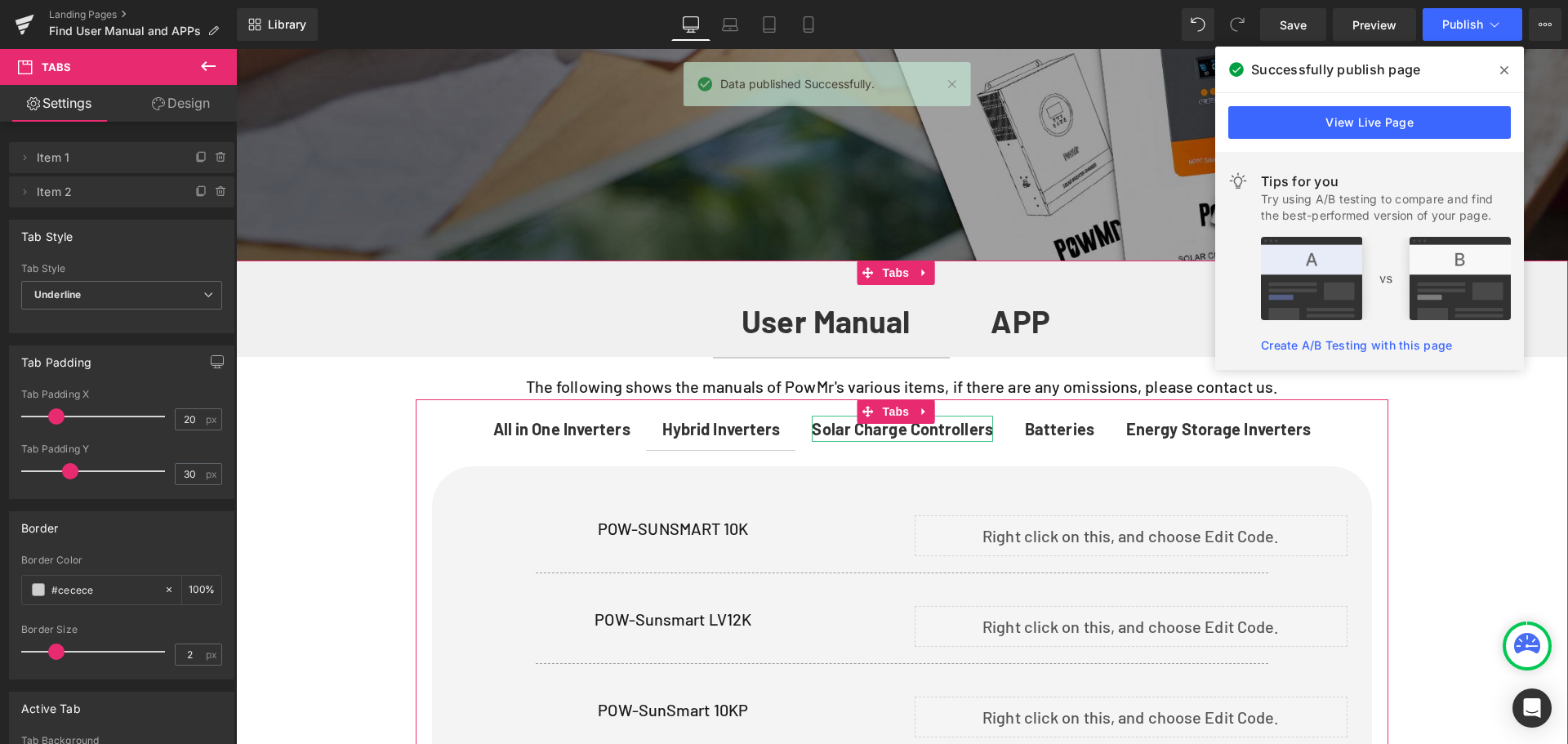
click at [897, 423] on span "Solar Charge Controllers" at bounding box center [902, 429] width 181 height 20
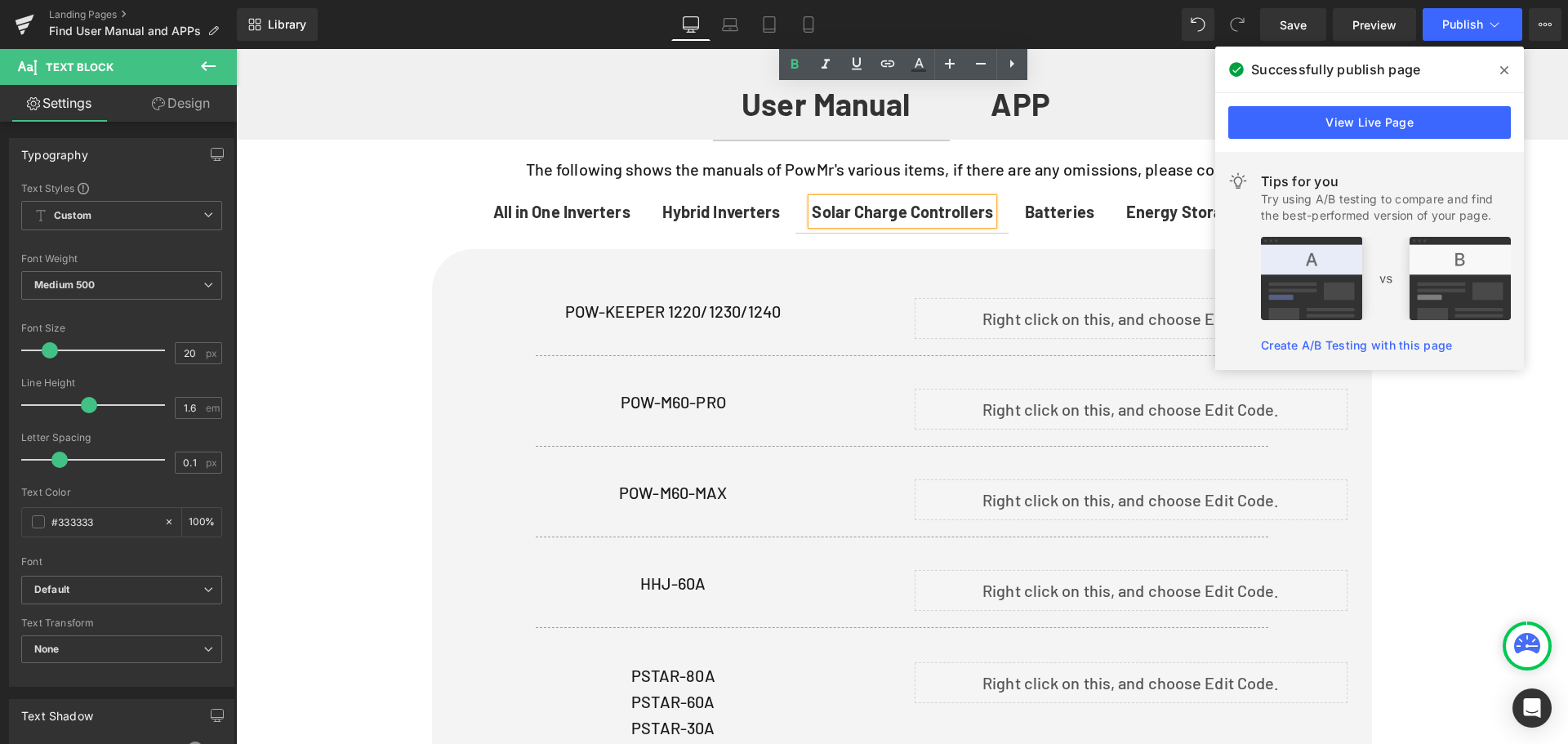
scroll to position [572, 0]
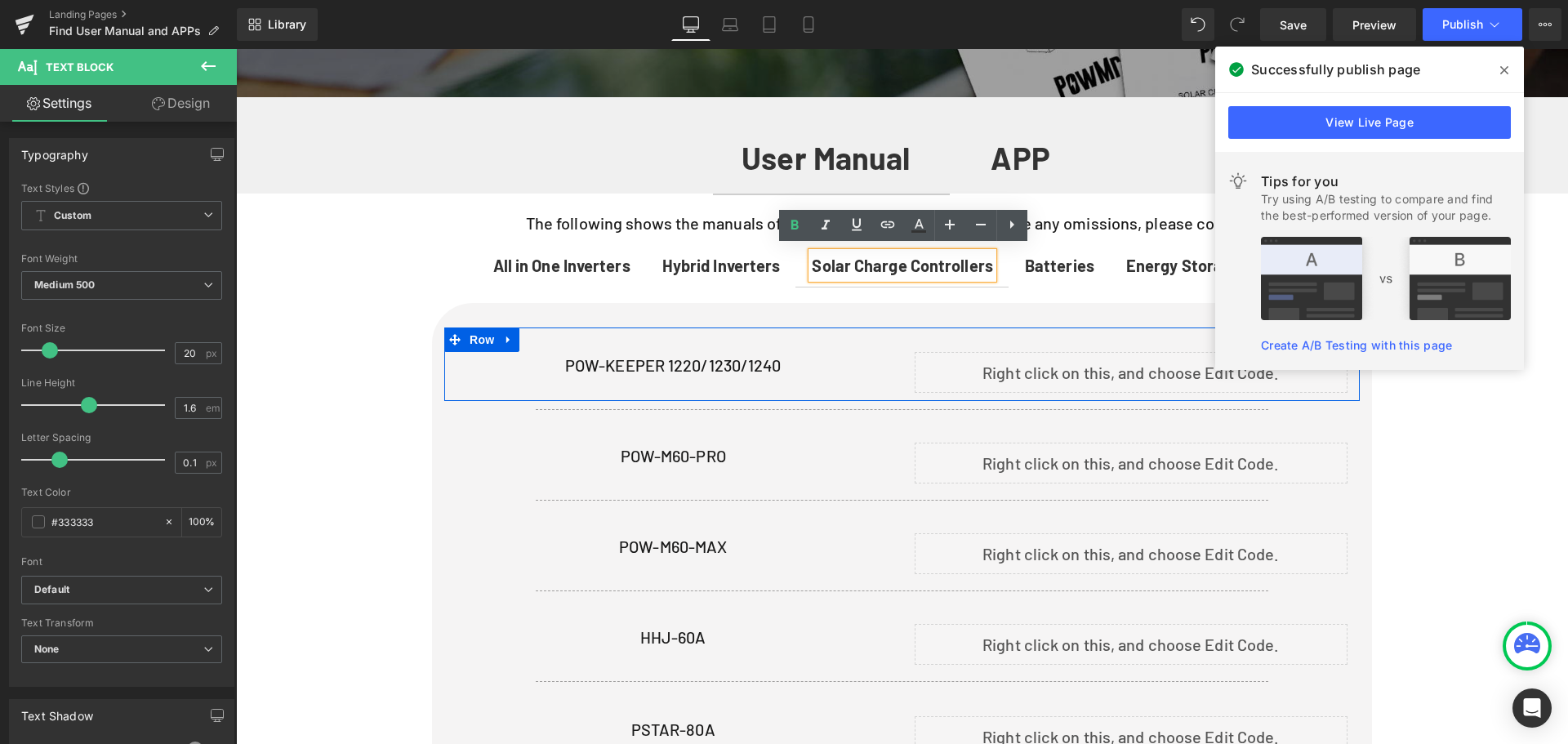
click at [1149, 364] on div "Liquid" at bounding box center [1131, 372] width 433 height 41
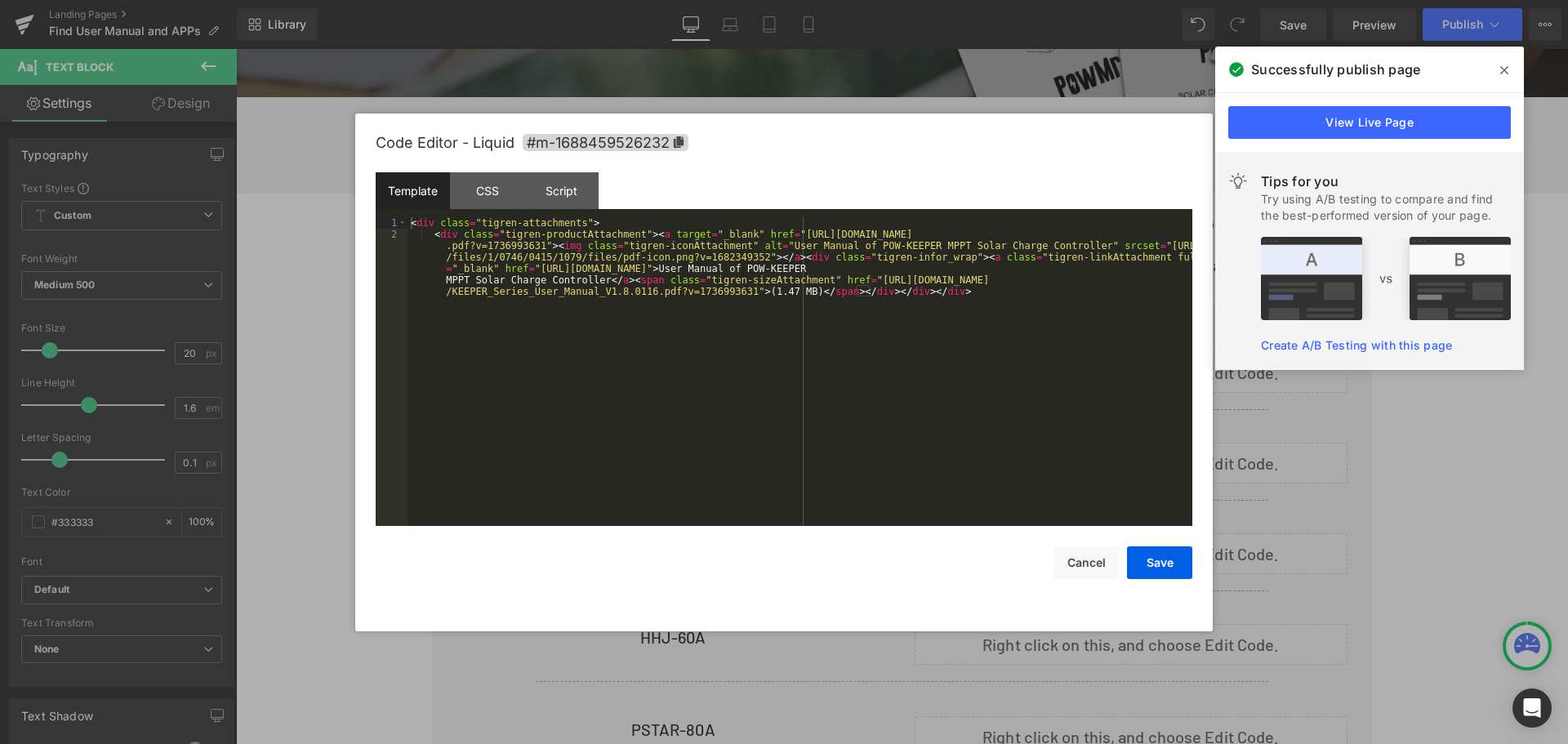
click at [974, 302] on div "< div class = "tigren-attachments" > < div class = "tigren-productAttachment" >…" at bounding box center [800, 411] width 785 height 389
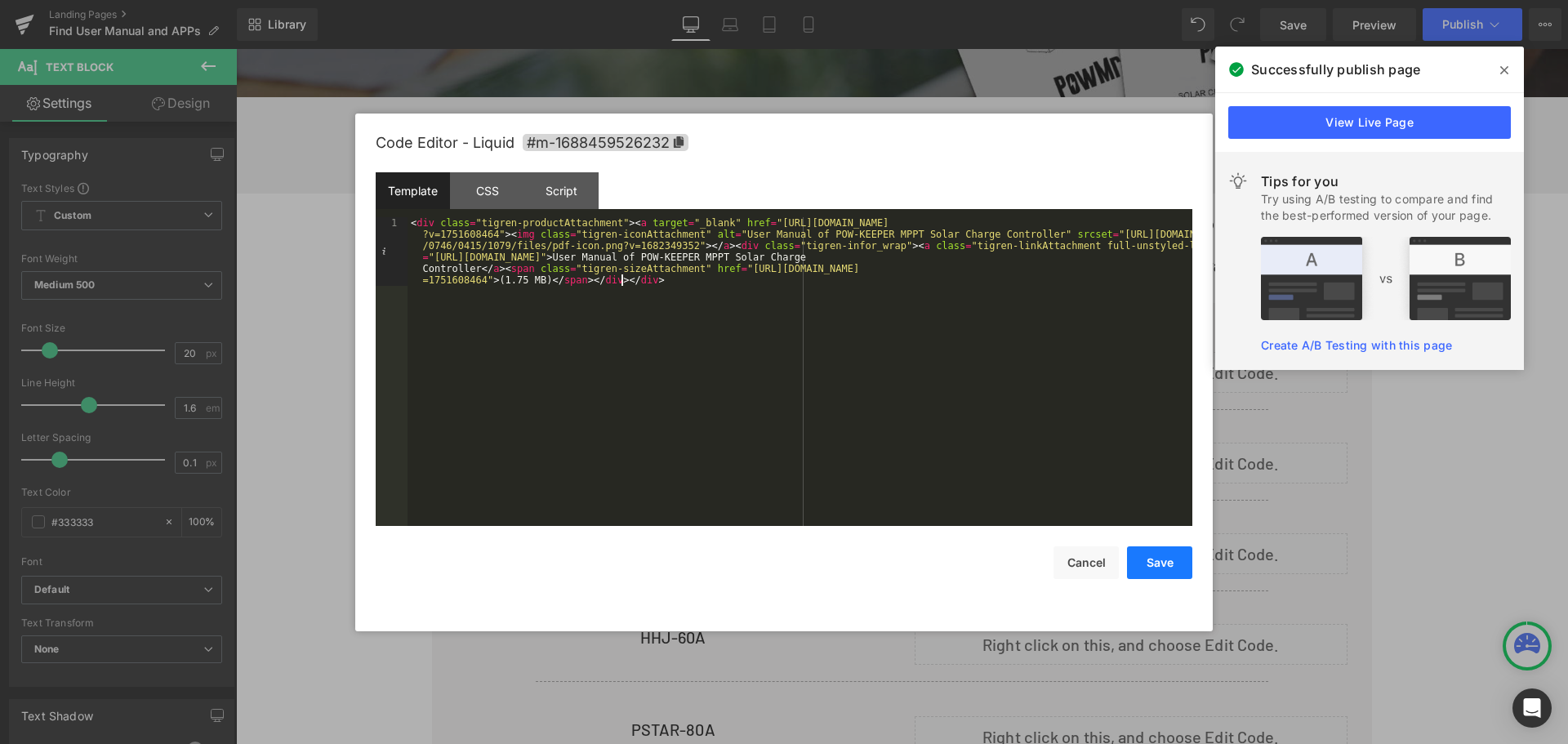
click at [1169, 565] on button "Save" at bounding box center [1159, 563] width 66 height 32
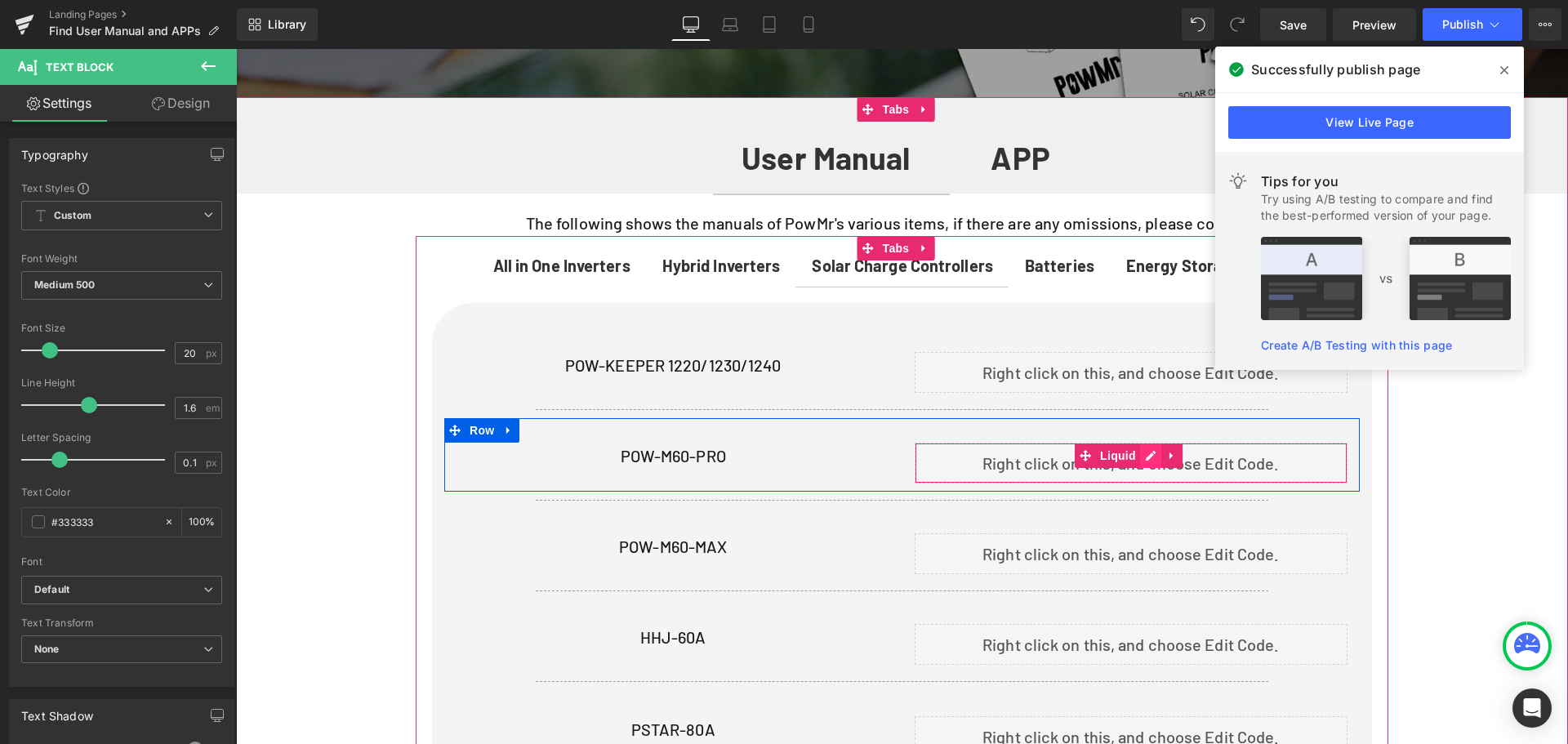
click at [1147, 448] on div "Liquid" at bounding box center [1131, 463] width 433 height 41
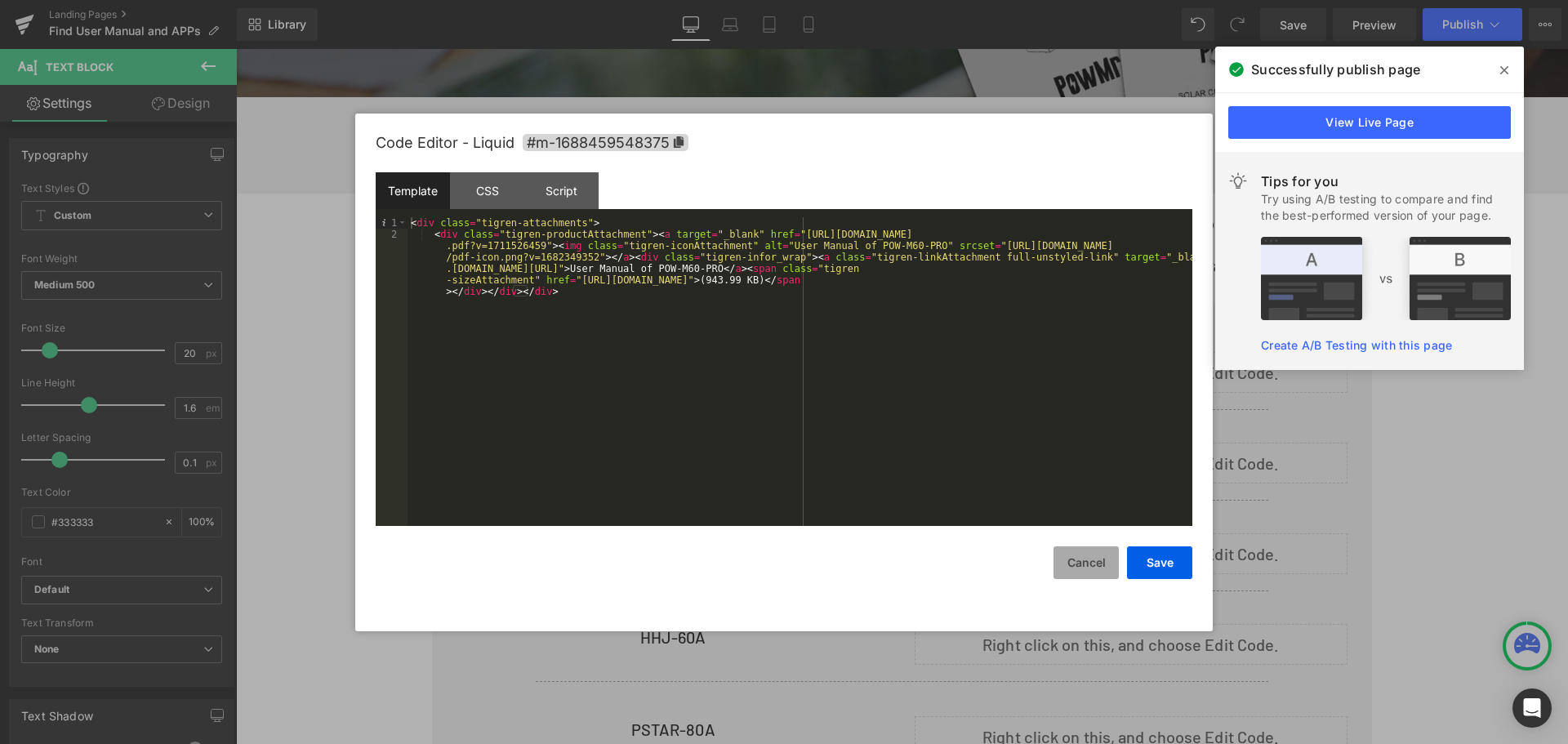
click at [1073, 557] on button "Cancel" at bounding box center [1085, 563] width 66 height 32
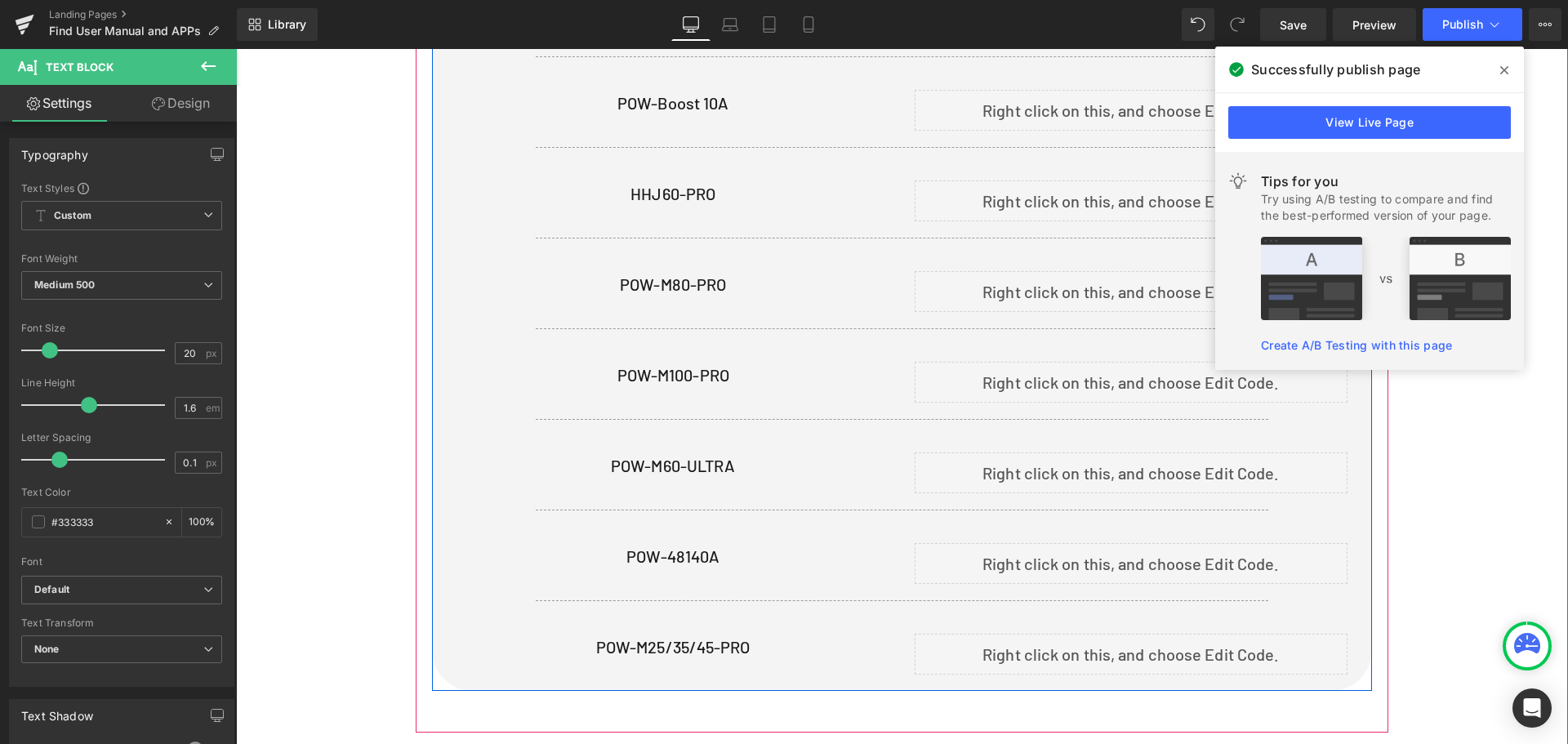
scroll to position [1633, 0]
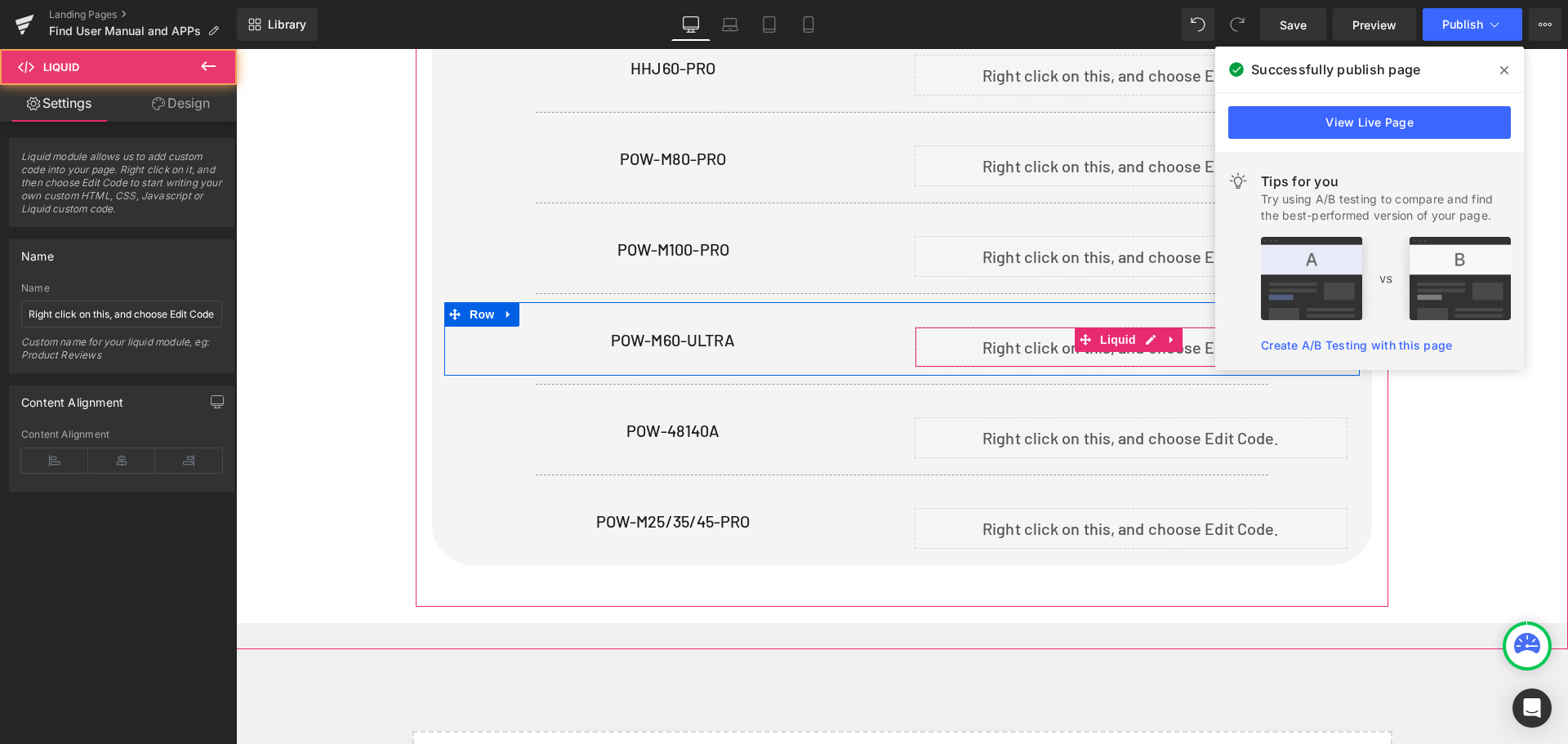
click at [1136, 344] on div "Liquid" at bounding box center [1131, 347] width 433 height 41
click at [1150, 335] on div "Liquid" at bounding box center [1131, 347] width 433 height 41
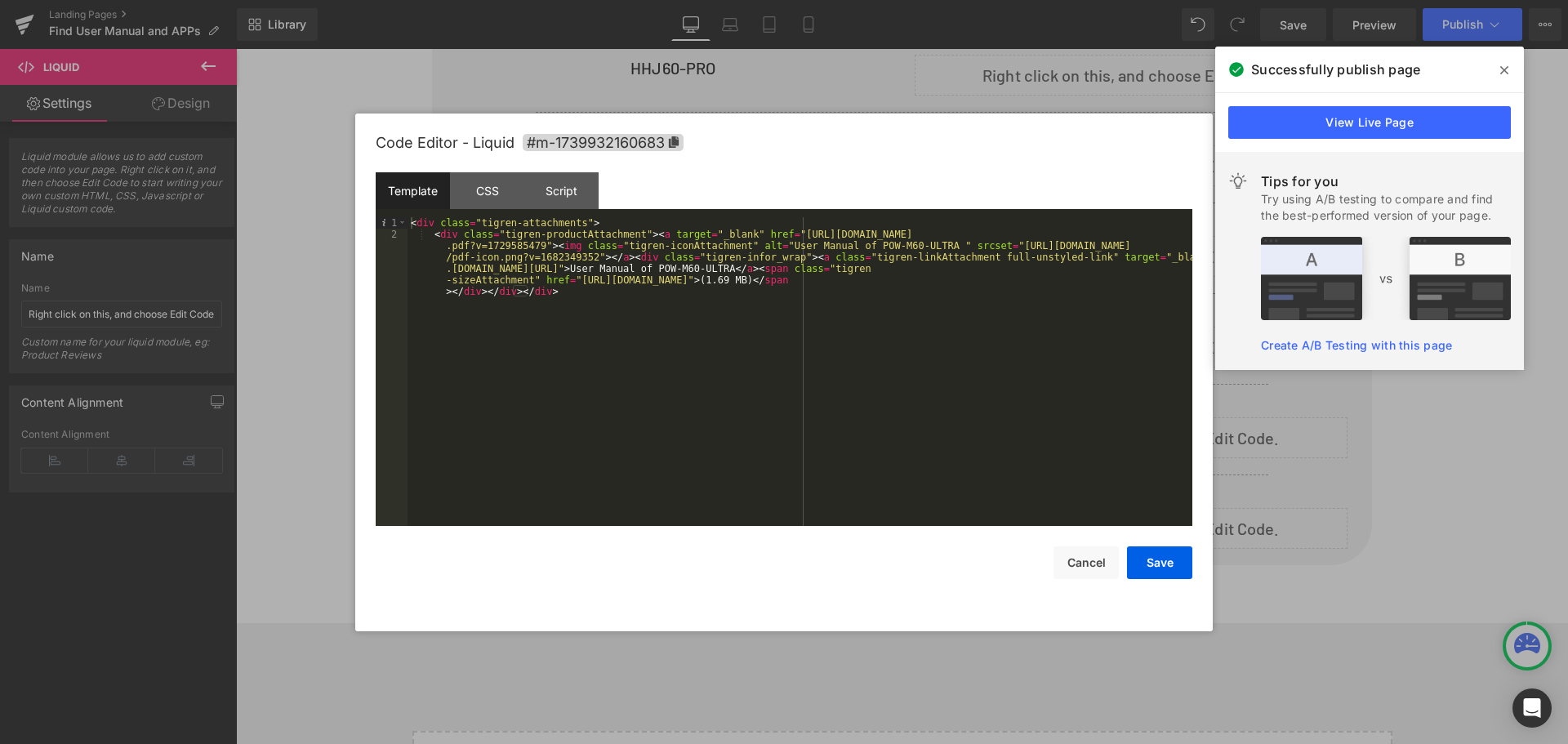
click at [573, 309] on div "< div class = "tigren-attachments" > < div class = "tigren-productAttachment" >…" at bounding box center [800, 411] width 785 height 389
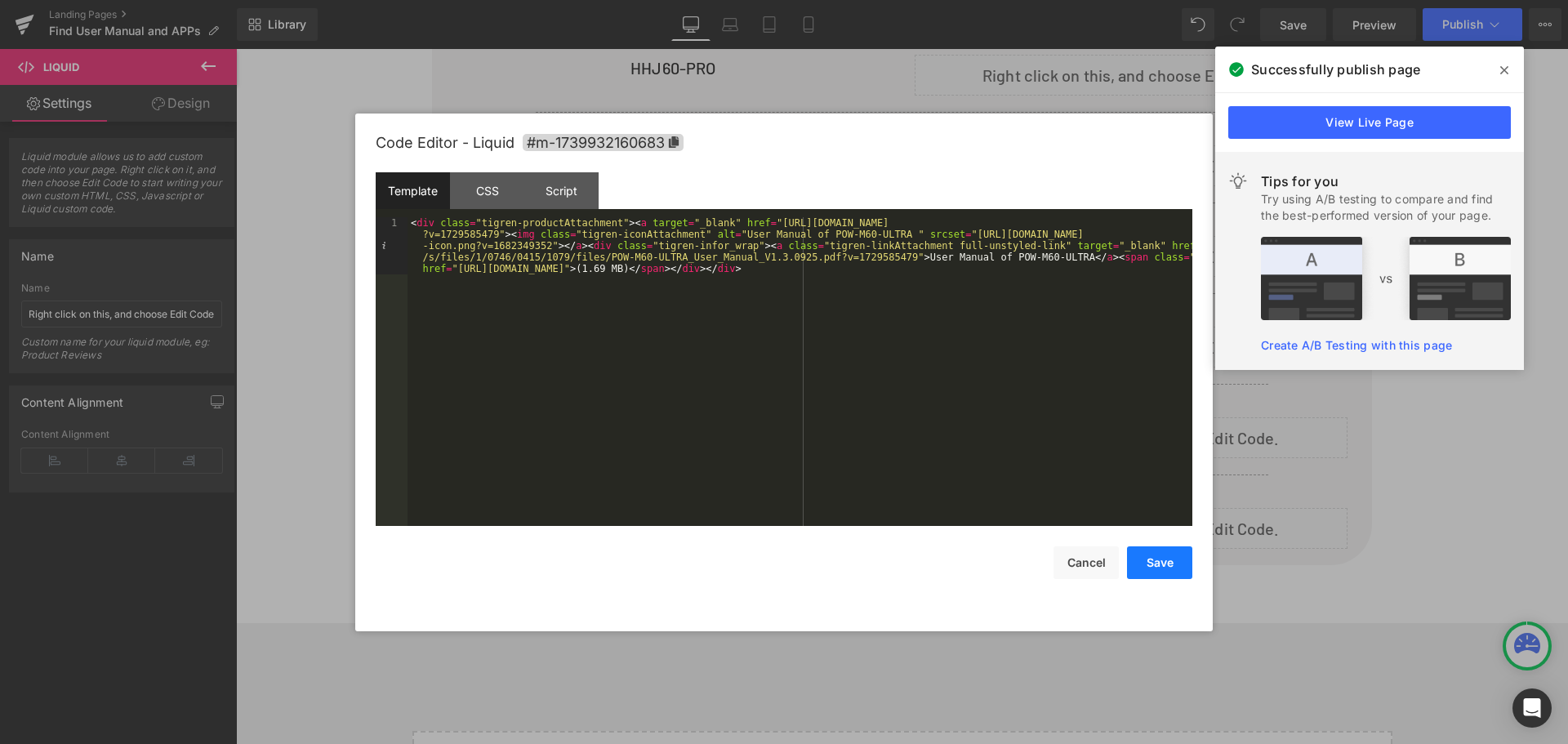
click at [1149, 571] on button "Save" at bounding box center [1159, 563] width 66 height 32
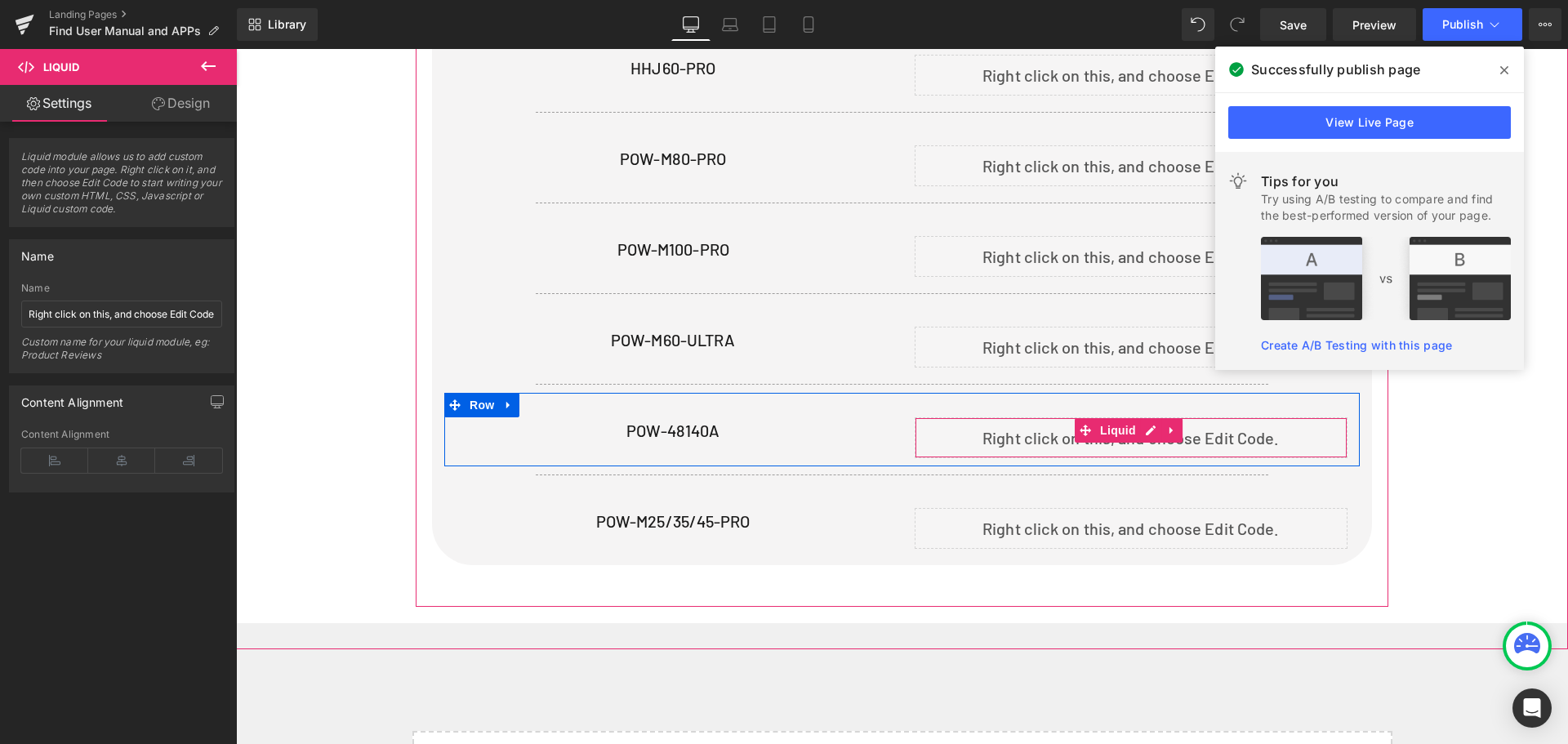
click at [1146, 428] on div "Liquid" at bounding box center [1131, 437] width 433 height 41
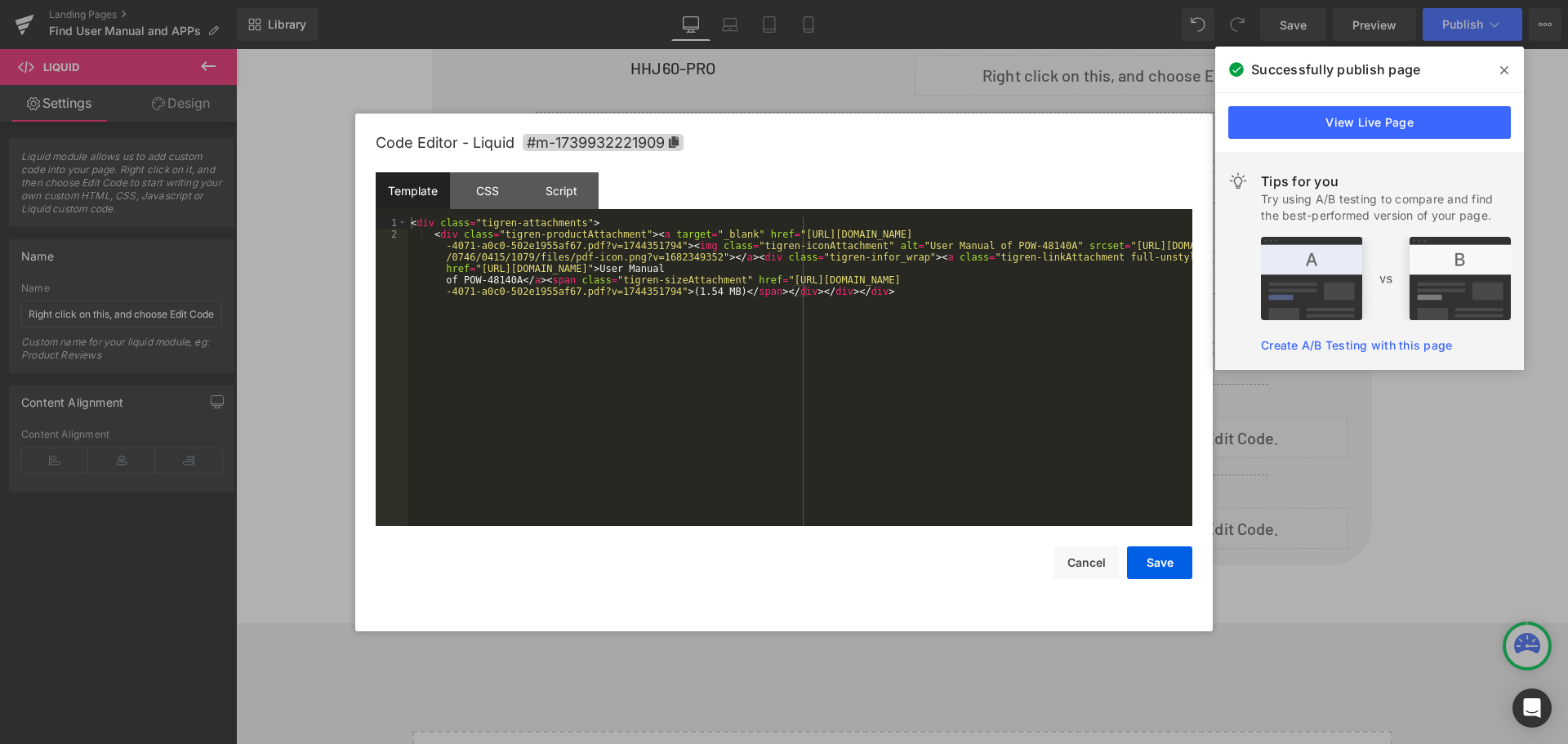
click at [927, 309] on div "< div class = "tigren-attachments" > < div class = "tigren-productAttachment" >…" at bounding box center [800, 411] width 785 height 389
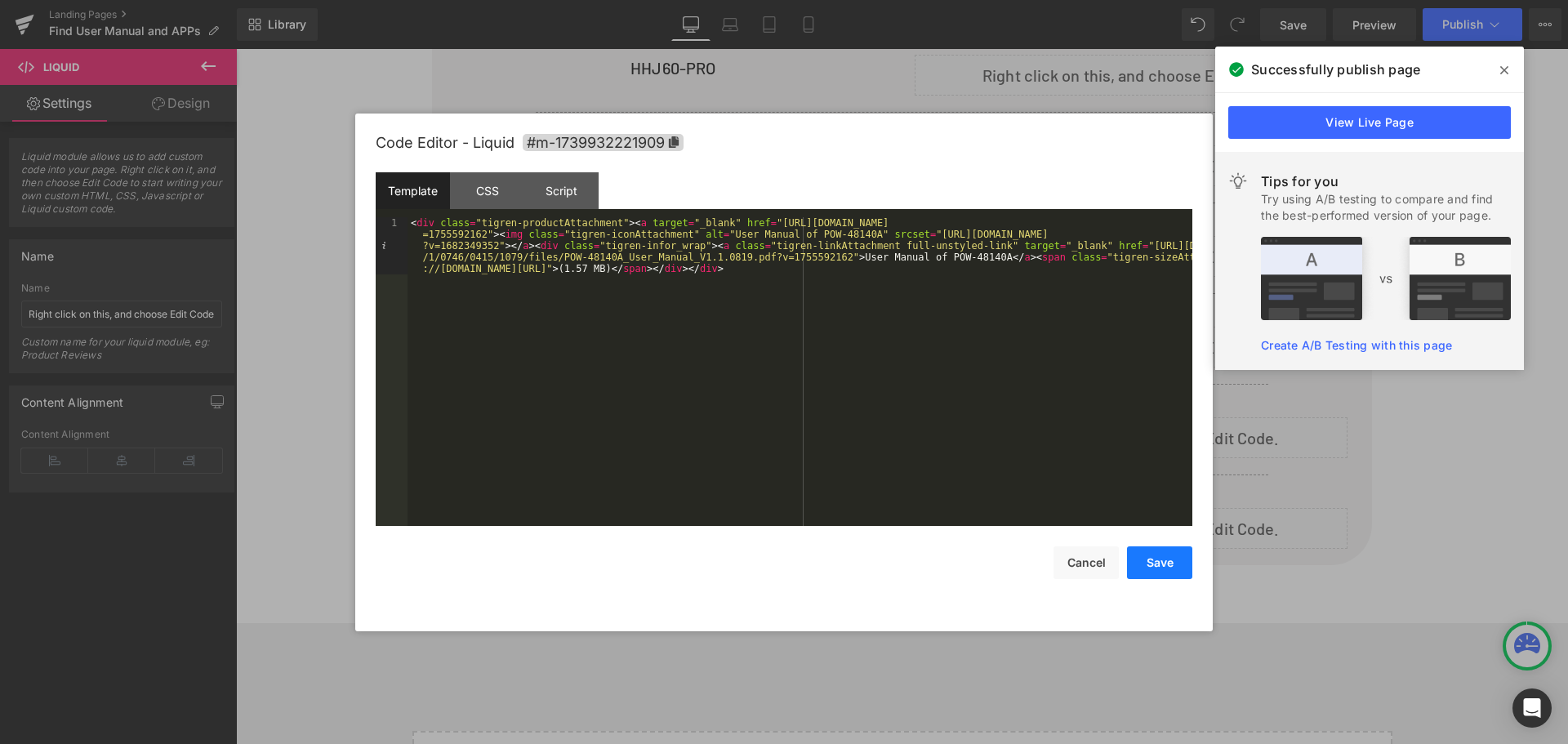
click at [1155, 564] on button "Save" at bounding box center [1159, 563] width 66 height 32
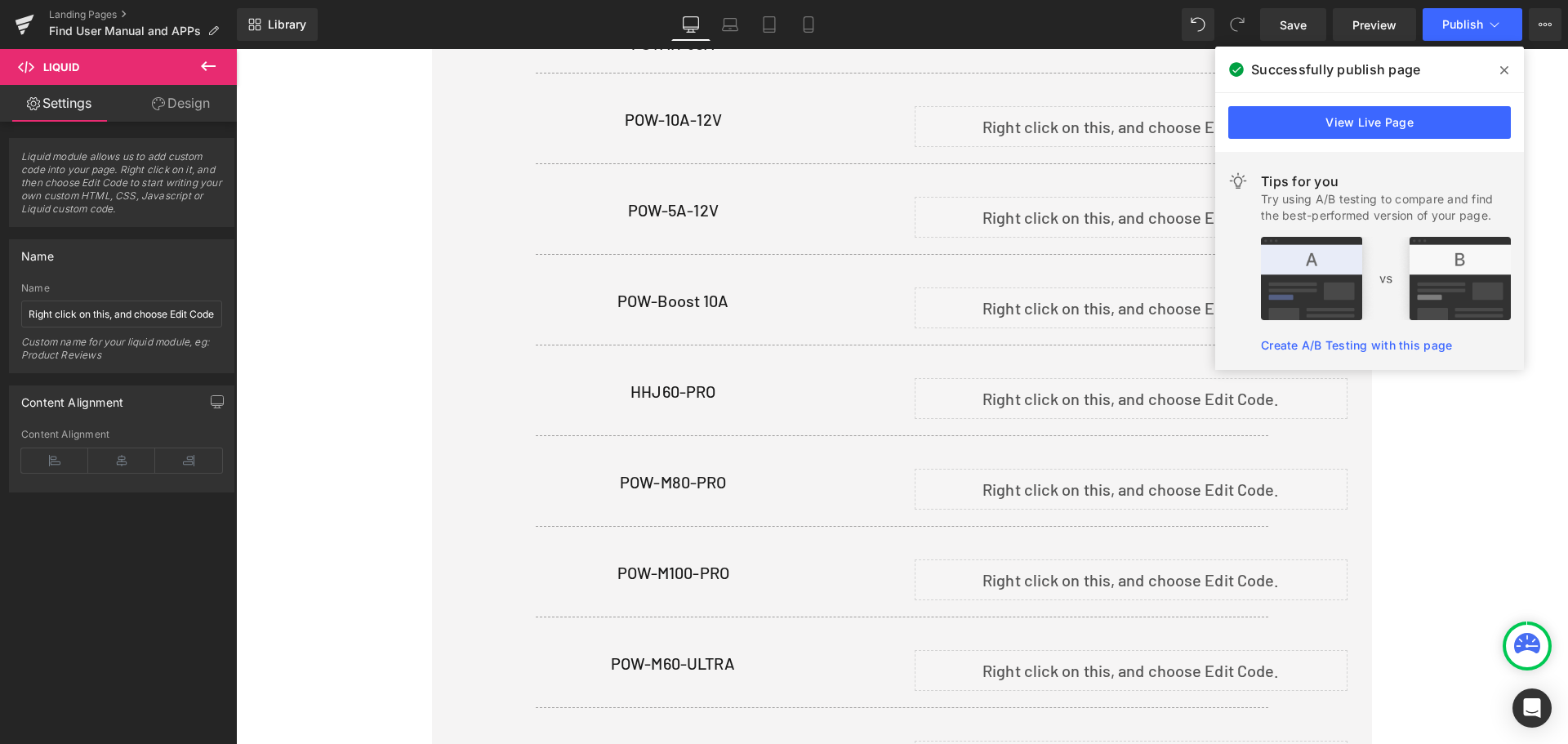
scroll to position [1226, 0]
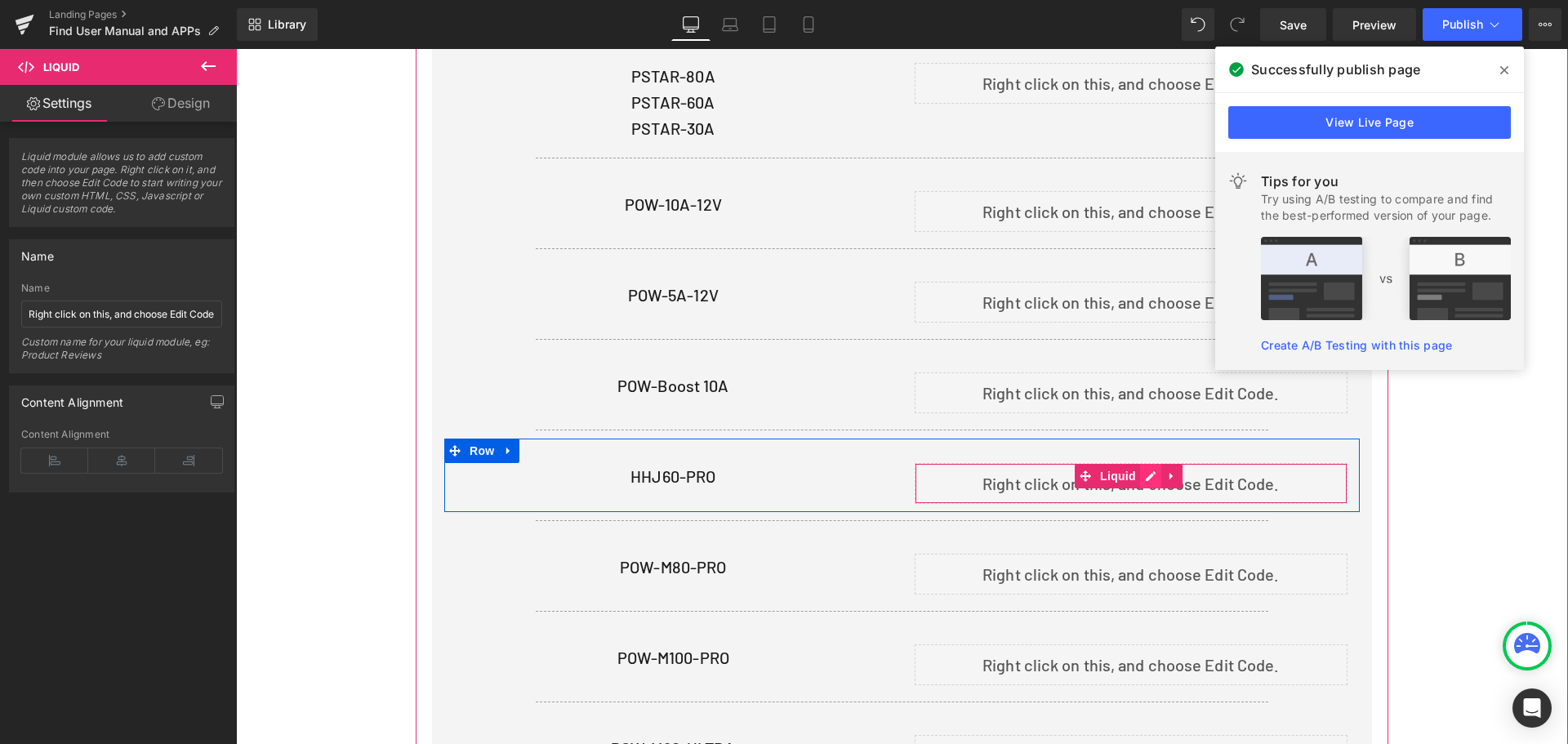
click at [1144, 469] on div "Liquid" at bounding box center [1131, 483] width 433 height 41
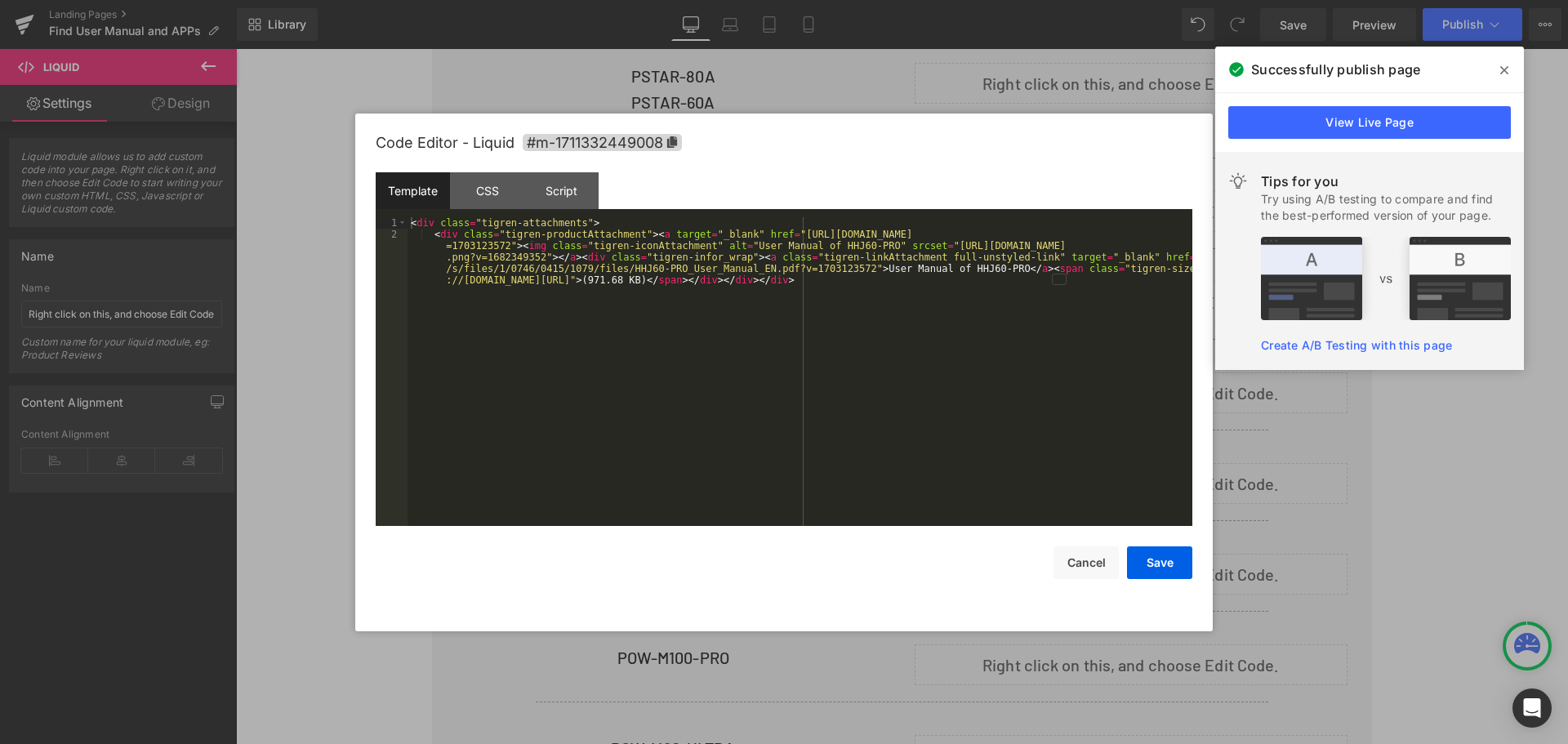
click at [749, 312] on div "< div class = "tigren-attachments" > < div class = "tigren-productAttachment" >…" at bounding box center [800, 406] width 785 height 377
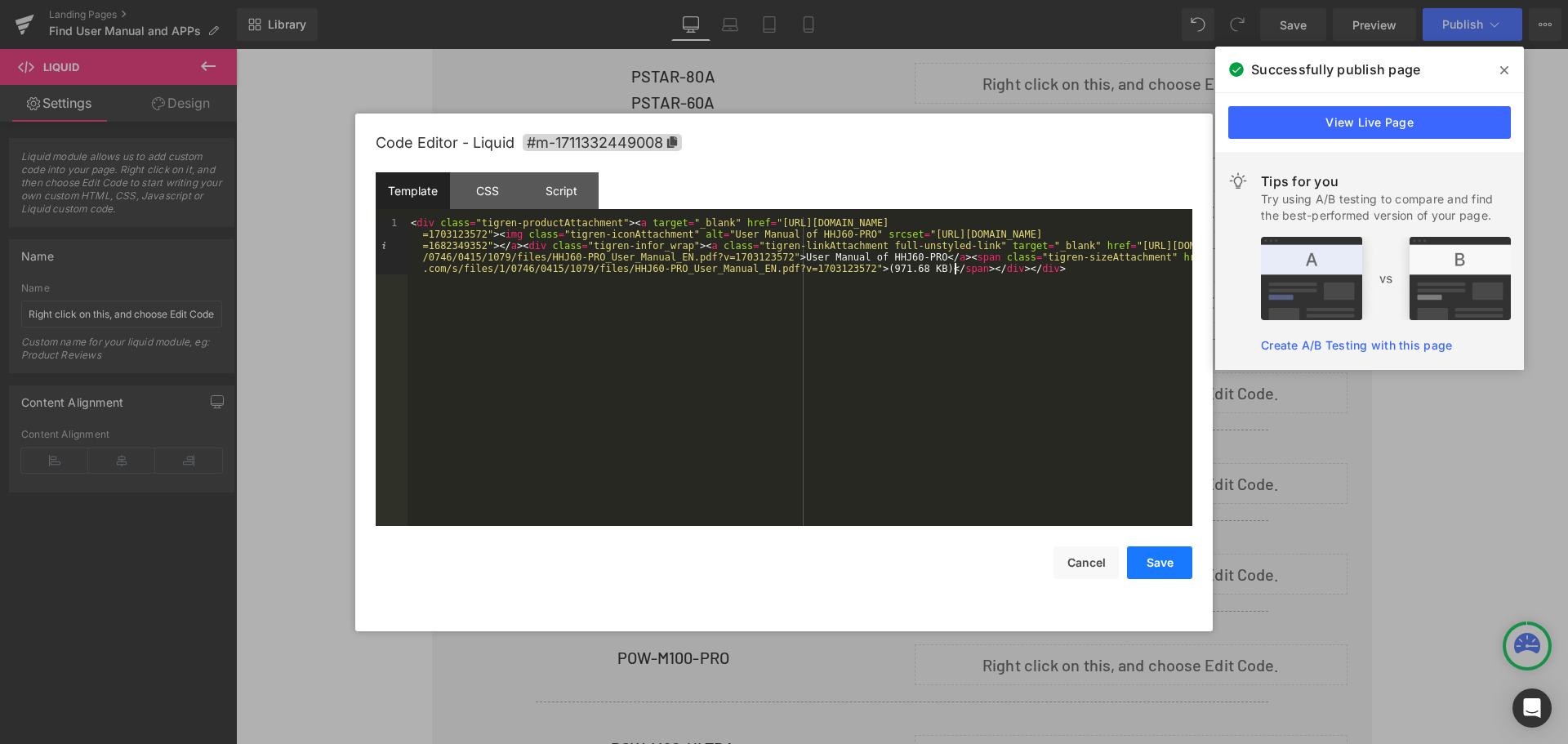
click at [1160, 565] on button "Save" at bounding box center [1159, 563] width 66 height 32
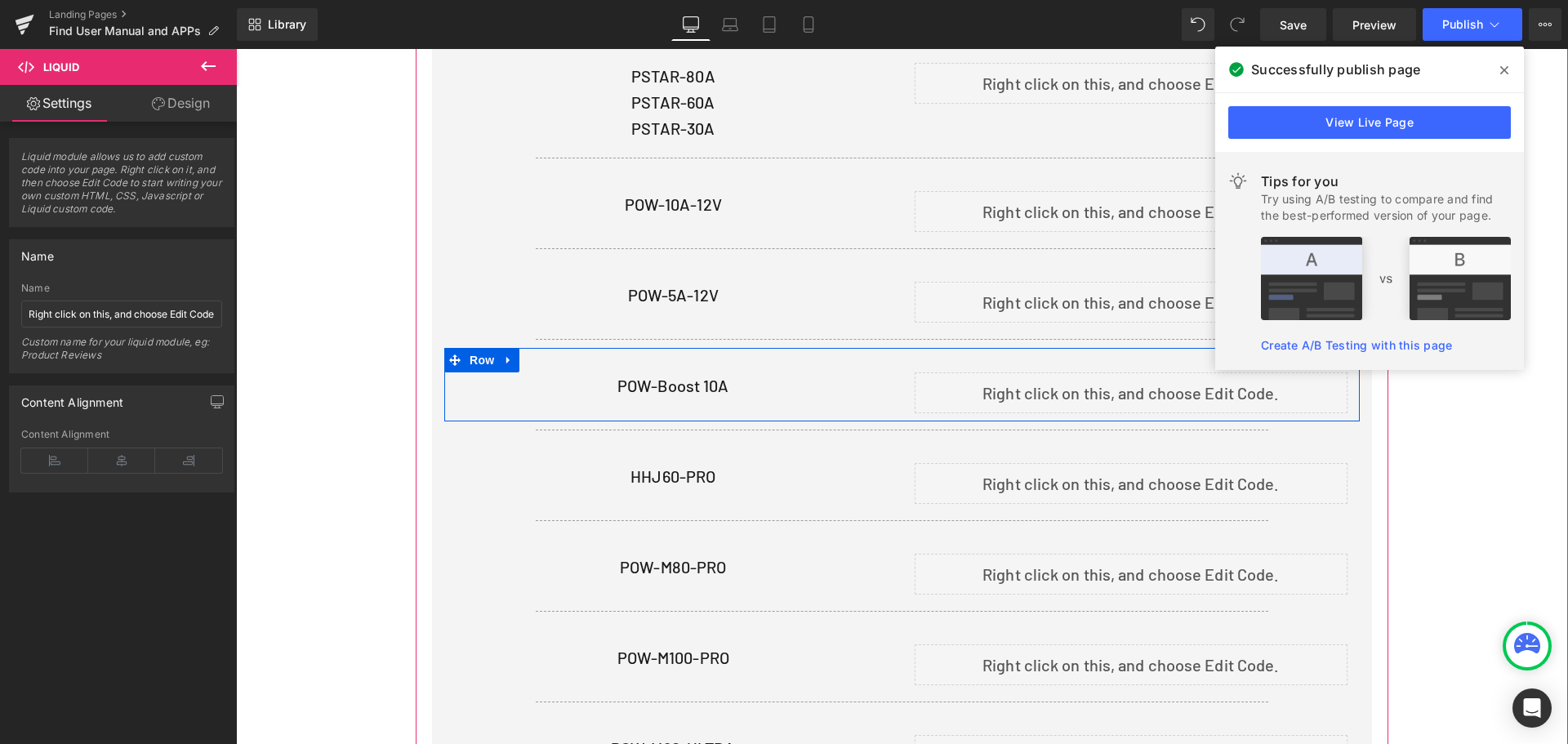
click at [1146, 383] on div "Liquid" at bounding box center [1131, 392] width 433 height 41
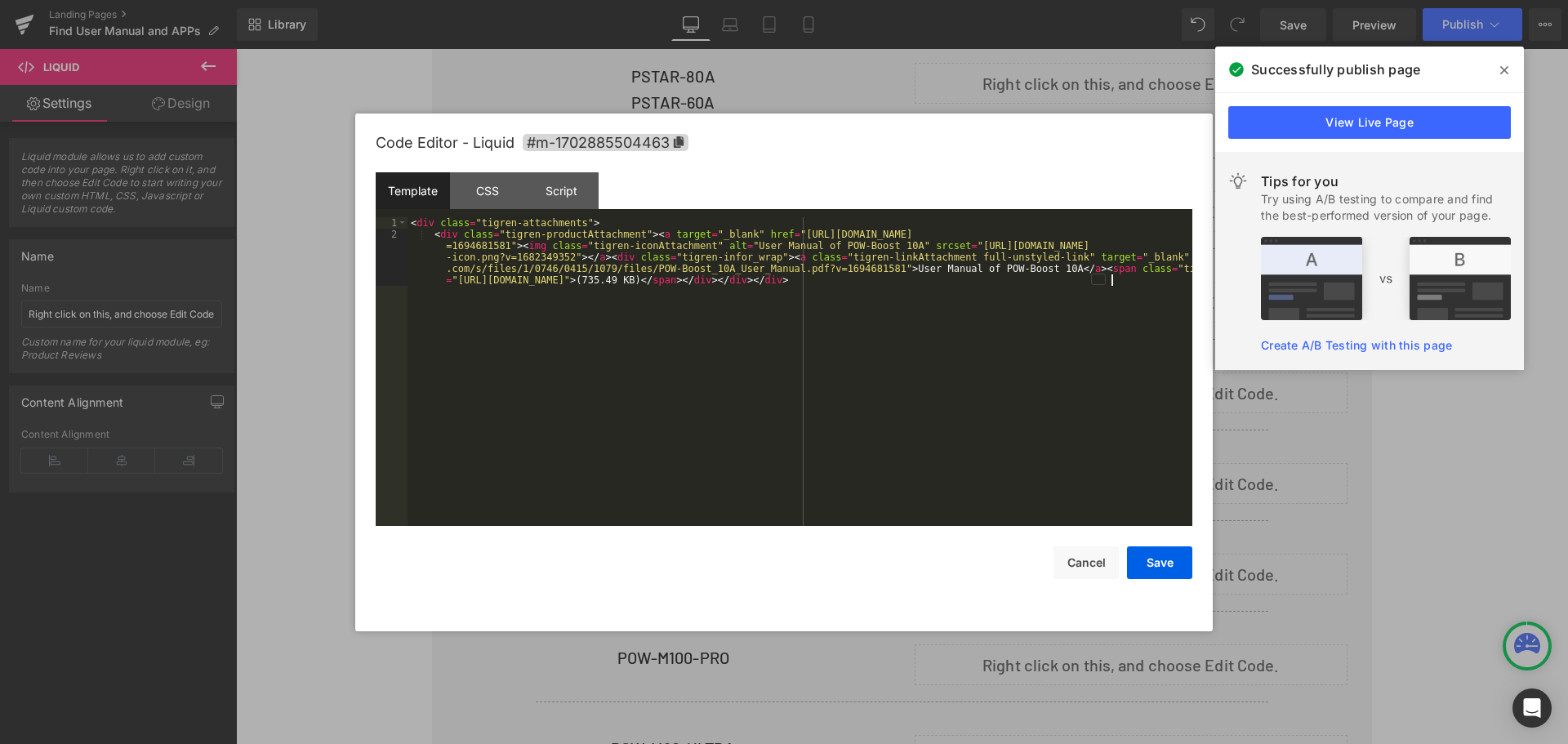
click at [995, 336] on div "< div class = "tigren-attachments" > < div class = "tigren-productAttachment" >…" at bounding box center [800, 406] width 785 height 377
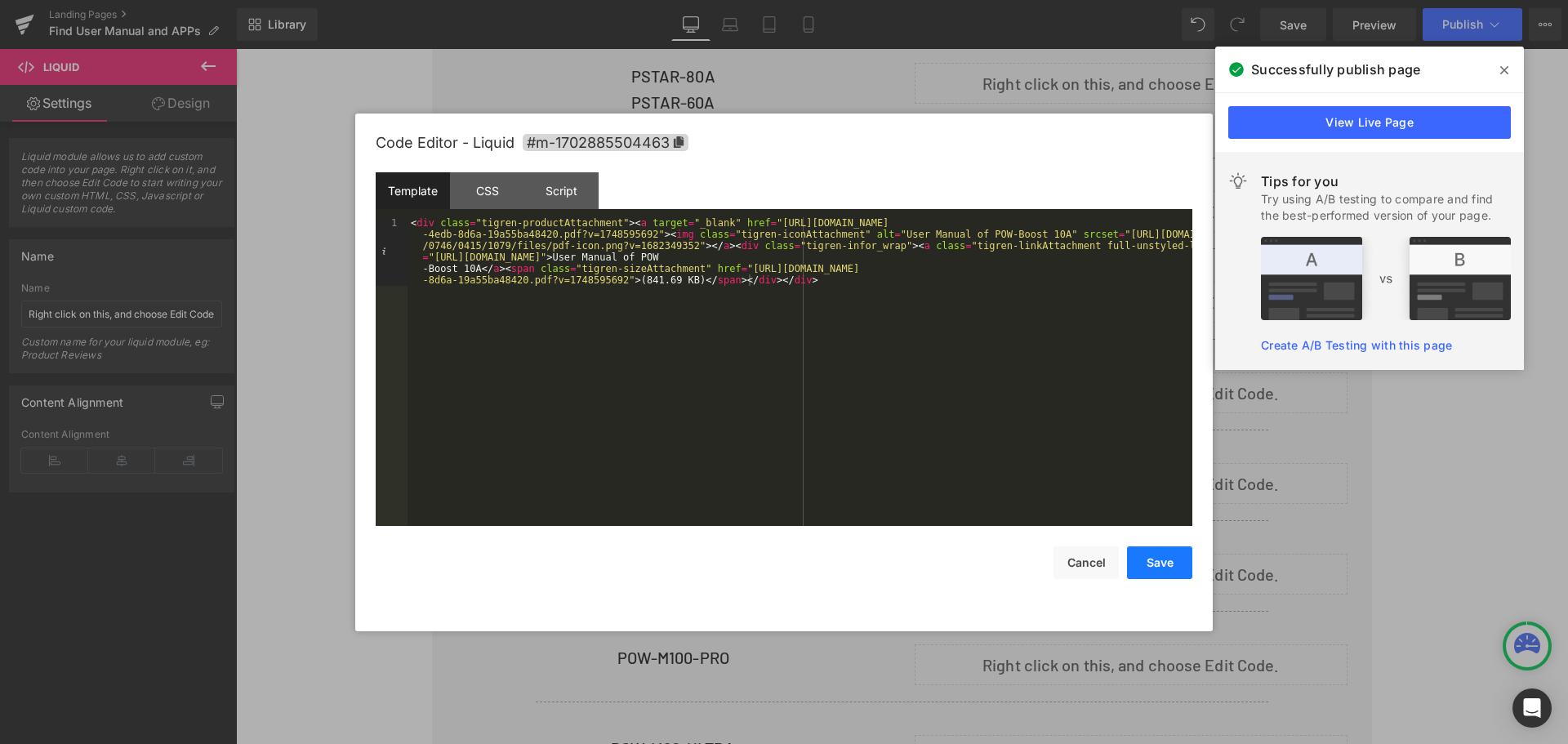
click at [1184, 562] on button "Save" at bounding box center [1159, 563] width 66 height 32
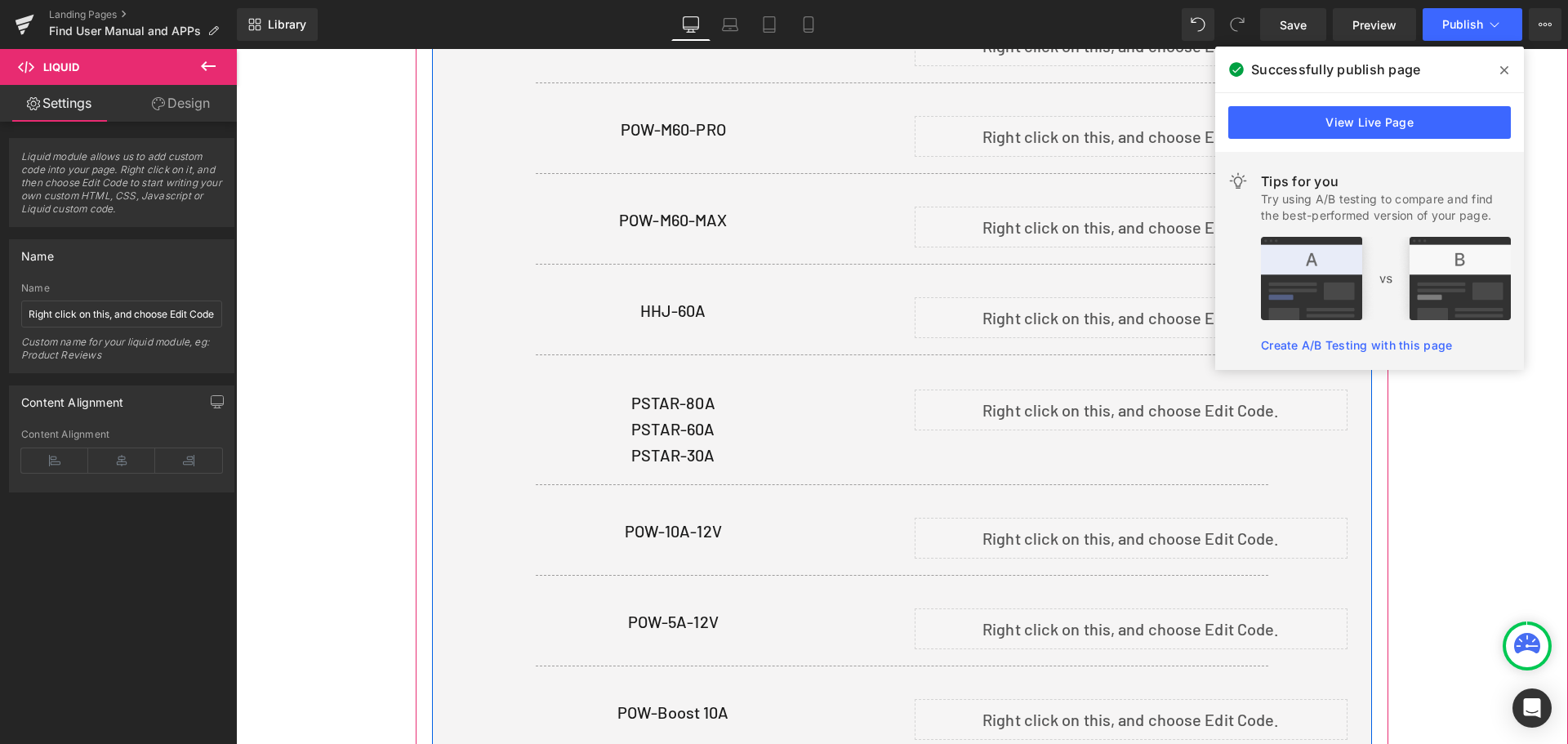
scroll to position [735, 0]
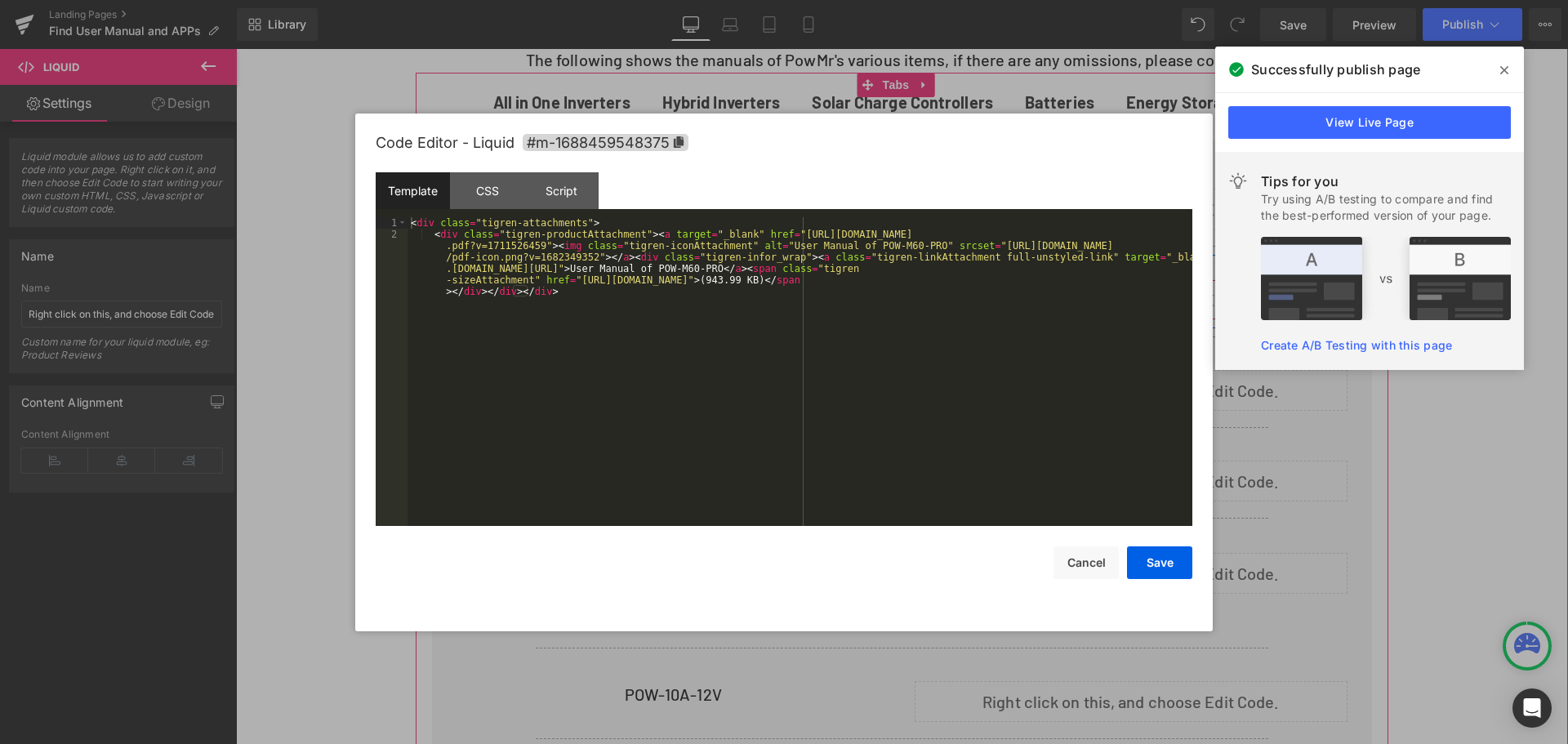
click at [1144, 288] on div "Liquid" at bounding box center [1131, 299] width 433 height 41
click at [670, 325] on div "< div class = "tigren-attachments" > < div class = "tigren-productAttachment" >…" at bounding box center [800, 411] width 785 height 389
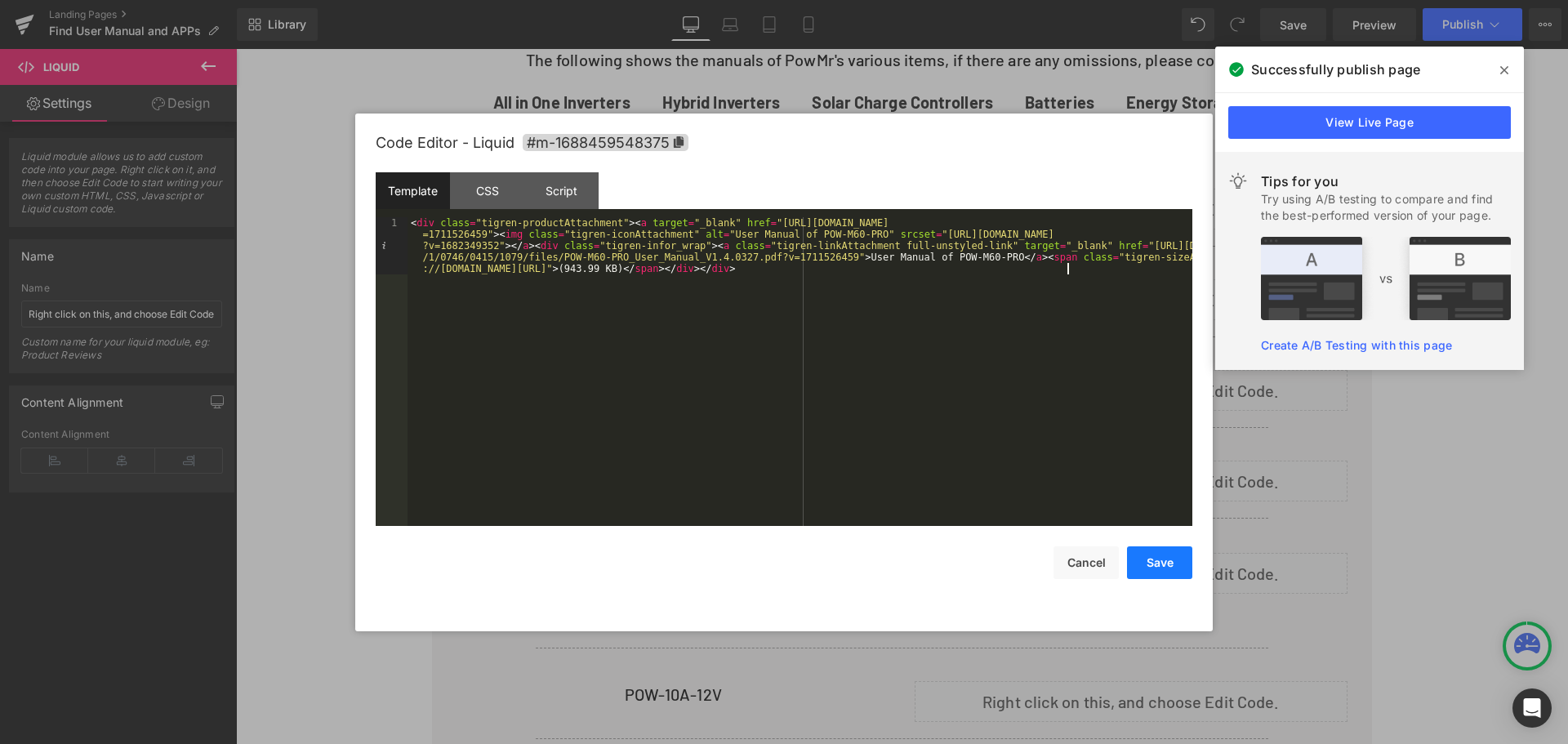
drag, startPoint x: 1162, startPoint y: 563, endPoint x: 1172, endPoint y: 549, distance: 17.2
click at [1162, 565] on button "Save" at bounding box center [1159, 563] width 66 height 32
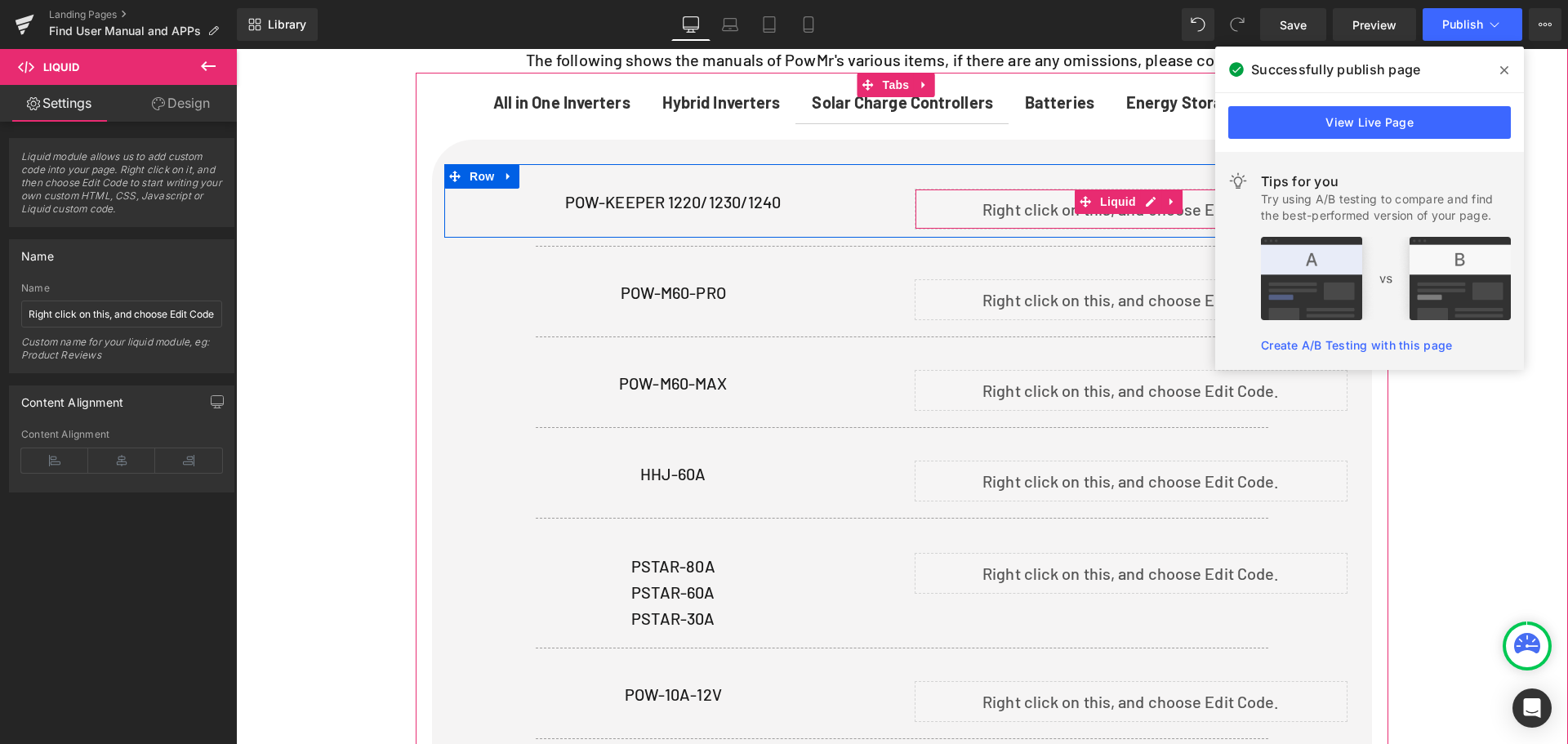
click at [1142, 199] on div "Liquid" at bounding box center [1131, 208] width 433 height 41
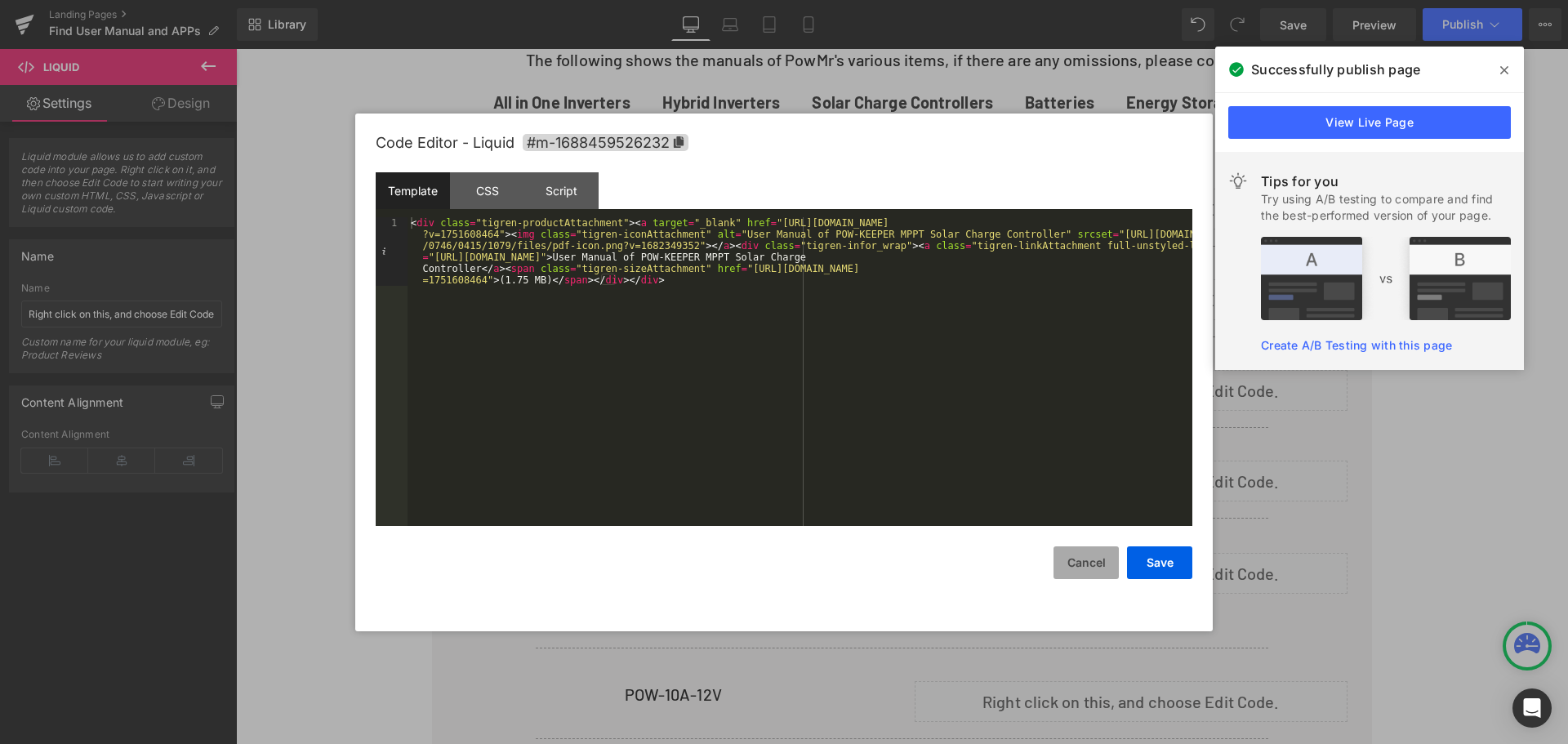
click at [1077, 561] on button "Cancel" at bounding box center [1085, 563] width 66 height 32
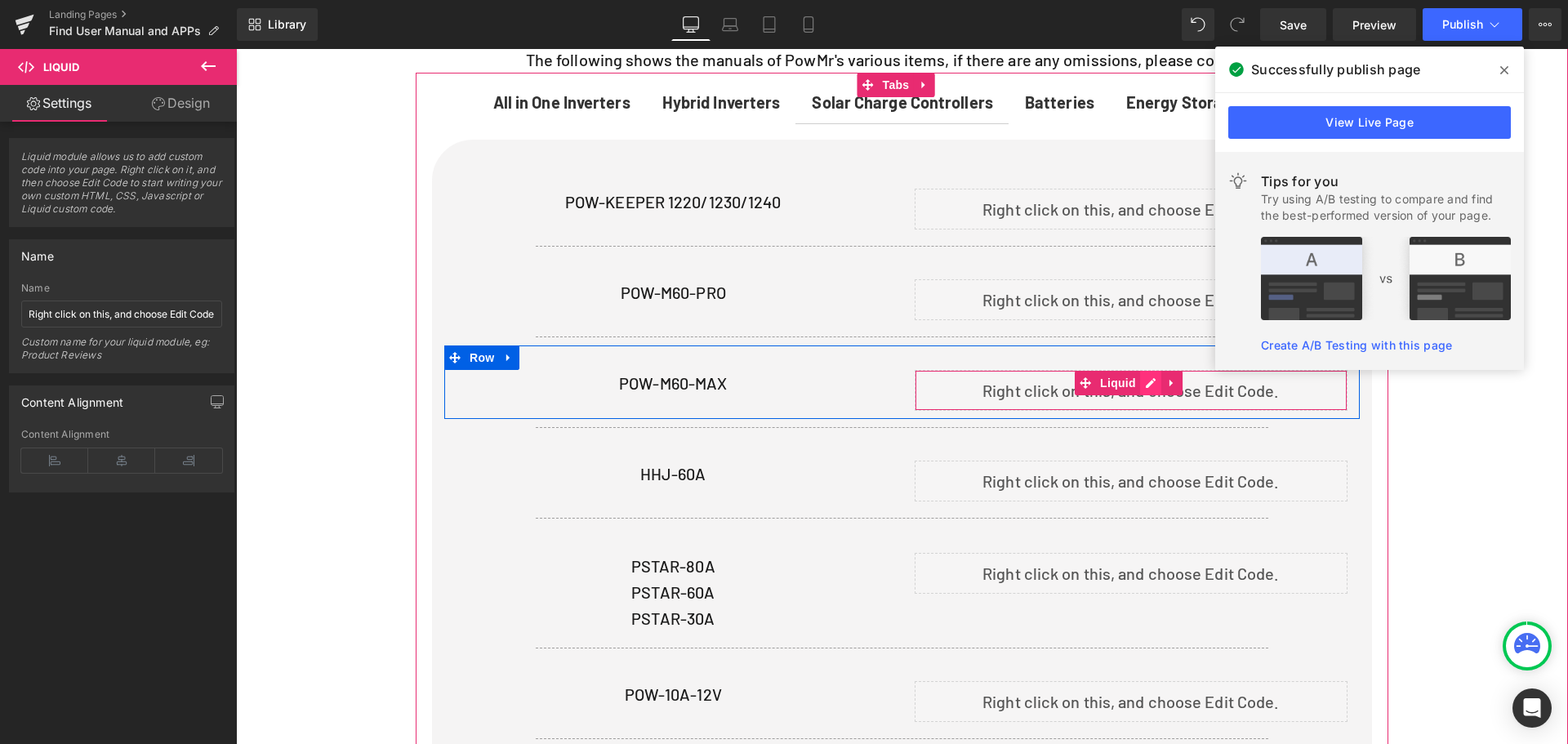
click at [1139, 378] on div "Liquid" at bounding box center [1131, 390] width 433 height 41
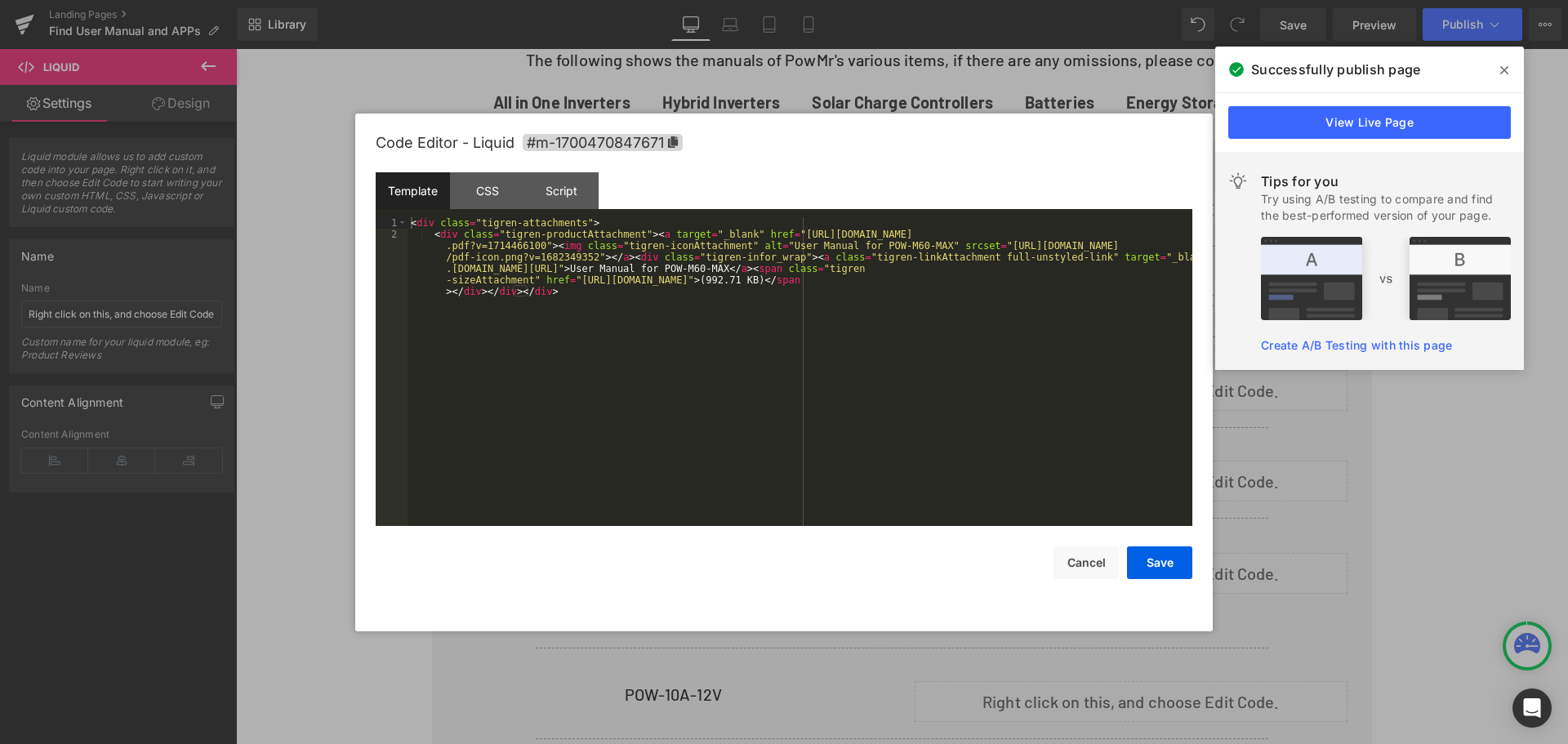
click at [930, 345] on div "< div class = "tigren-attachments" > < div class = "tigren-productAttachment" >…" at bounding box center [800, 411] width 785 height 389
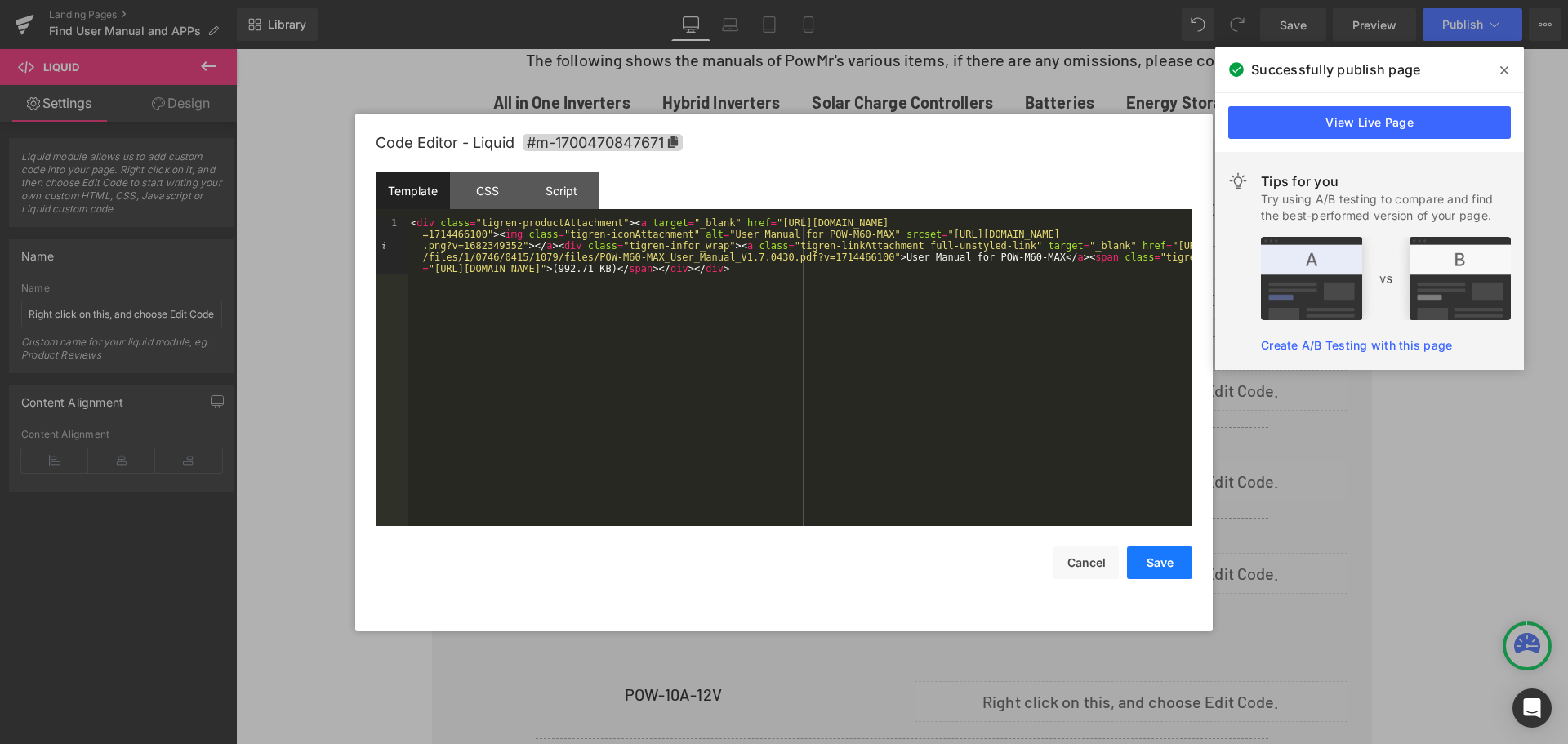
click at [1169, 566] on button "Save" at bounding box center [1159, 563] width 66 height 32
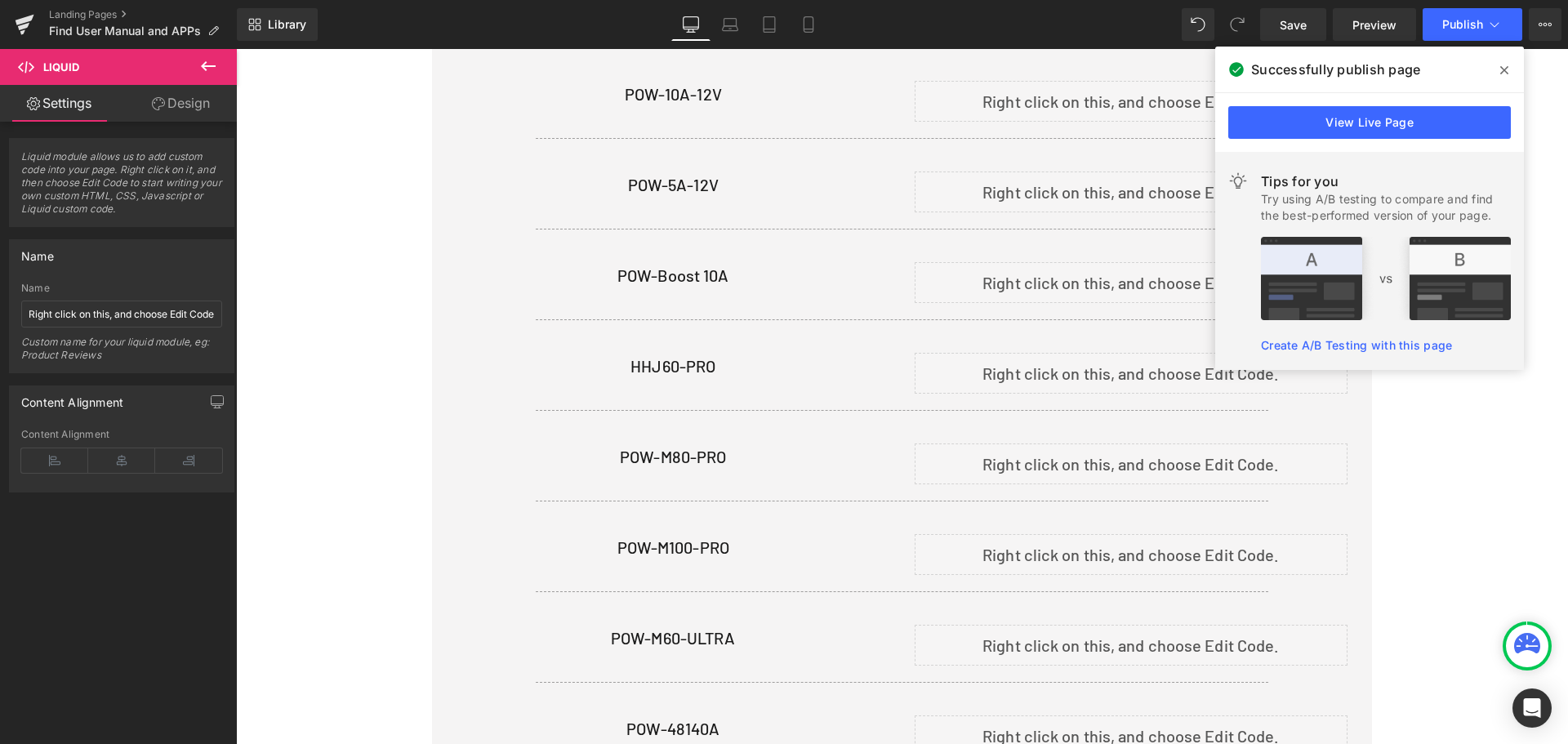
scroll to position [1307, 0]
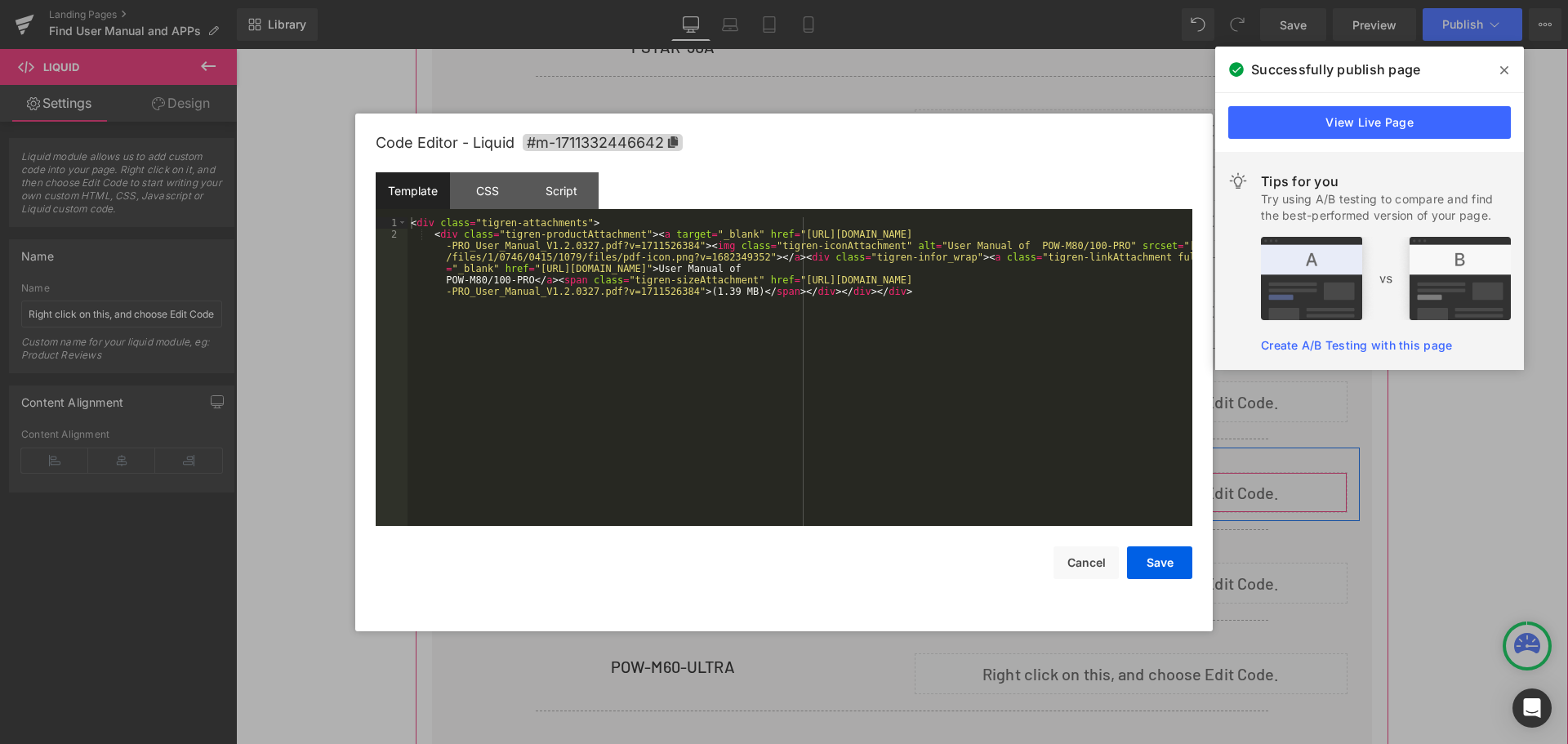
click at [1145, 475] on div "Liquid" at bounding box center [1131, 492] width 433 height 41
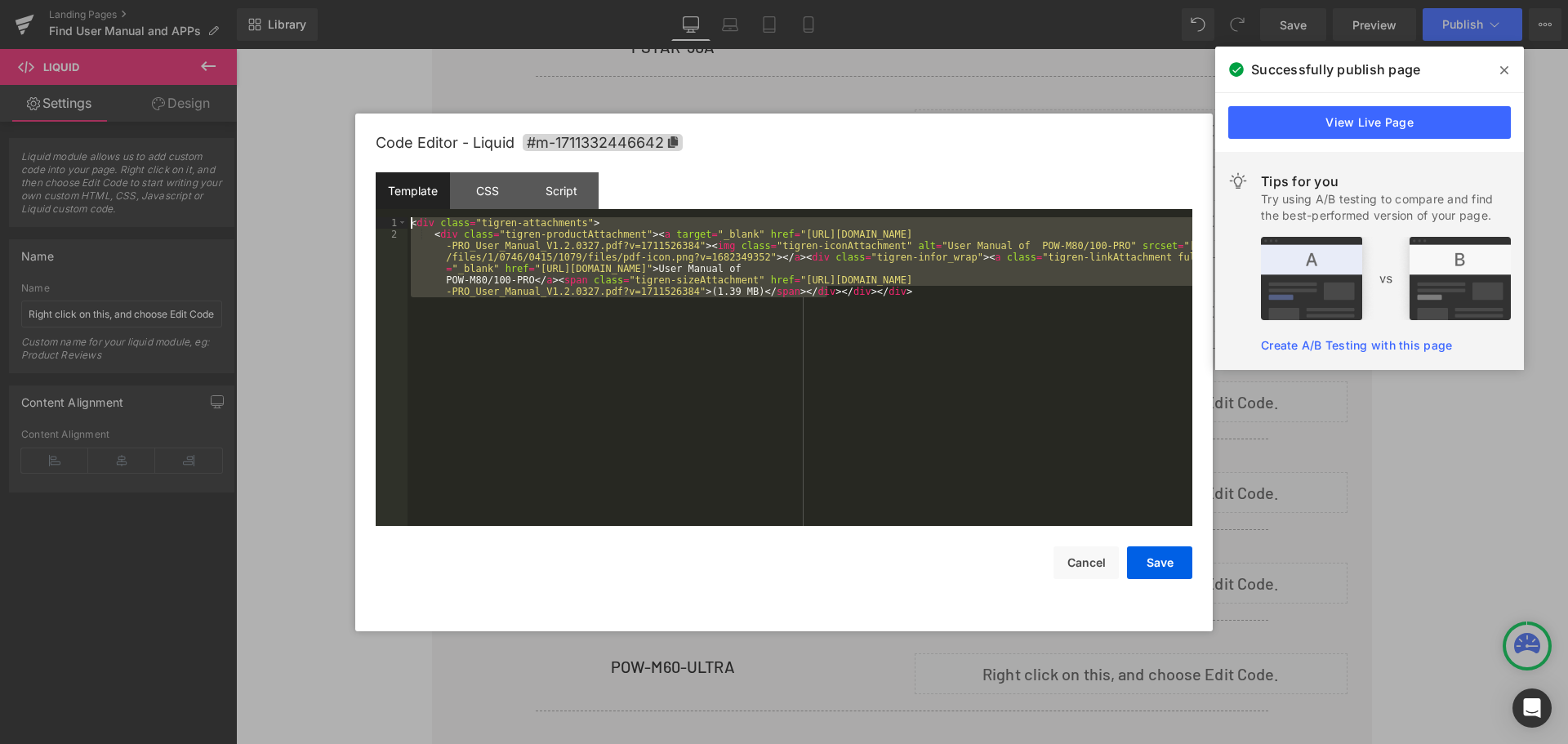
drag, startPoint x: 896, startPoint y: 287, endPoint x: 220, endPoint y: 168, distance: 686.4
click at [220, 168] on body "Separator You are previewing how the will restyle your page. You can not edit E…" at bounding box center [784, 372] width 1568 height 744
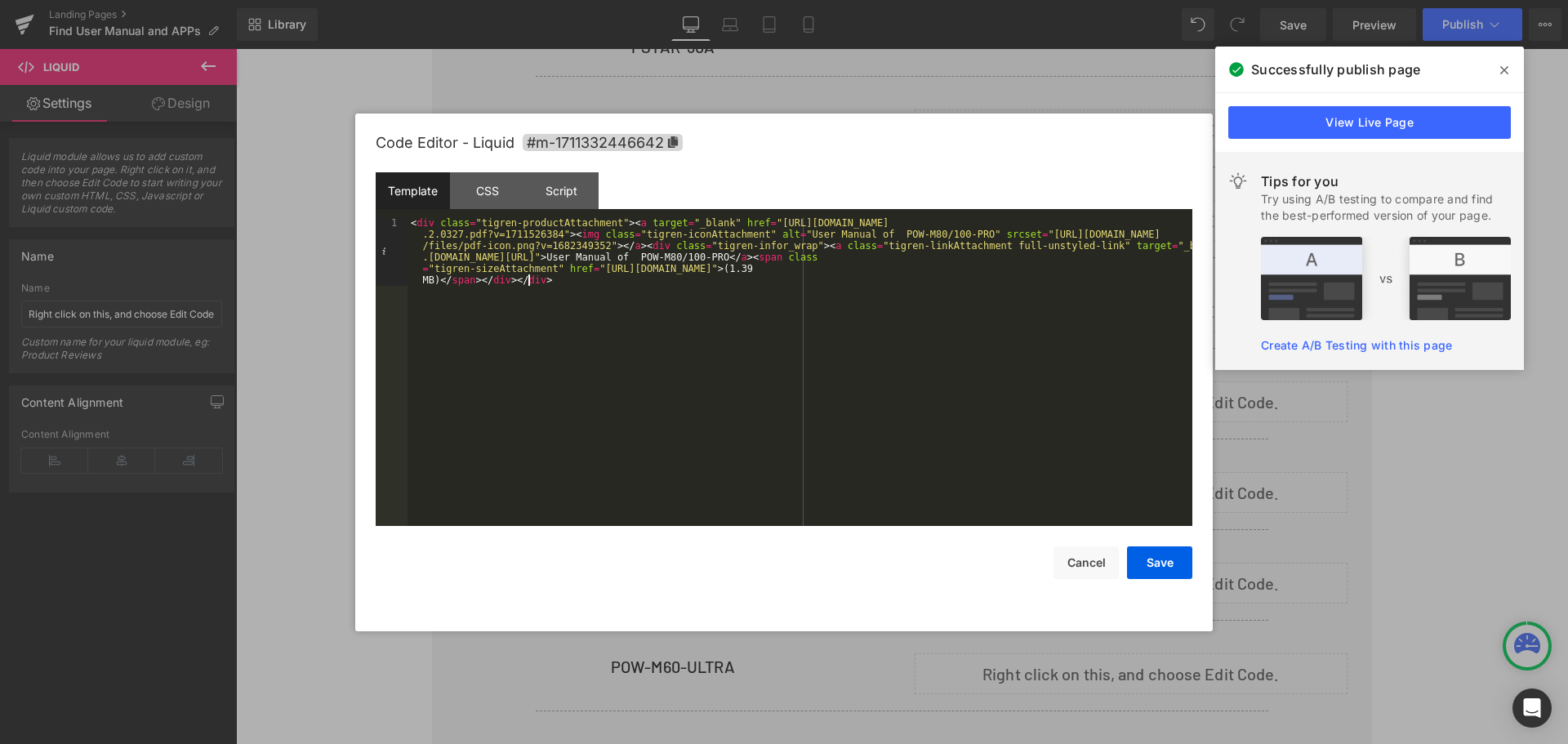
click at [1094, 256] on div "< div class = "tigren-productAttachment" > < a target = "_blank" href = "[URL][…" at bounding box center [800, 440] width 785 height 446
click at [1084, 258] on div "< div class = "tigren-productAttachment" > < a target = "_blank" href = "[URL][…" at bounding box center [800, 440] width 785 height 446
click at [1175, 563] on button "Save" at bounding box center [1159, 563] width 66 height 32
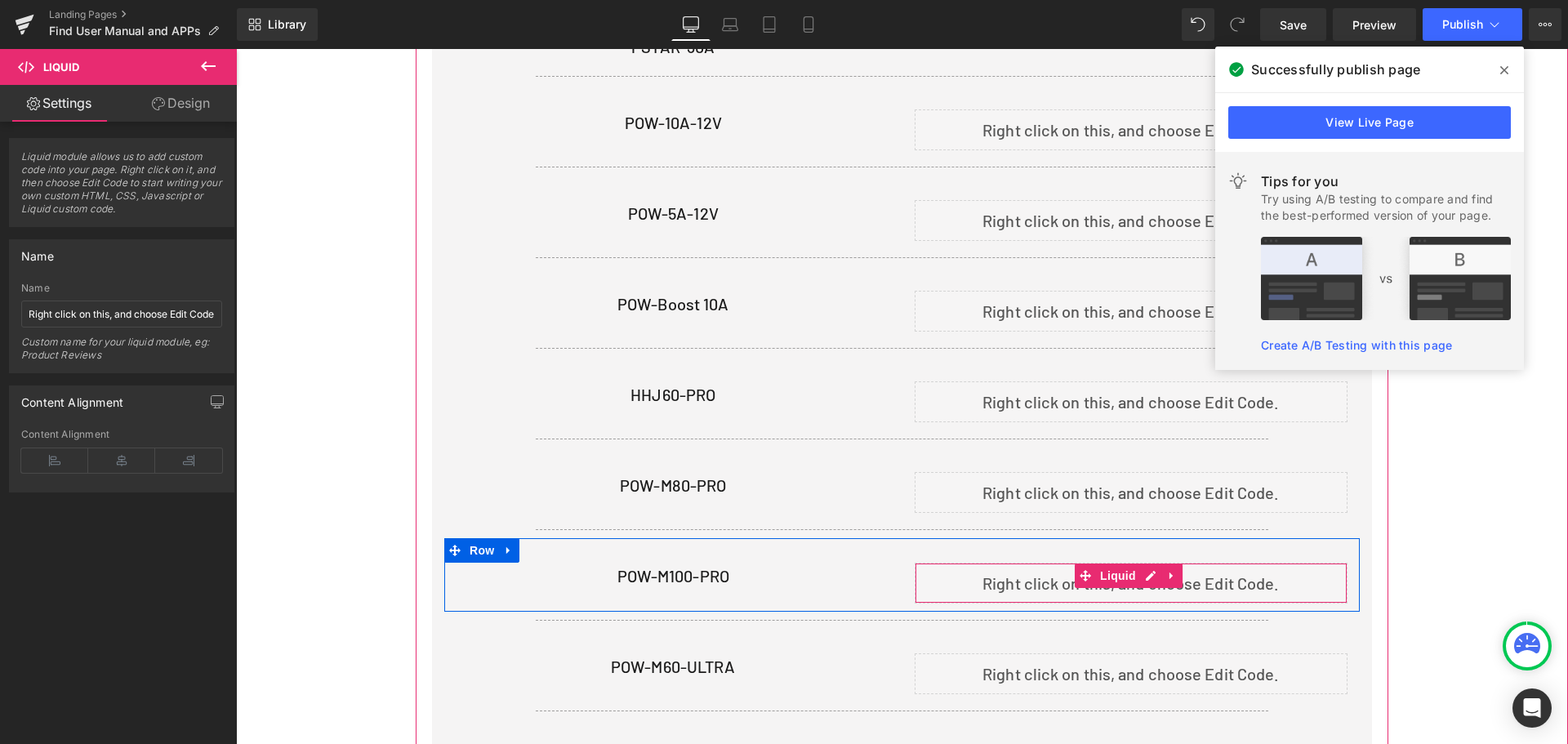
click at [1145, 573] on icon at bounding box center [1150, 576] width 10 height 10
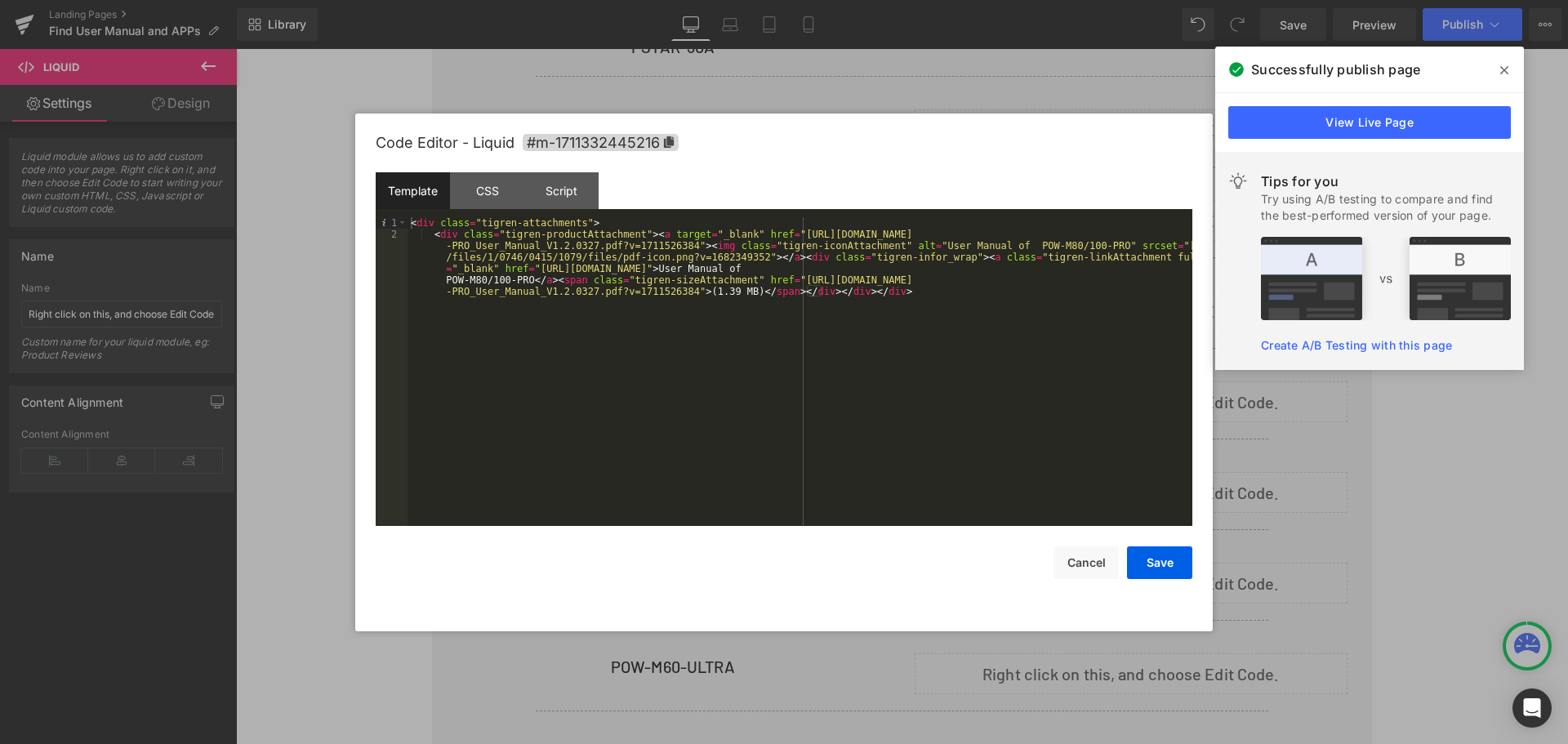
click at [797, 299] on div "< div class = "tigren-attachments" > < div class = "tigren-productAttachment" >…" at bounding box center [800, 411] width 785 height 389
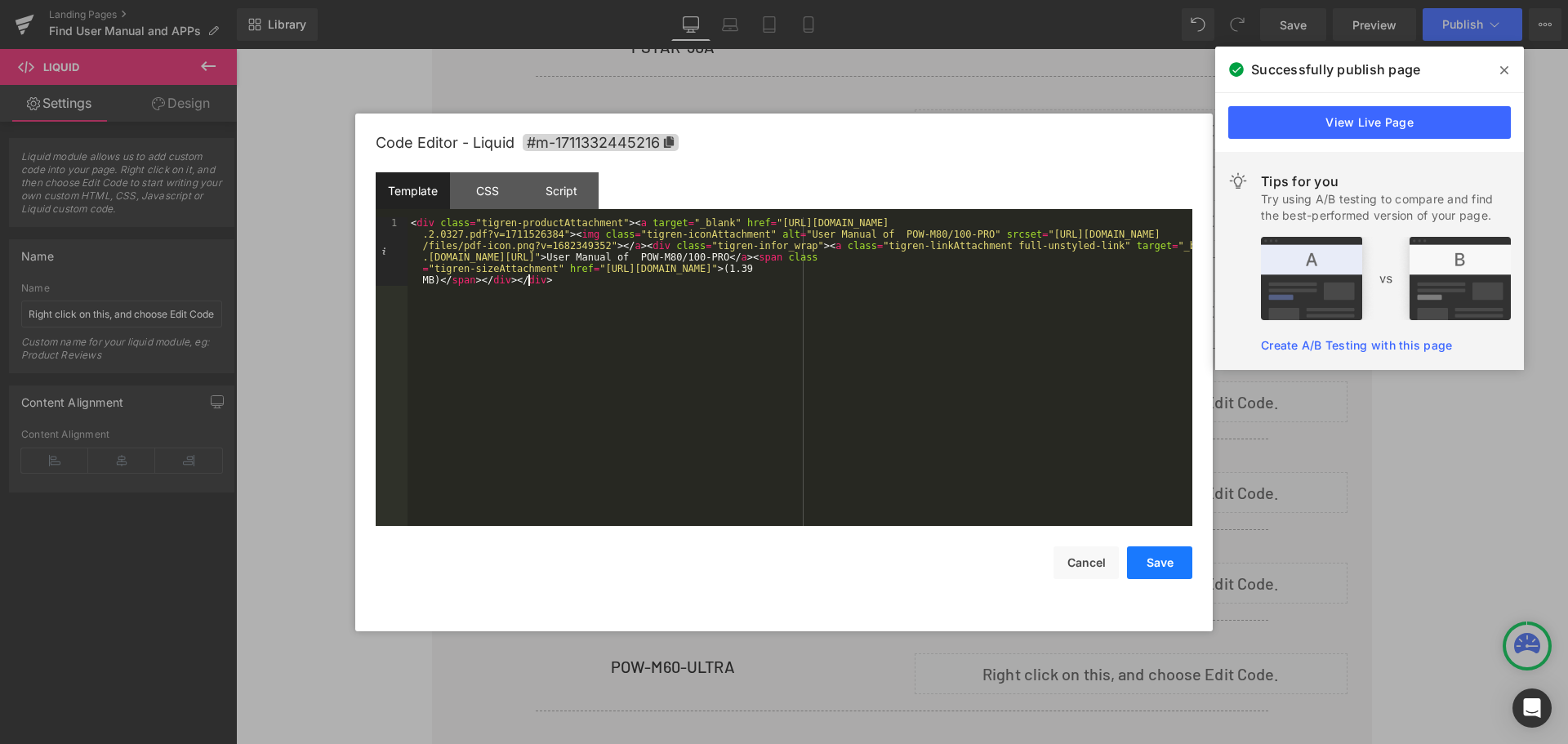
click at [1157, 566] on button "Save" at bounding box center [1159, 563] width 66 height 32
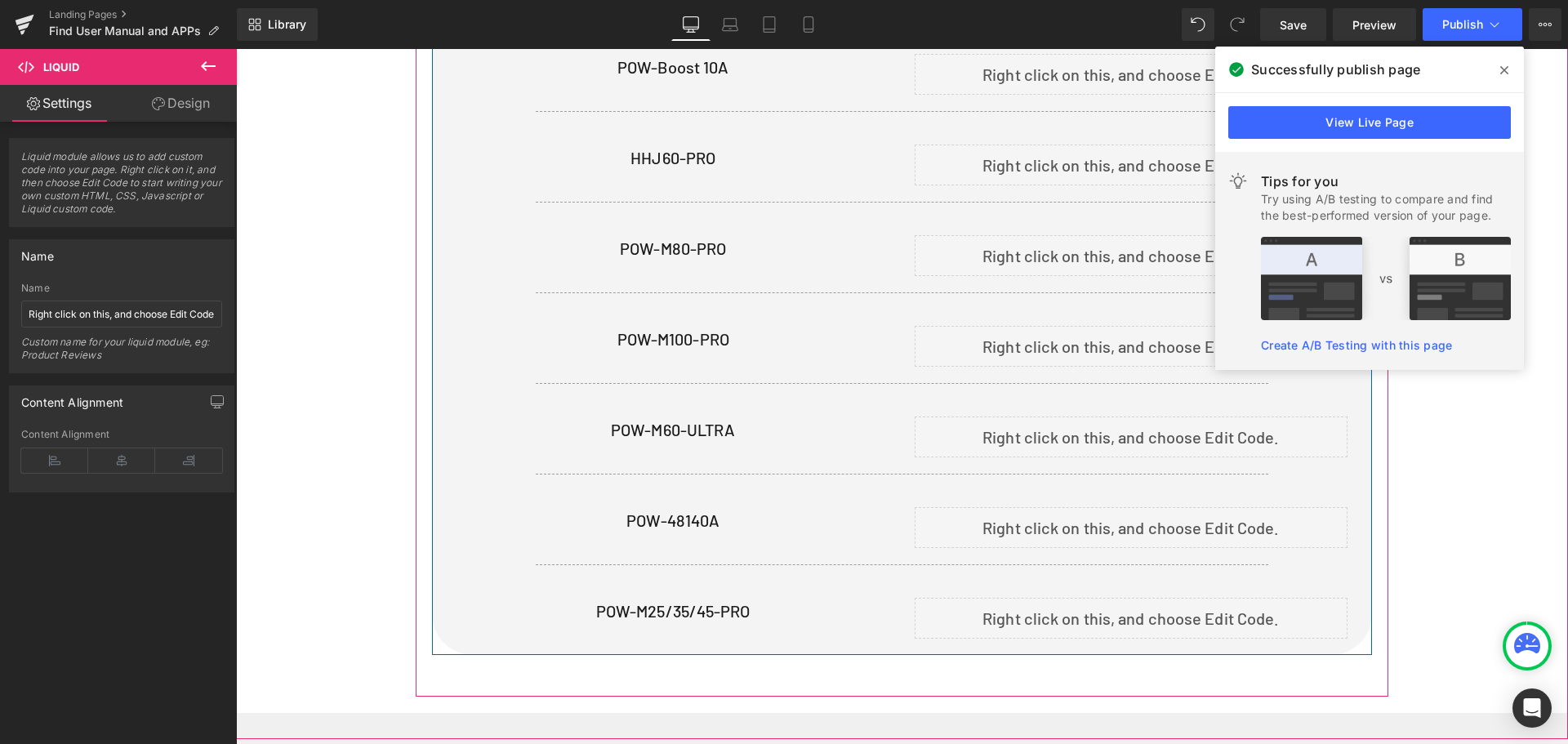
scroll to position [1552, 0]
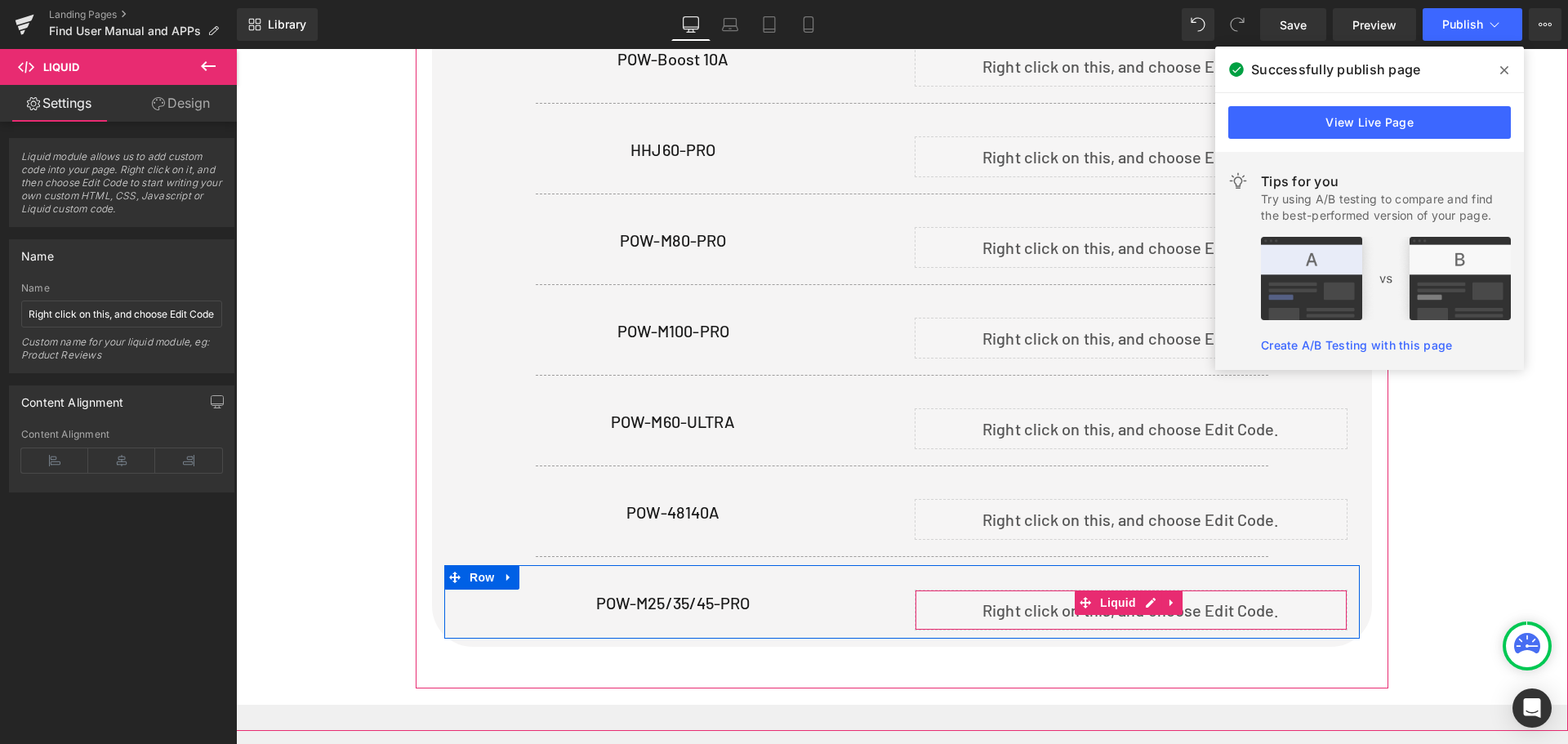
click at [1148, 598] on div "Liquid" at bounding box center [1131, 609] width 433 height 41
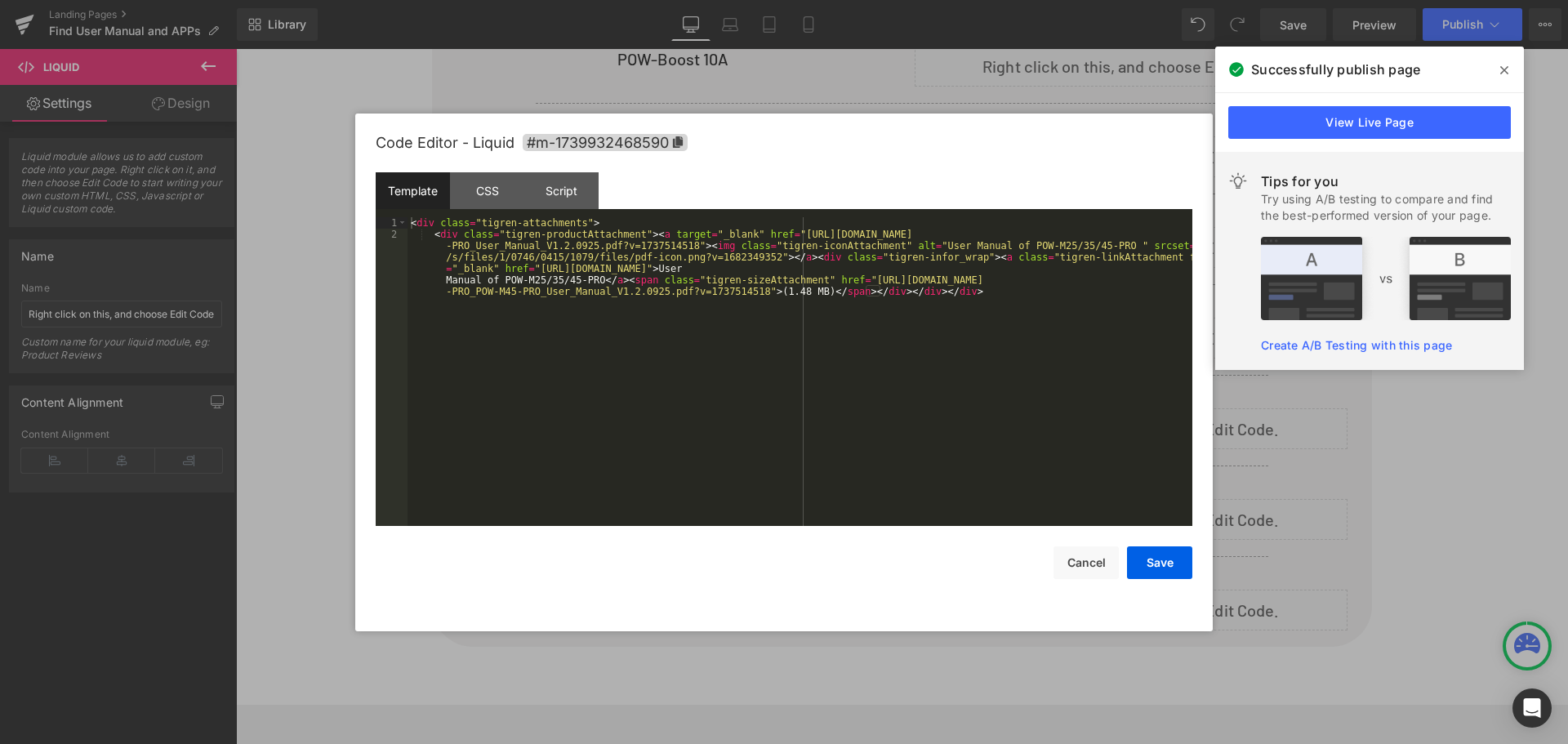
click at [870, 338] on div "< div class = "tigren-attachments" > < div class = "tigren-productAttachment" >…" at bounding box center [800, 411] width 785 height 389
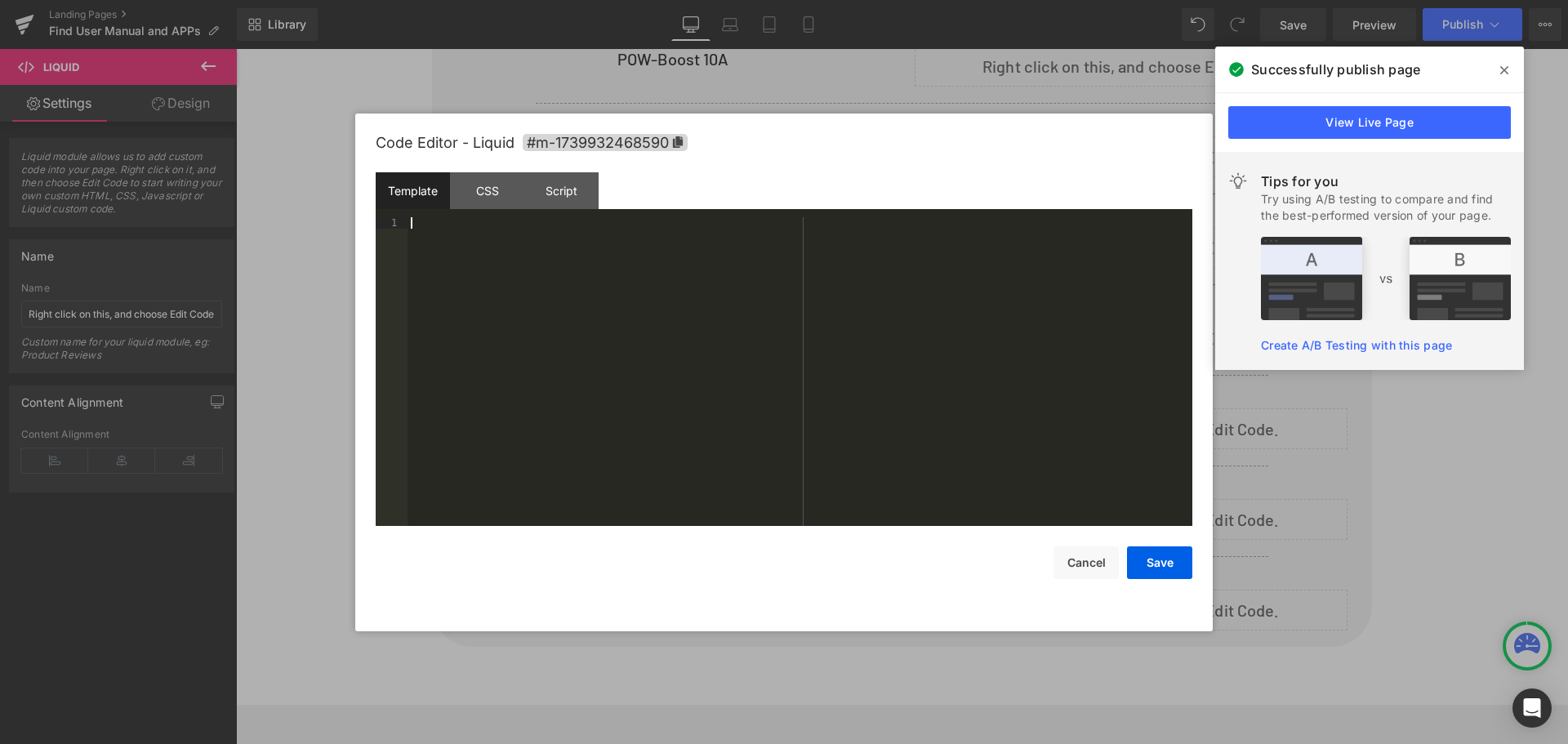
click at [571, 350] on div at bounding box center [800, 383] width 785 height 332
click at [491, 302] on div at bounding box center [800, 383] width 785 height 332
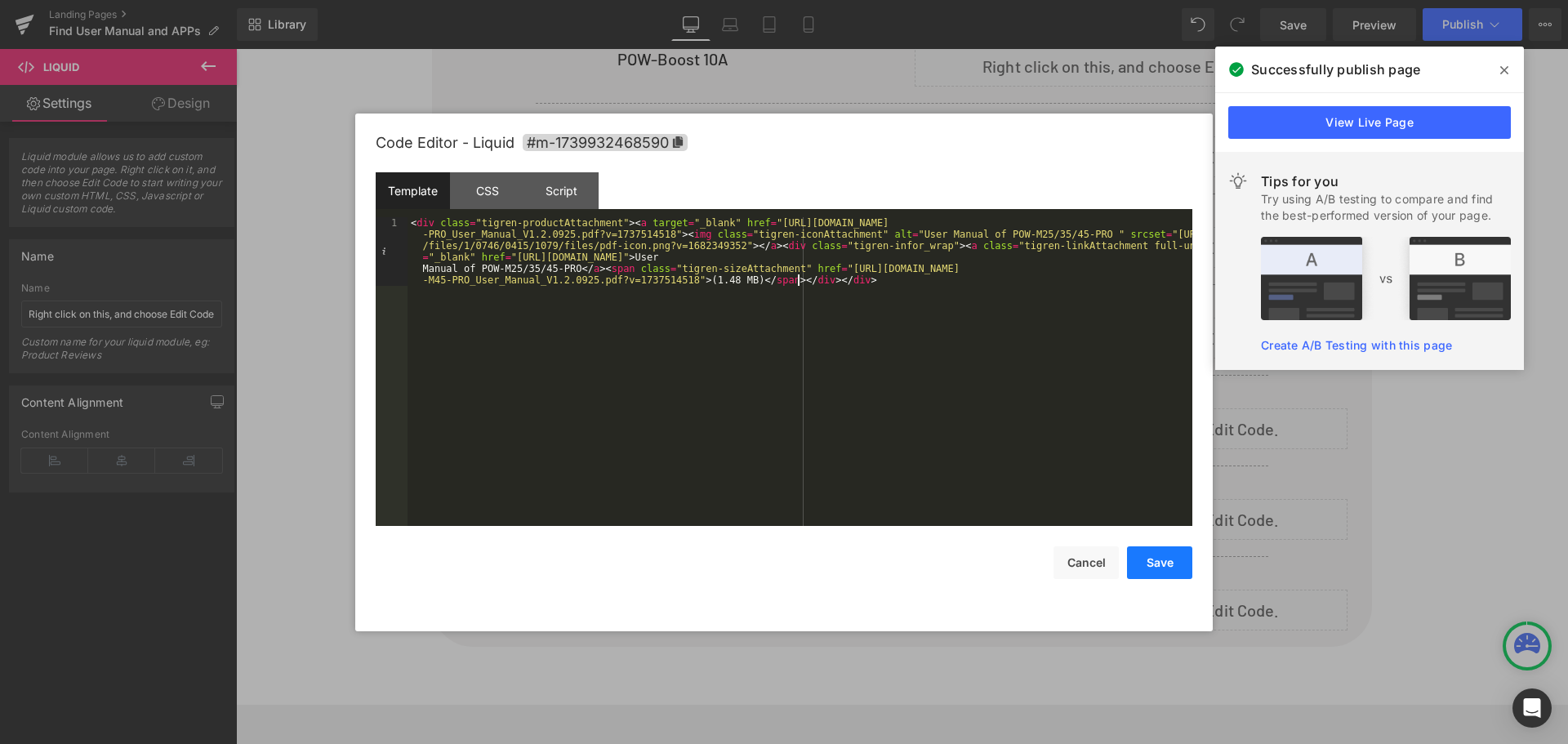
click at [1151, 560] on button "Save" at bounding box center [1159, 563] width 66 height 32
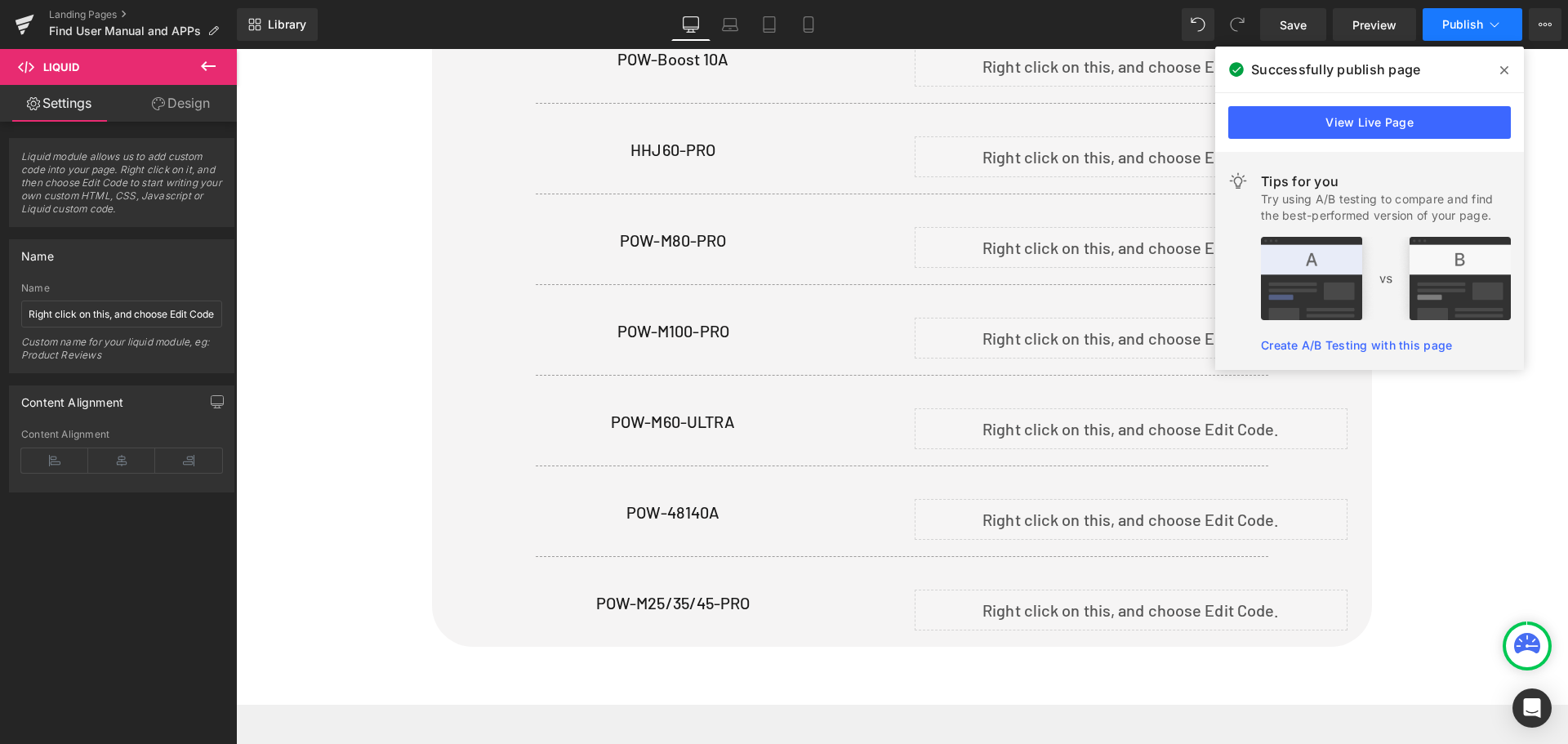
click at [1441, 29] on button "Publish" at bounding box center [1472, 25] width 100 height 32
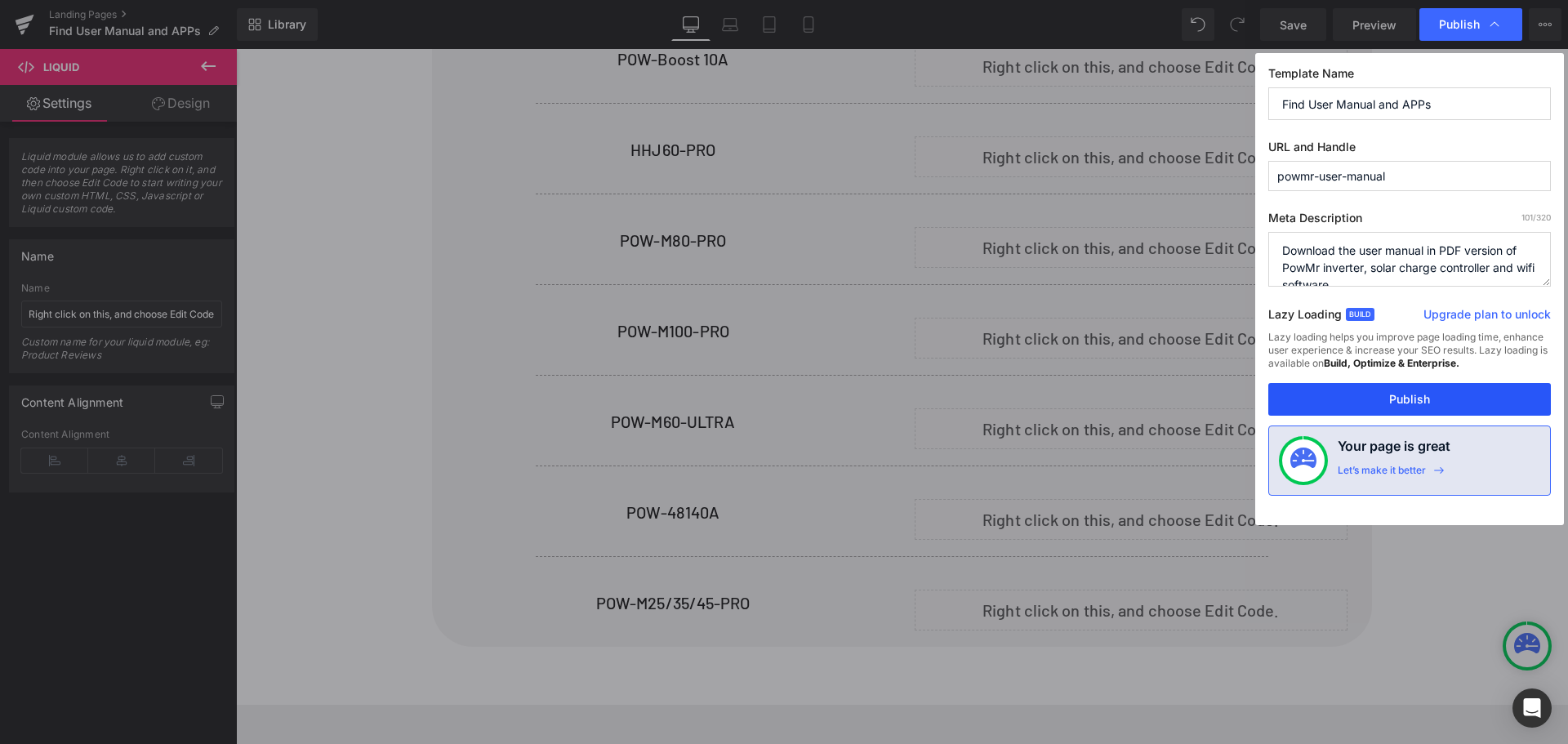
click at [1383, 399] on button "Publish" at bounding box center [1408, 399] width 282 height 32
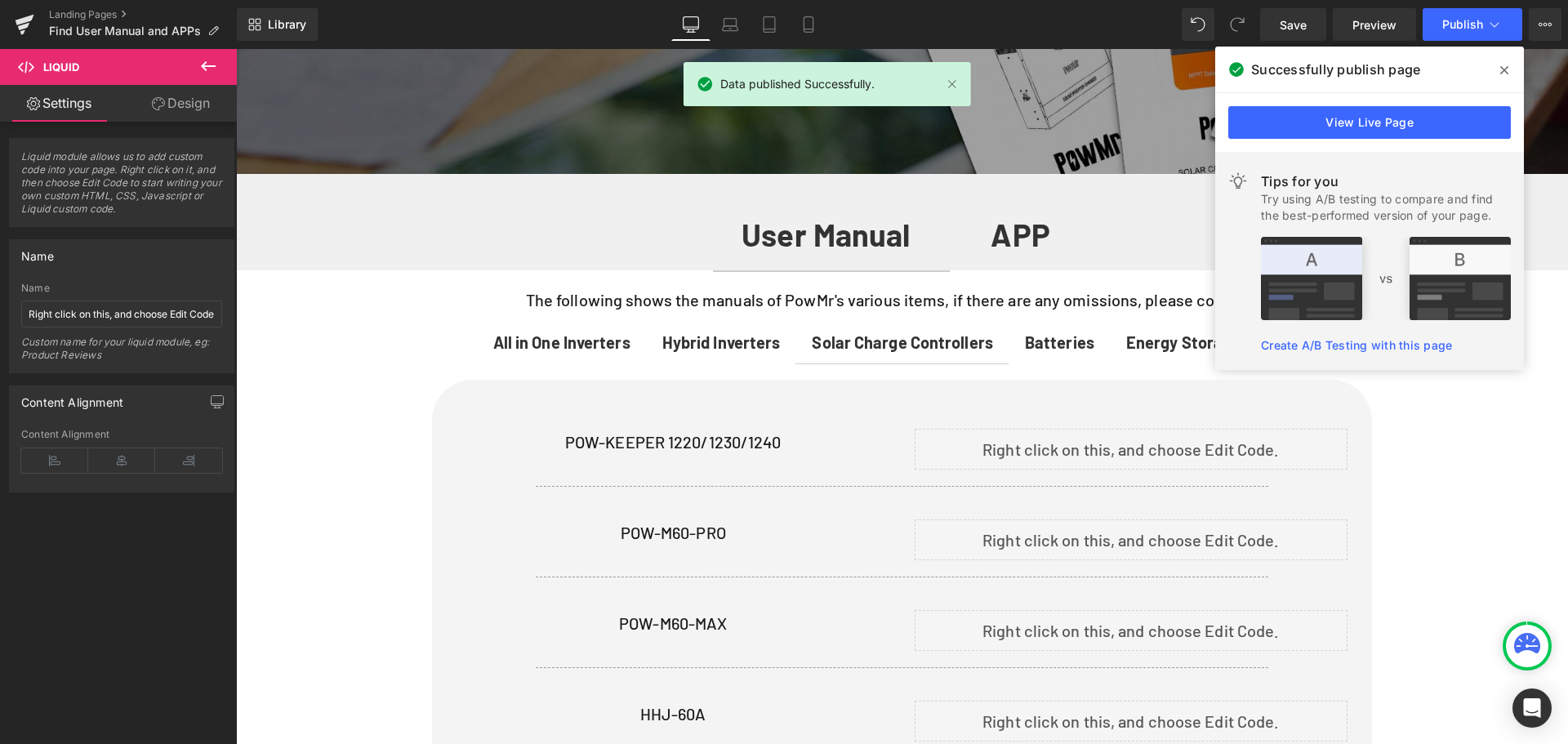
scroll to position [572, 0]
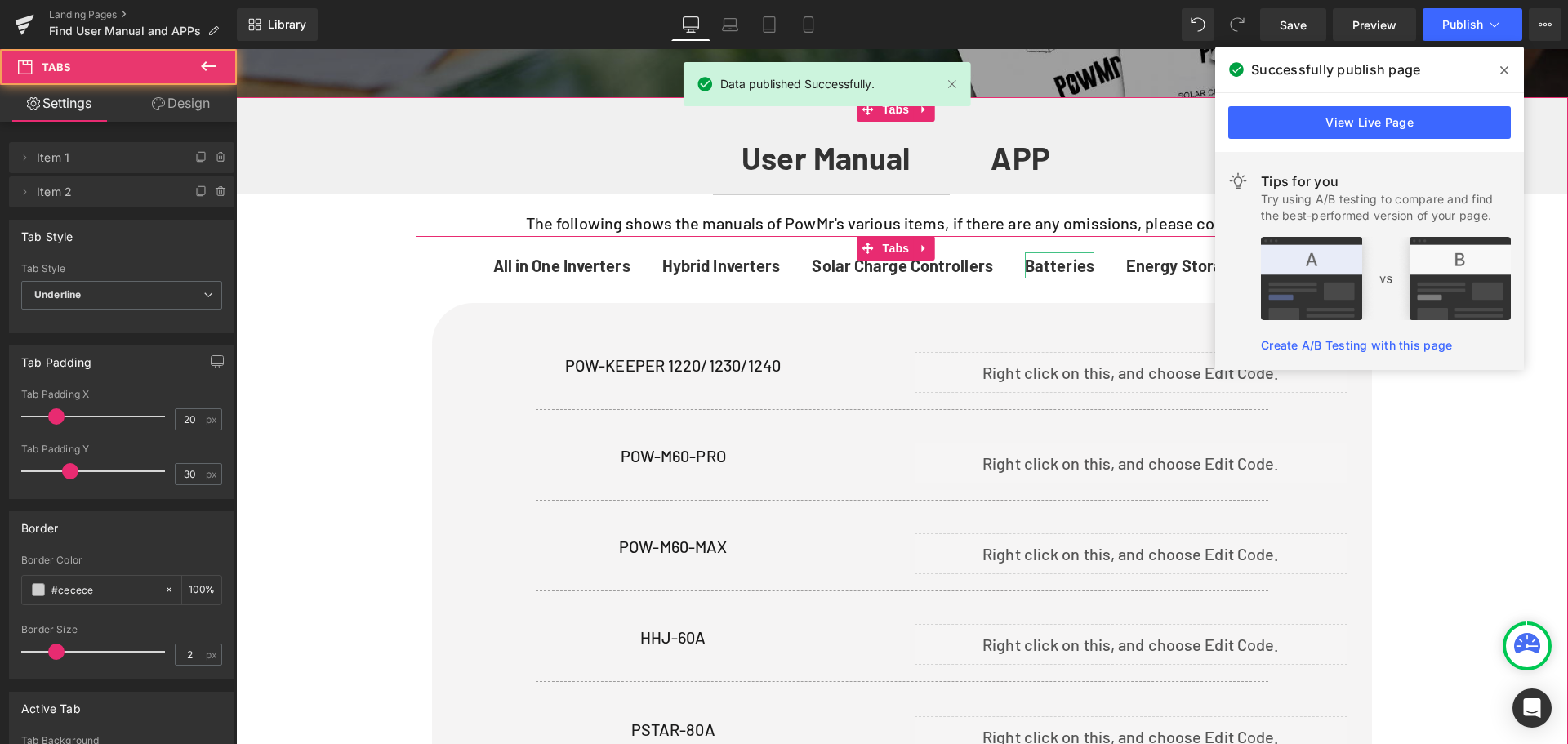
click at [1071, 267] on span "Batteries" at bounding box center [1059, 265] width 69 height 20
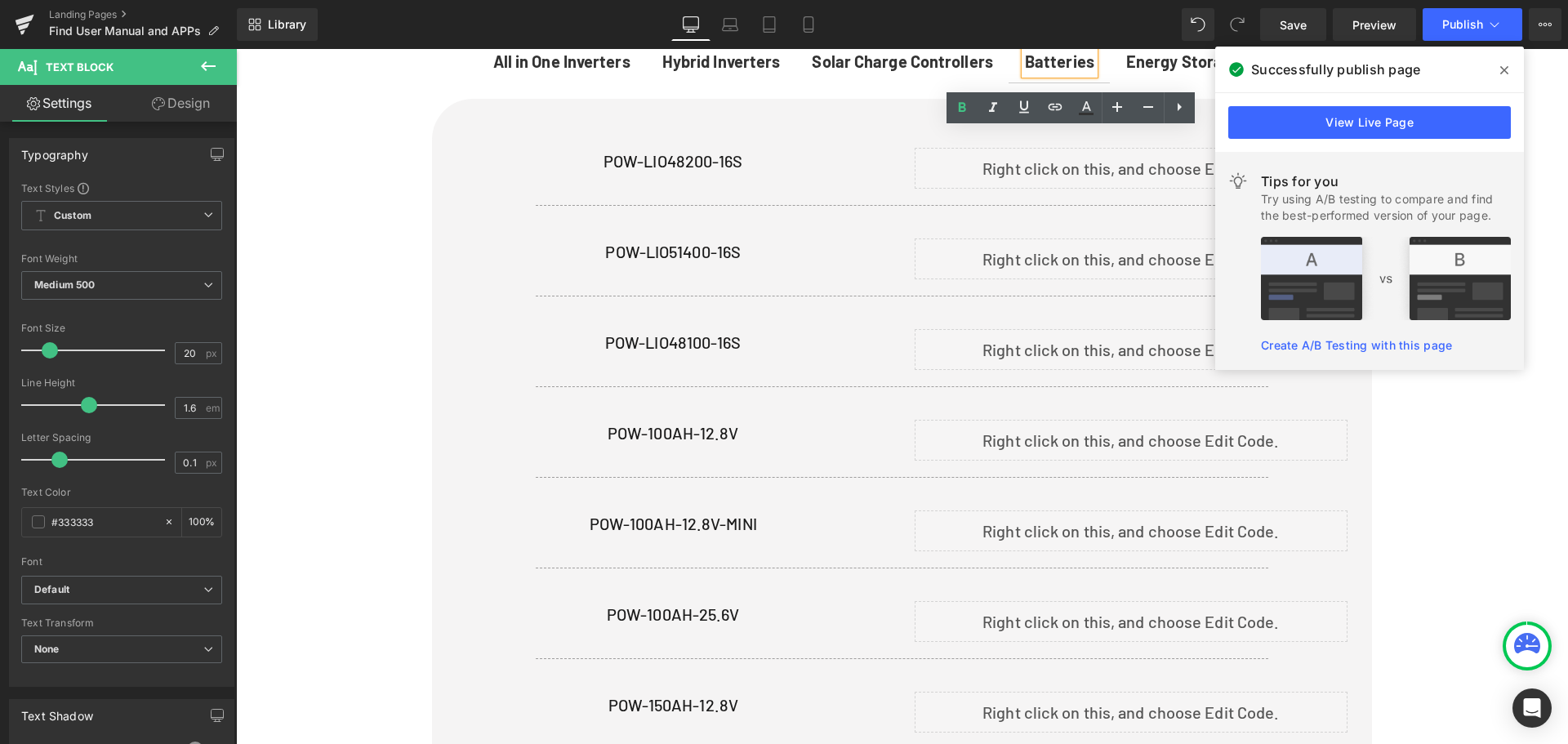
scroll to position [817, 0]
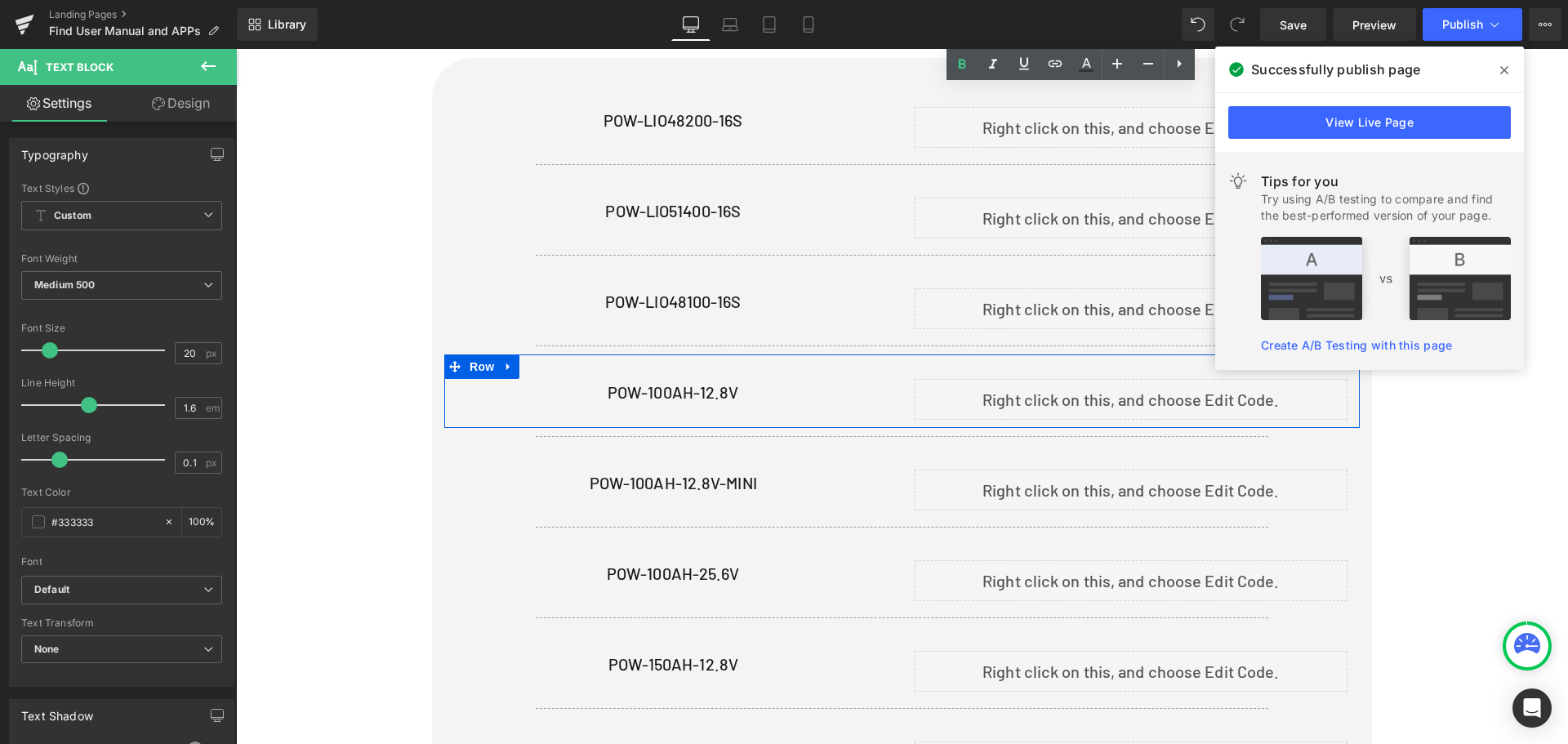
click at [1142, 388] on div "Liquid" at bounding box center [1131, 399] width 433 height 41
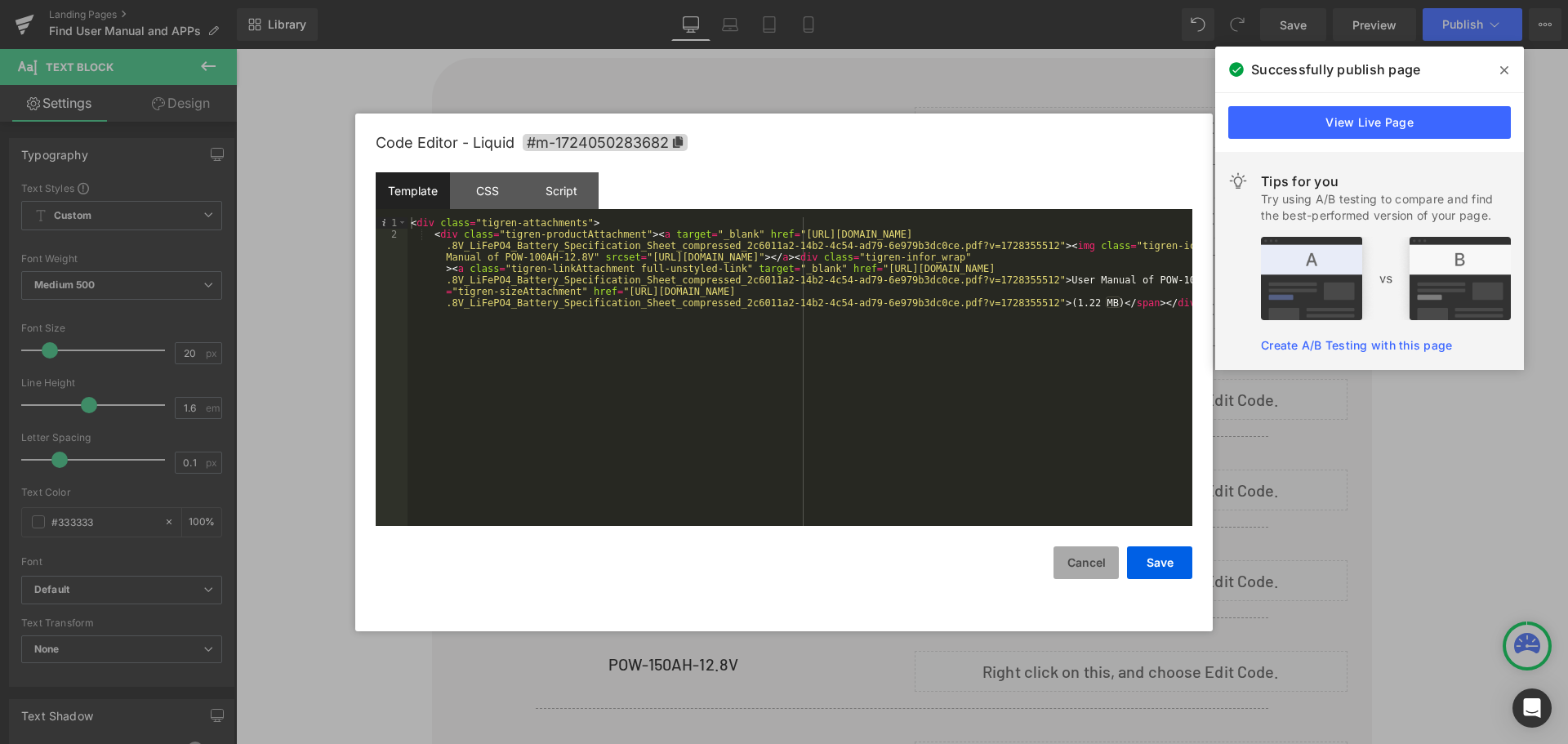
drag, startPoint x: 1093, startPoint y: 557, endPoint x: 1097, endPoint y: 543, distance: 14.6
click at [1093, 553] on button "Cancel" at bounding box center [1085, 563] width 66 height 32
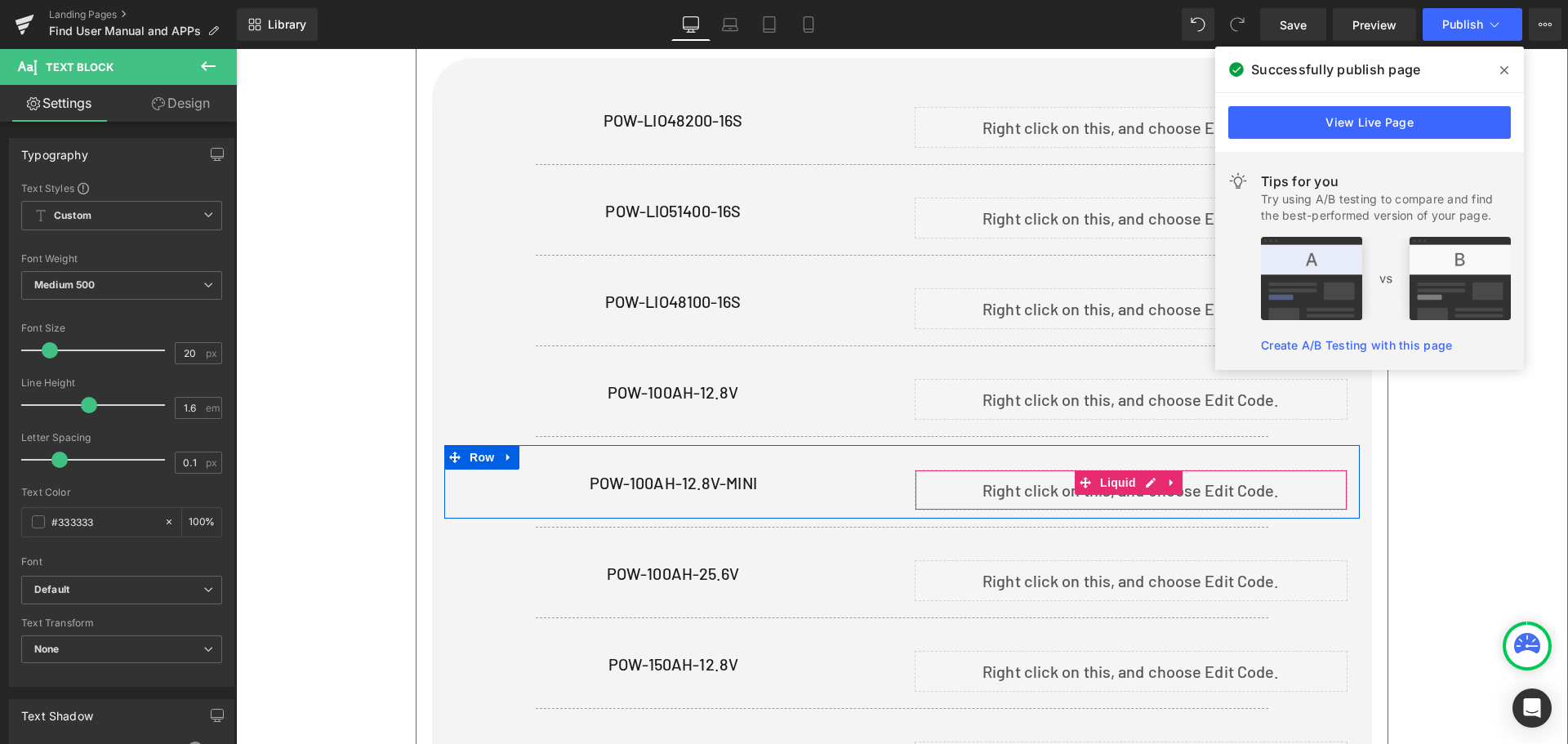
click at [1147, 478] on div "Liquid" at bounding box center [1131, 489] width 433 height 41
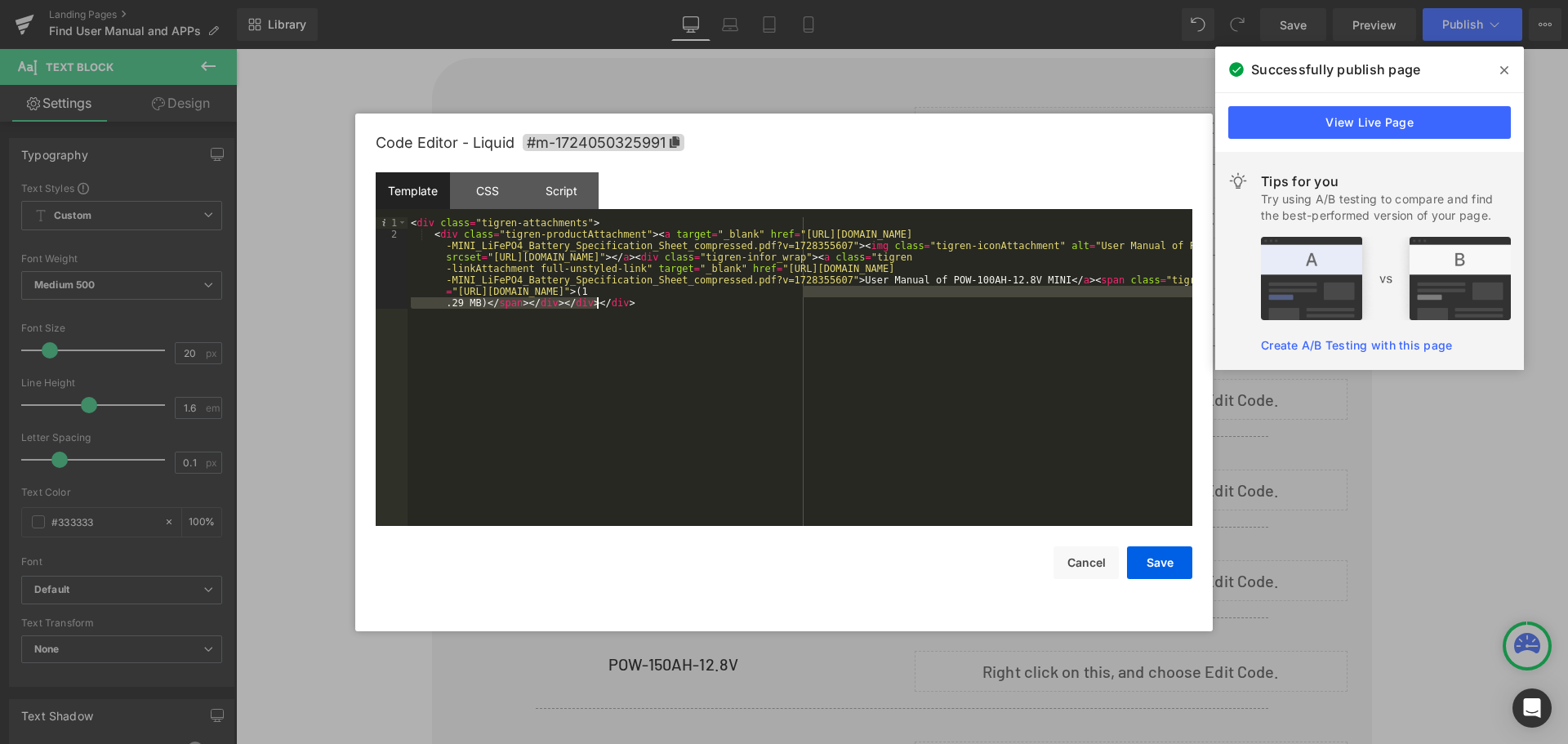
drag, startPoint x: 820, startPoint y: 293, endPoint x: 1274, endPoint y: 299, distance: 454.0
click at [1274, 0] on div "Separator You are previewing how the will restyle your page. You can not edit E…" at bounding box center [784, 0] width 1568 height 0
click at [762, 317] on div "< div class = "tigren-attachments" > < div class = "tigren-productAttachment" >…" at bounding box center [800, 372] width 785 height 309
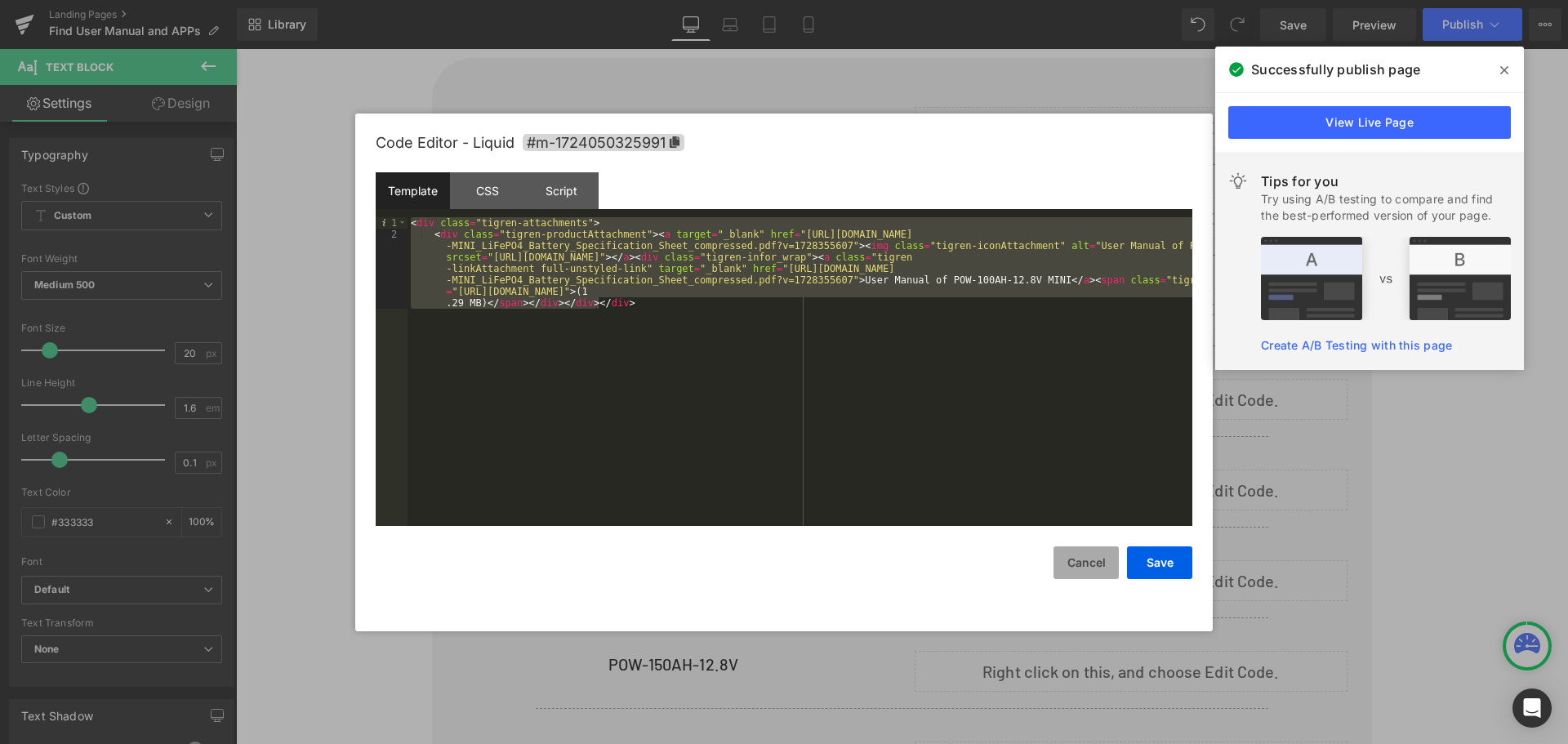
click at [1090, 563] on button "Cancel" at bounding box center [1085, 563] width 66 height 32
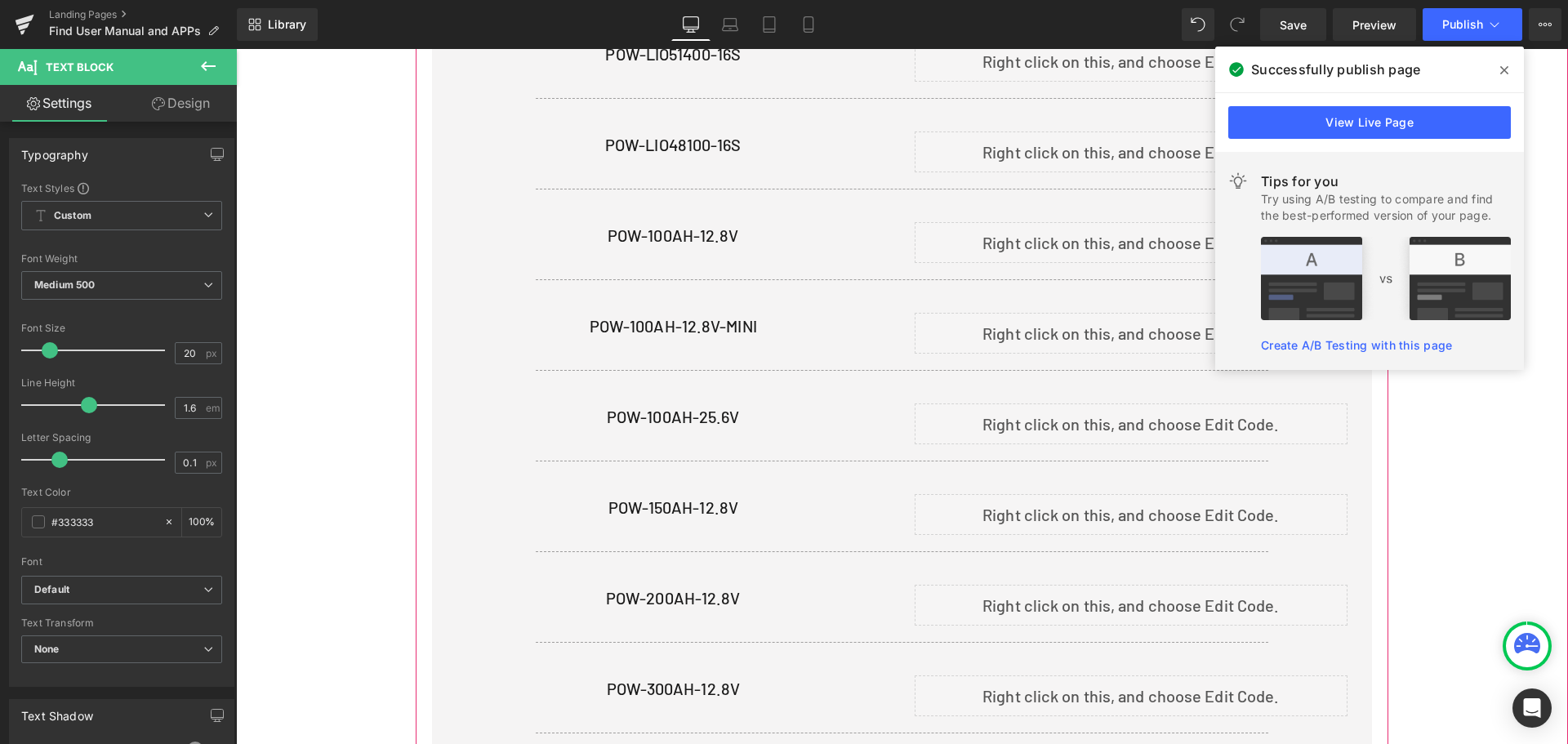
scroll to position [981, 0]
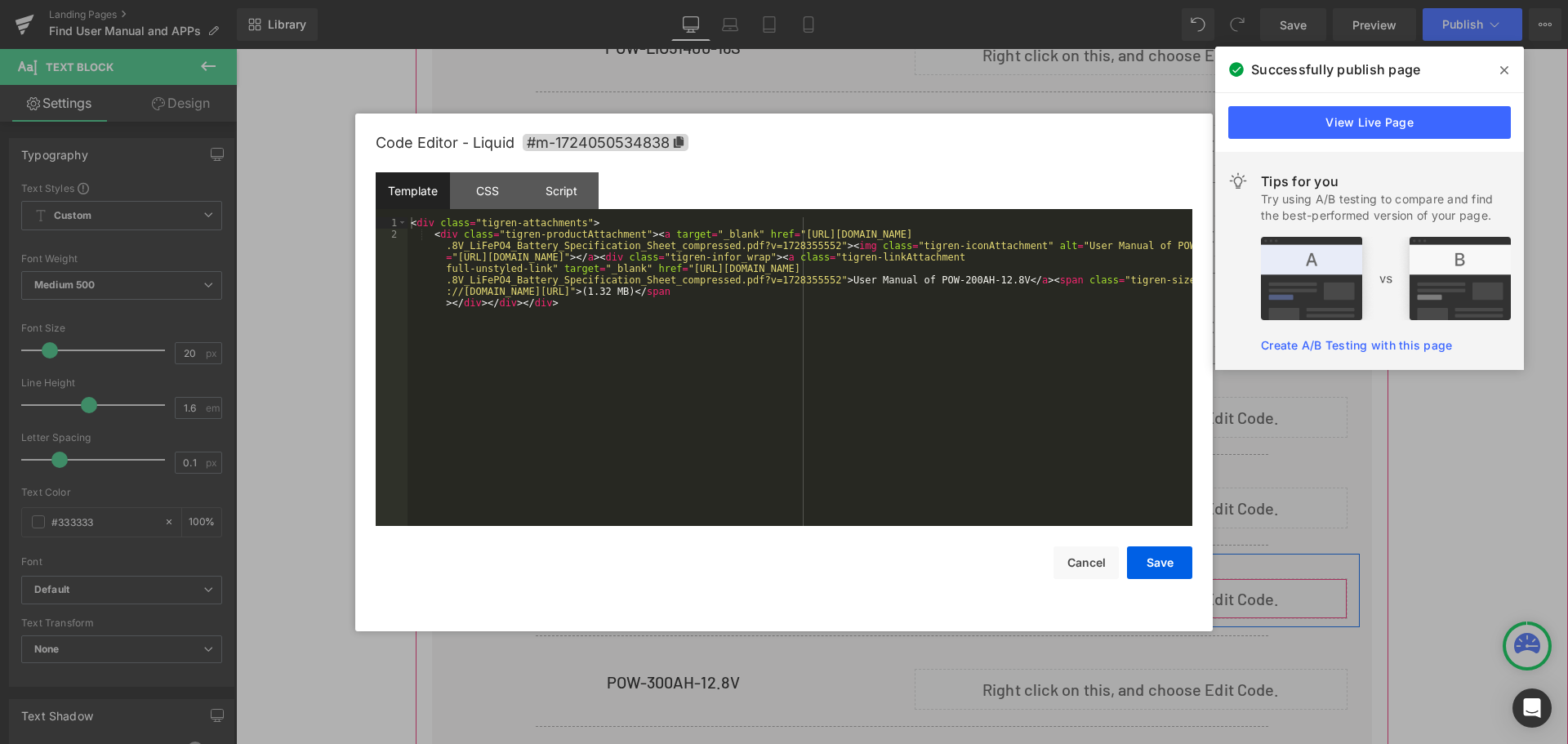
click at [1143, 591] on div "Liquid" at bounding box center [1131, 598] width 433 height 41
click at [1090, 565] on button "Cancel" at bounding box center [1085, 563] width 66 height 32
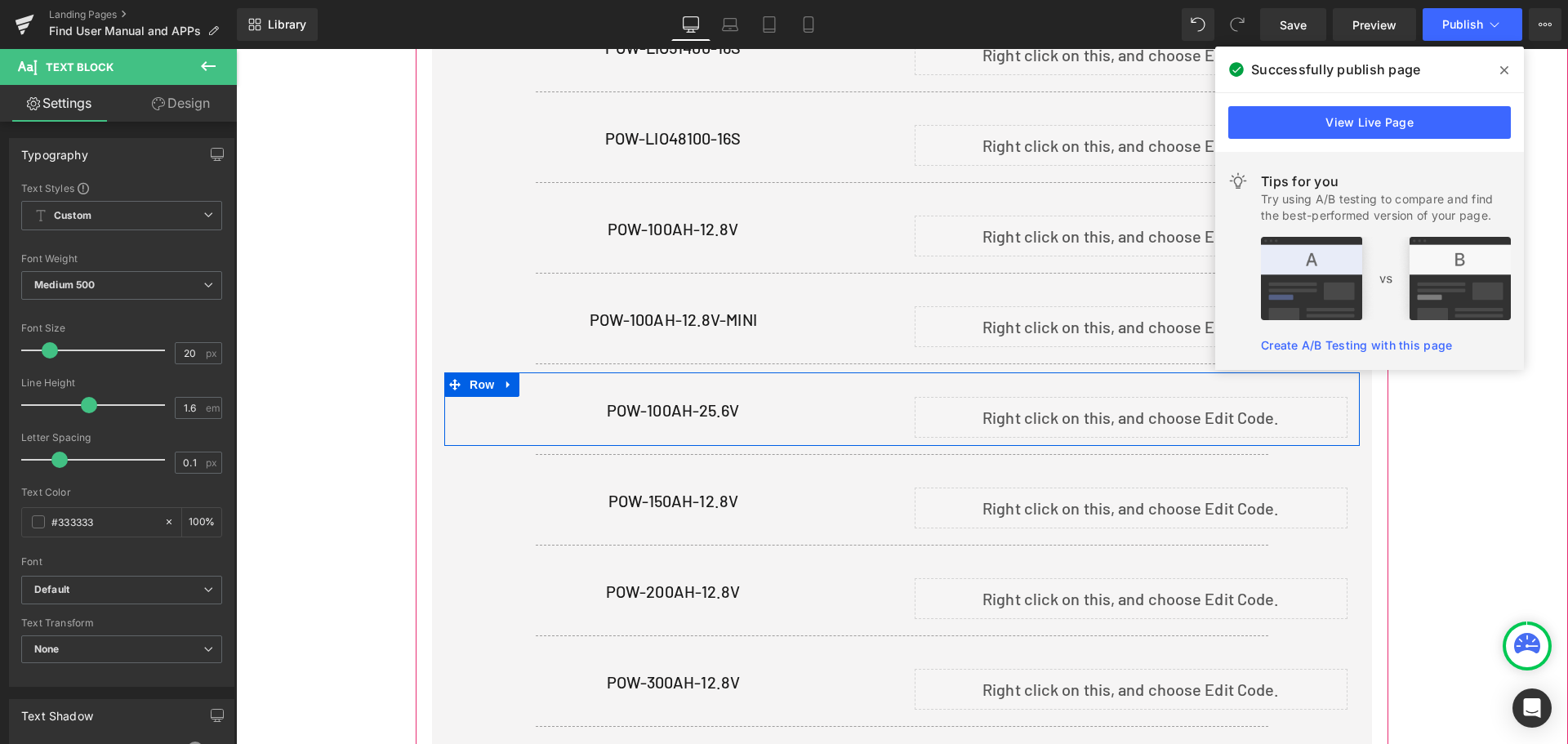
click at [1140, 409] on div "Liquid" at bounding box center [1131, 417] width 433 height 41
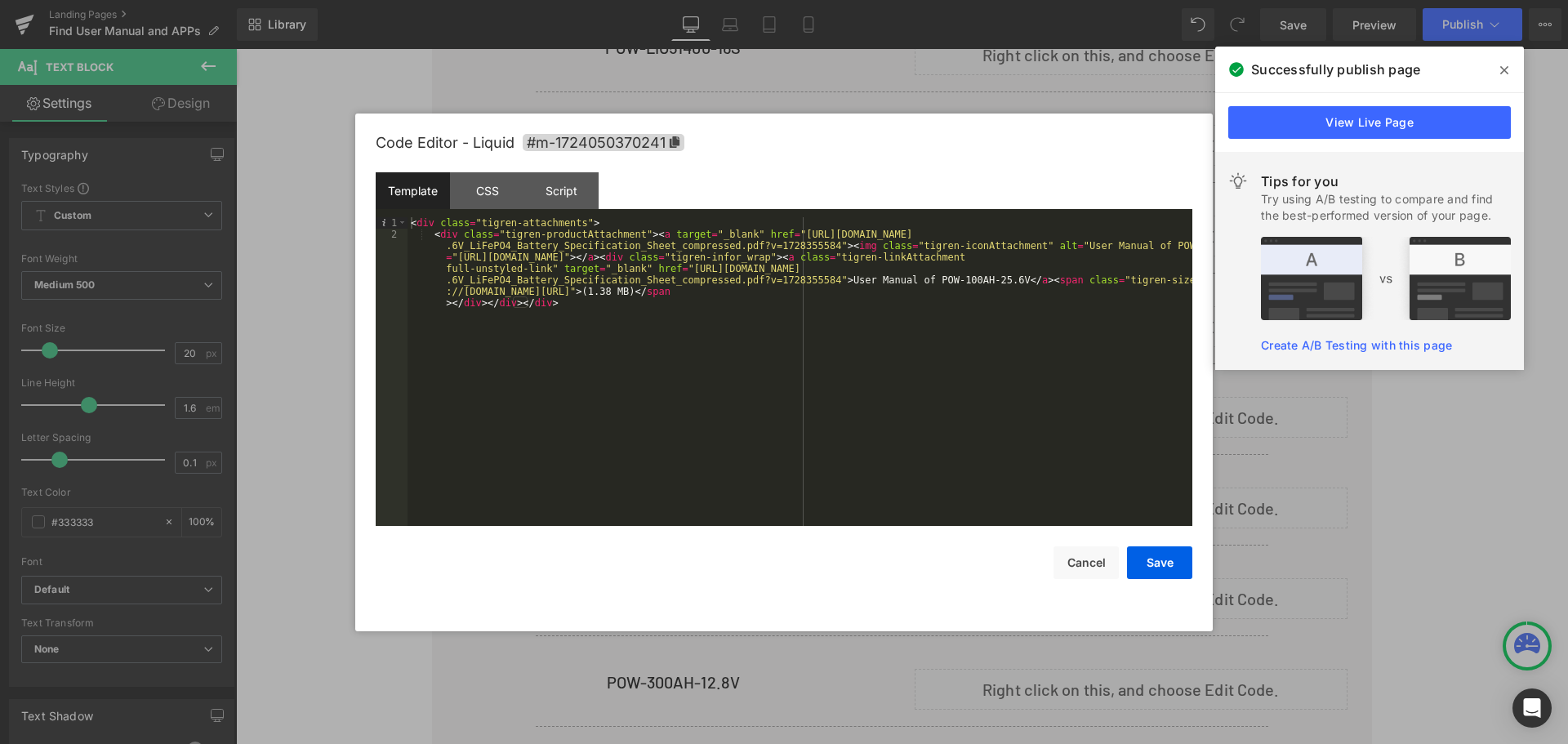
click at [629, 315] on div "< div class = "tigren-attachments" > < div class = "tigren-productAttachment" >…" at bounding box center [800, 417] width 785 height 400
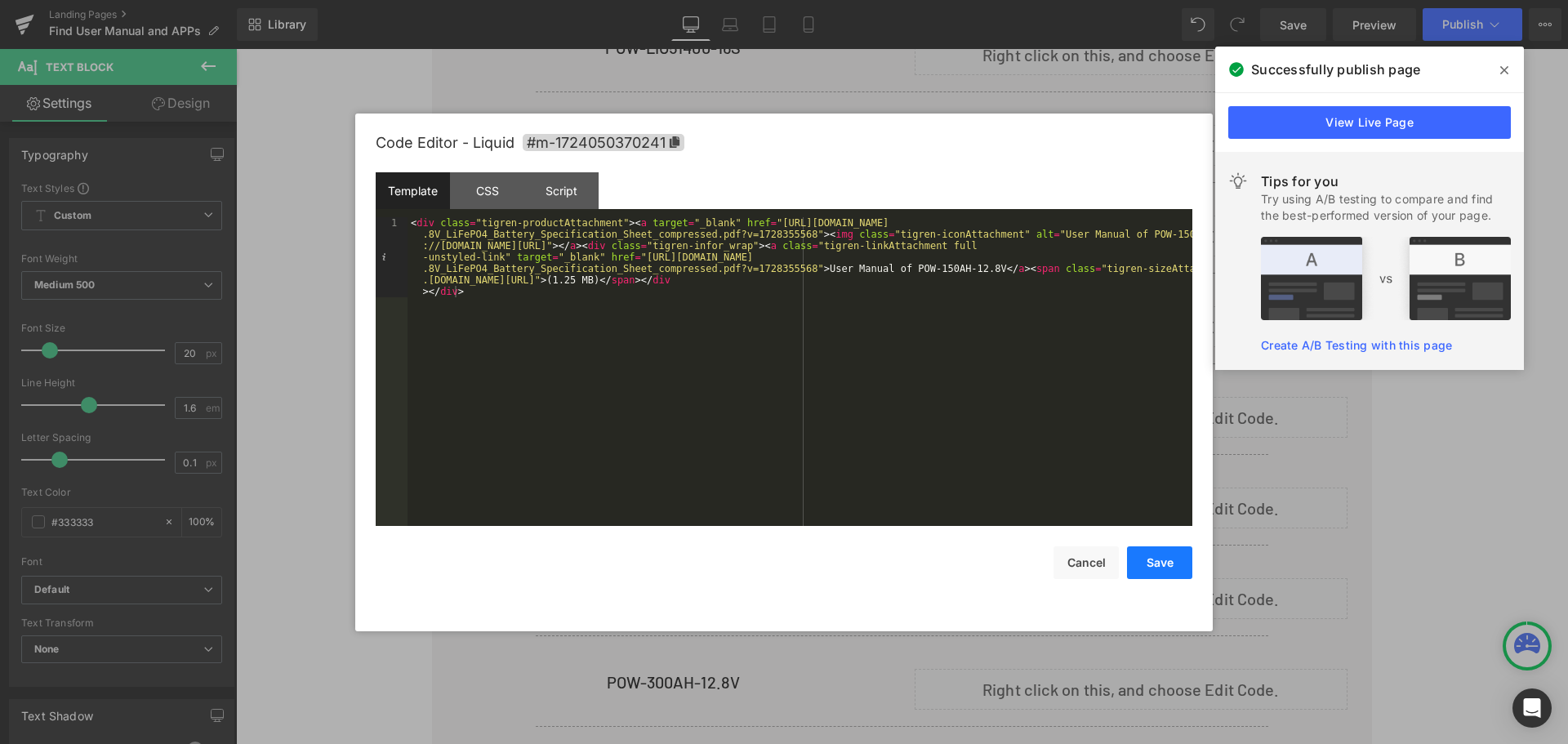
click at [1163, 563] on button "Save" at bounding box center [1159, 563] width 66 height 32
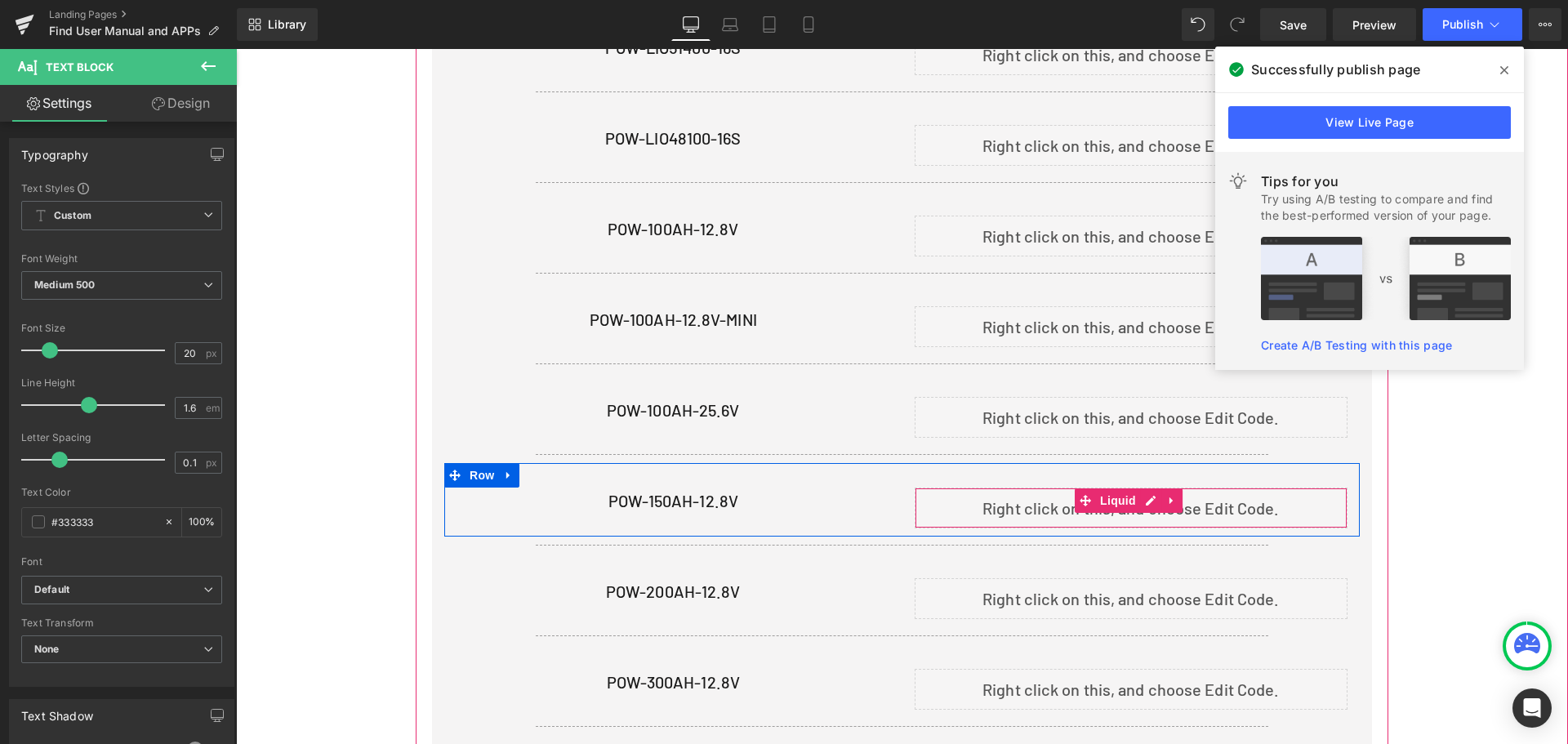
click at [1143, 499] on div "Liquid" at bounding box center [1131, 507] width 433 height 41
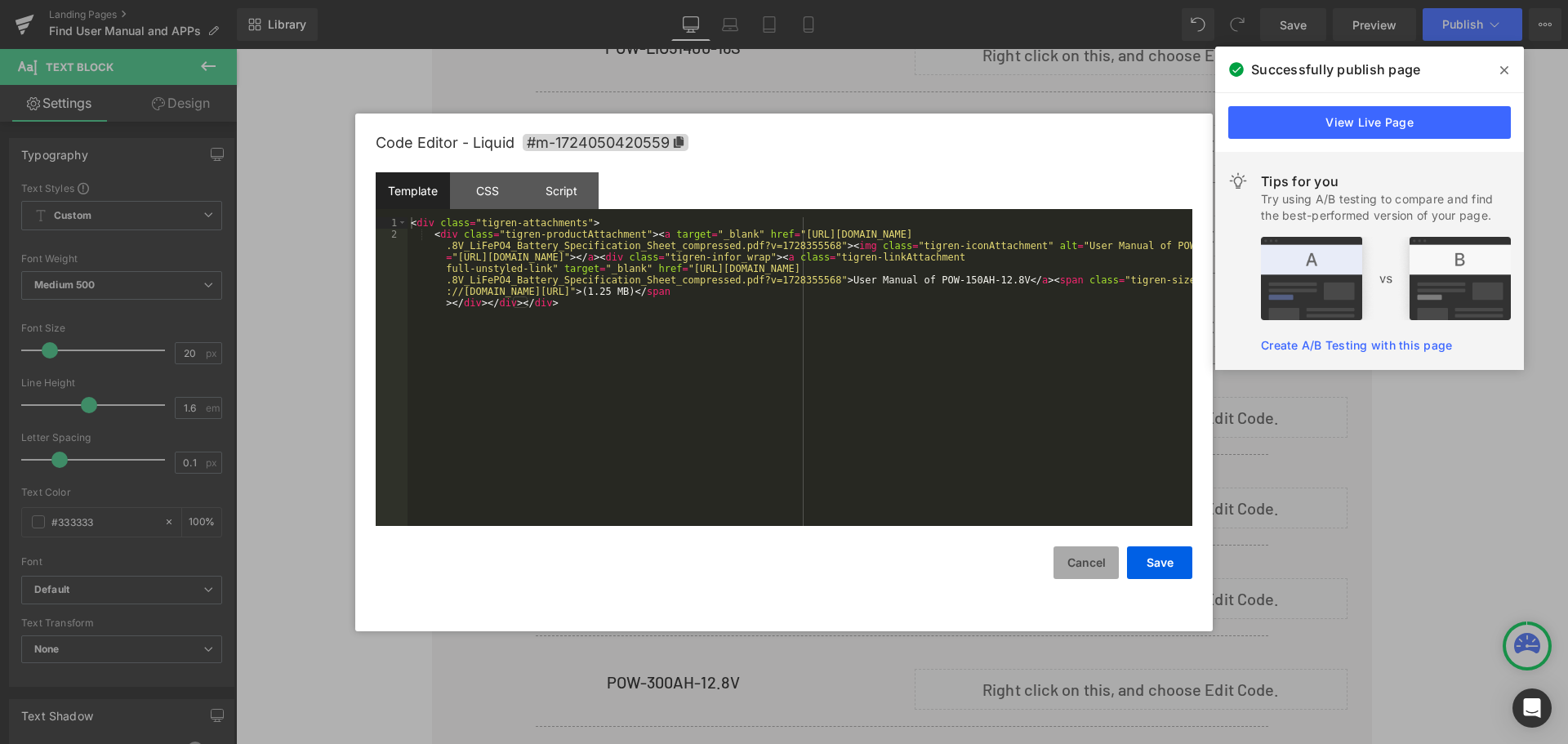
drag, startPoint x: 1100, startPoint y: 563, endPoint x: 1109, endPoint y: 546, distance: 19.2
click at [1100, 563] on button "Cancel" at bounding box center [1085, 563] width 66 height 32
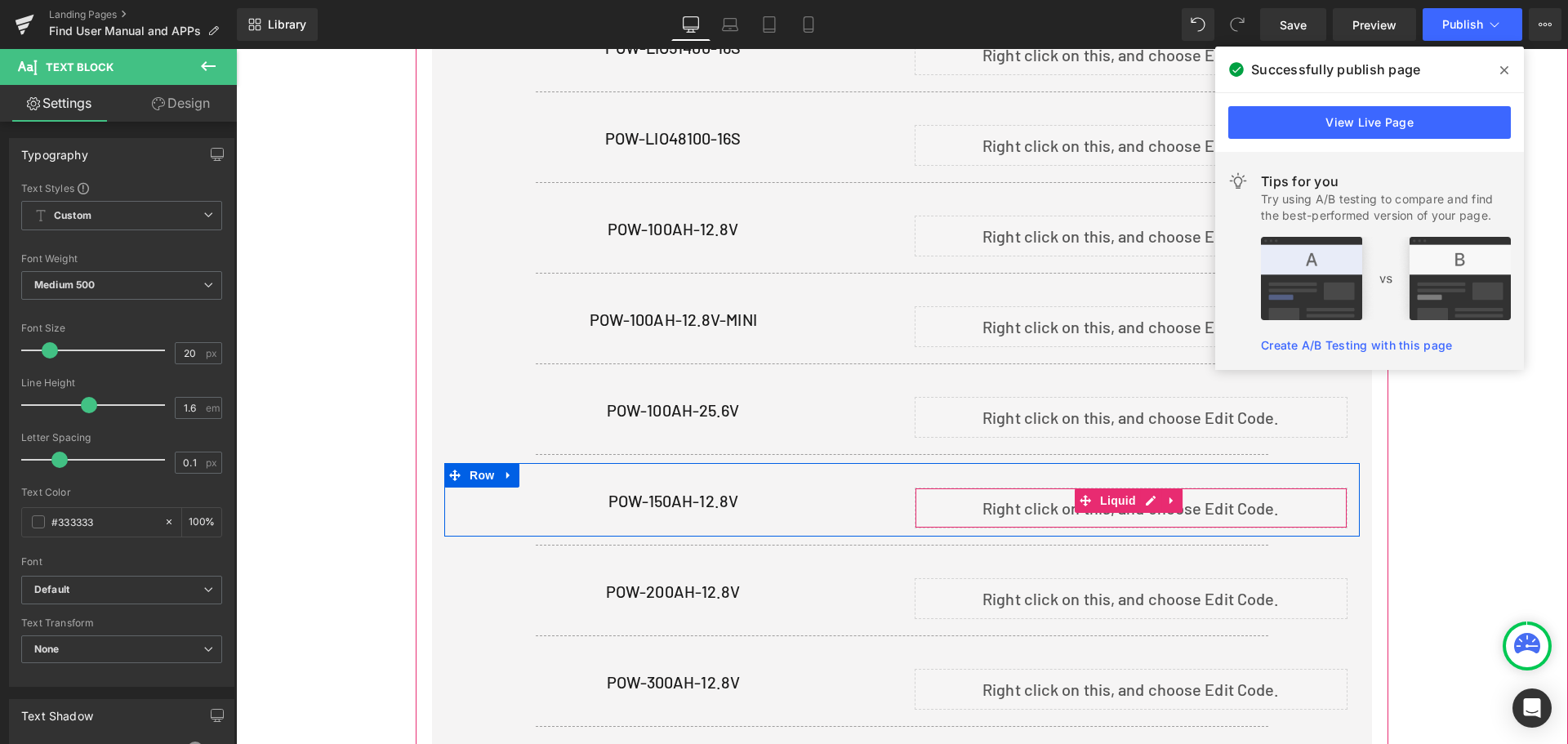
click at [1149, 496] on div "Liquid" at bounding box center [1131, 507] width 433 height 41
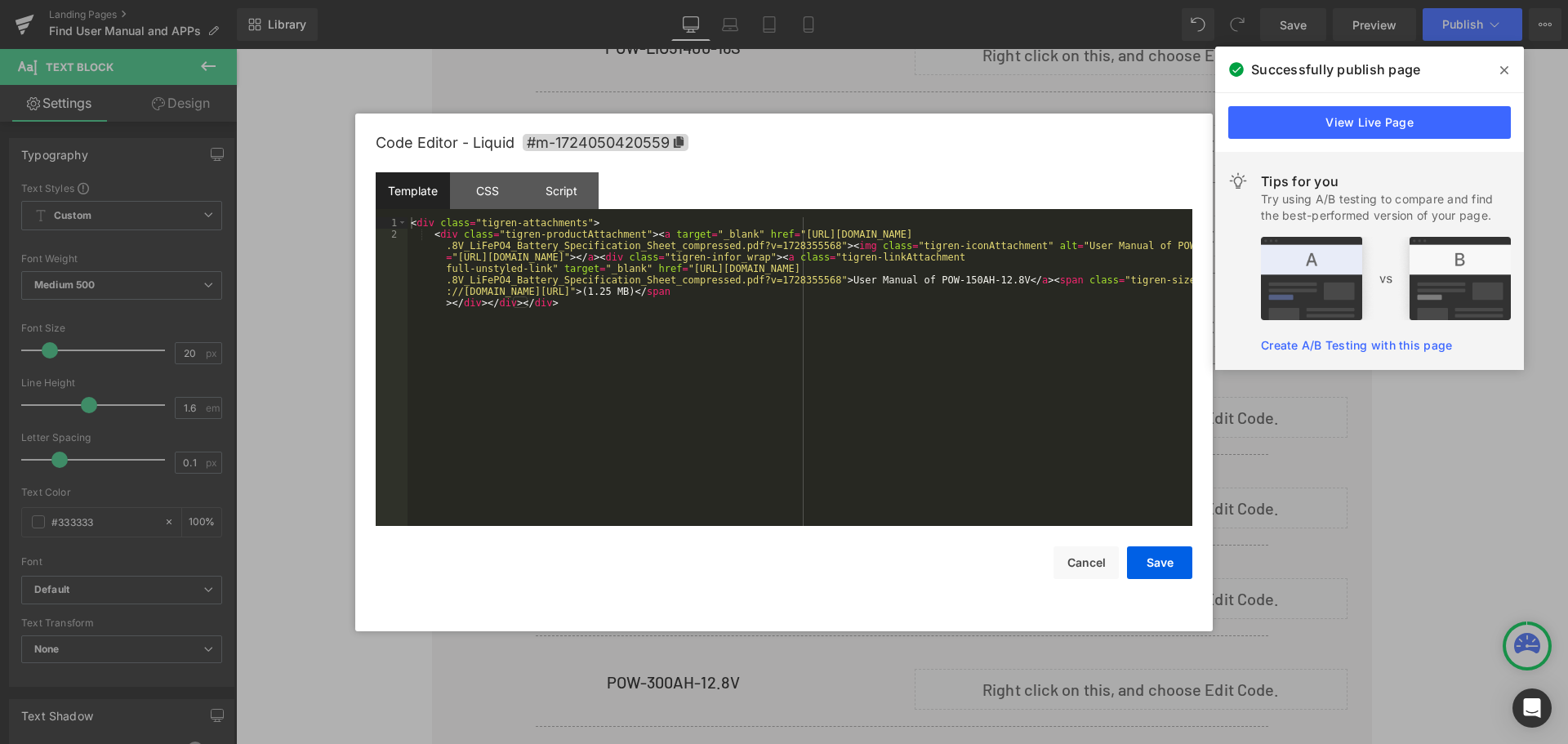
click at [980, 358] on div "< div class = "tigren-attachments" > < div class = "tigren-productAttachment" >…" at bounding box center [800, 417] width 785 height 400
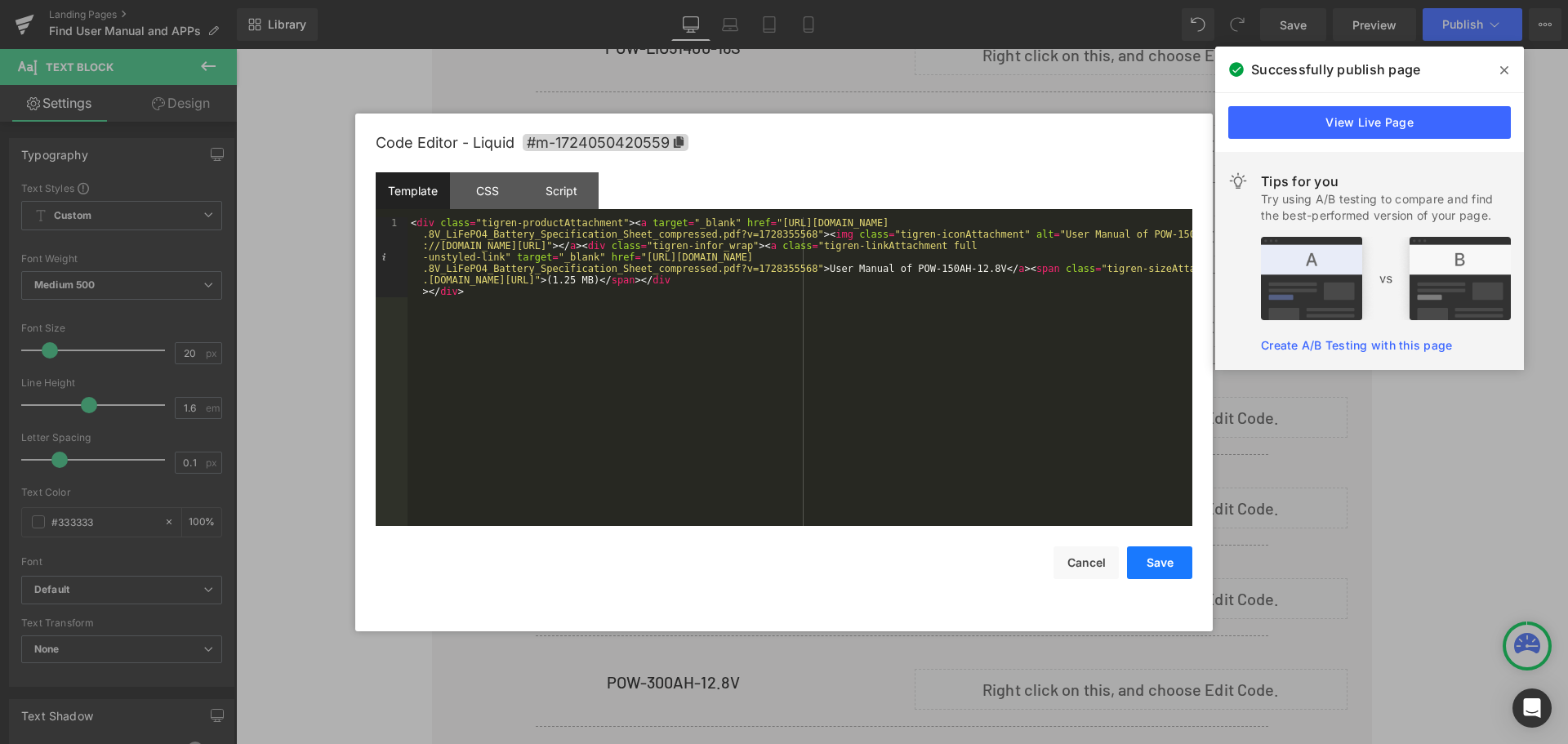
click at [1168, 565] on button "Save" at bounding box center [1159, 563] width 66 height 32
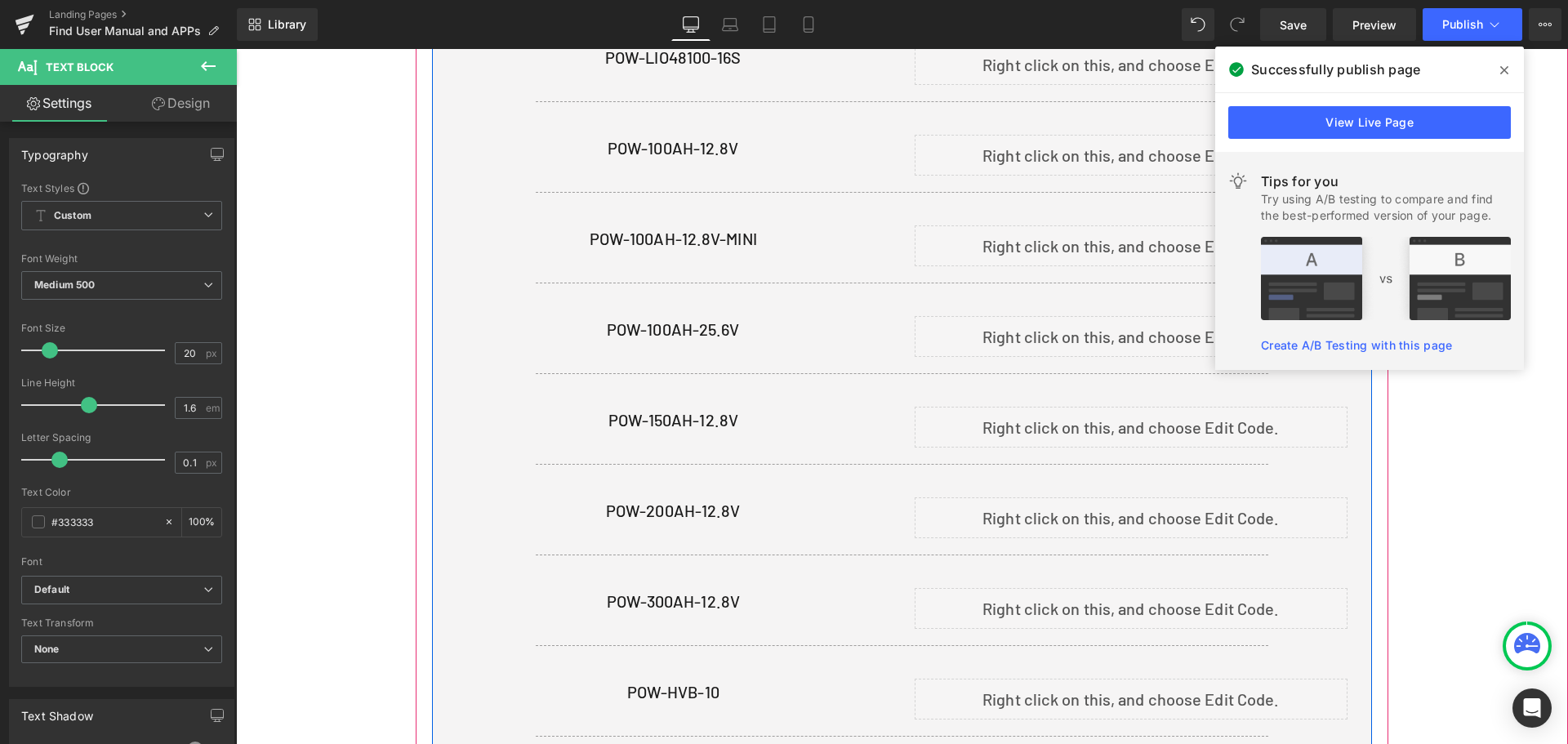
scroll to position [1062, 0]
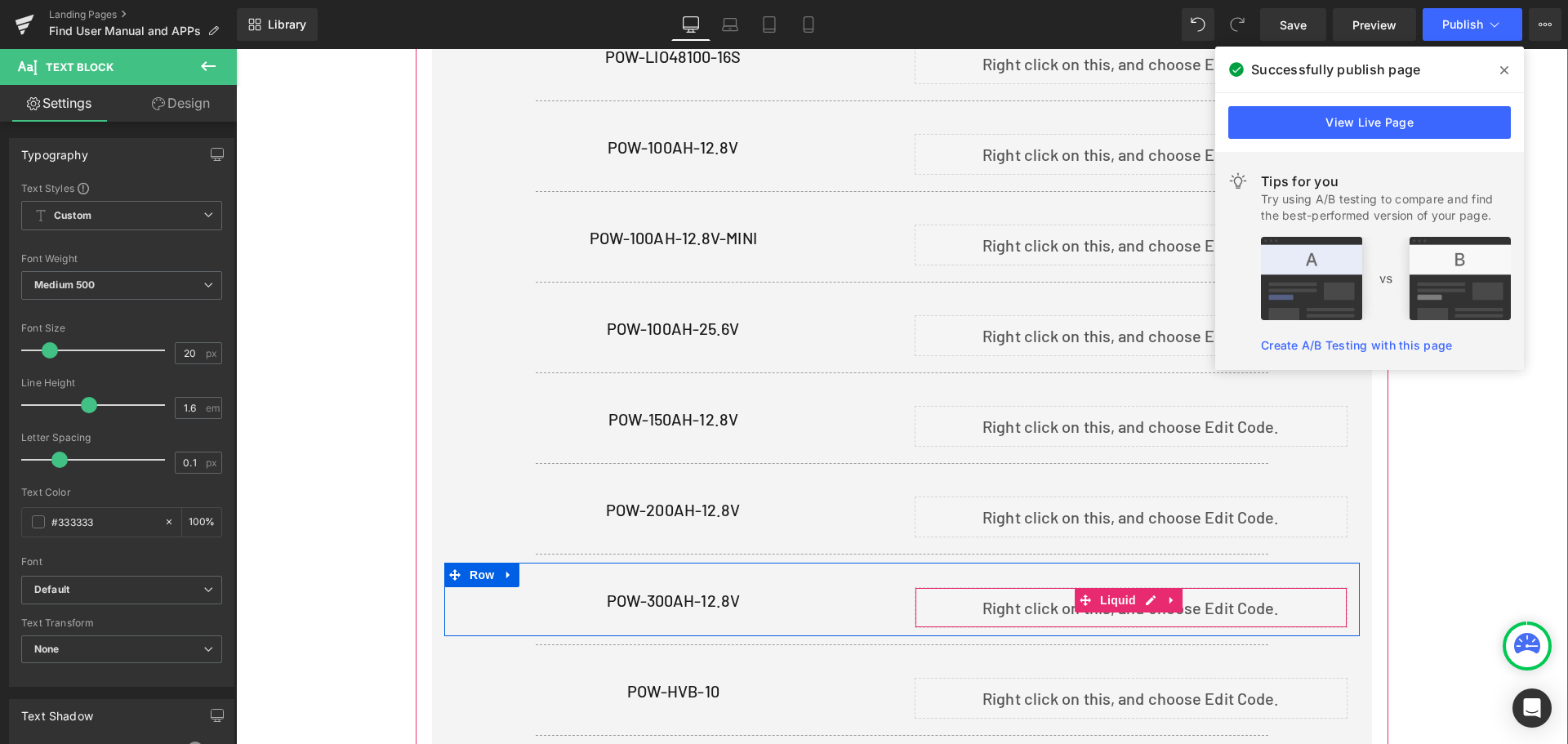
click at [1147, 594] on div "Liquid" at bounding box center [1131, 607] width 433 height 41
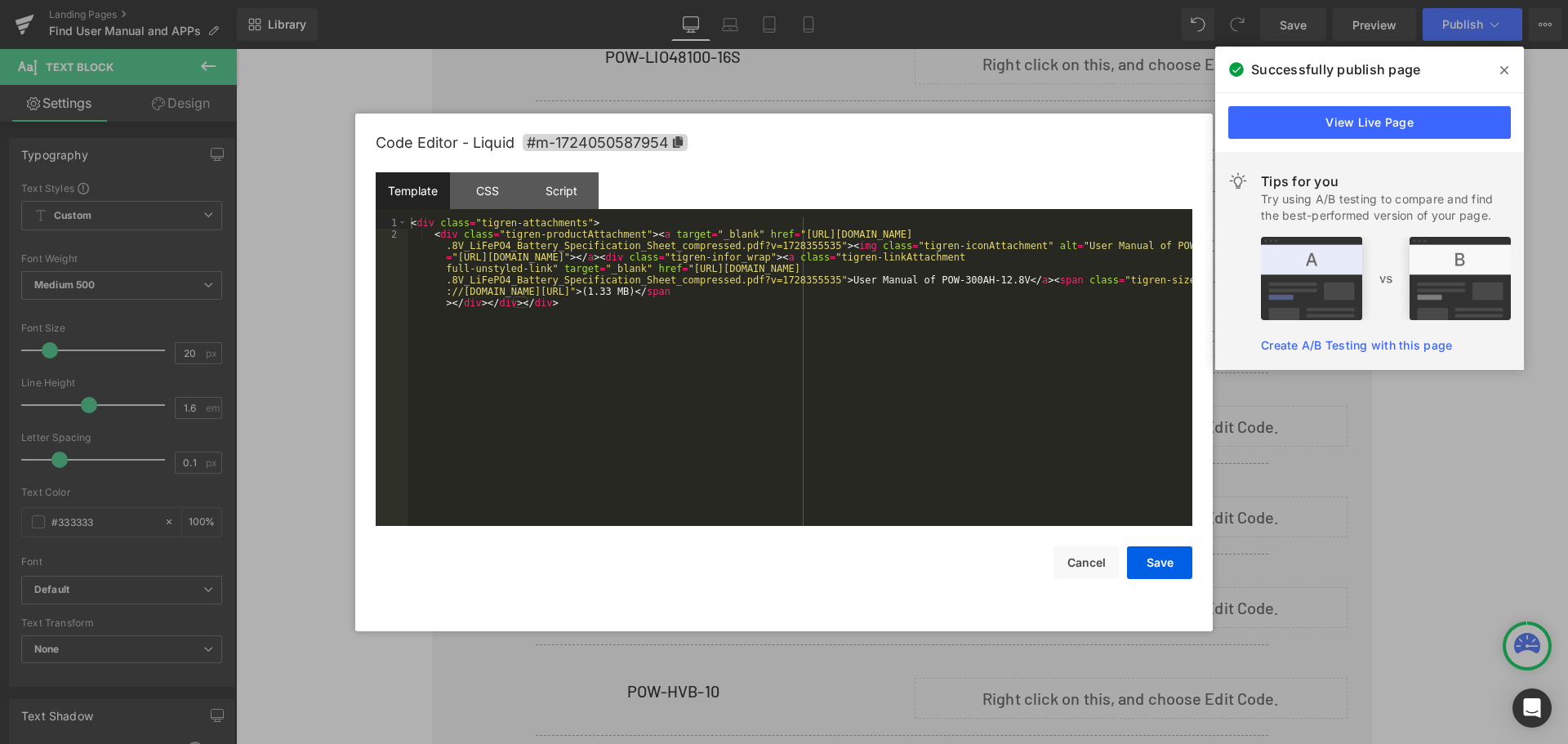
click at [886, 345] on div "< div class = "tigren-attachments" > < div class = "tigren-productAttachment" >…" at bounding box center [800, 417] width 785 height 400
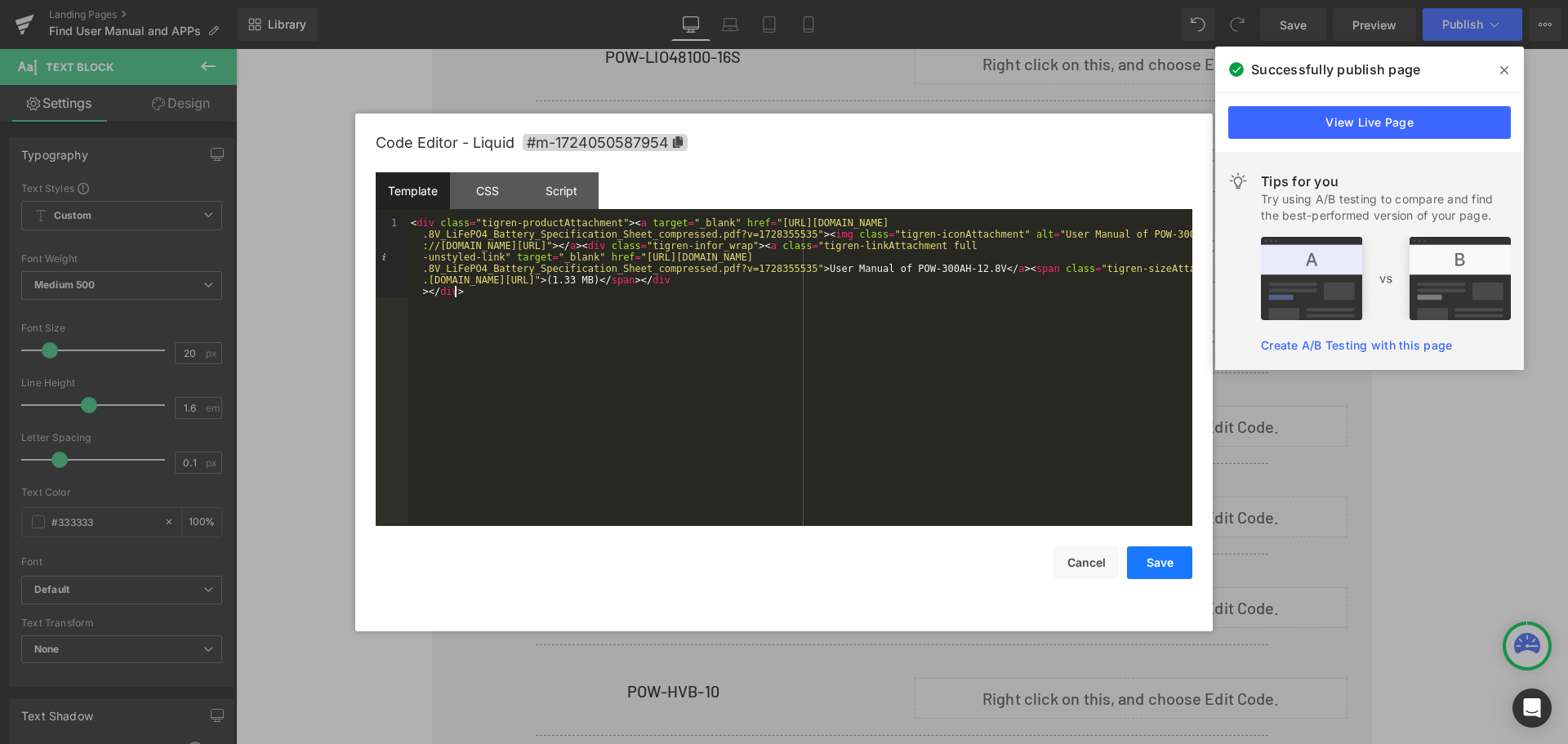
click at [1148, 567] on button "Save" at bounding box center [1159, 563] width 66 height 32
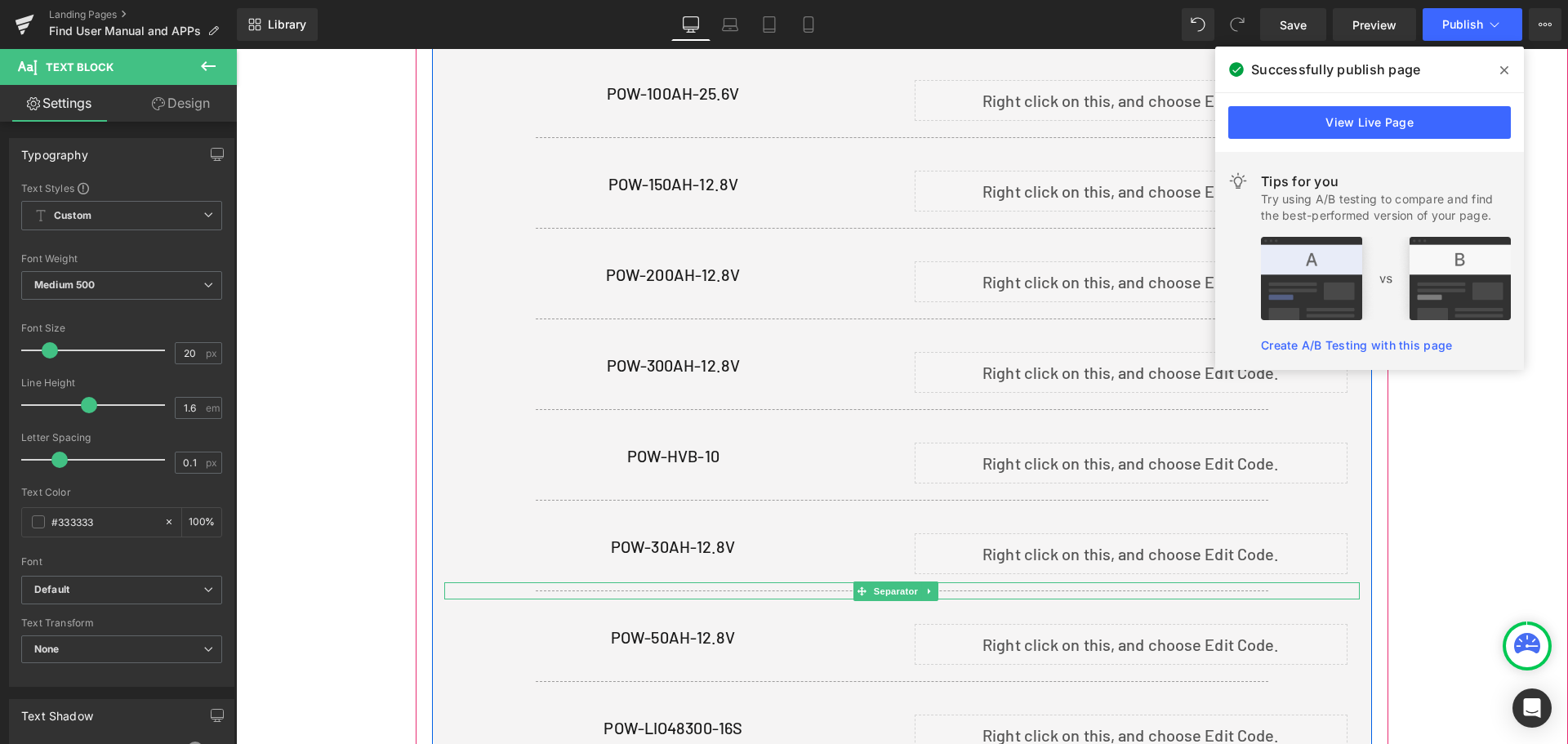
scroll to position [1307, 0]
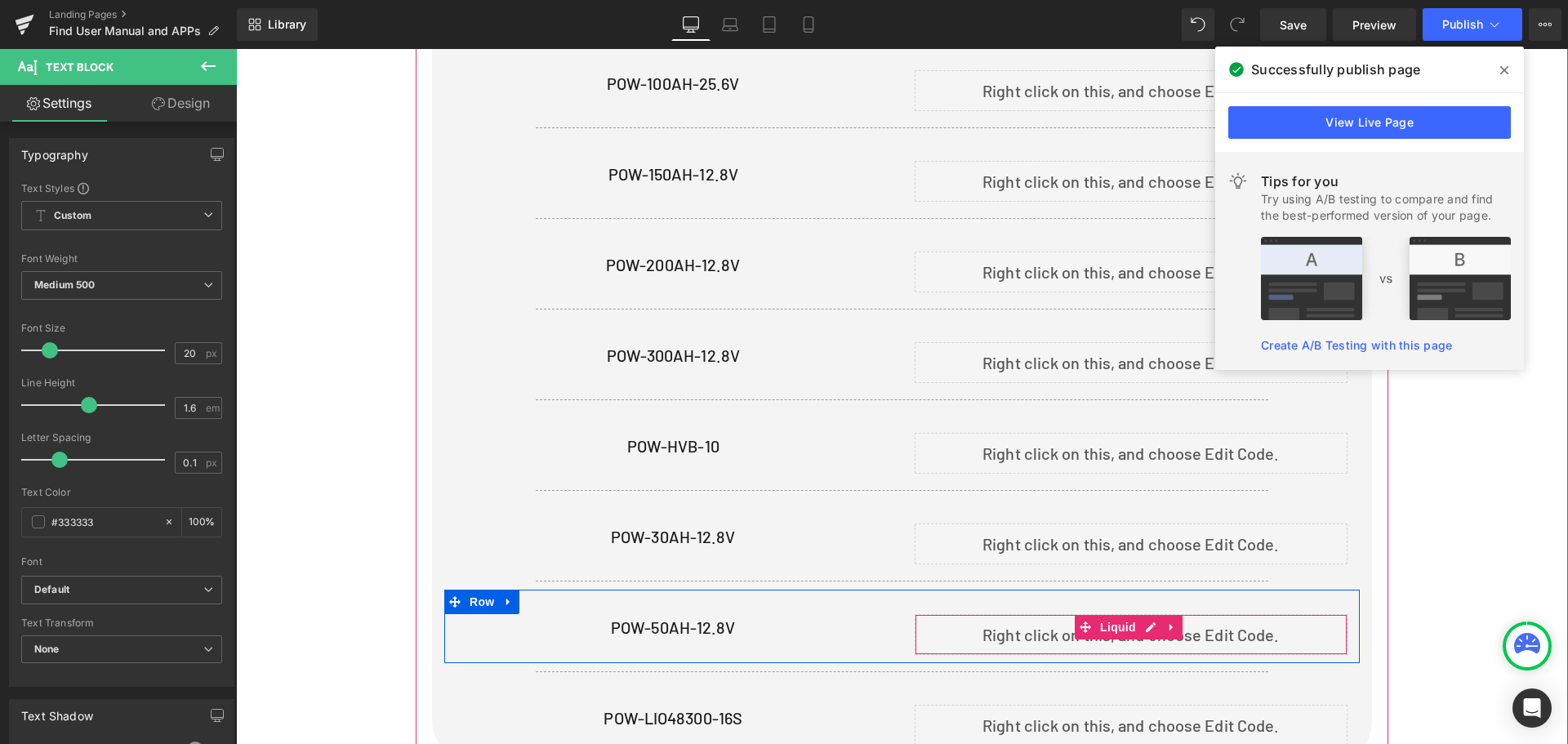
click at [1143, 631] on div "Liquid" at bounding box center [1131, 634] width 433 height 41
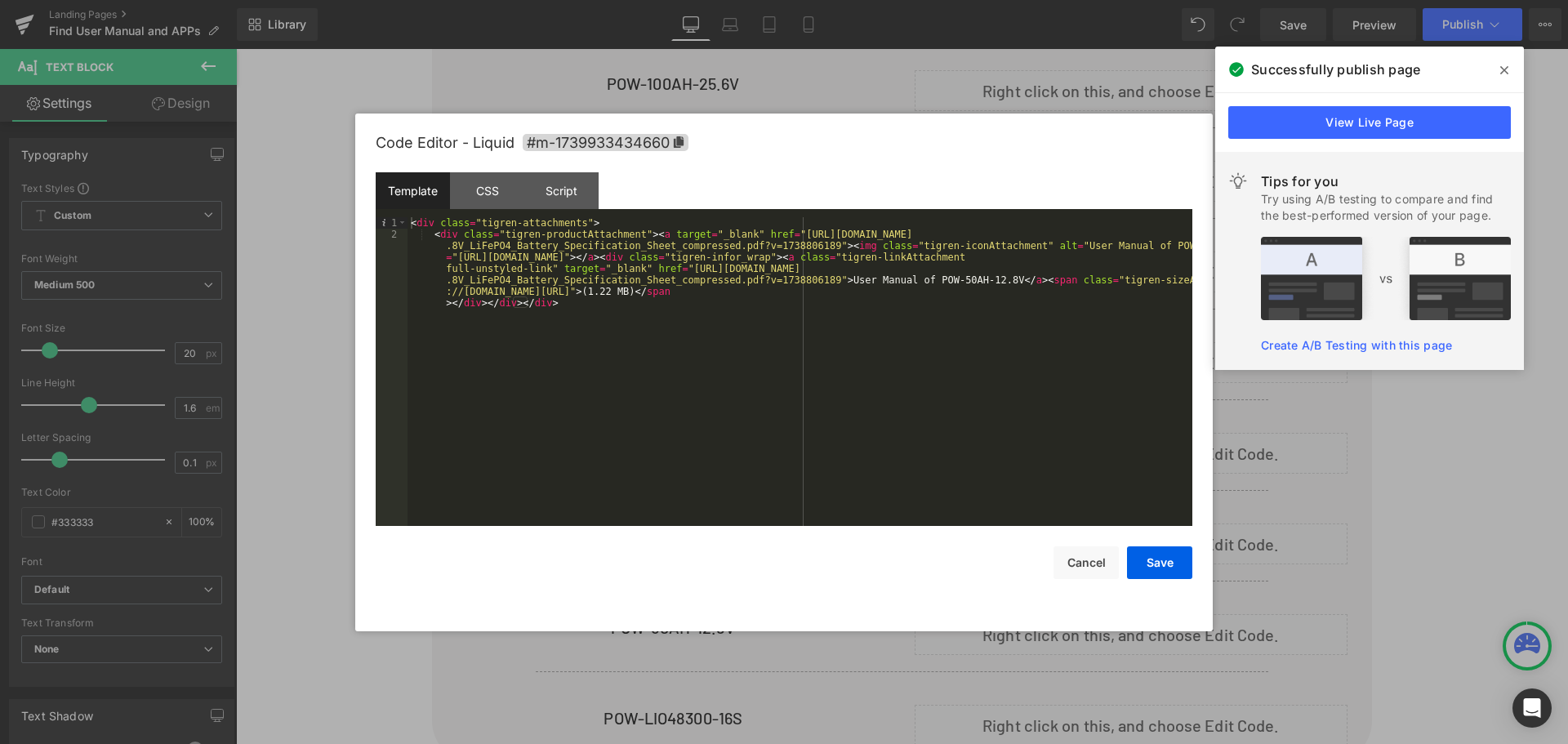
click at [706, 315] on div "< div class = "tigren-attachments" > < div class = "tigren-productAttachment" >…" at bounding box center [800, 417] width 785 height 400
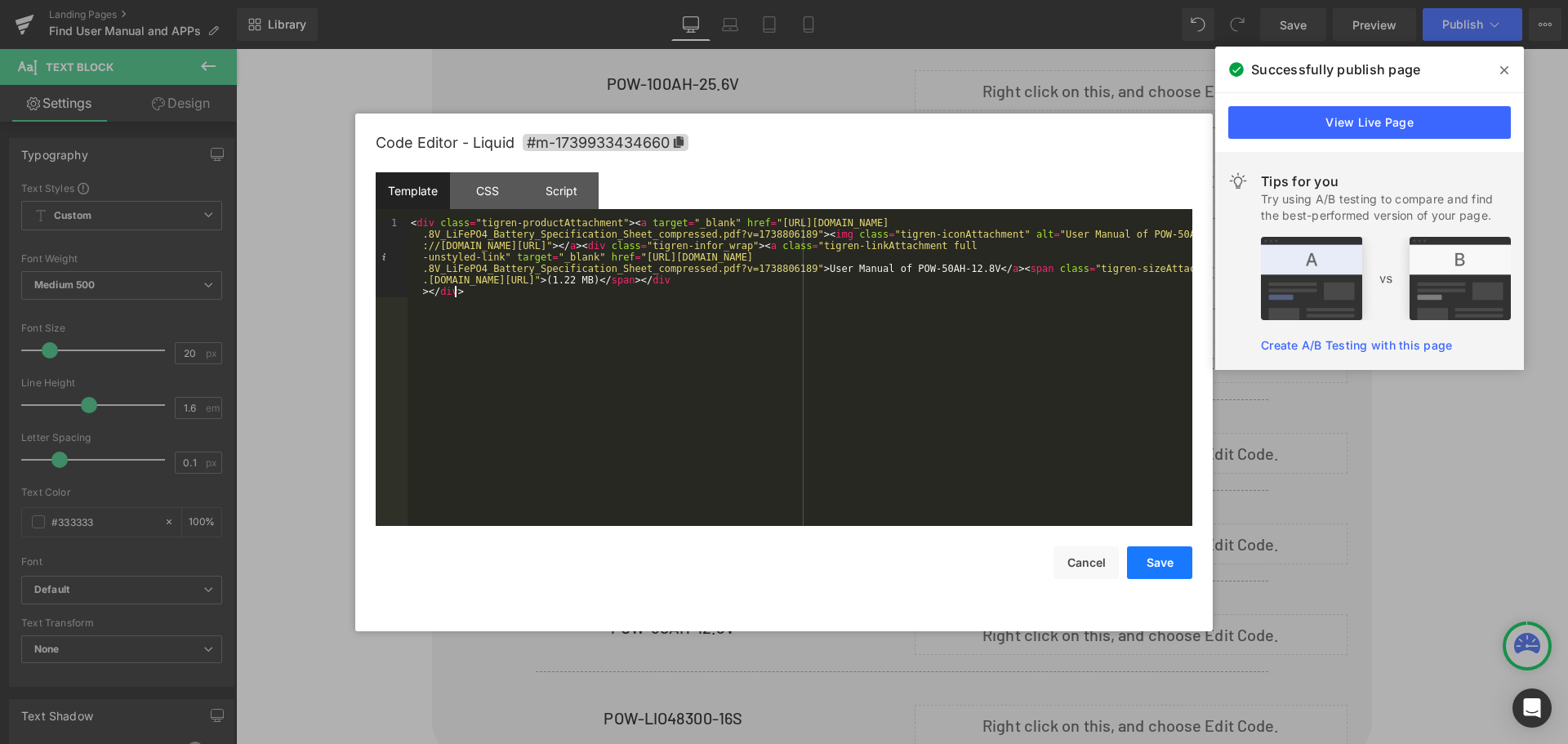
click at [1151, 560] on button "Save" at bounding box center [1159, 563] width 66 height 32
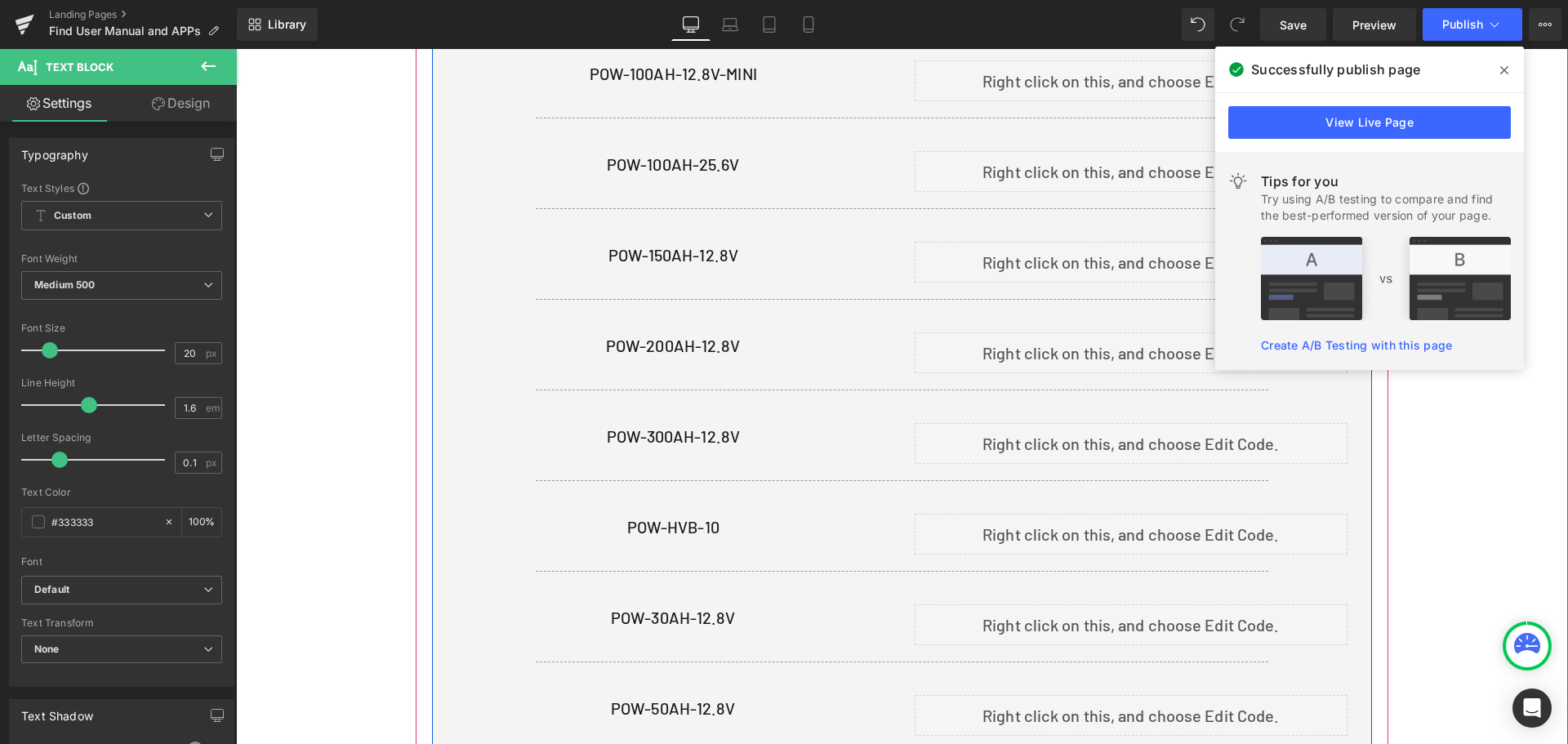
scroll to position [1226, 0]
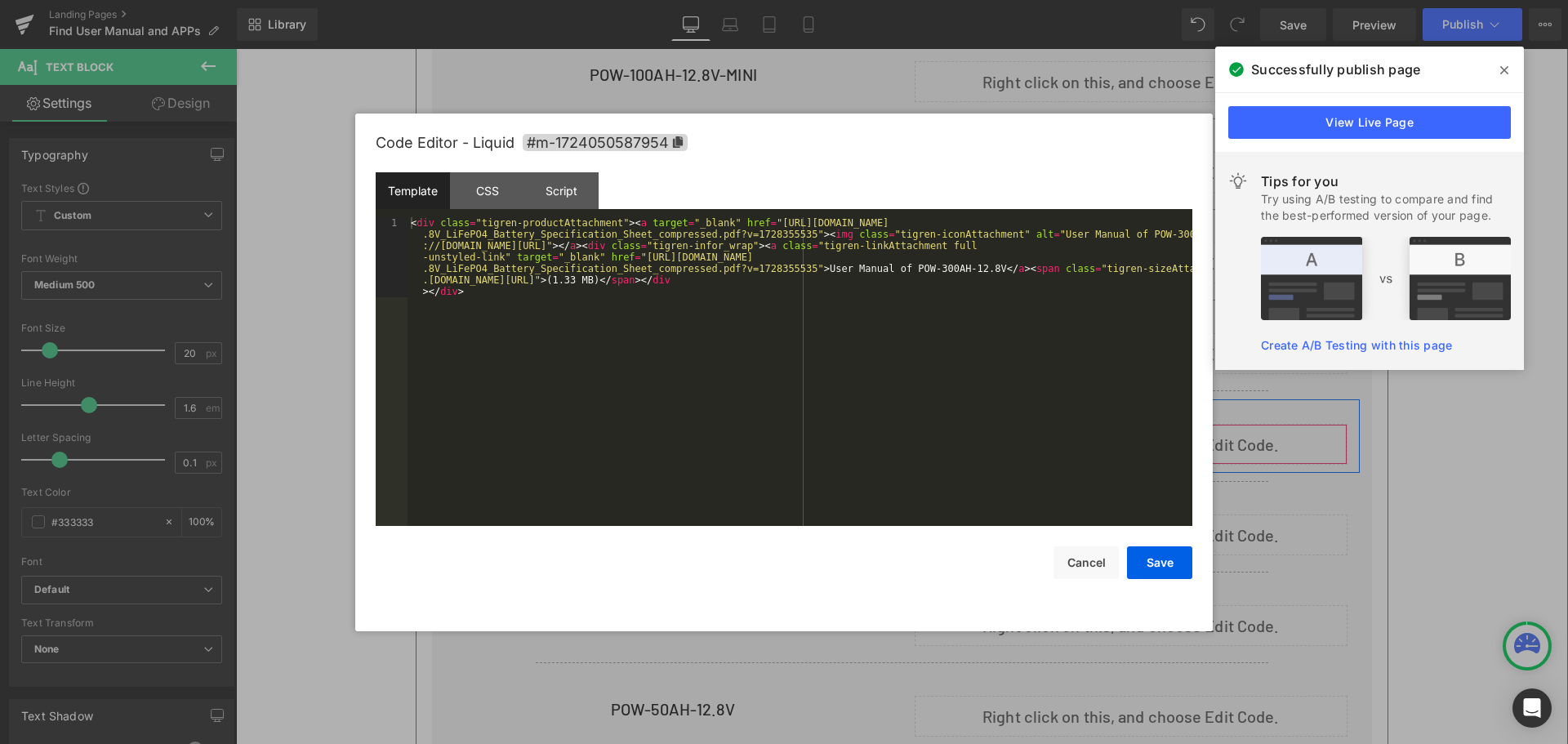
click at [1147, 430] on div "Liquid" at bounding box center [1131, 444] width 433 height 41
click at [625, 307] on div "< div class = "tigren-productAttachment" > < a target = "_blank" href = "[URL][…" at bounding box center [800, 451] width 785 height 468
click at [1162, 567] on button "Save" at bounding box center [1159, 563] width 66 height 32
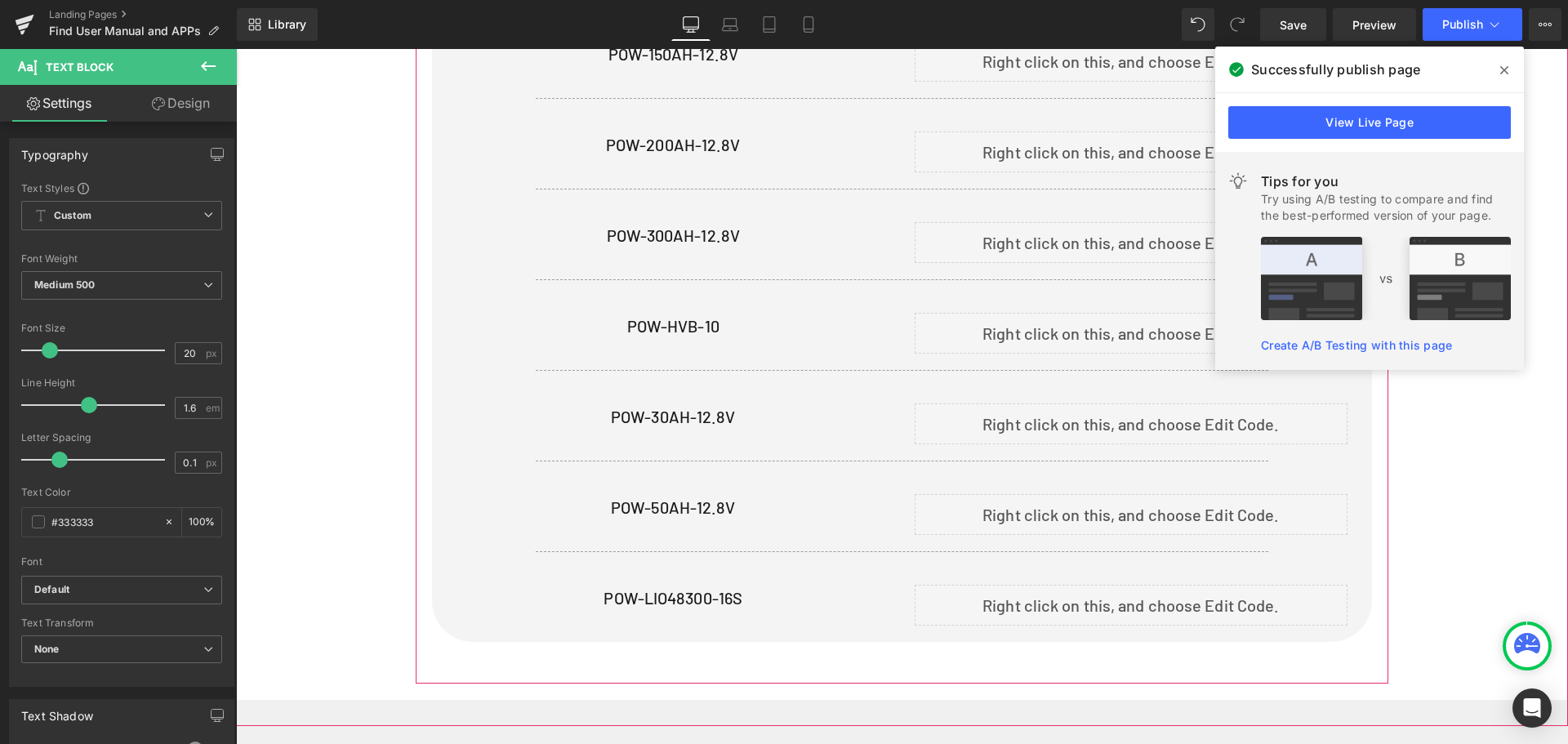
scroll to position [1552, 0]
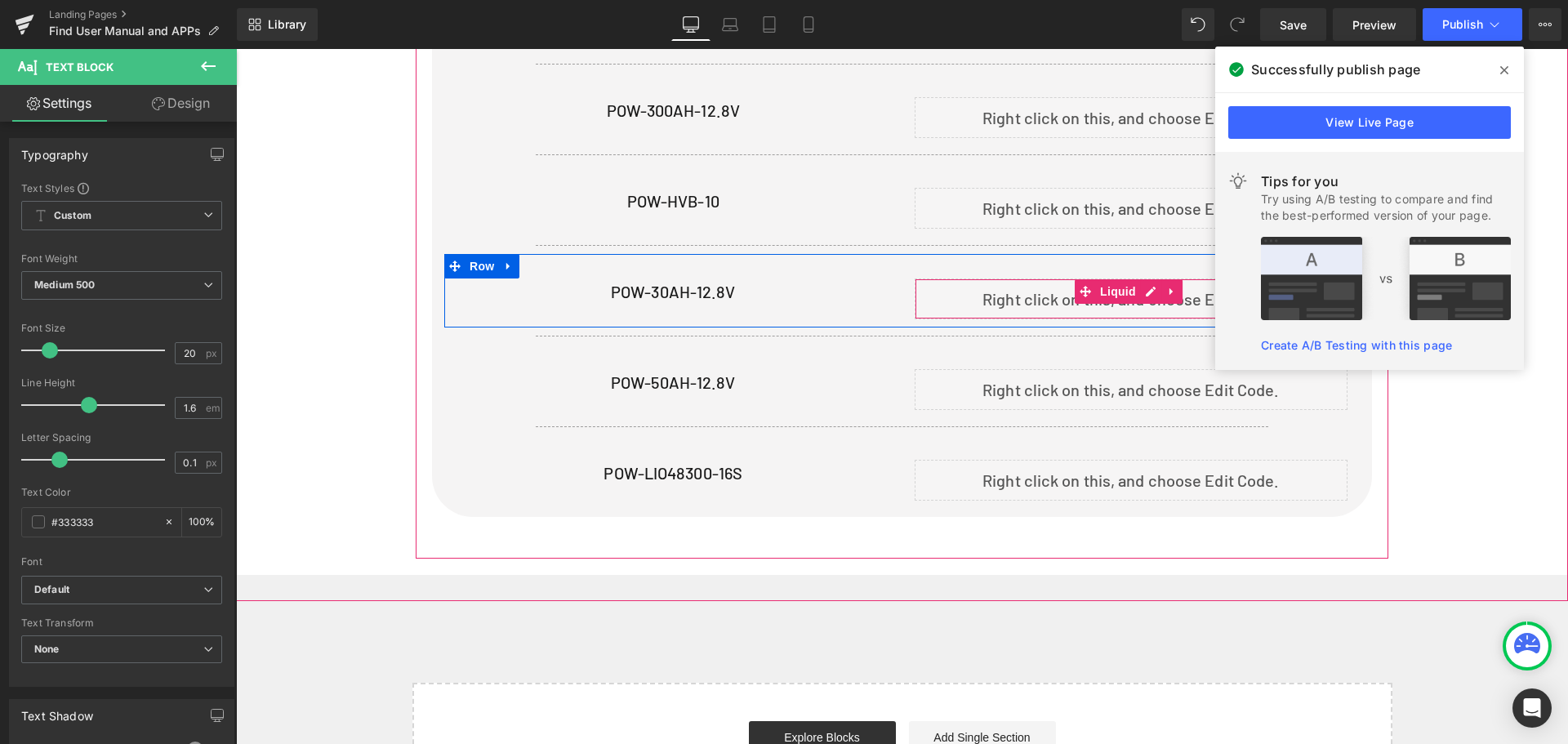
click at [1143, 287] on div "Liquid" at bounding box center [1131, 298] width 433 height 41
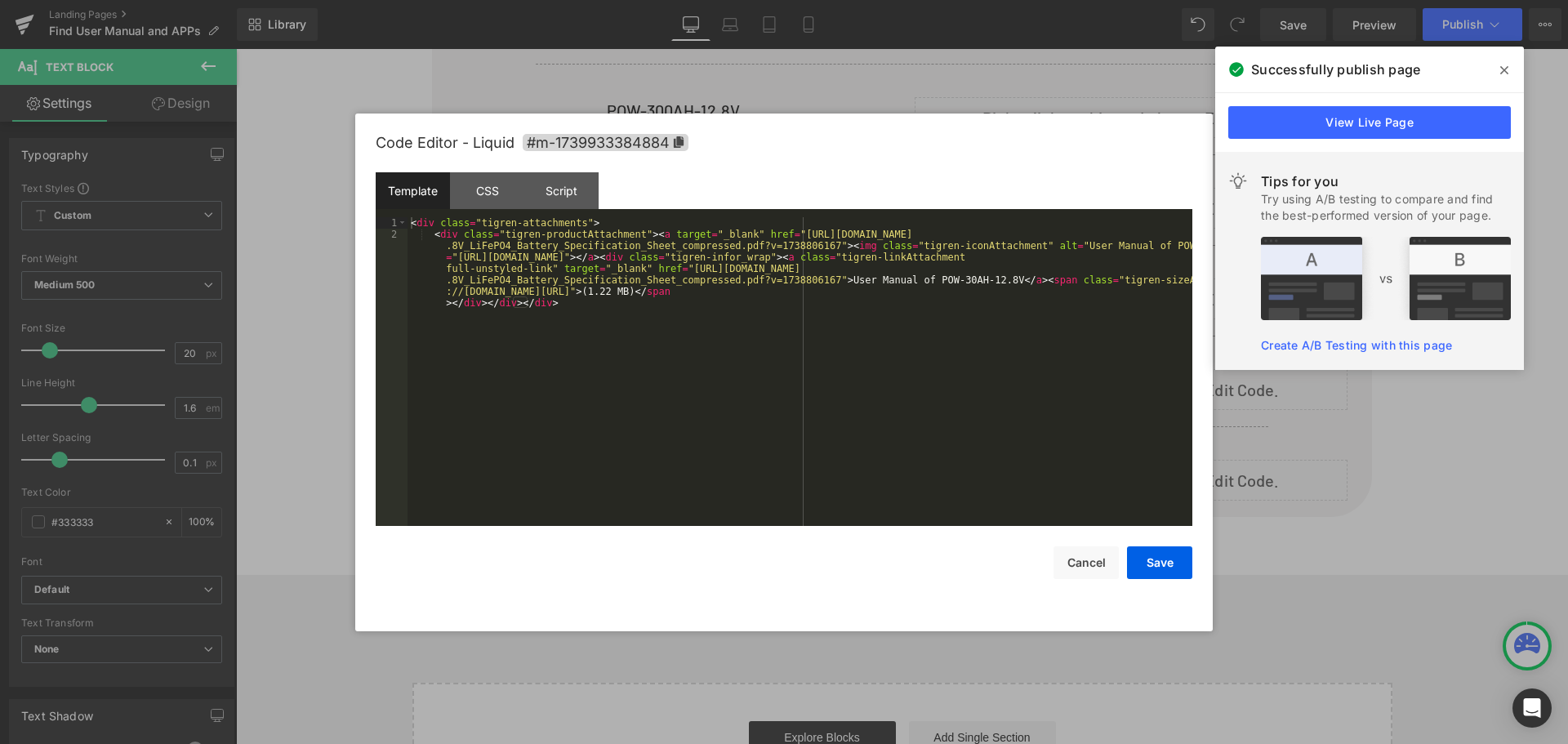
click at [583, 303] on div "< div class = "tigren-attachments" > < div class = "tigren-productAttachment" >…" at bounding box center [800, 417] width 785 height 400
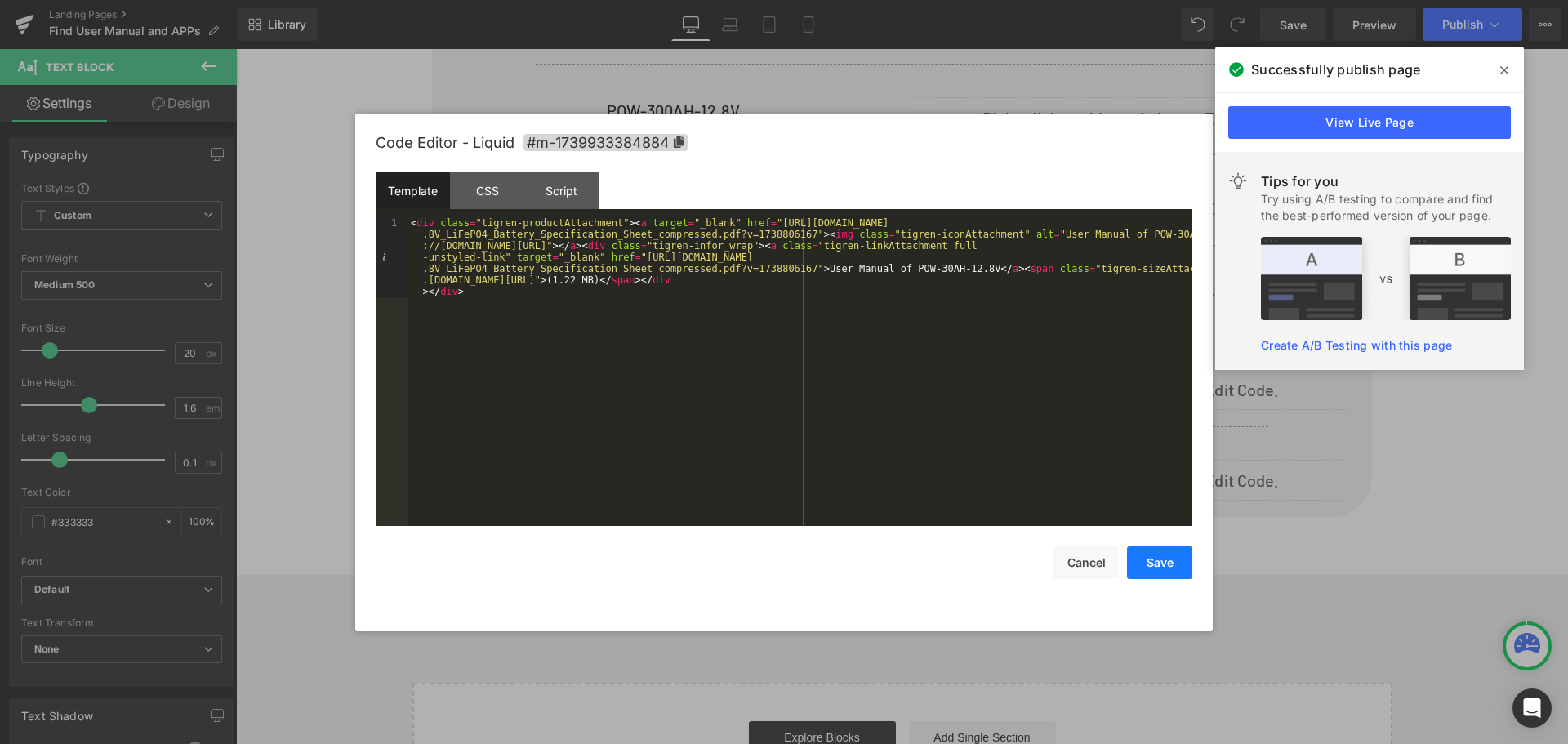
click at [1145, 558] on button "Save" at bounding box center [1159, 563] width 66 height 32
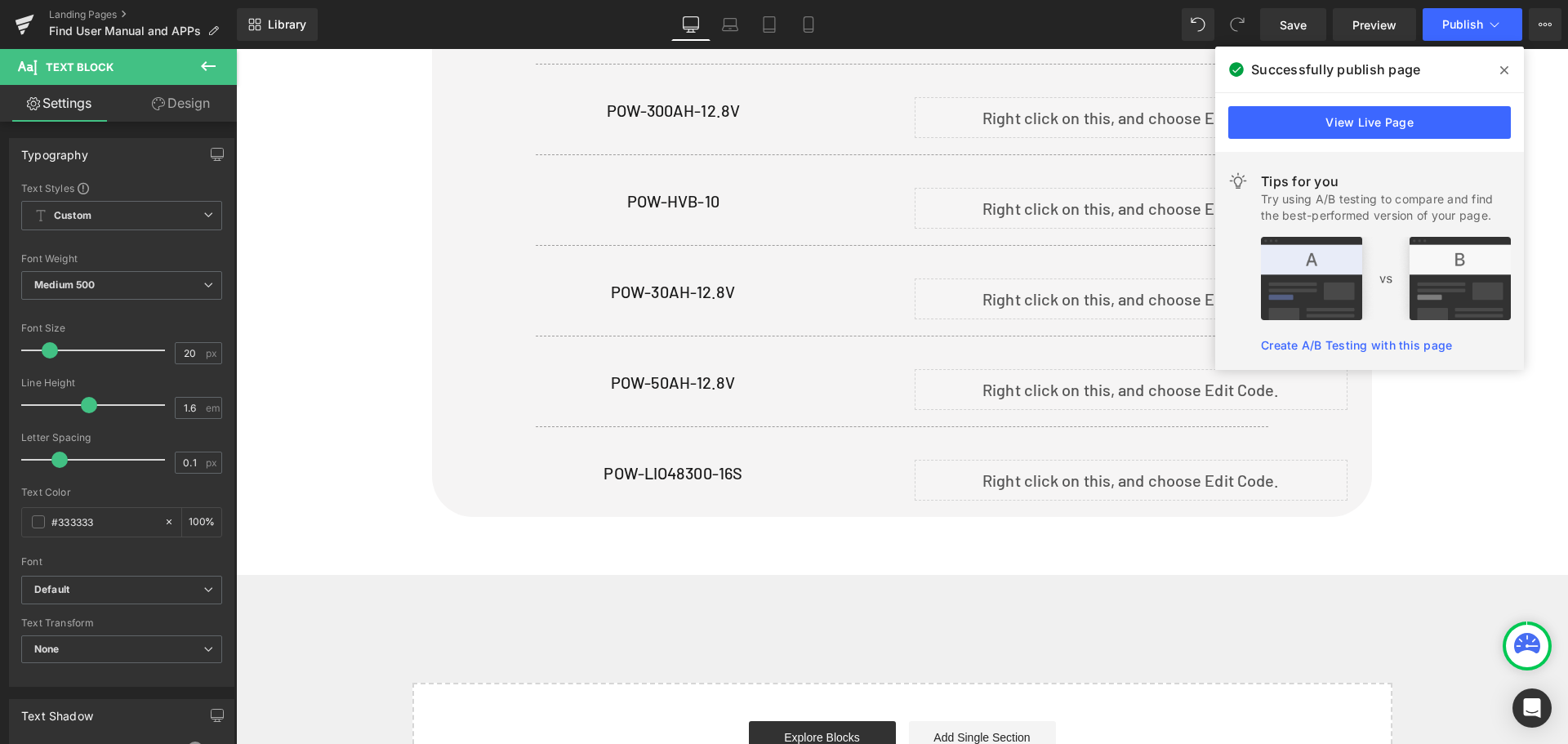
click at [1500, 72] on icon at bounding box center [1503, 70] width 9 height 13
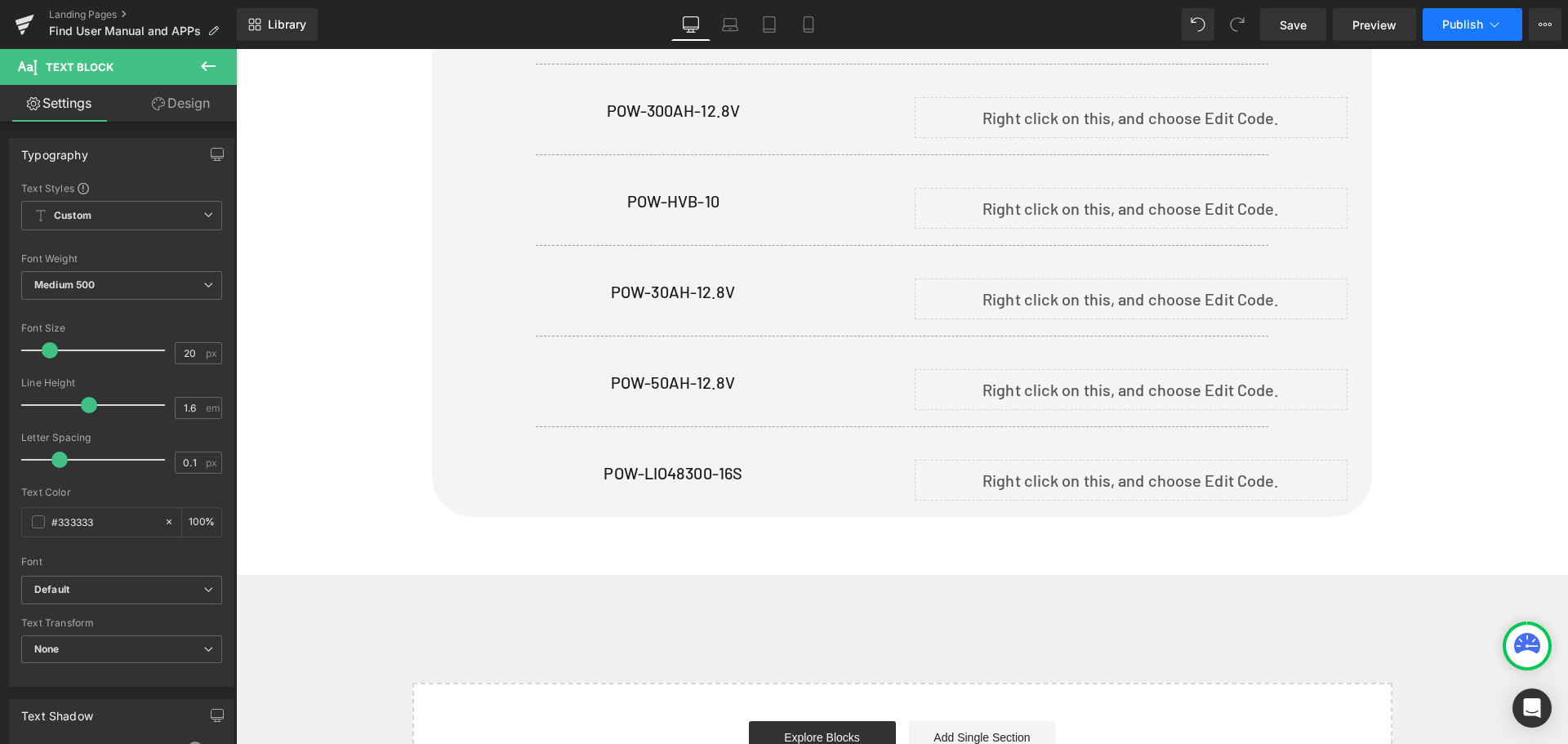
click at [1444, 29] on span "Publish" at bounding box center [1462, 25] width 41 height 13
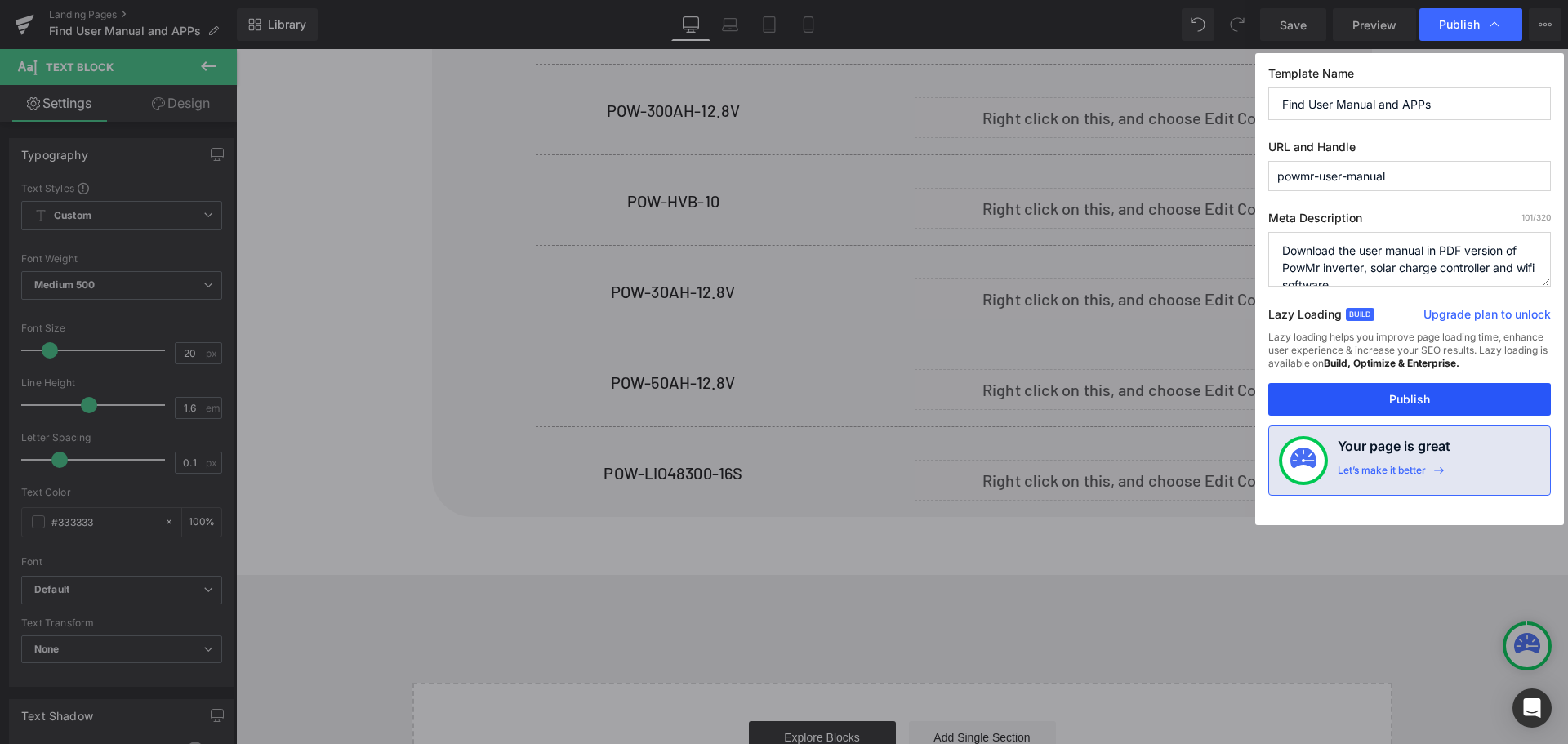
click at [1392, 396] on button "Publish" at bounding box center [1408, 399] width 282 height 32
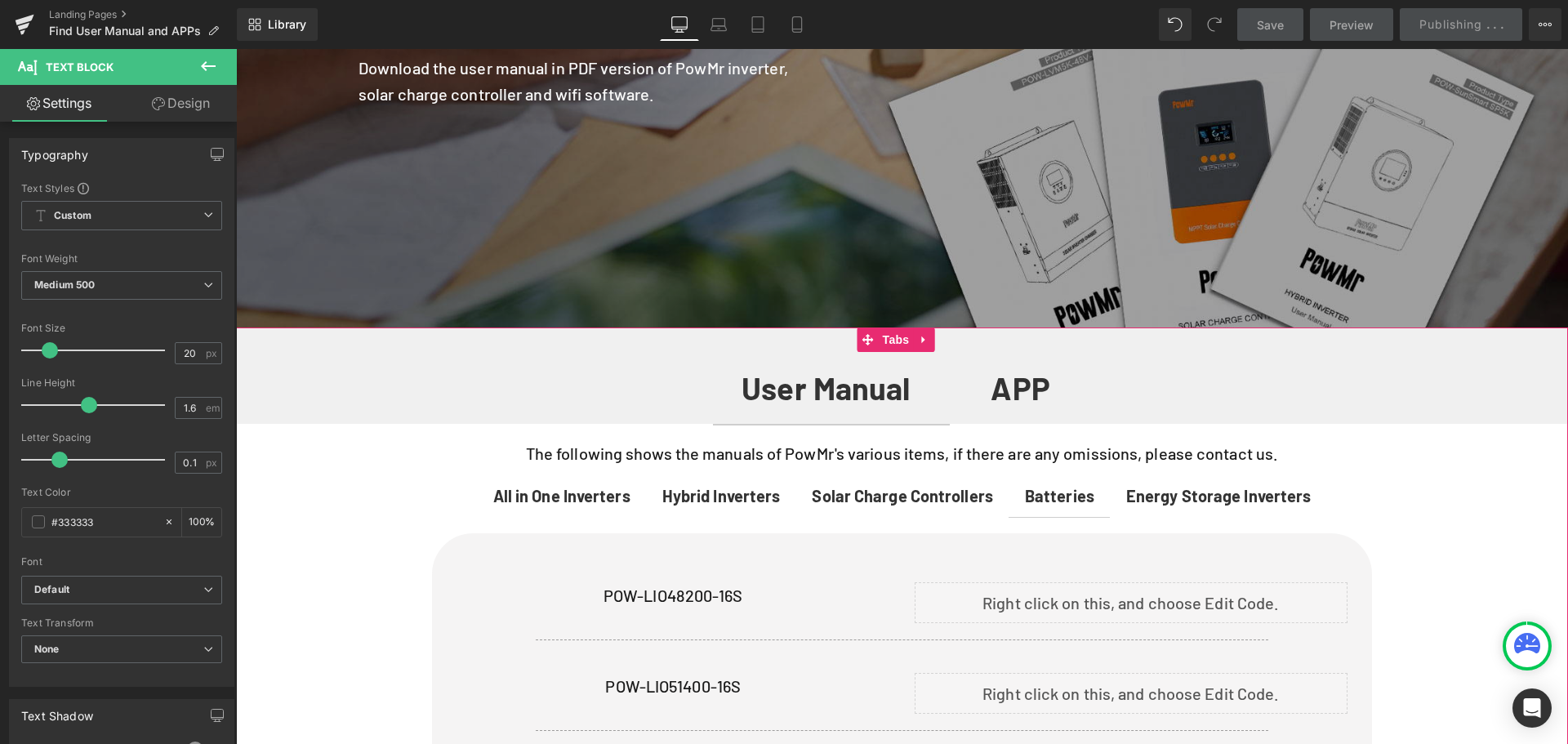
scroll to position [328, 0]
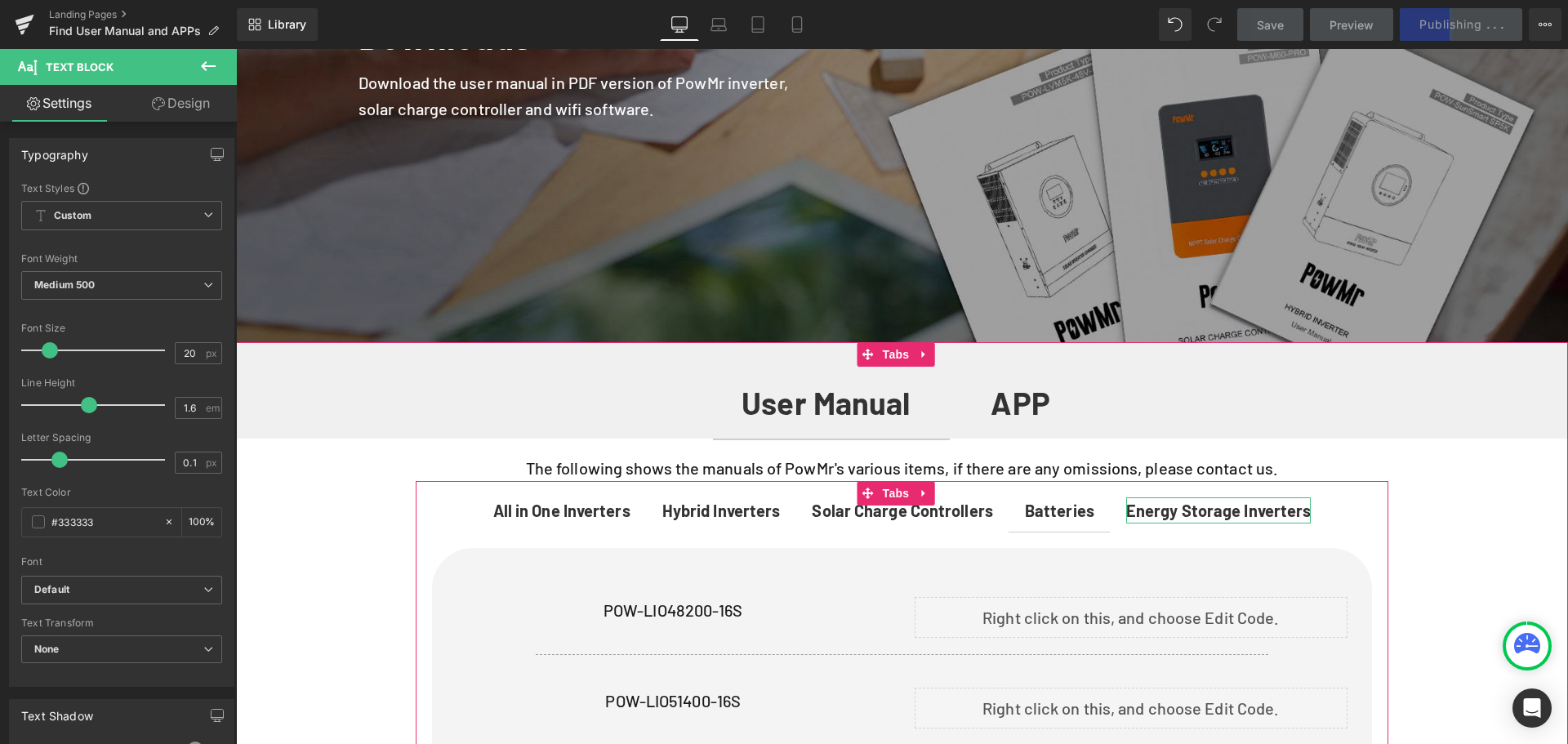
click at [1246, 504] on b "Energy Storage Inverters" at bounding box center [1218, 510] width 184 height 20
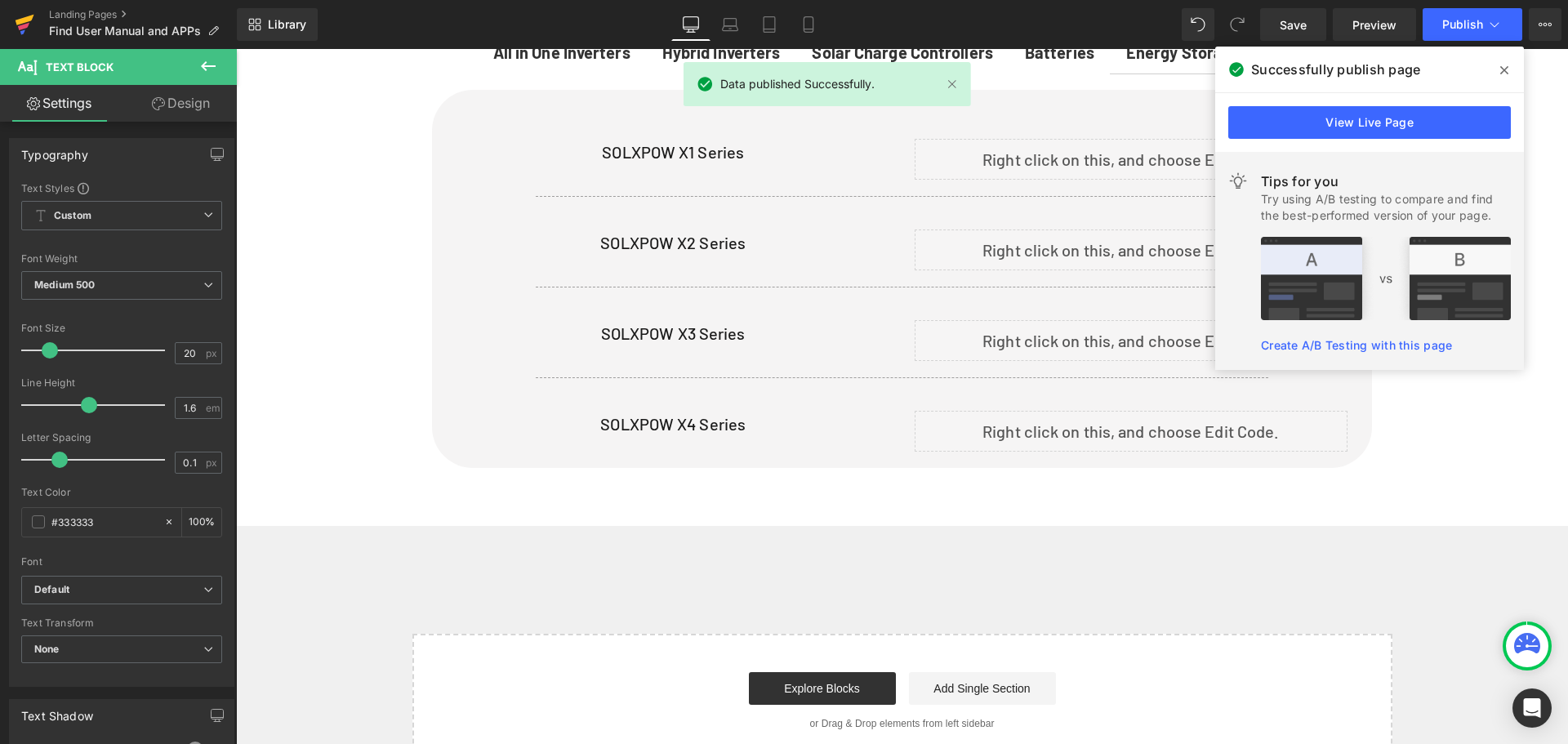
scroll to position [654, 0]
